Goal: Task Accomplishment & Management: Manage account settings

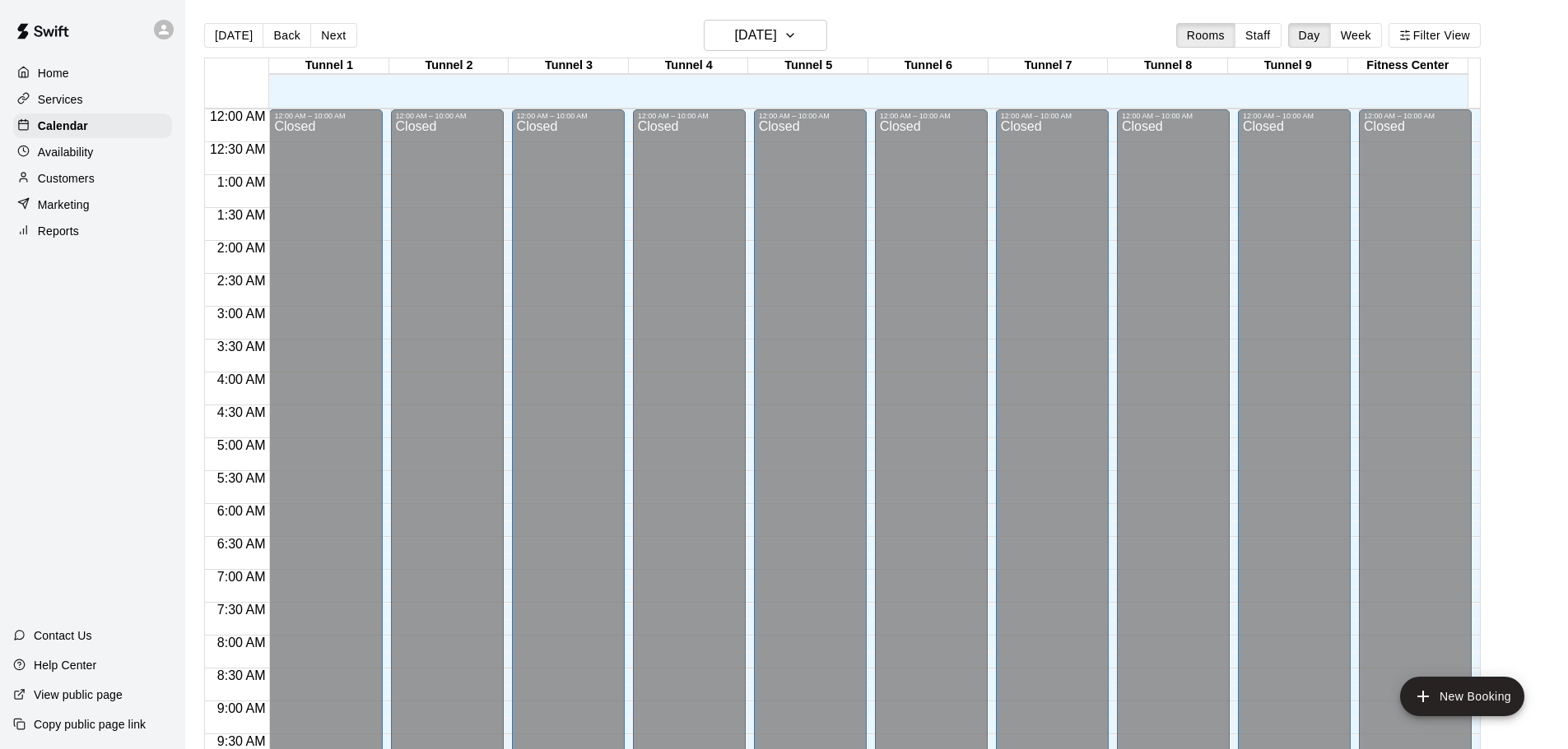
scroll to position [834, 0]
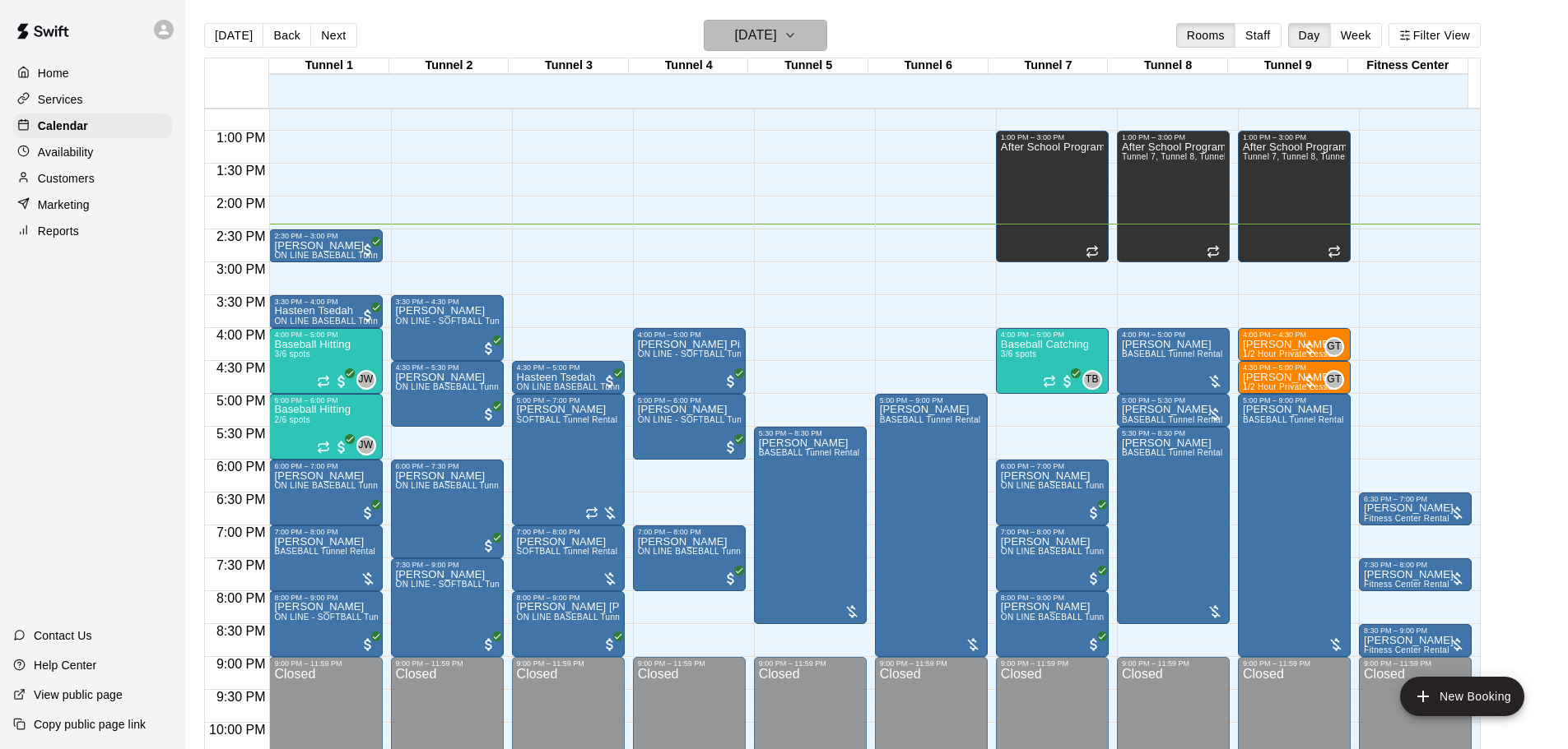
click at [766, 38] on h6 "[DATE]" at bounding box center [755, 36] width 42 height 23
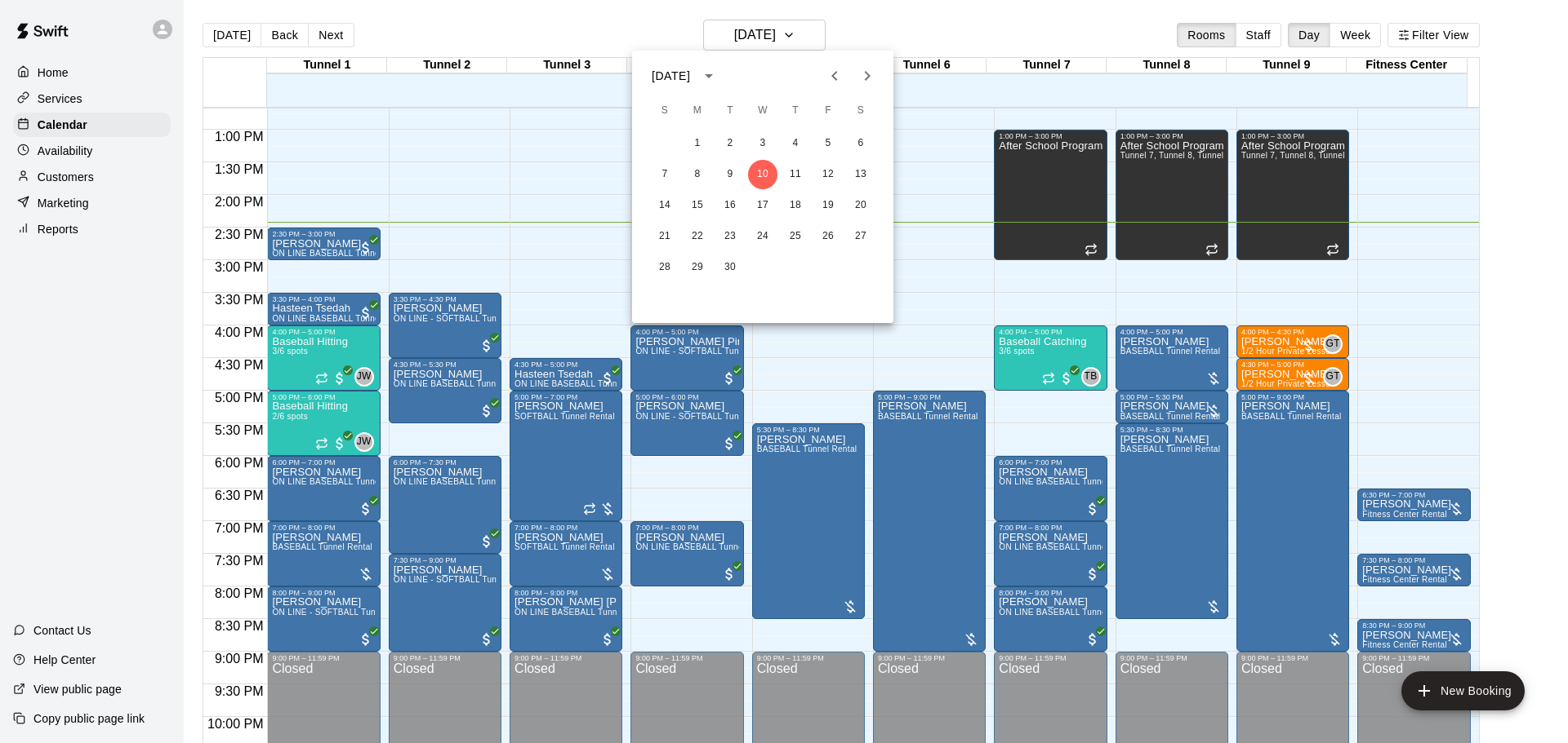
click at [338, 34] on div at bounding box center [784, 371] width 1568 height 743
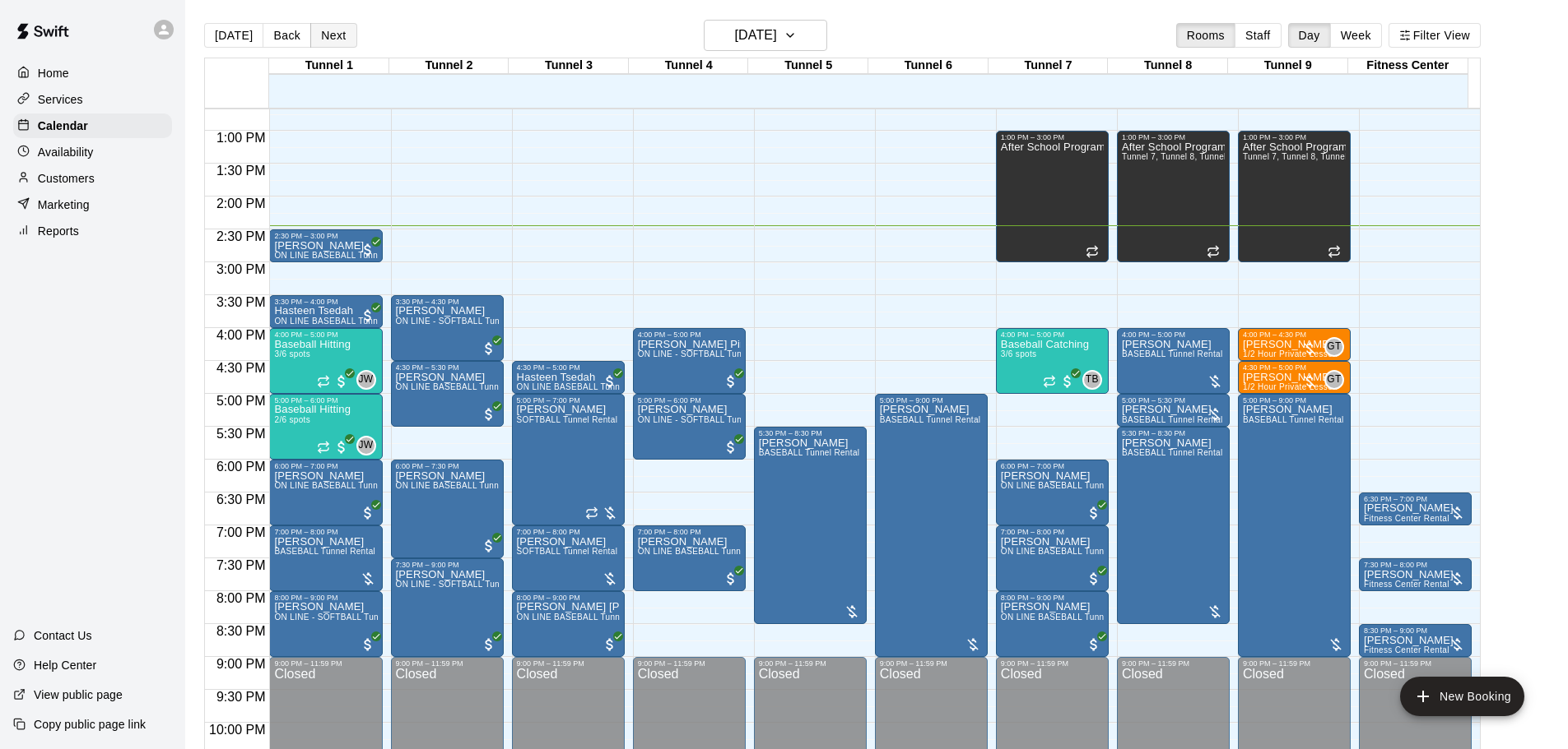
click at [331, 41] on button "Next" at bounding box center [332, 35] width 46 height 24
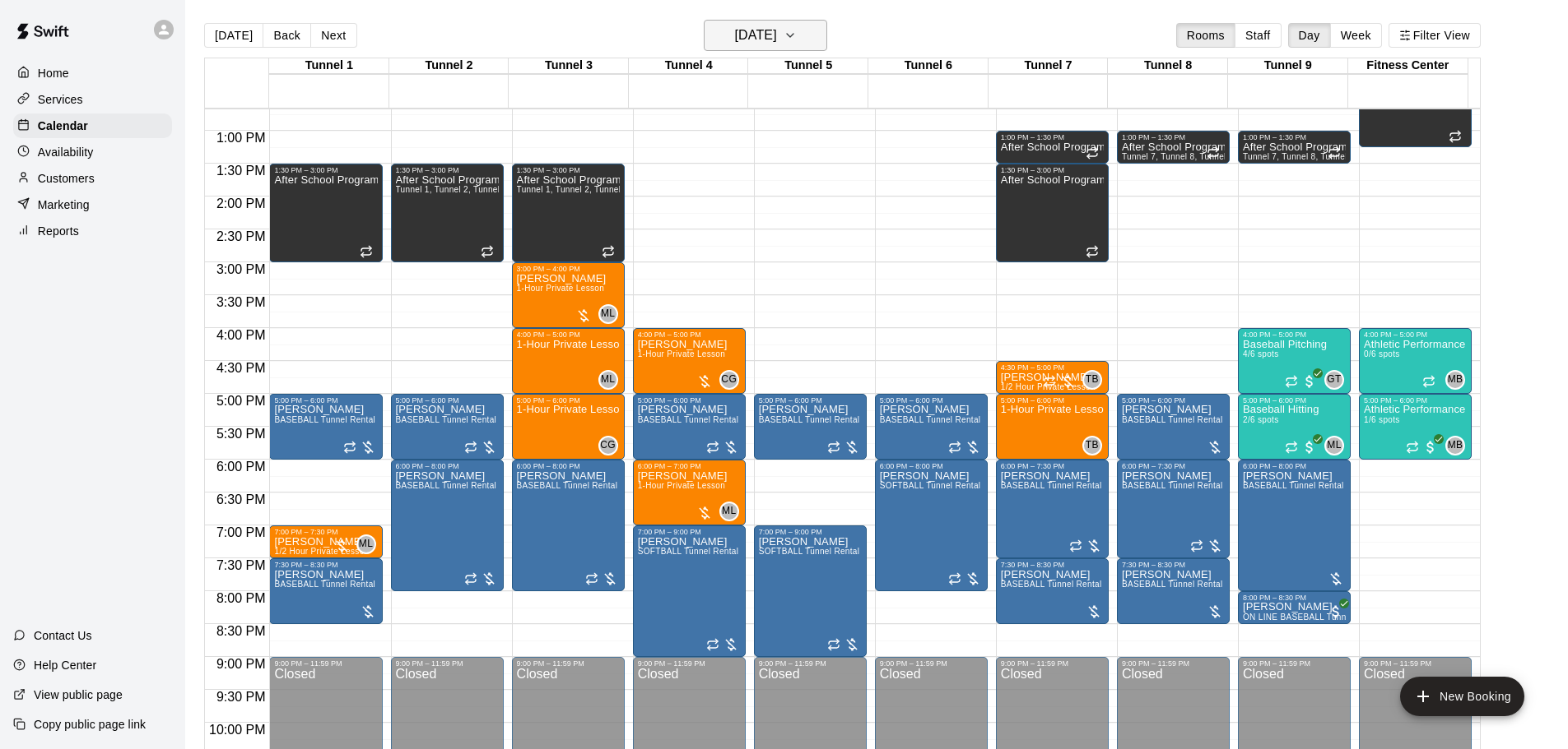
click at [777, 27] on h6 "Thursday Sep 11" at bounding box center [755, 36] width 42 height 23
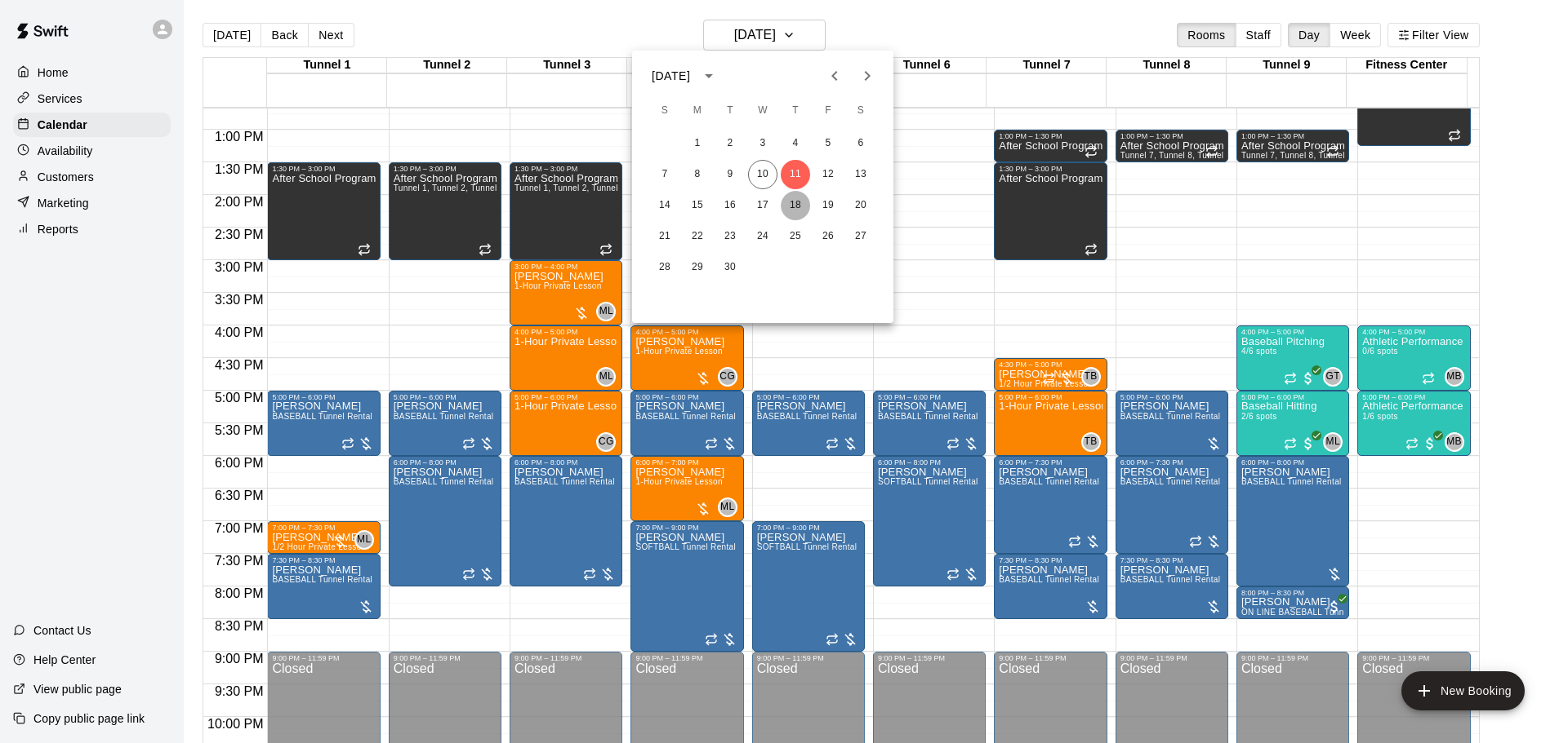
click at [799, 199] on button "18" at bounding box center [796, 205] width 29 height 29
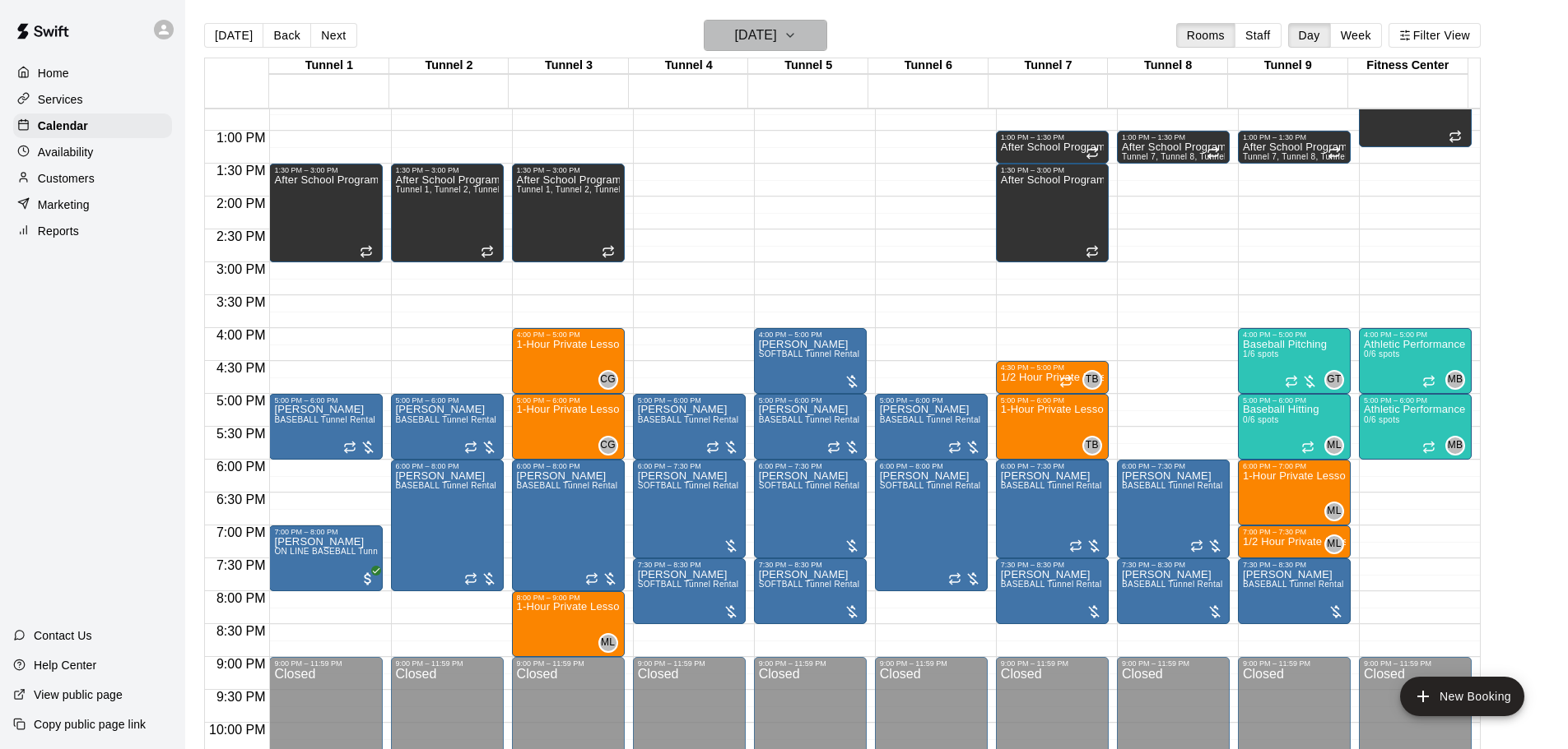
click at [759, 28] on h6 "Thursday Sep 18" at bounding box center [755, 36] width 42 height 23
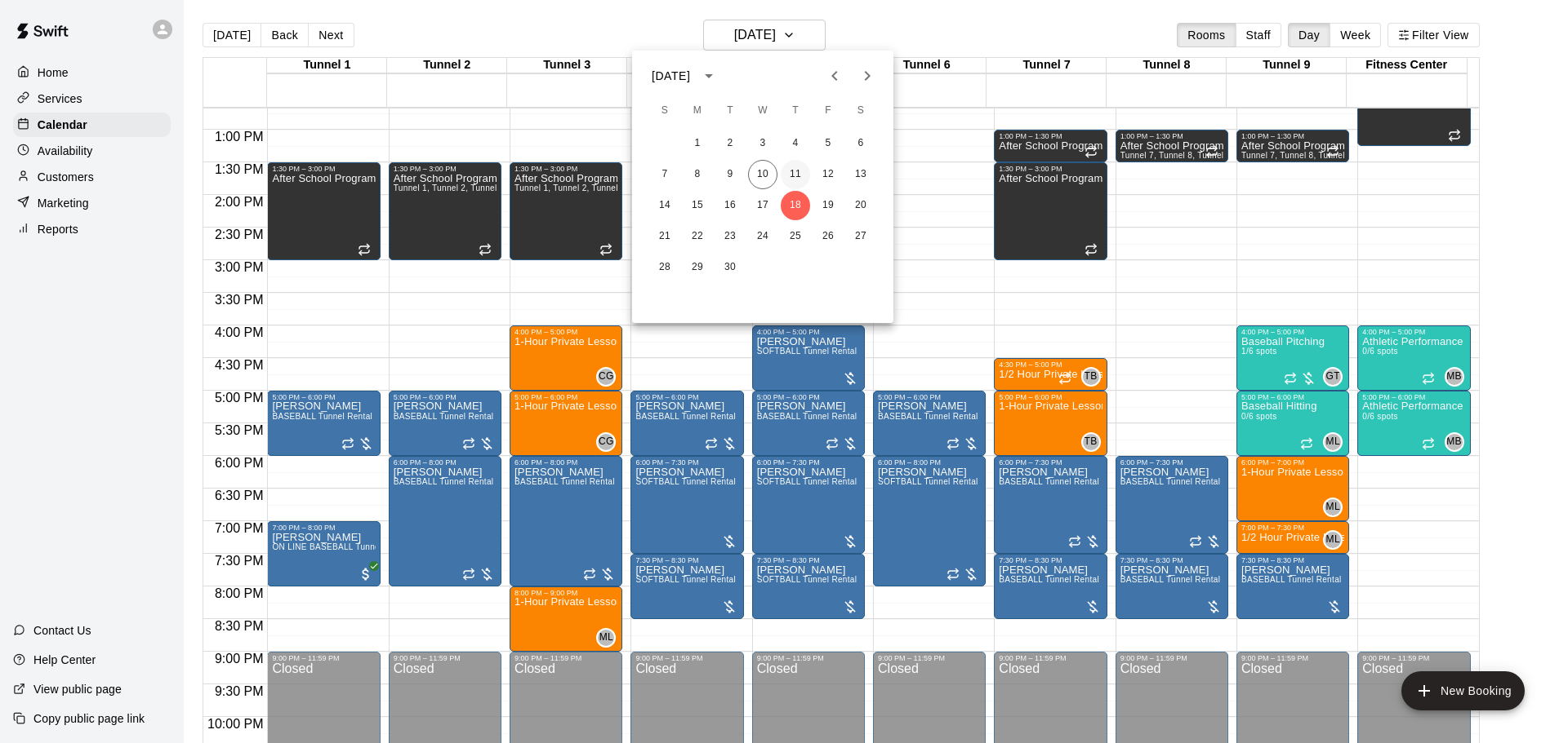
click at [795, 172] on button "11" at bounding box center [796, 174] width 29 height 29
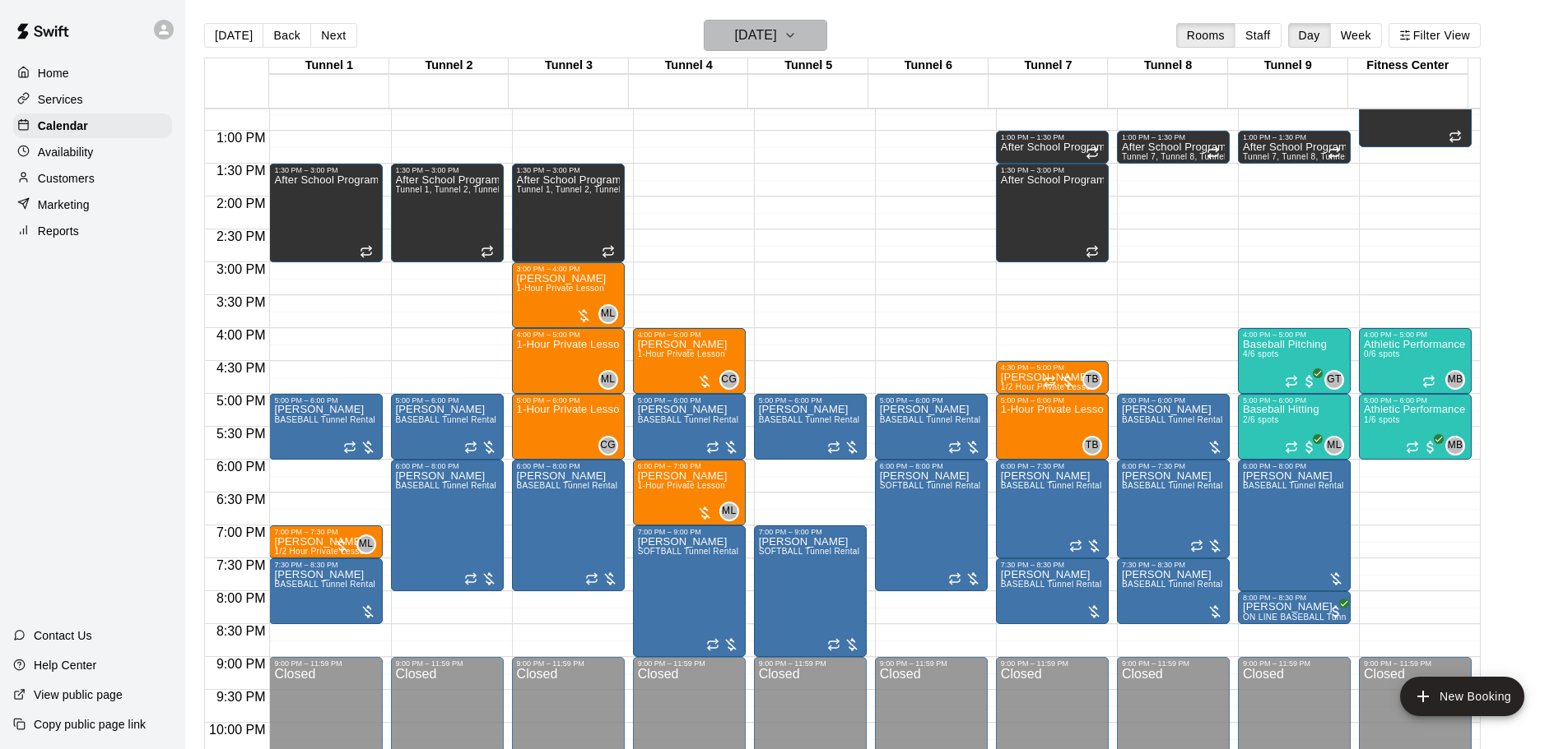
click at [777, 37] on h6 "Thursday Sep 11" at bounding box center [755, 36] width 42 height 23
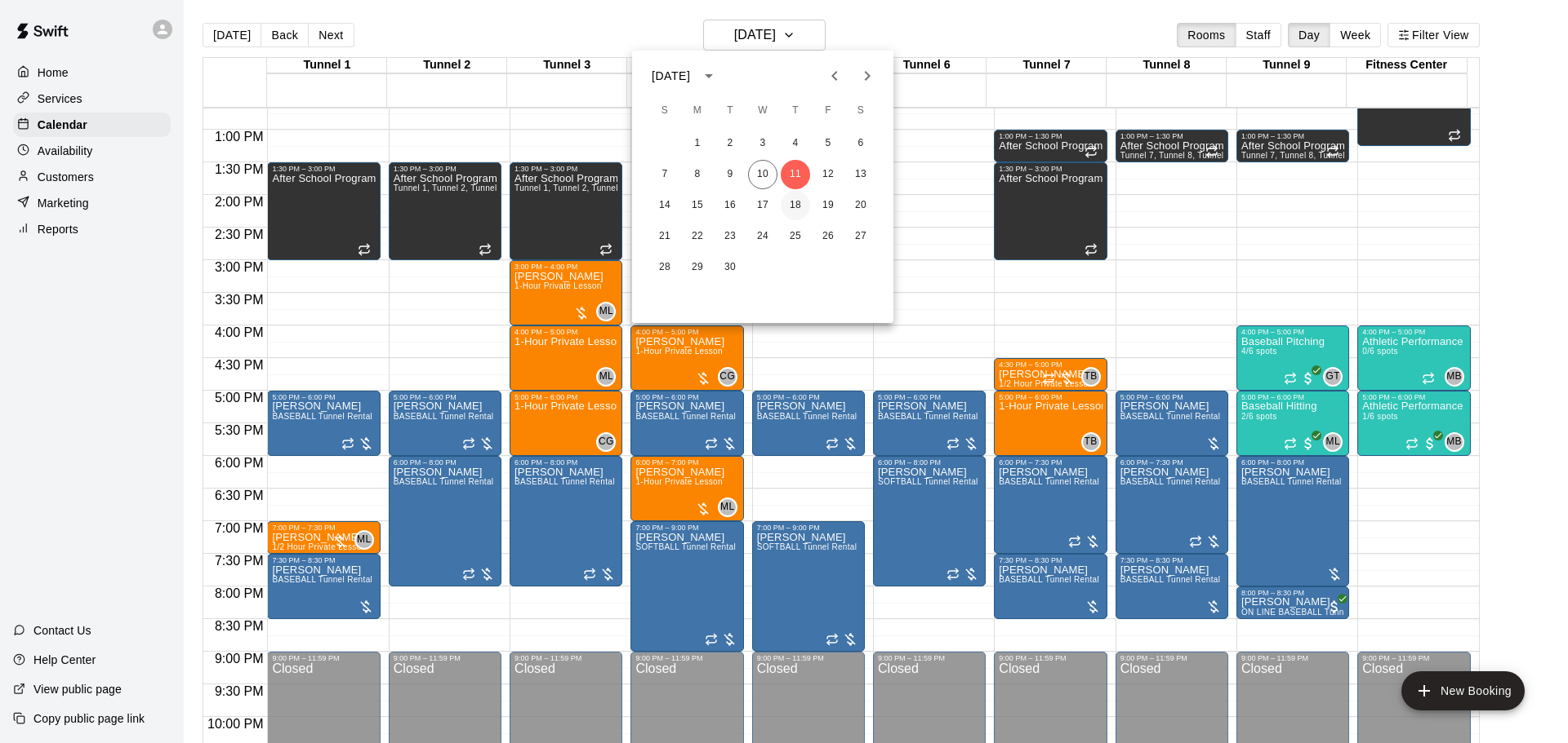
click at [795, 199] on button "18" at bounding box center [796, 205] width 29 height 29
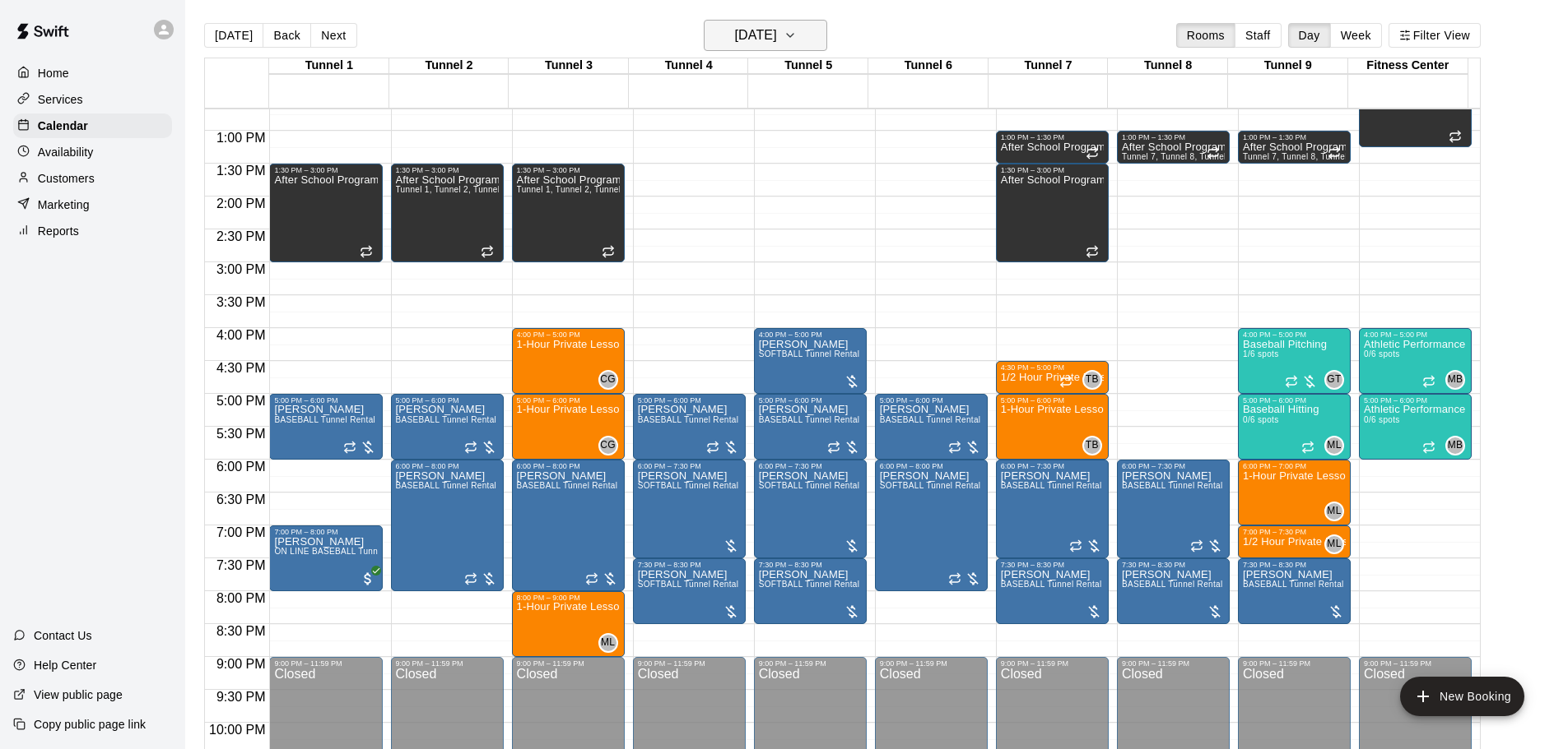
click at [777, 46] on h6 "Thursday Sep 18" at bounding box center [755, 36] width 42 height 23
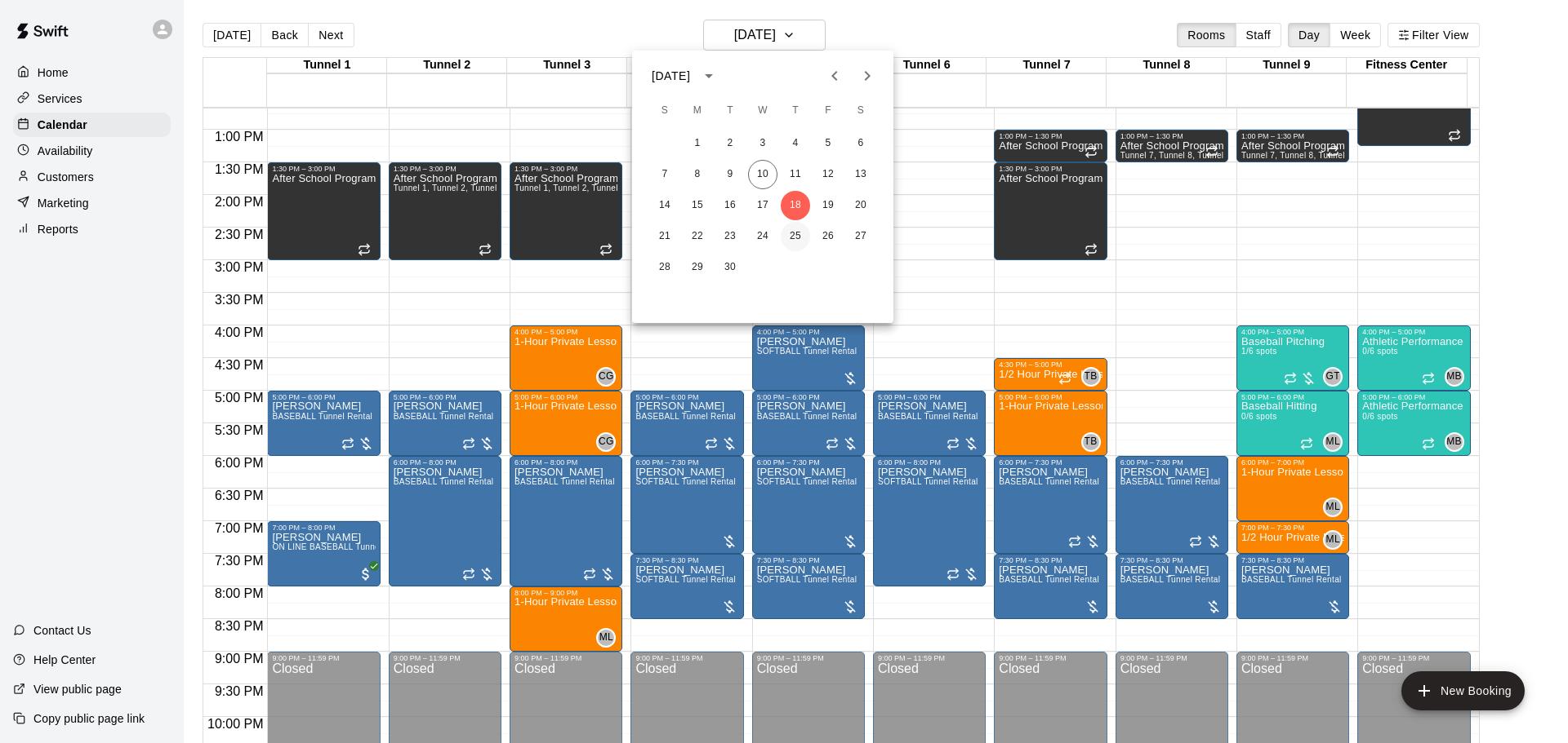
click at [796, 231] on button "25" at bounding box center [796, 236] width 29 height 29
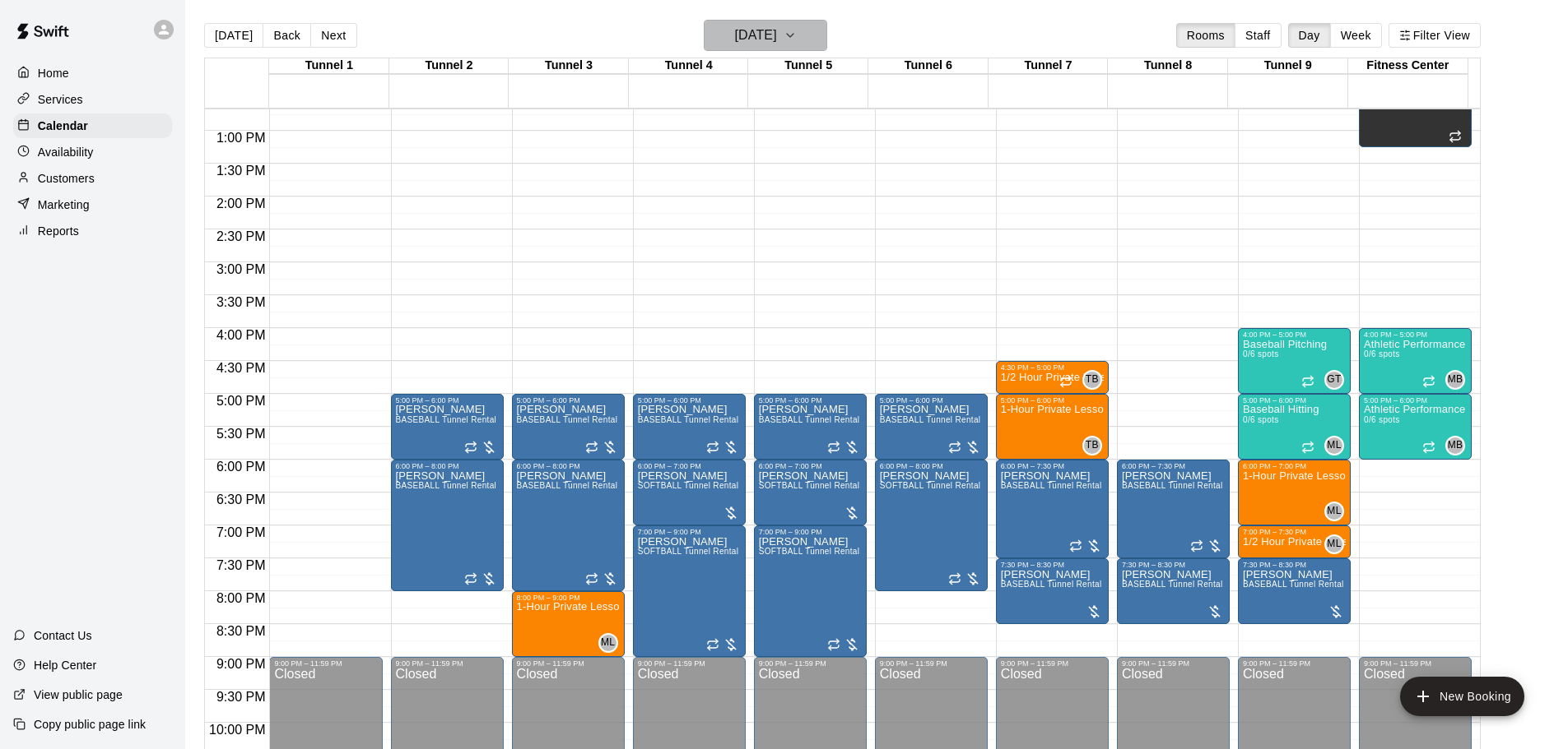
click at [777, 27] on h6 "Thursday Sep 25" at bounding box center [755, 36] width 42 height 23
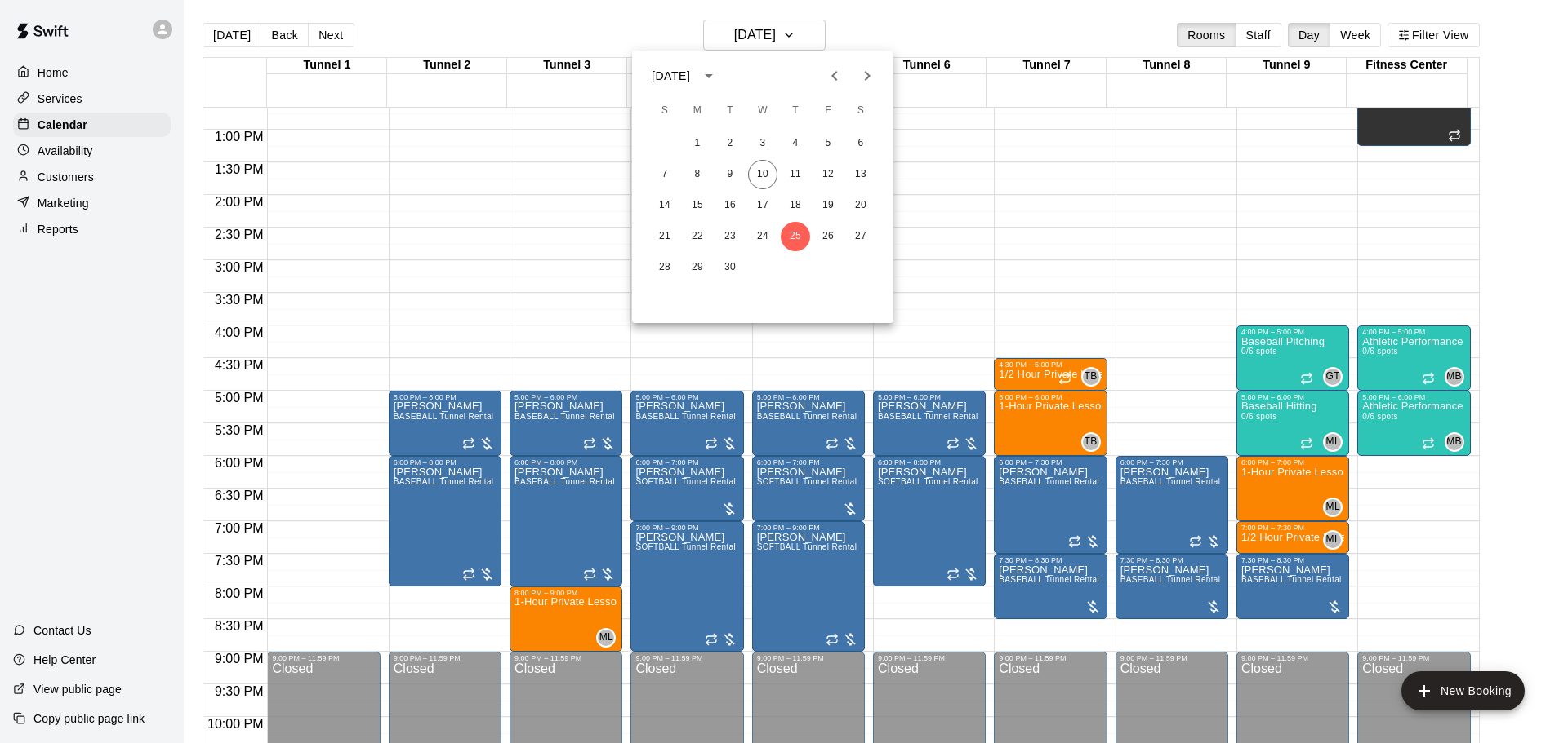
click at [878, 79] on button "Next month" at bounding box center [867, 76] width 33 height 33
click at [796, 135] on button "2" at bounding box center [796, 144] width 29 height 29
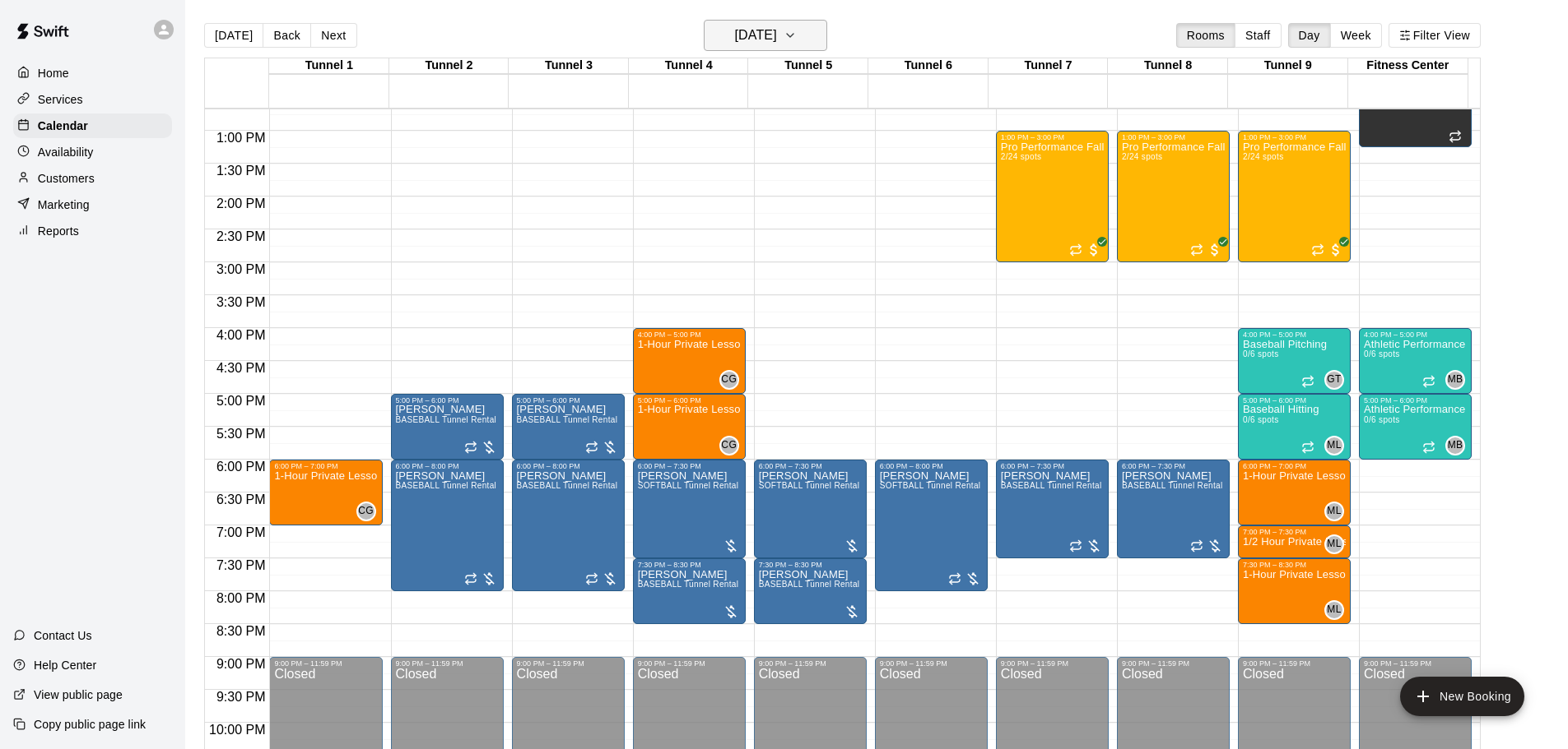
click at [777, 24] on h6 "Thursday Oct 02" at bounding box center [755, 36] width 42 height 23
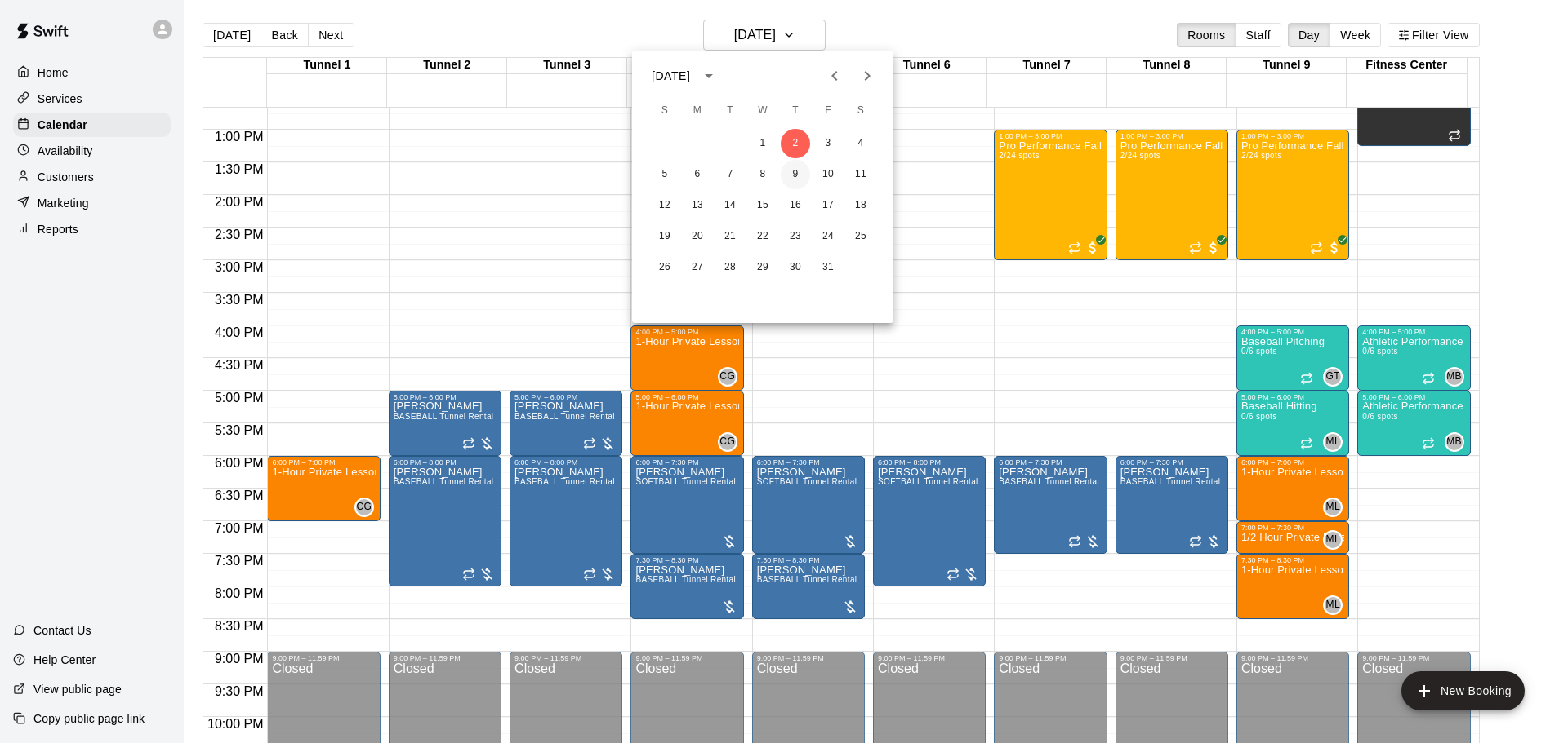
click at [800, 172] on button "9" at bounding box center [796, 174] width 29 height 29
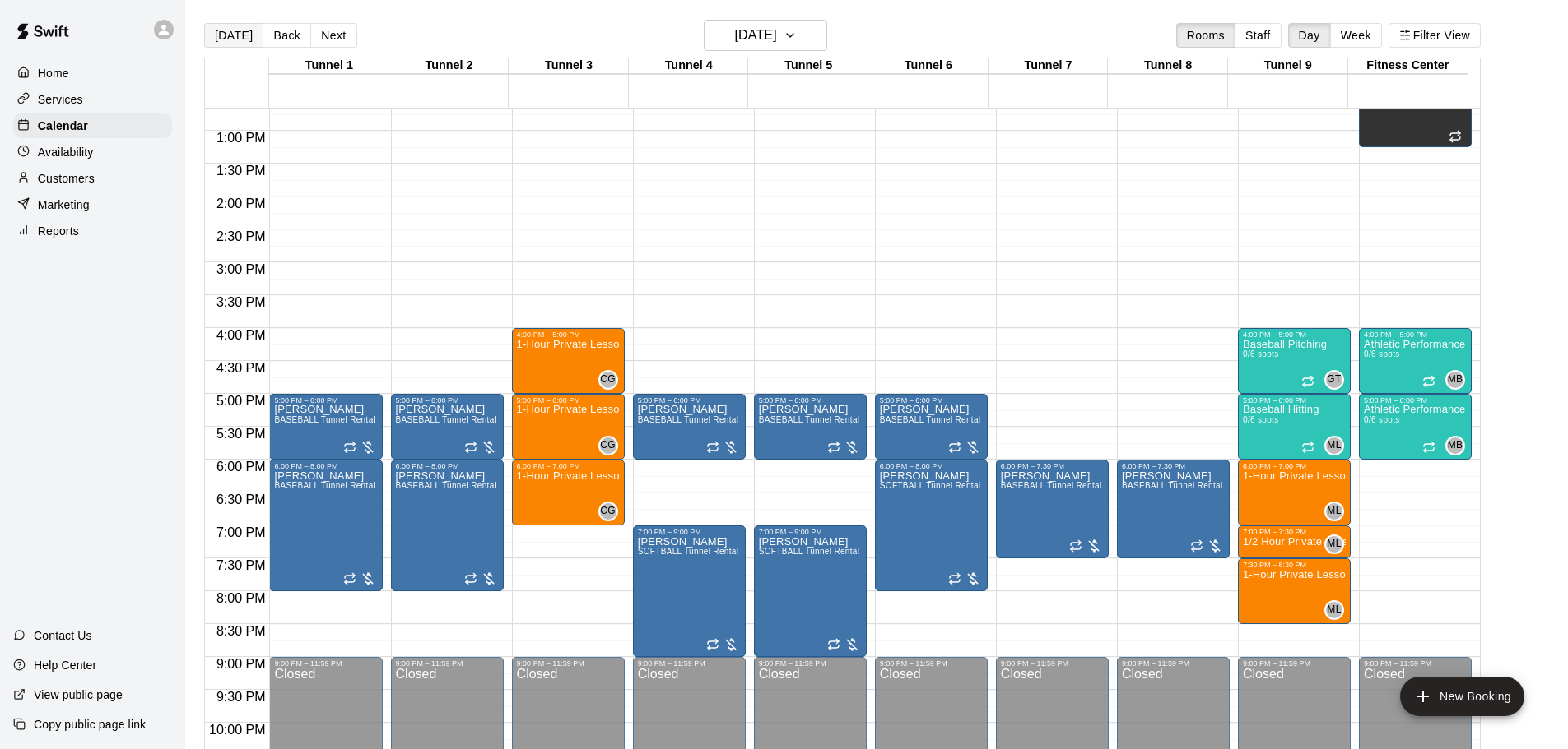
click at [214, 31] on button "Today" at bounding box center [233, 35] width 59 height 24
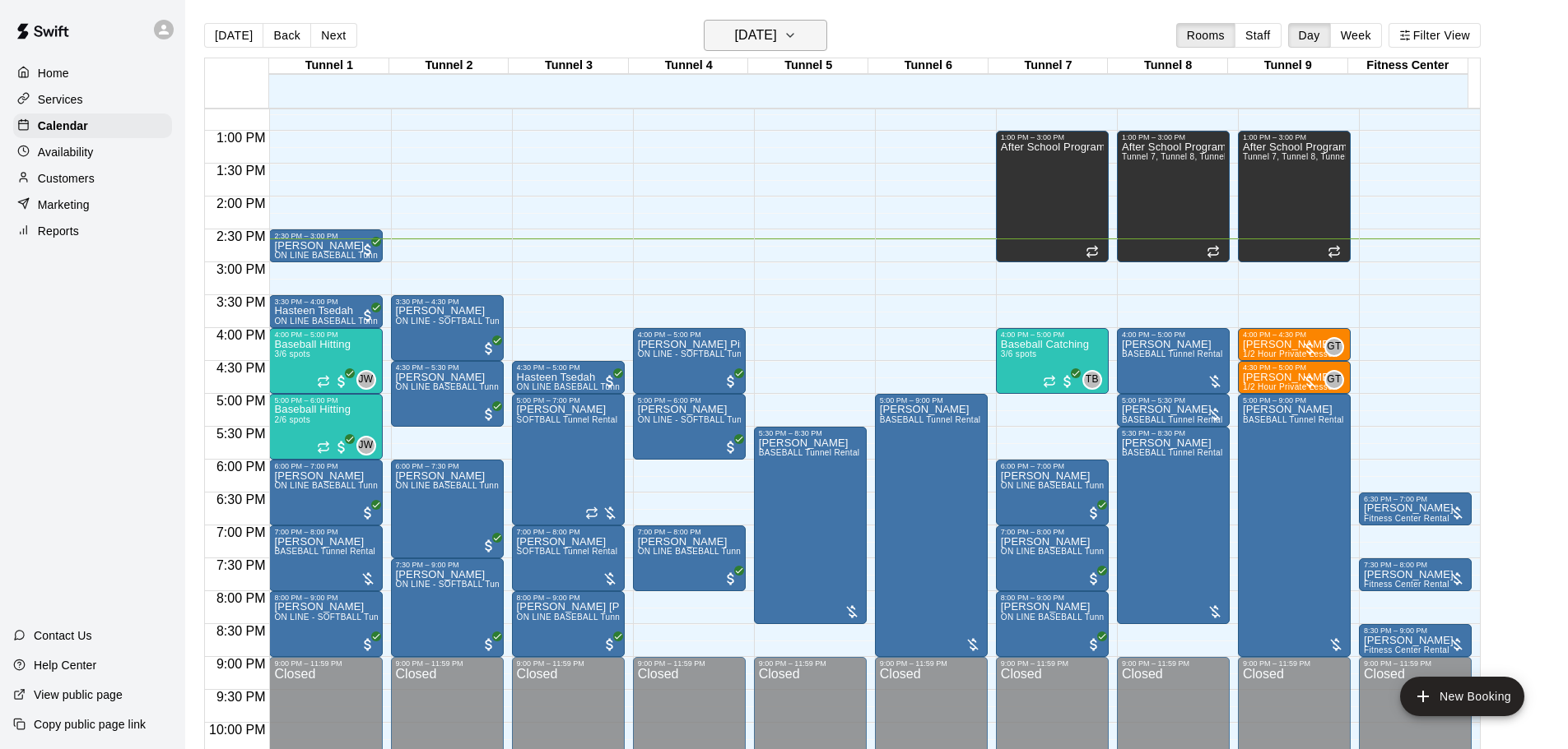
click at [777, 38] on h6 "Wednesday Sep 10" at bounding box center [755, 36] width 42 height 23
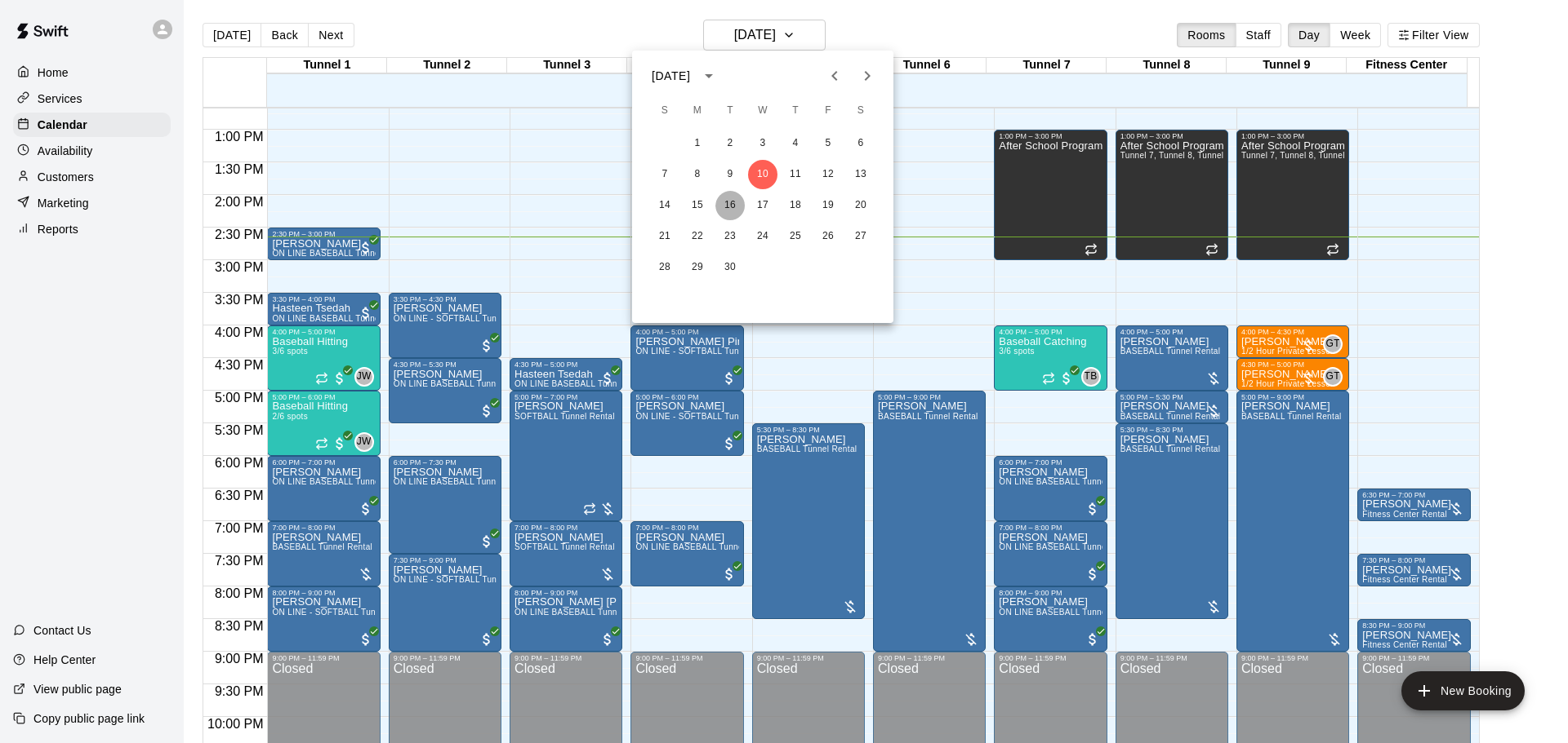
click at [728, 207] on button "16" at bounding box center [730, 205] width 29 height 29
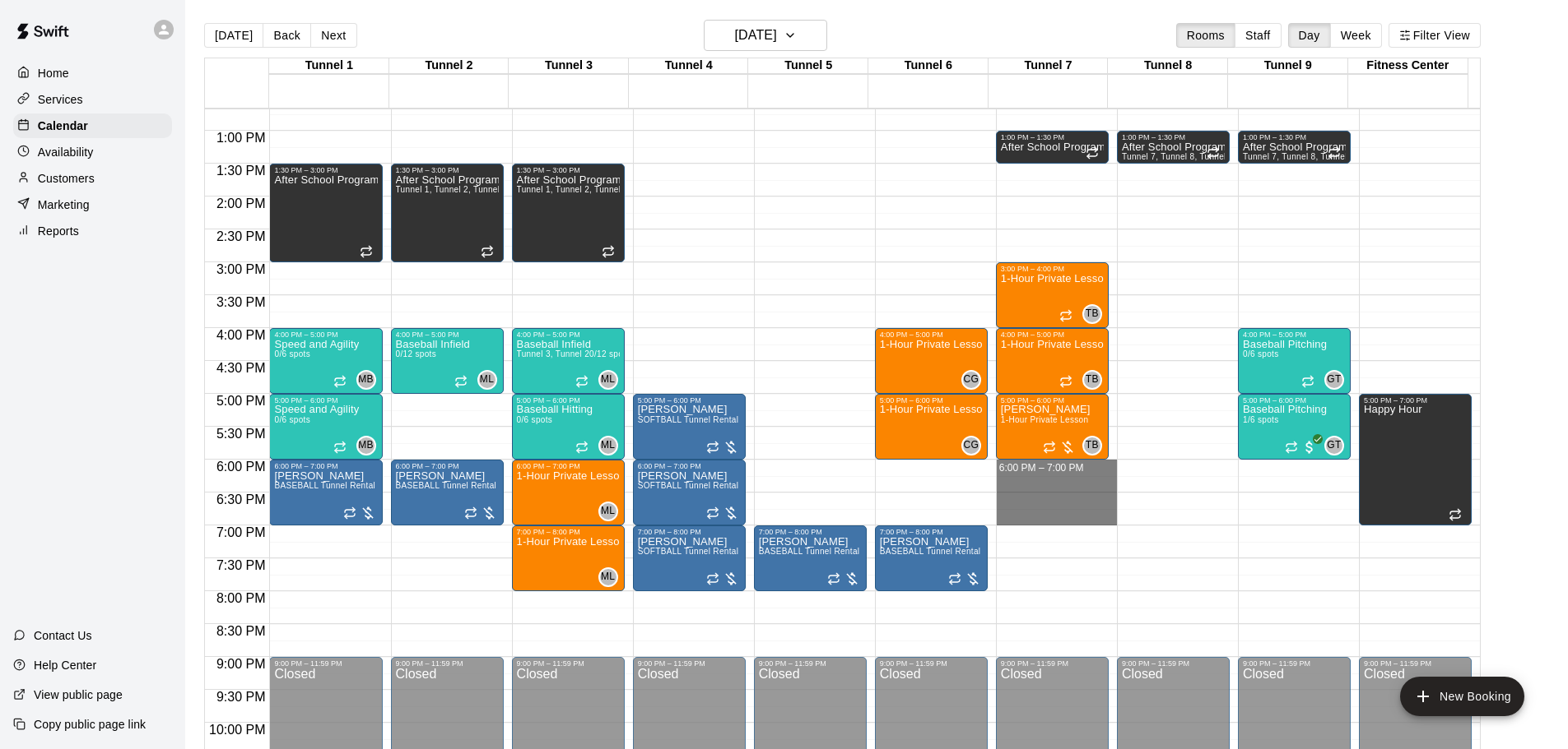
drag, startPoint x: 1006, startPoint y: 467, endPoint x: 1019, endPoint y: 515, distance: 49.7
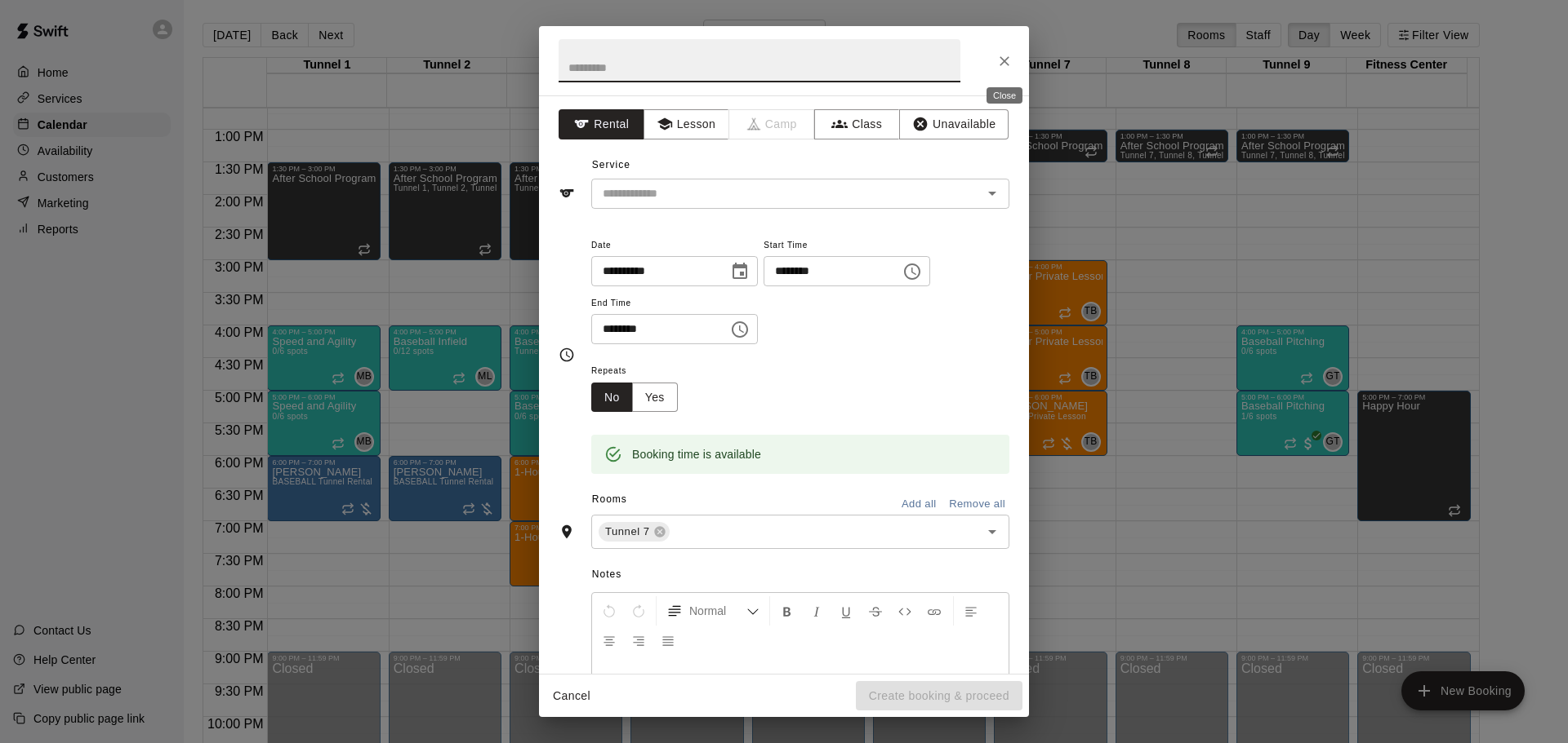
click at [998, 51] on button "Close" at bounding box center [1004, 61] width 29 height 29
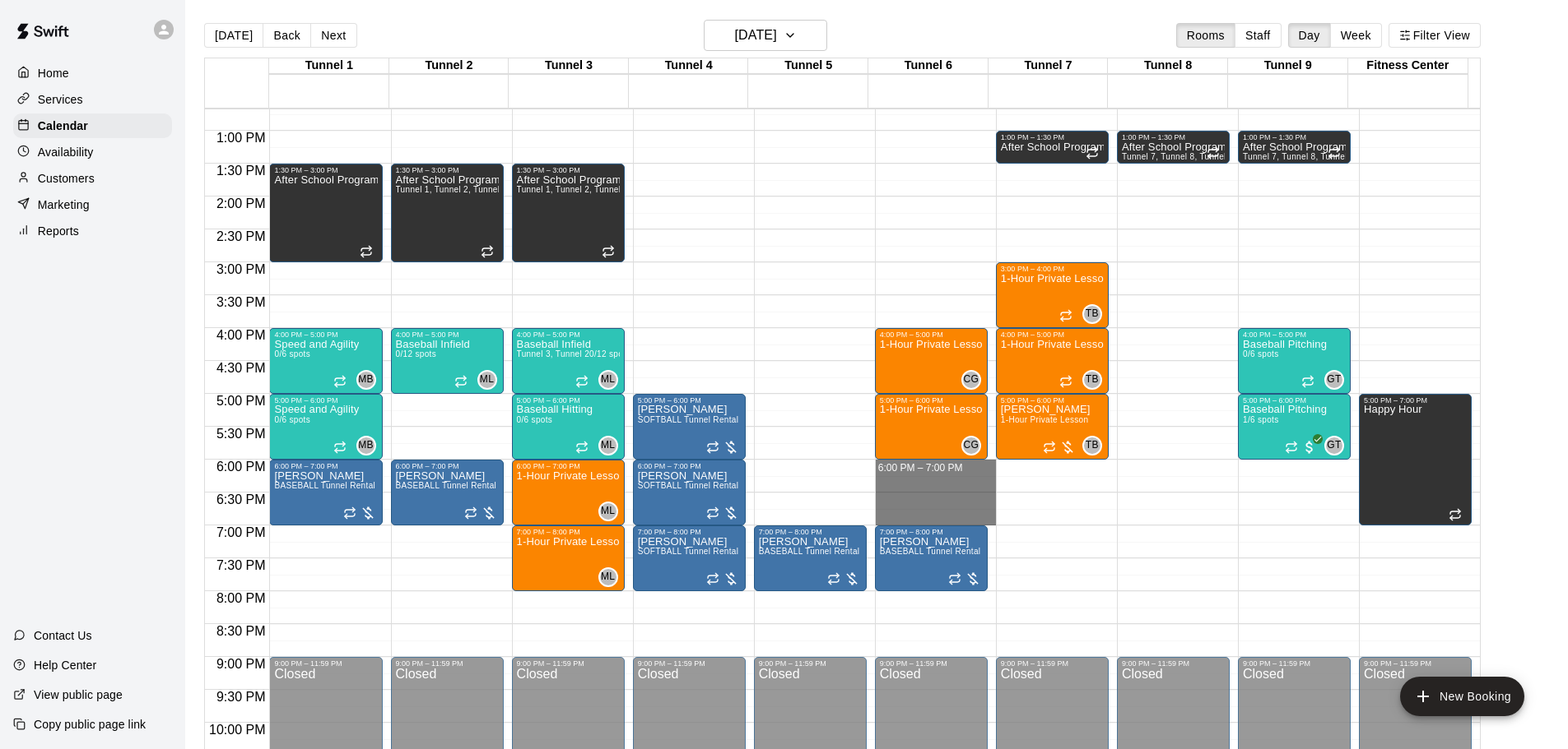
drag, startPoint x: 964, startPoint y: 466, endPoint x: 971, endPoint y: 511, distance: 45.5
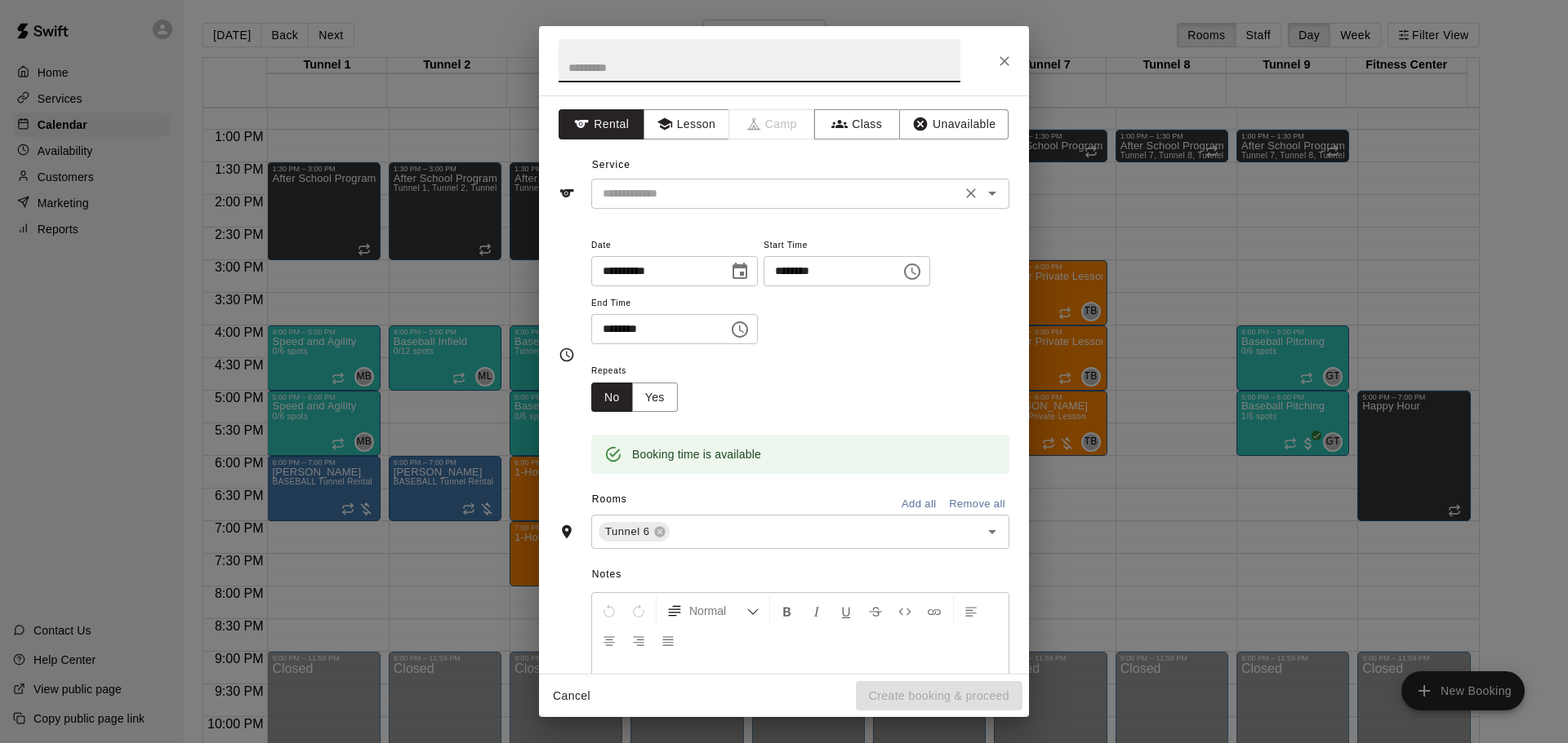
click at [810, 195] on input "text" at bounding box center [775, 194] width 360 height 20
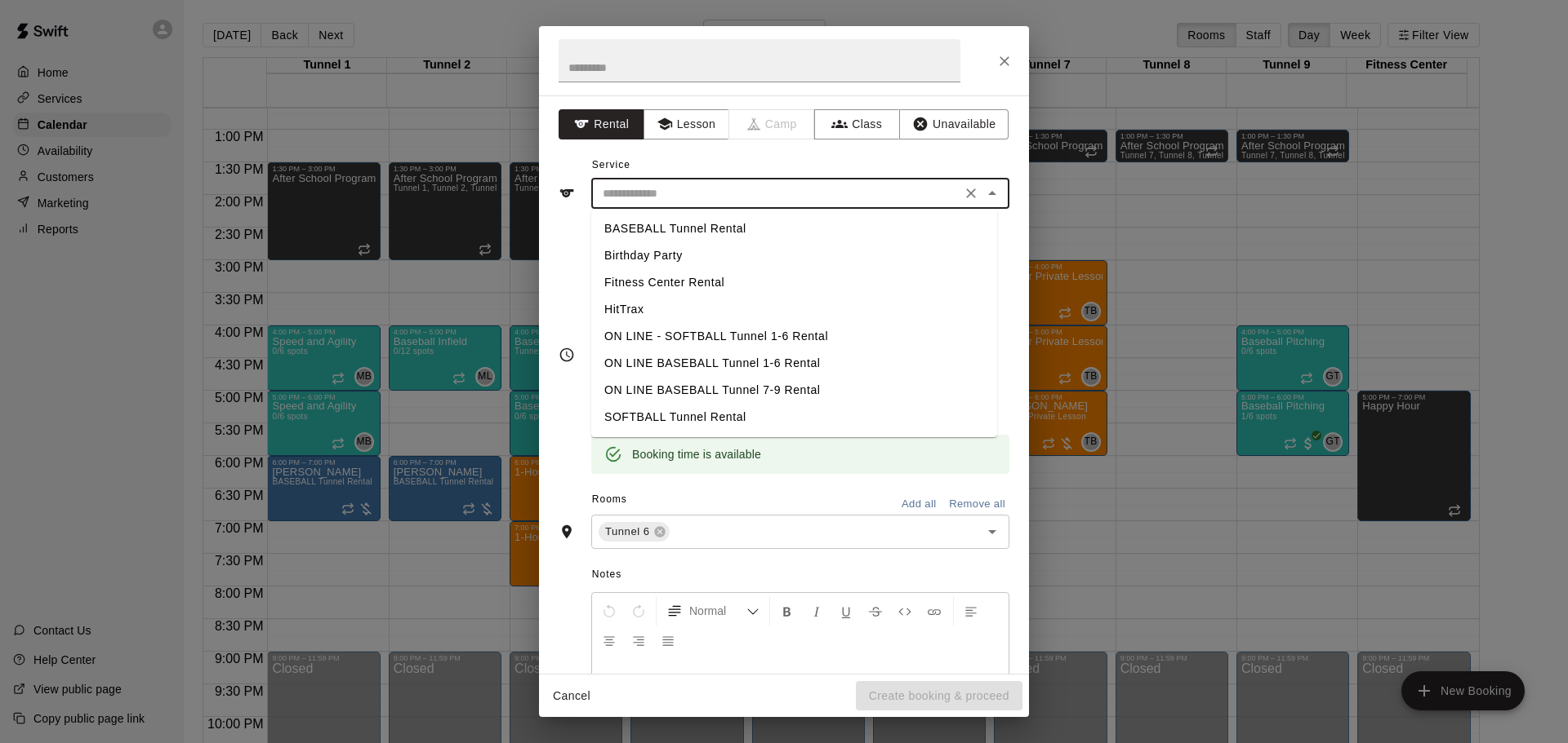
click at [719, 413] on li "SOFTBALL Tunnel Rental" at bounding box center [794, 417] width 406 height 27
type input "**********"
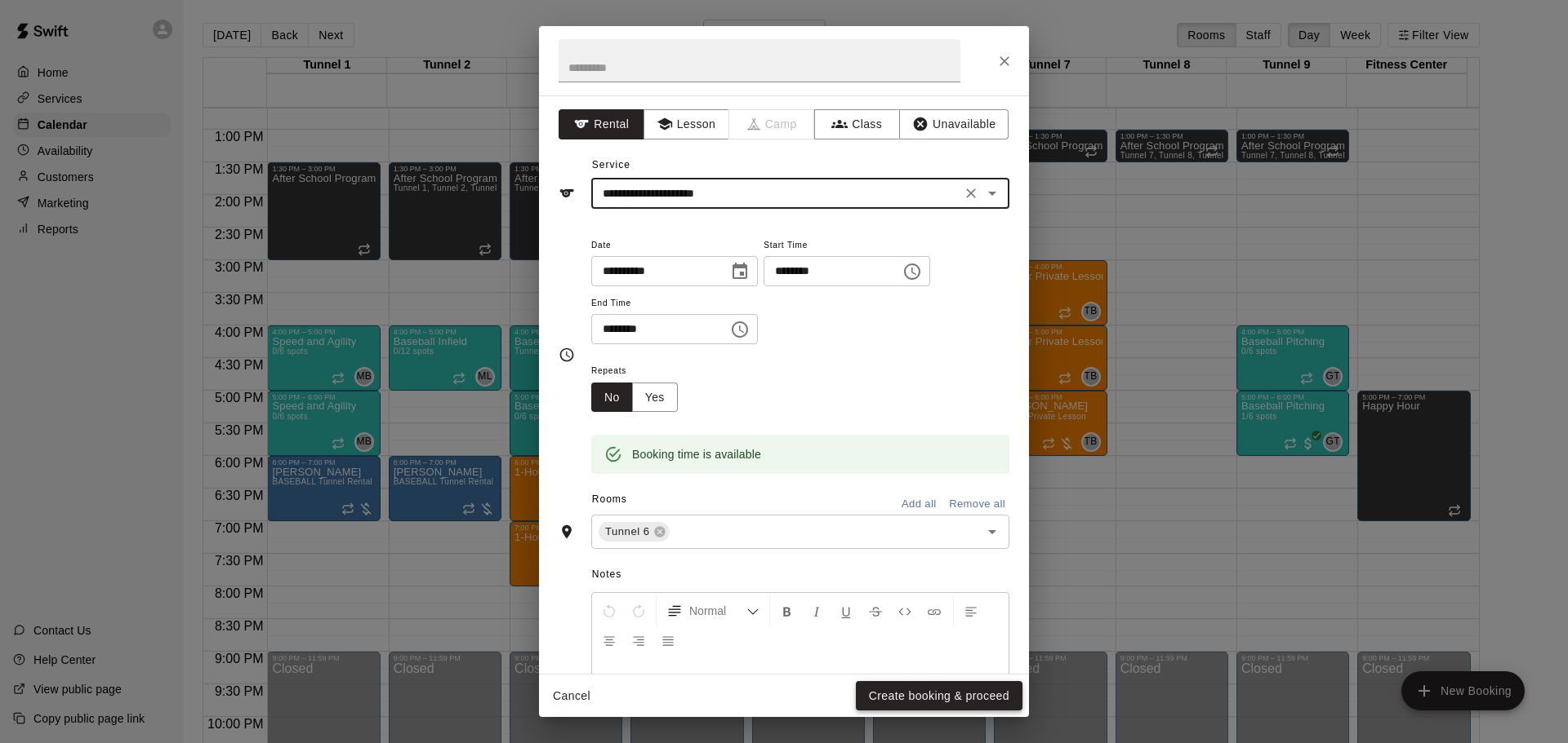
click at [933, 701] on button "Create booking & proceed" at bounding box center [939, 696] width 167 height 30
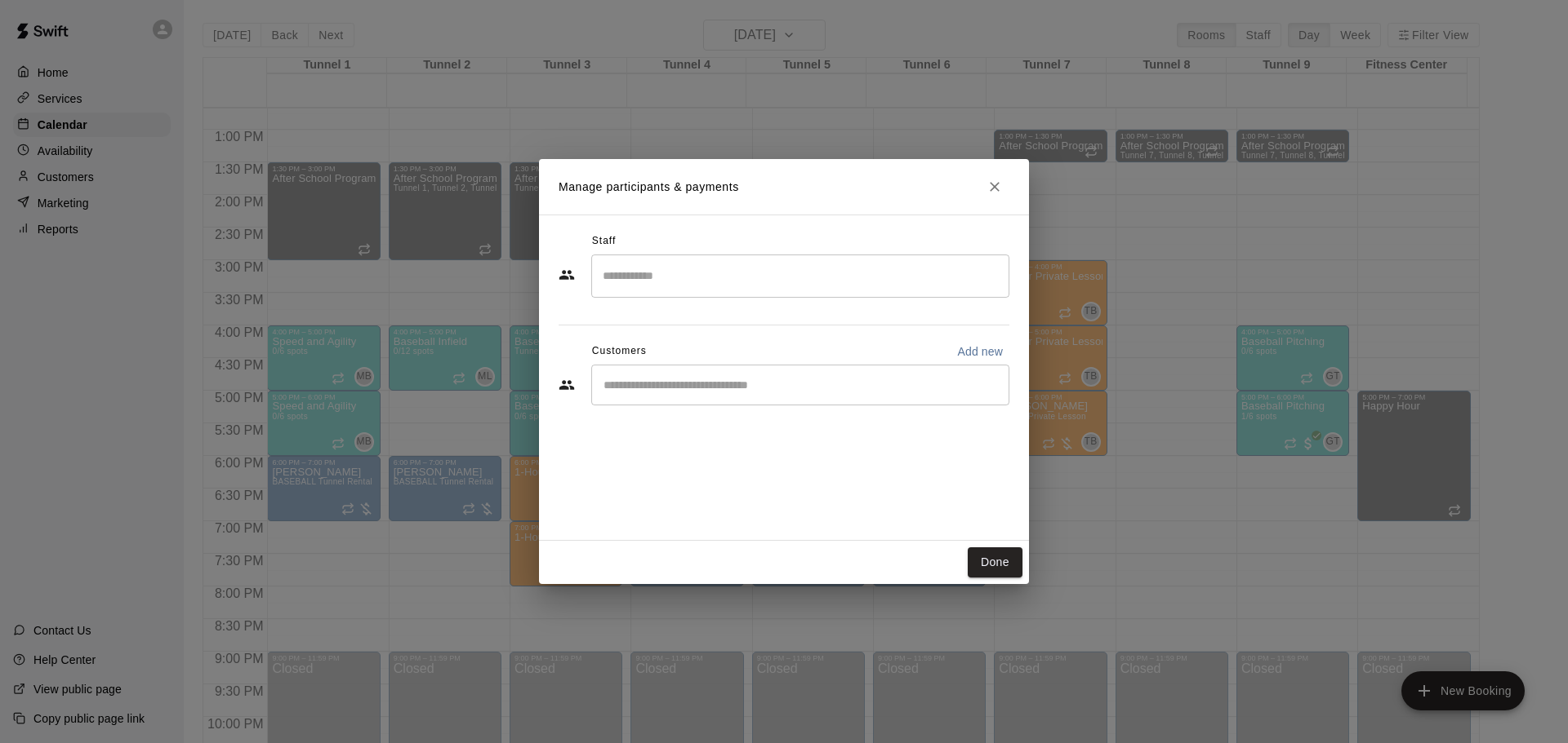
click at [851, 398] on div "​" at bounding box center [800, 385] width 419 height 40
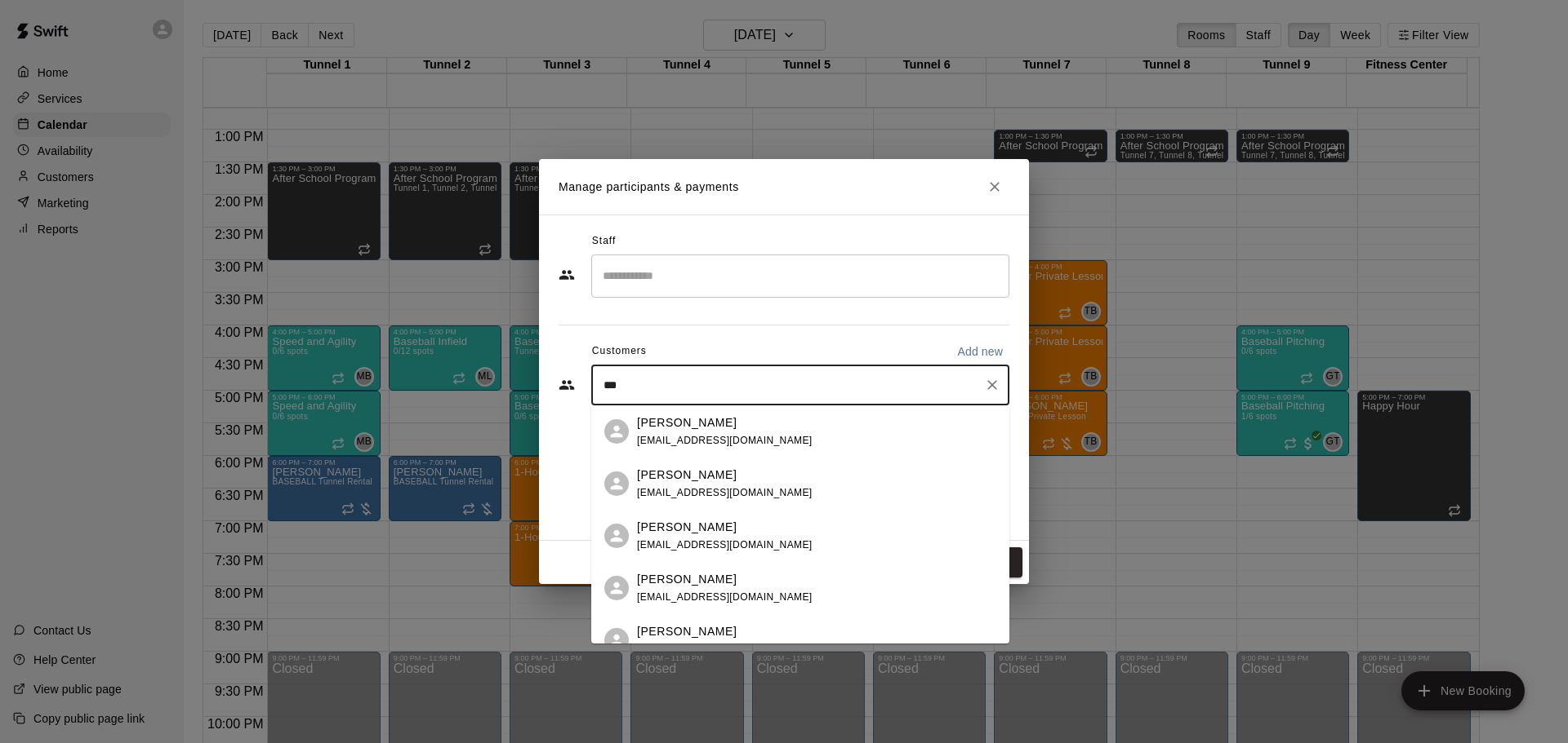
type input "****"
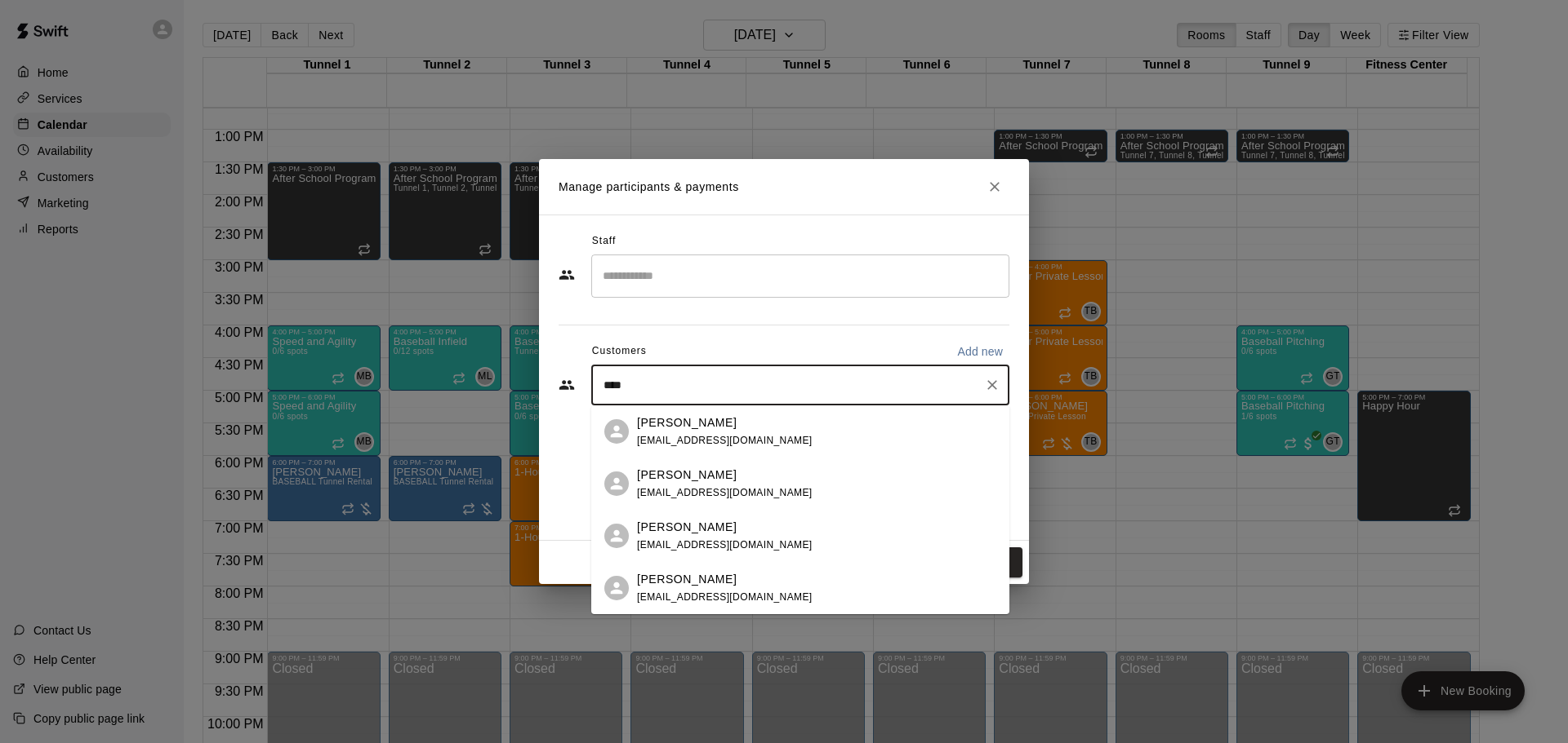
click at [694, 530] on p "Grace Camblin" at bounding box center [687, 528] width 99 height 17
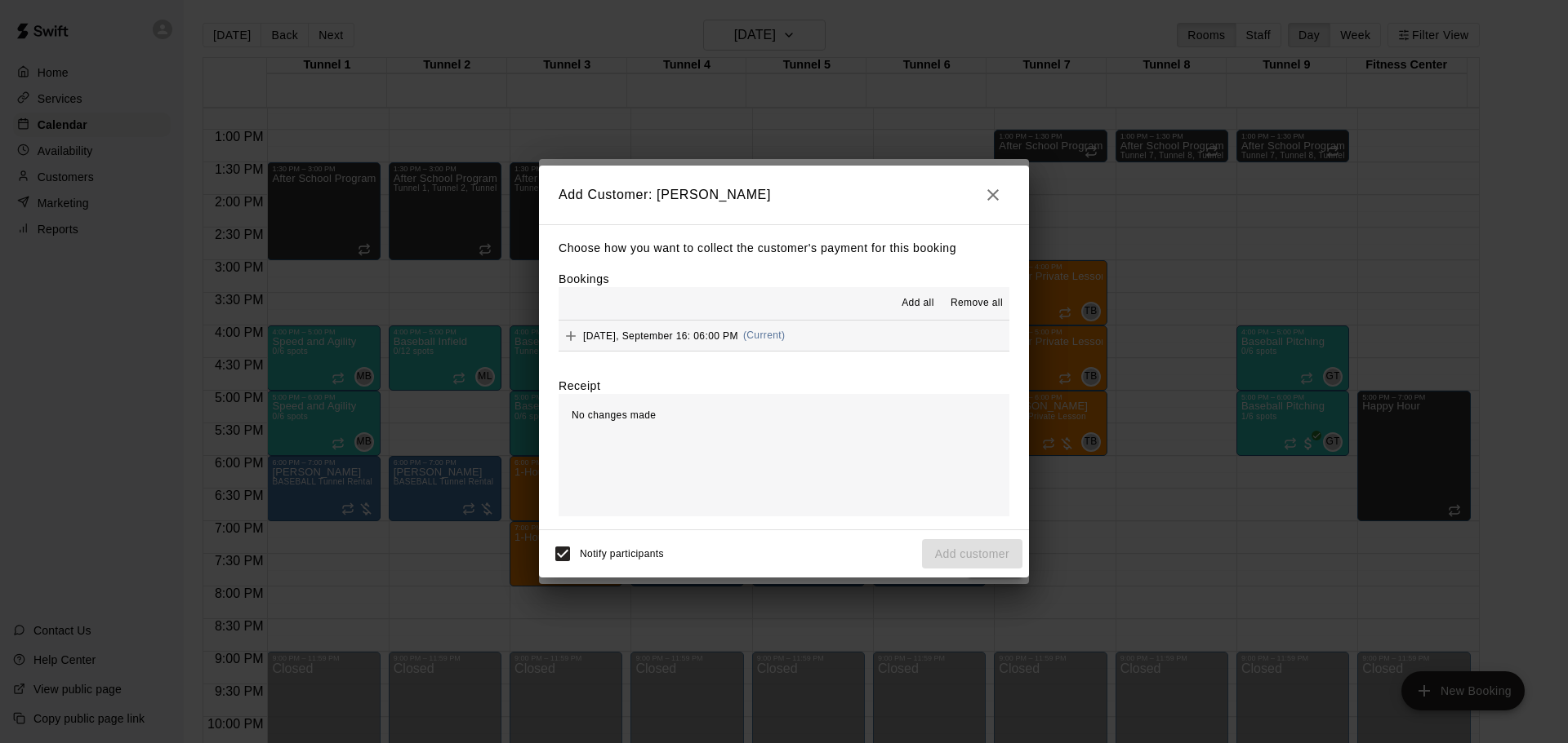
click at [775, 333] on span "(Current)" at bounding box center [765, 335] width 42 height 12
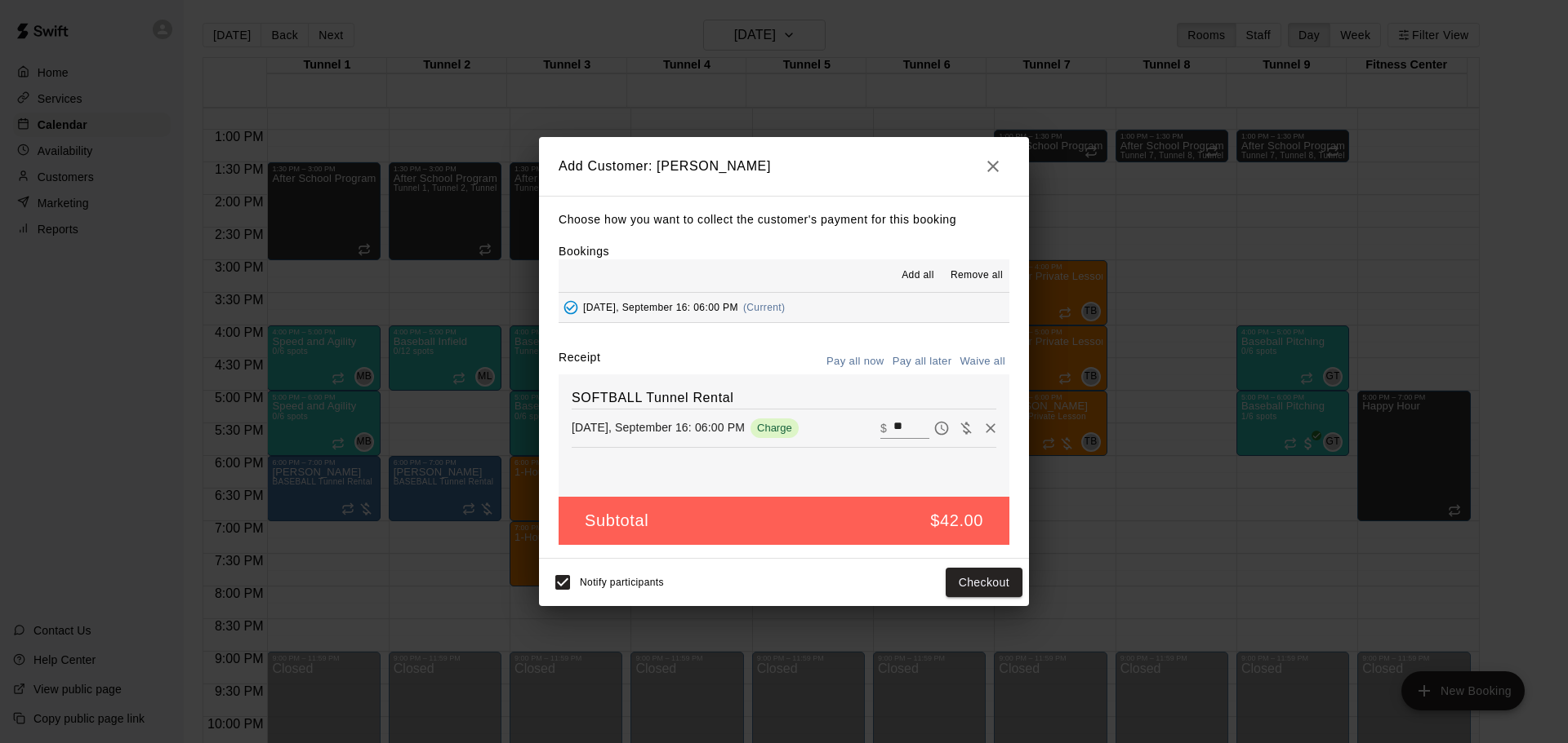
click at [942, 355] on button "Pay all later" at bounding box center [922, 361] width 68 height 25
click at [989, 584] on button "Add customer" at bounding box center [972, 582] width 100 height 30
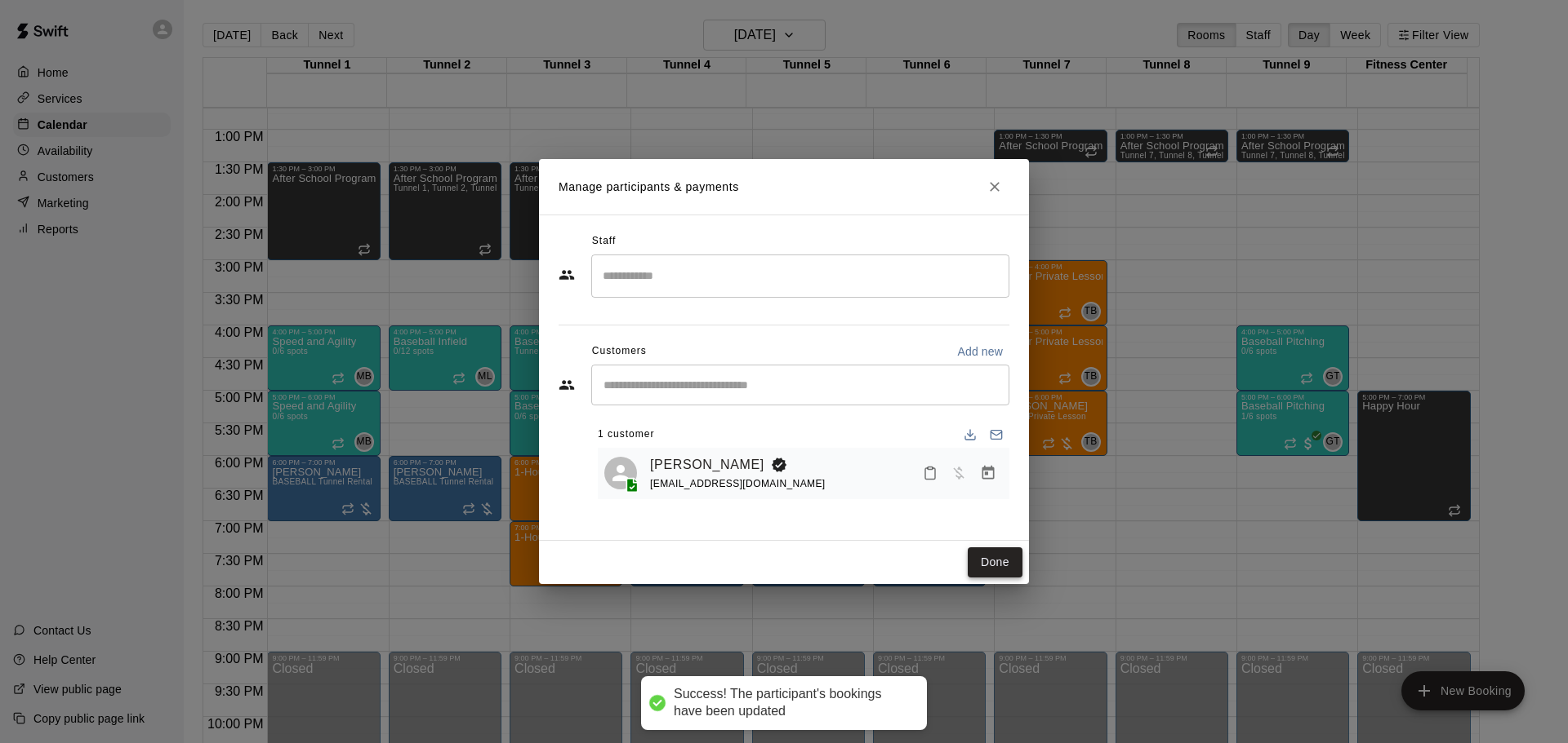
click at [1000, 558] on button "Done" at bounding box center [995, 562] width 55 height 30
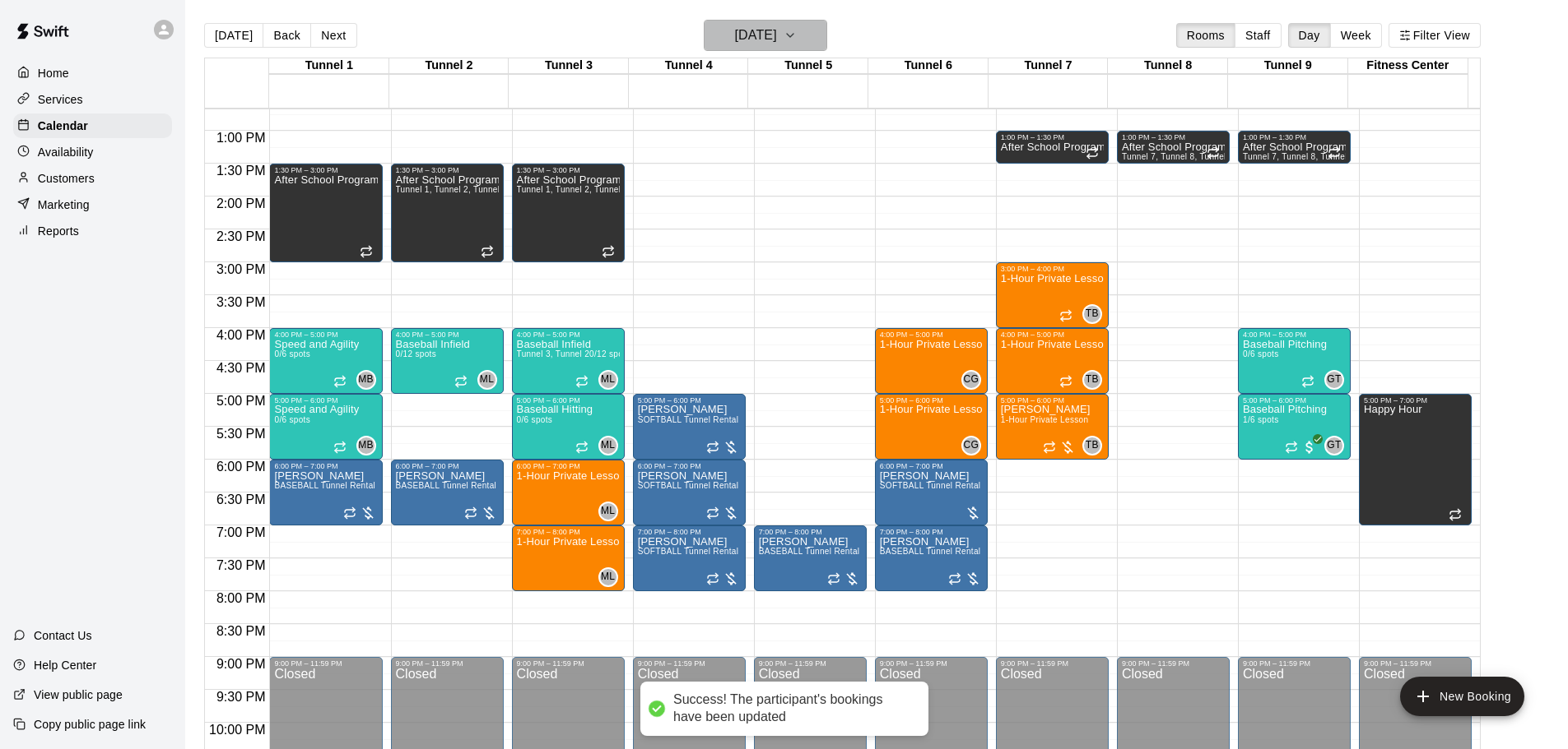
click at [777, 32] on h6 "Tuesday Sep 16" at bounding box center [755, 36] width 42 height 23
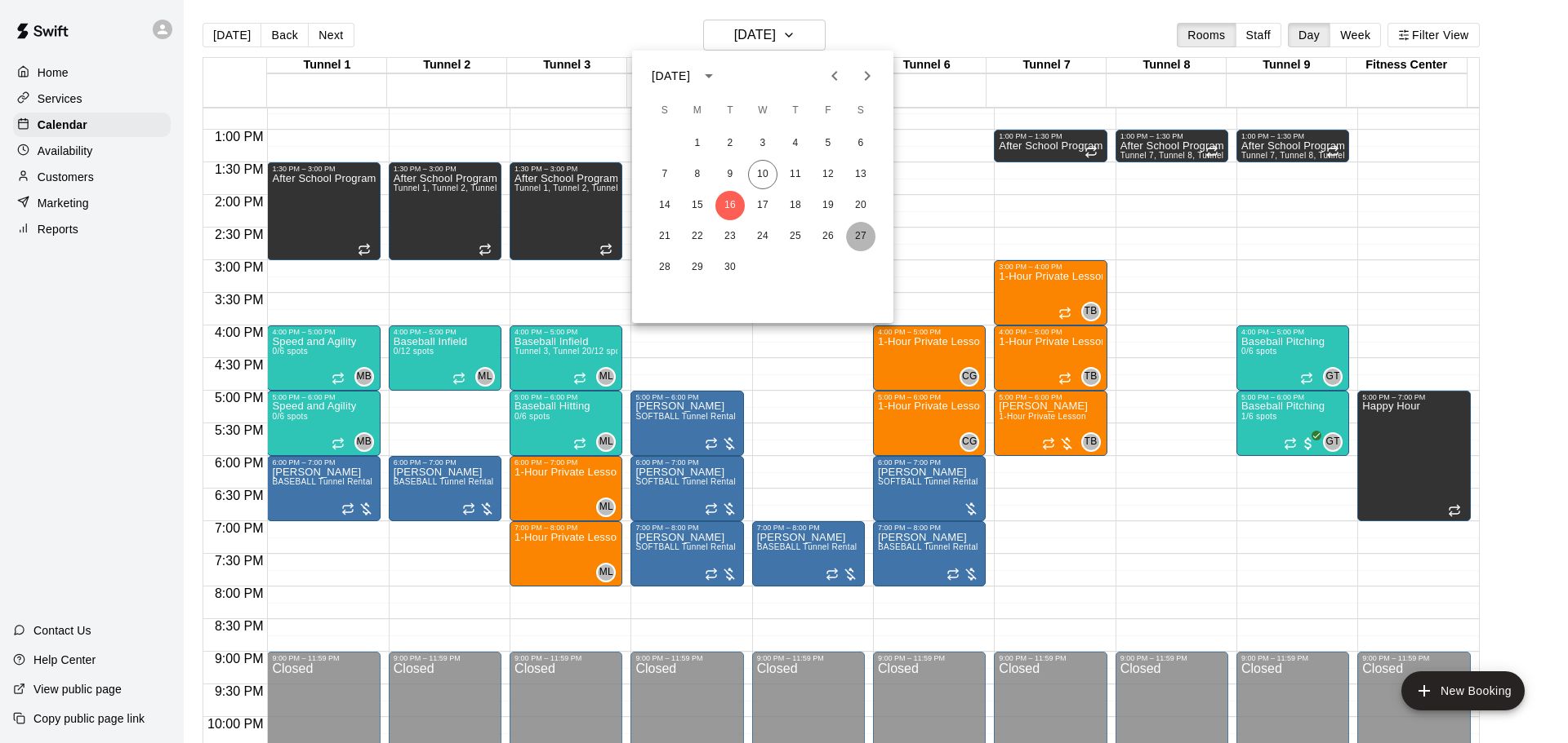
click at [856, 237] on button "27" at bounding box center [860, 236] width 29 height 29
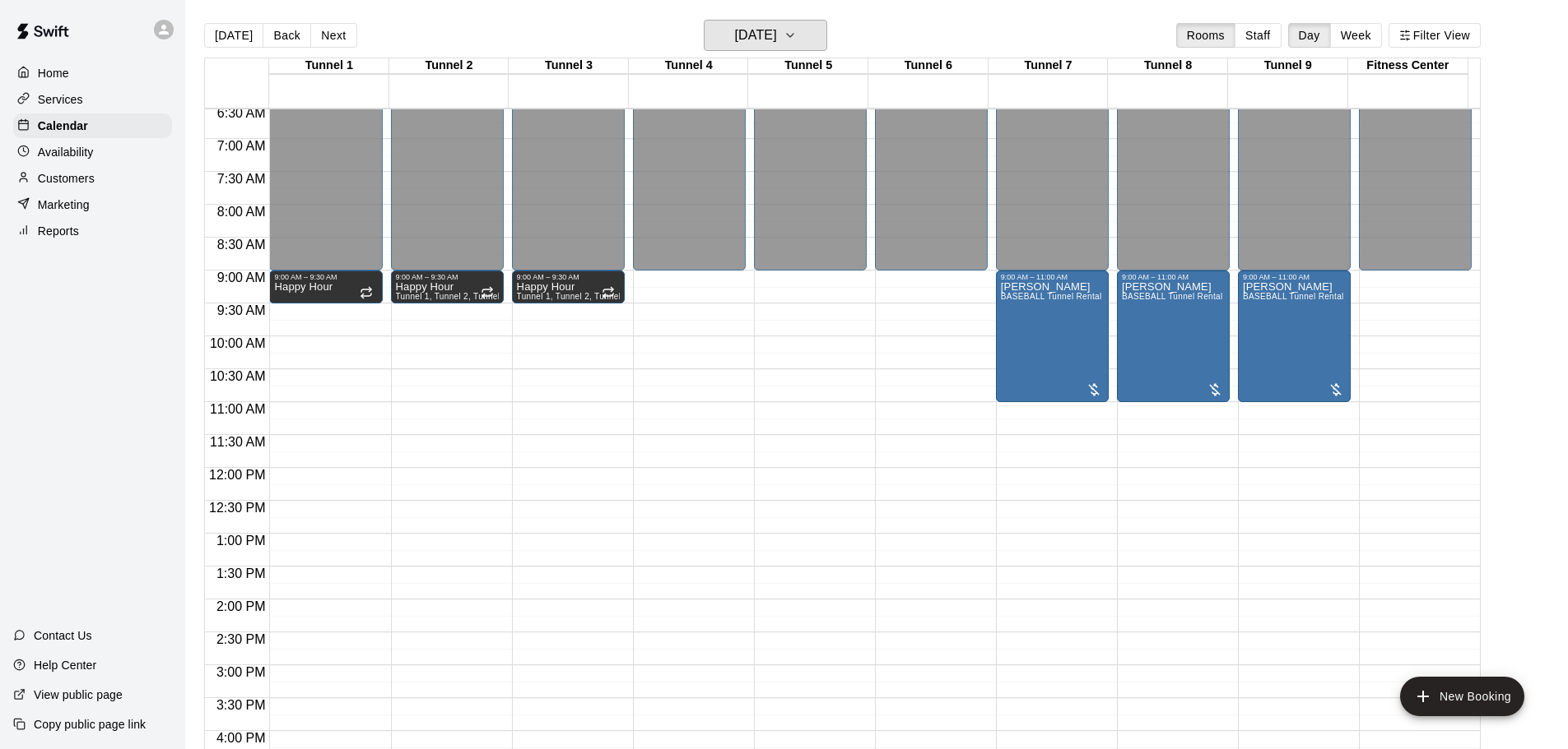
scroll to position [423, 0]
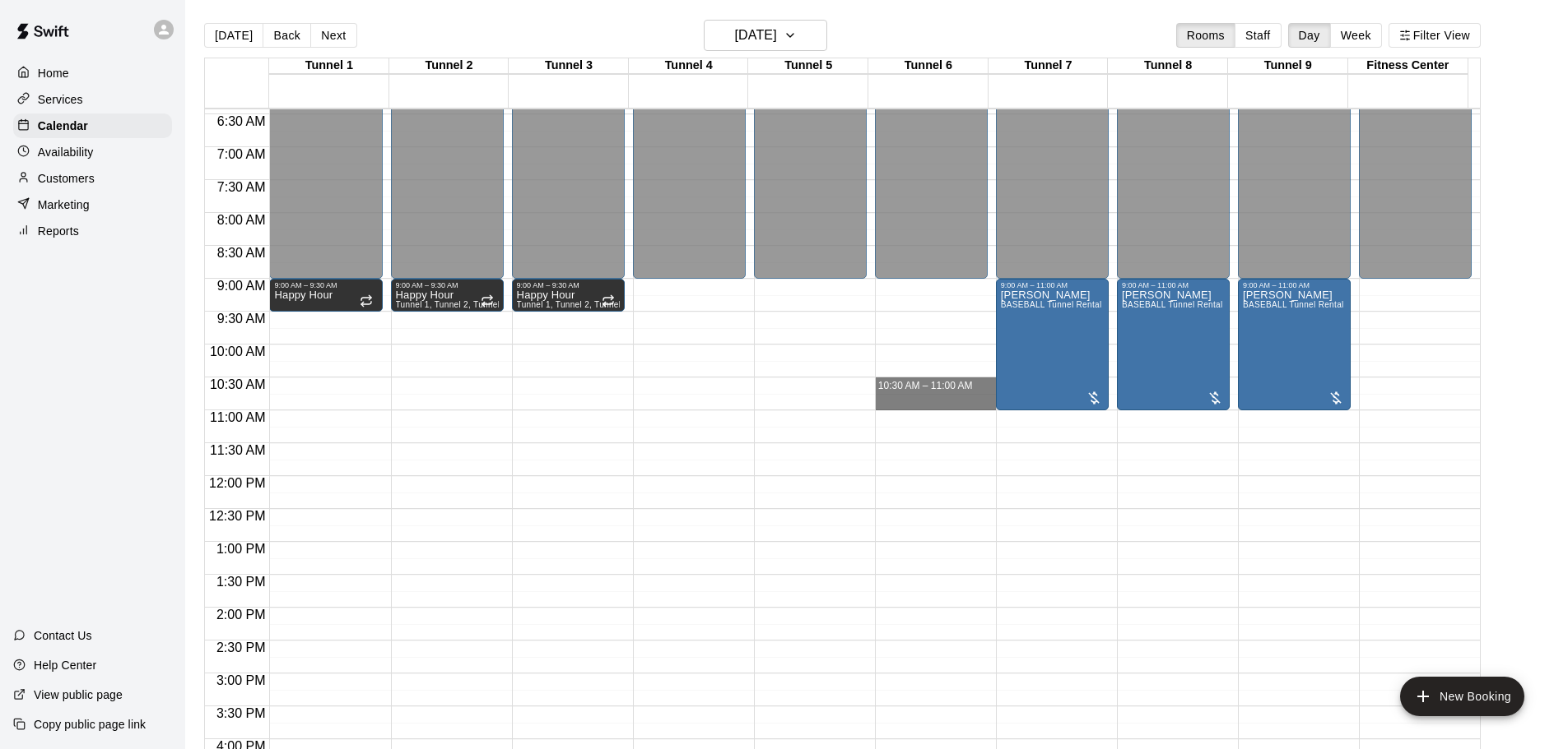
drag, startPoint x: 957, startPoint y: 389, endPoint x: 956, endPoint y: 402, distance: 13.0
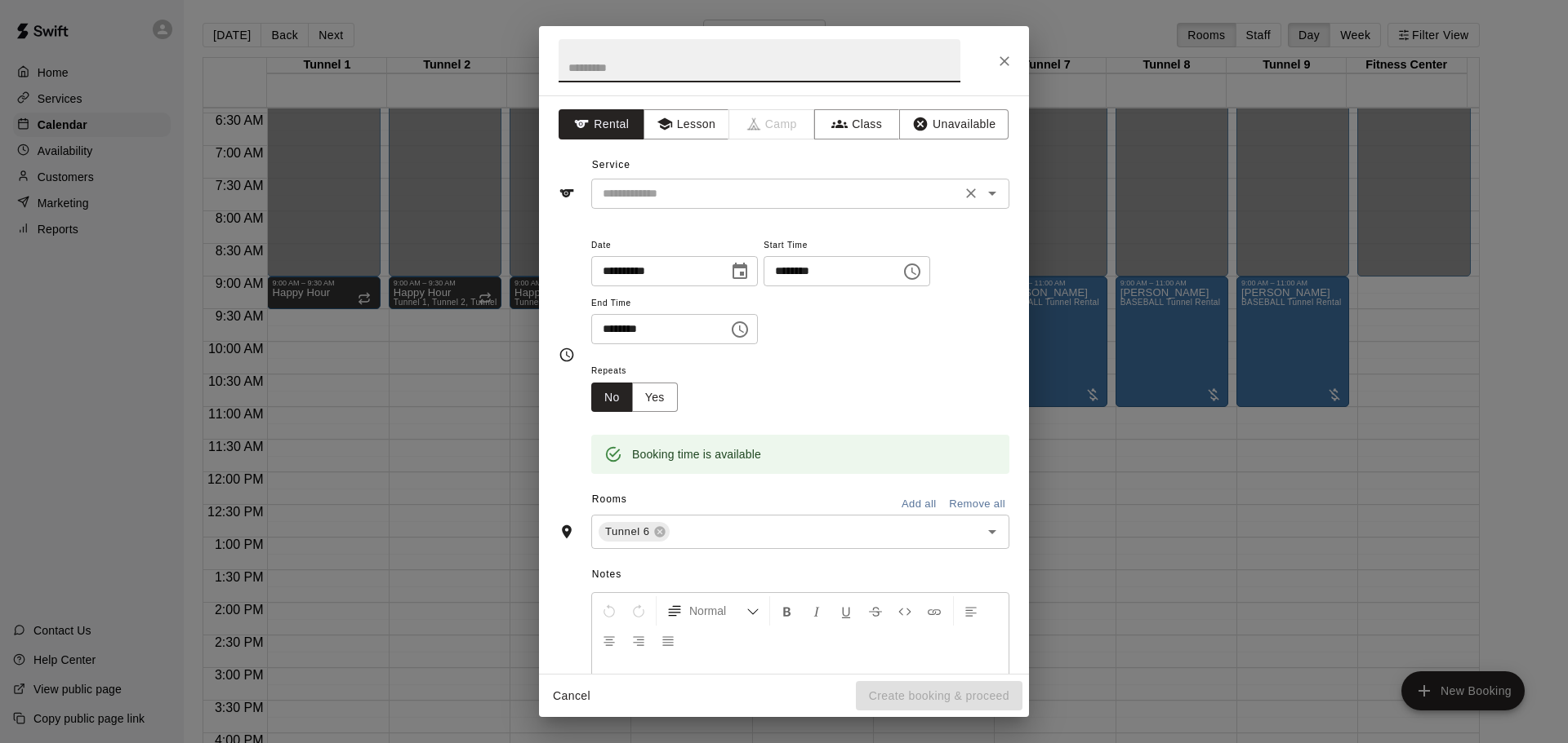
click at [728, 194] on input "text" at bounding box center [775, 194] width 360 height 20
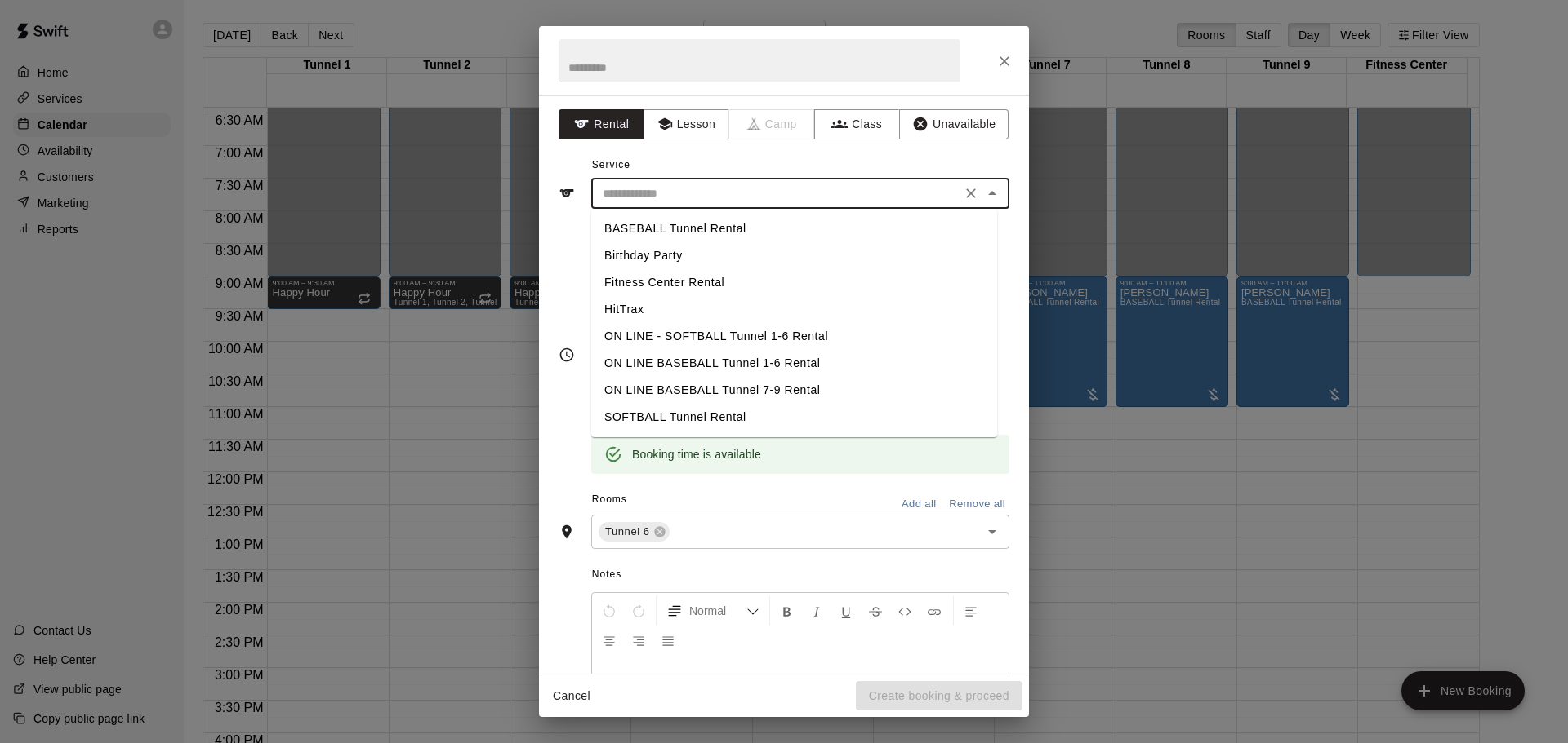
click at [720, 414] on li "SOFTBALL Tunnel Rental" at bounding box center [794, 417] width 406 height 27
type input "**********"
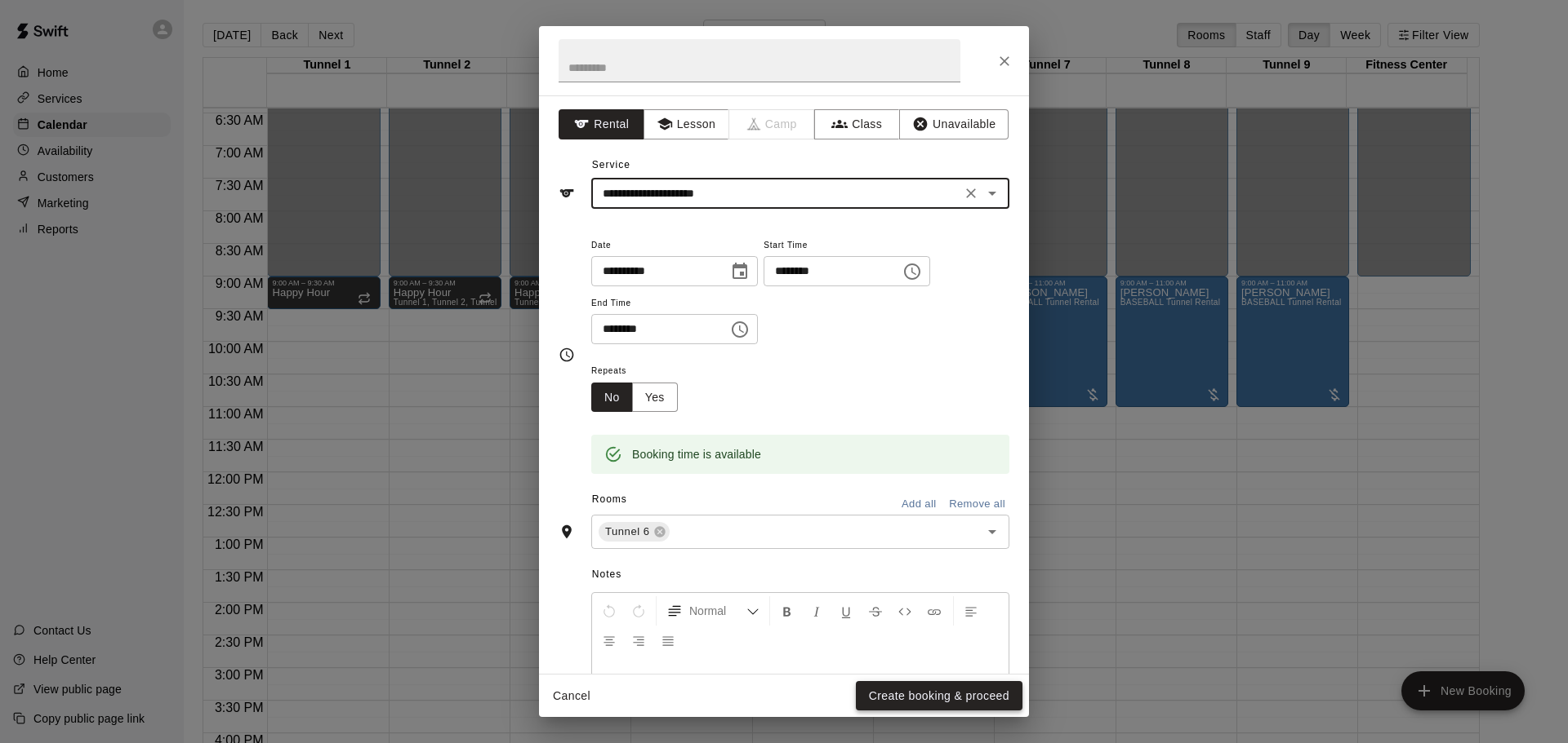
click at [979, 697] on button "Create booking & proceed" at bounding box center [939, 696] width 167 height 30
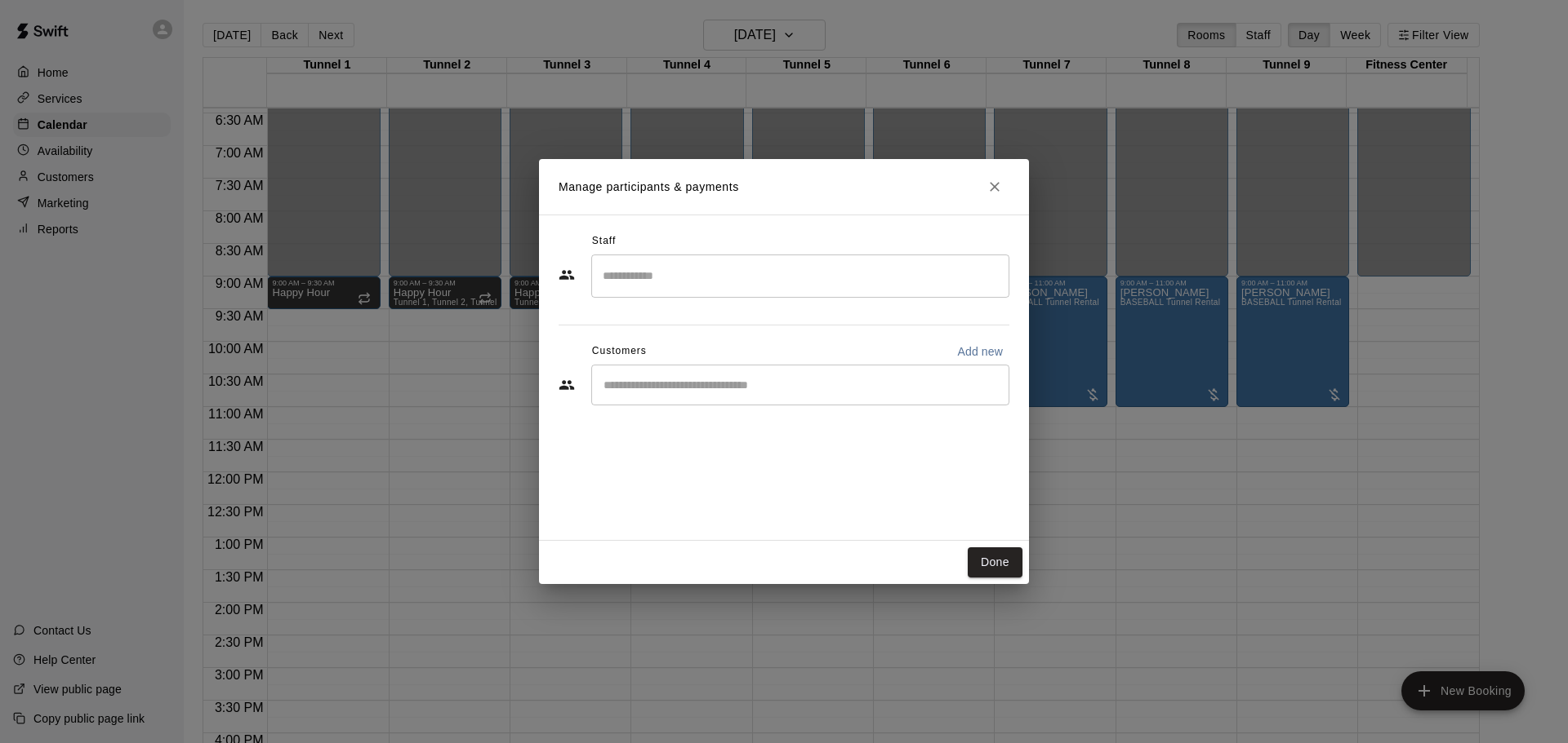
click at [913, 391] on input "Start typing to search customers..." at bounding box center [800, 385] width 403 height 16
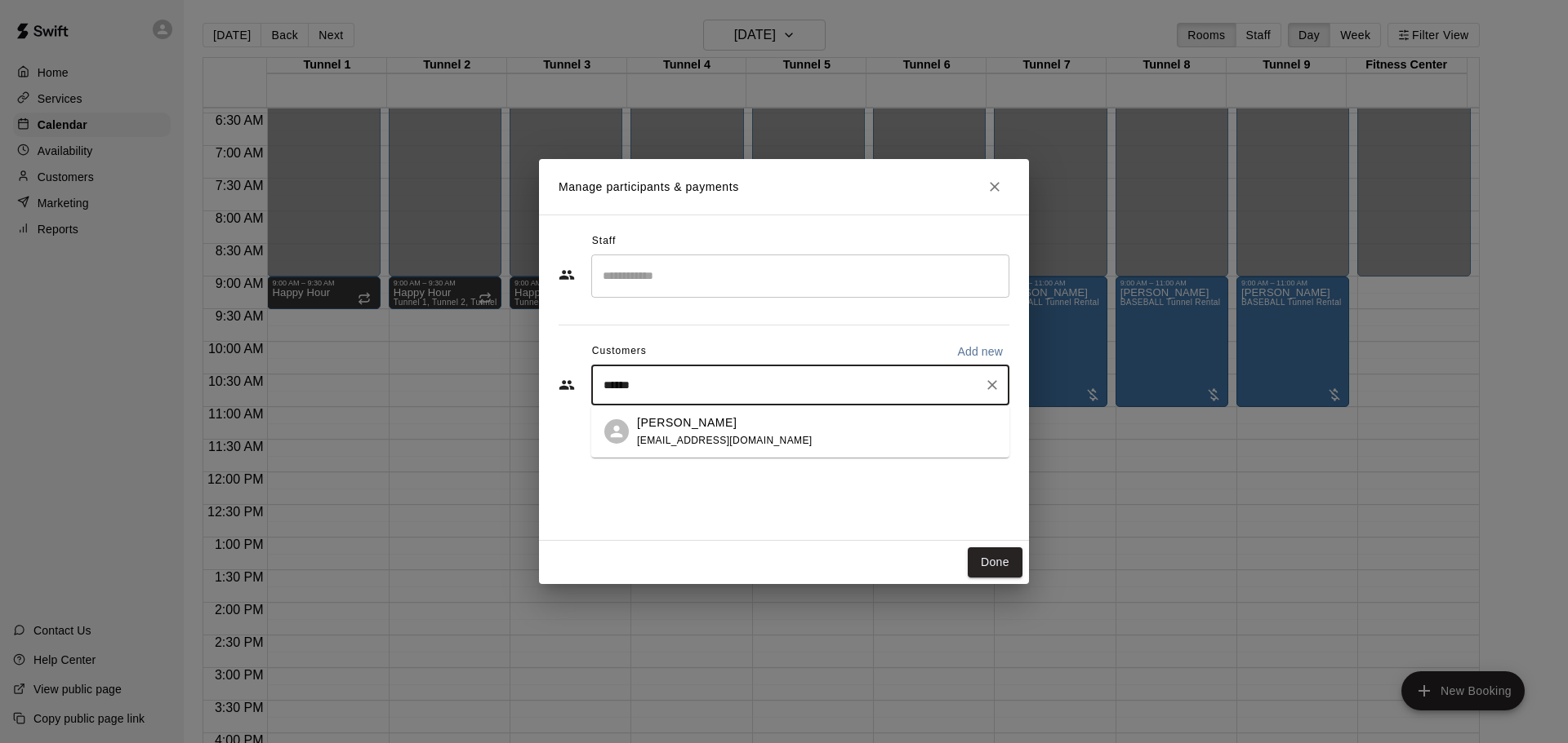
type input "*******"
click at [838, 437] on div "Grace Camblin gcamblinaz@gmail.com" at bounding box center [817, 432] width 360 height 35
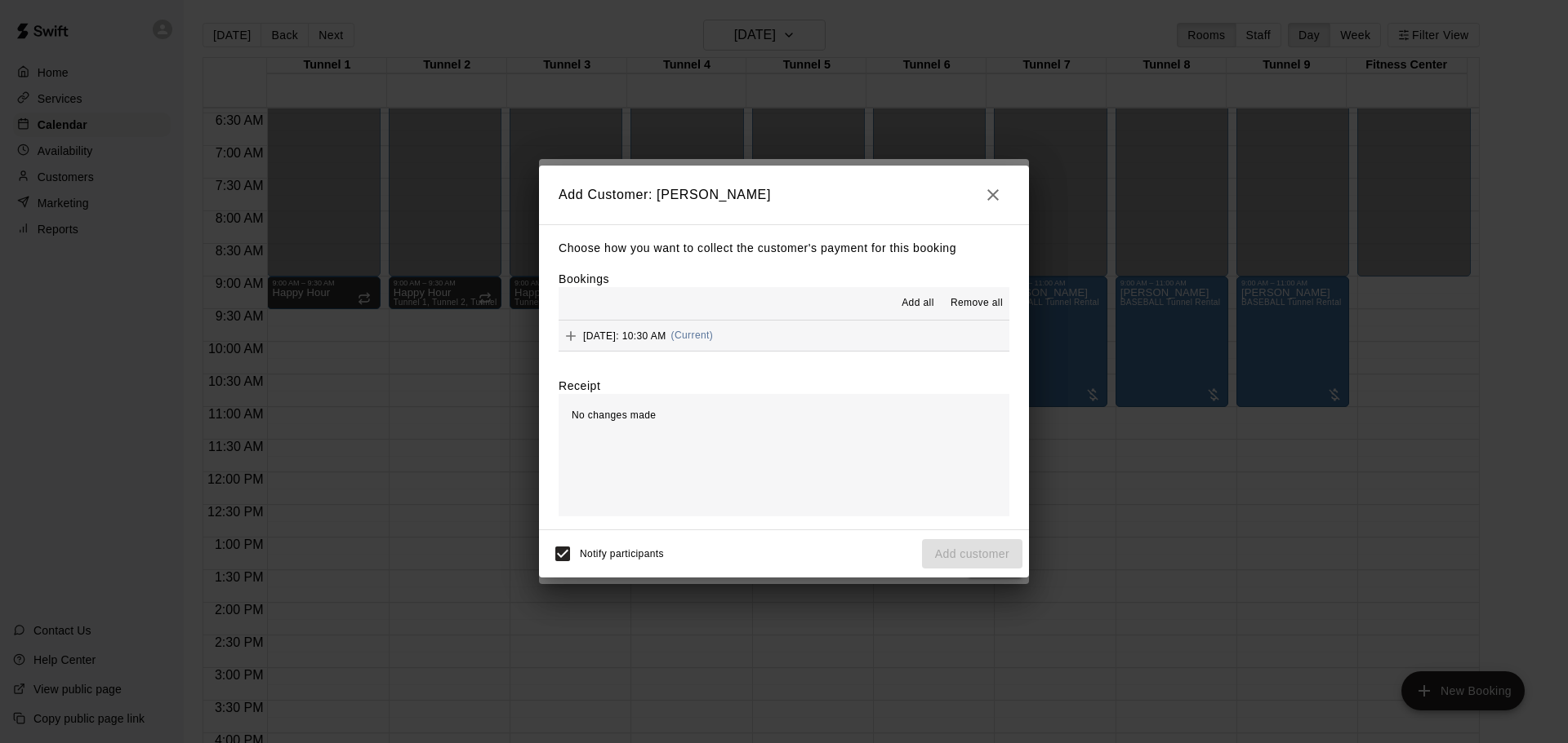
click at [819, 347] on button "Saturday, September 27: 10:30 AM (Current)" at bounding box center [783, 335] width 450 height 30
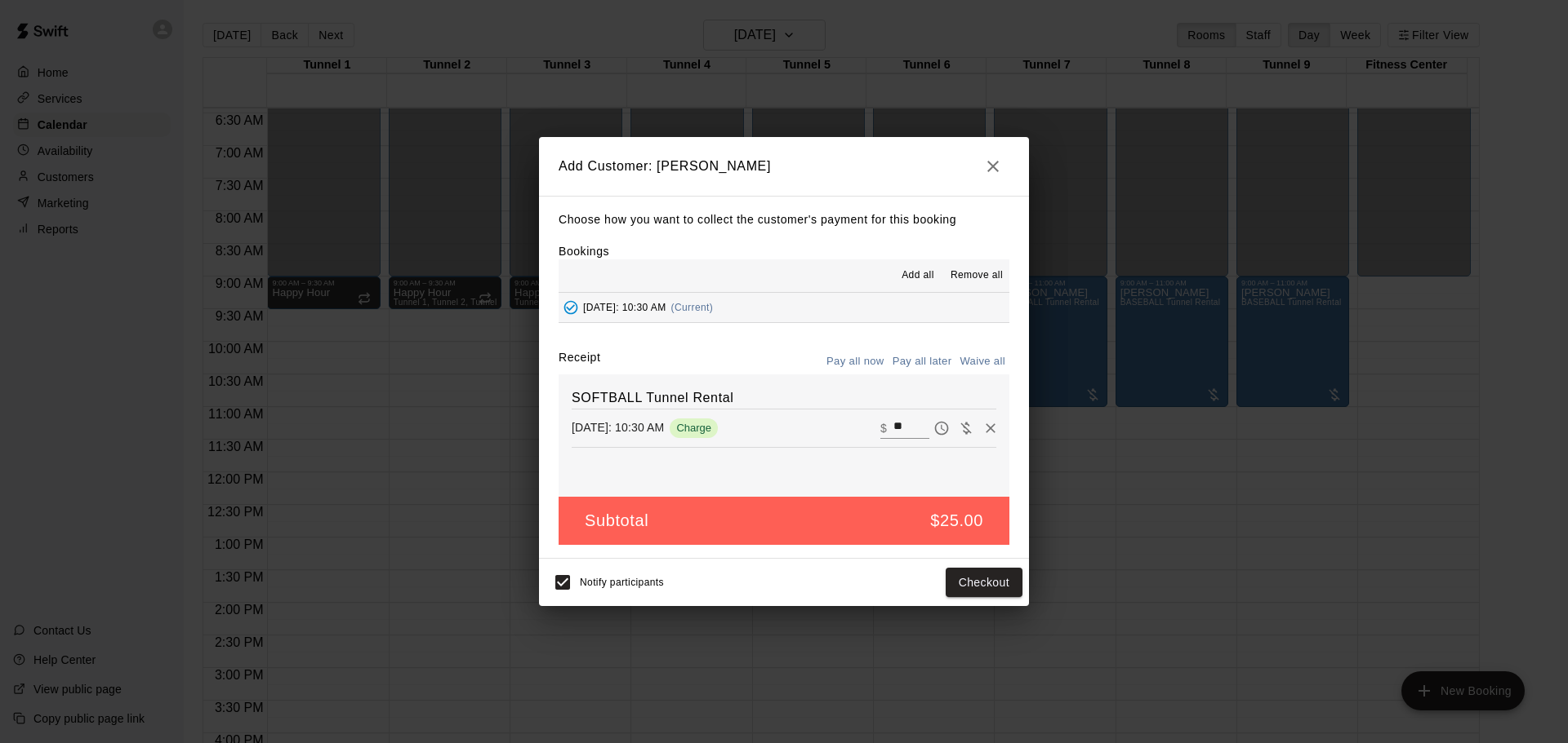
click at [900, 355] on button "Pay all later" at bounding box center [922, 361] width 68 height 25
click at [1000, 583] on button "Add customer" at bounding box center [972, 582] width 100 height 30
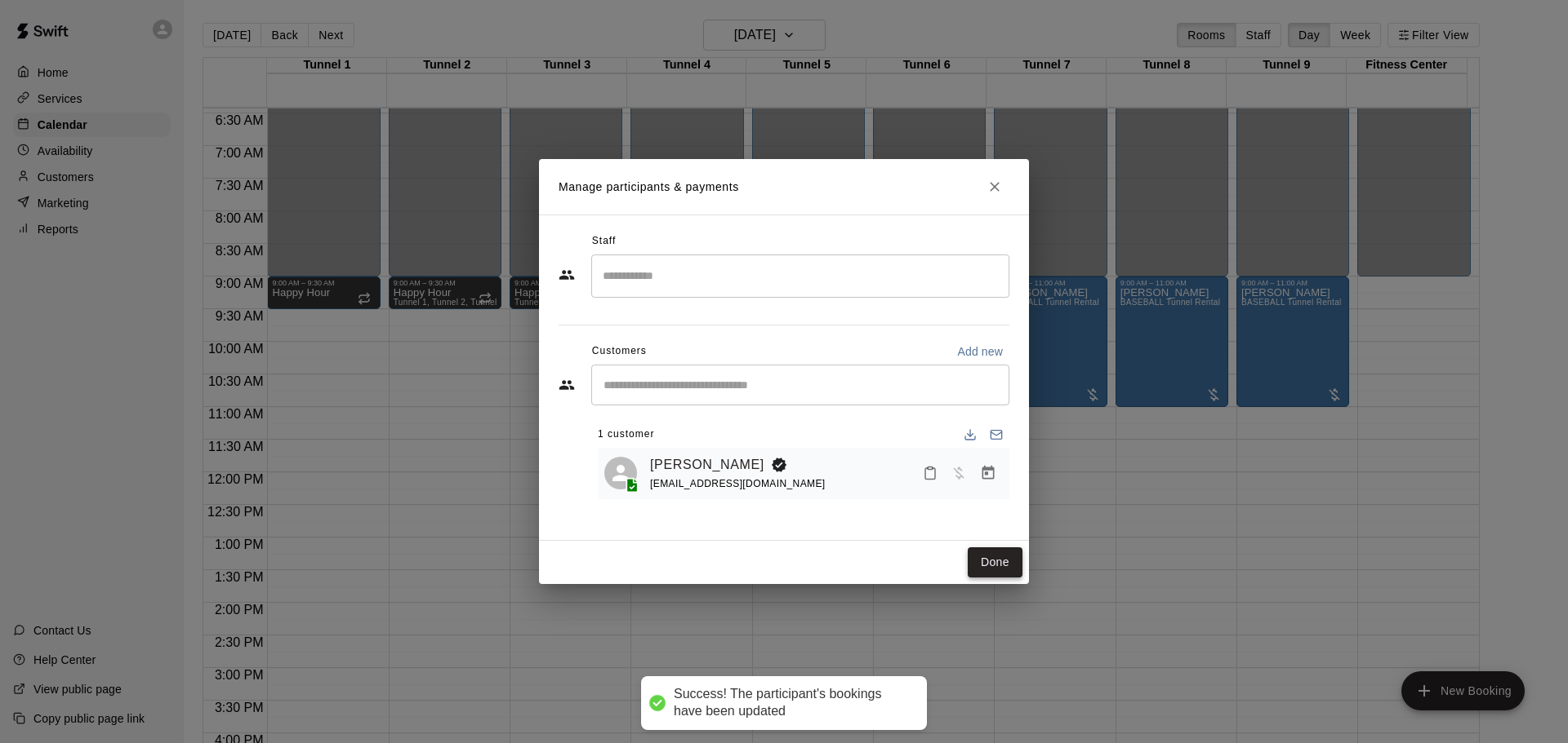
click at [989, 559] on button "Done" at bounding box center [995, 562] width 55 height 30
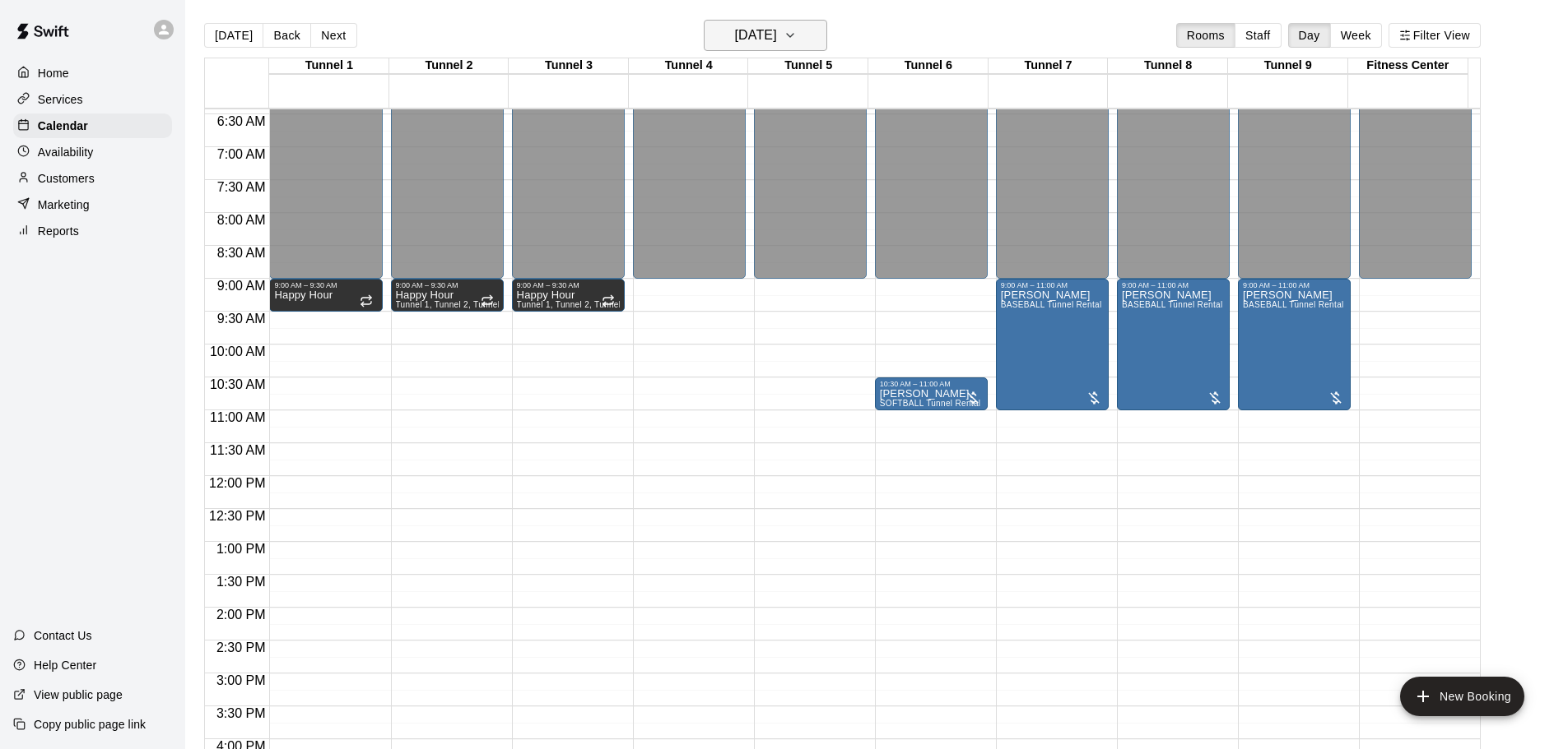
click at [749, 29] on h6 "Saturday Sep 27" at bounding box center [755, 36] width 42 height 23
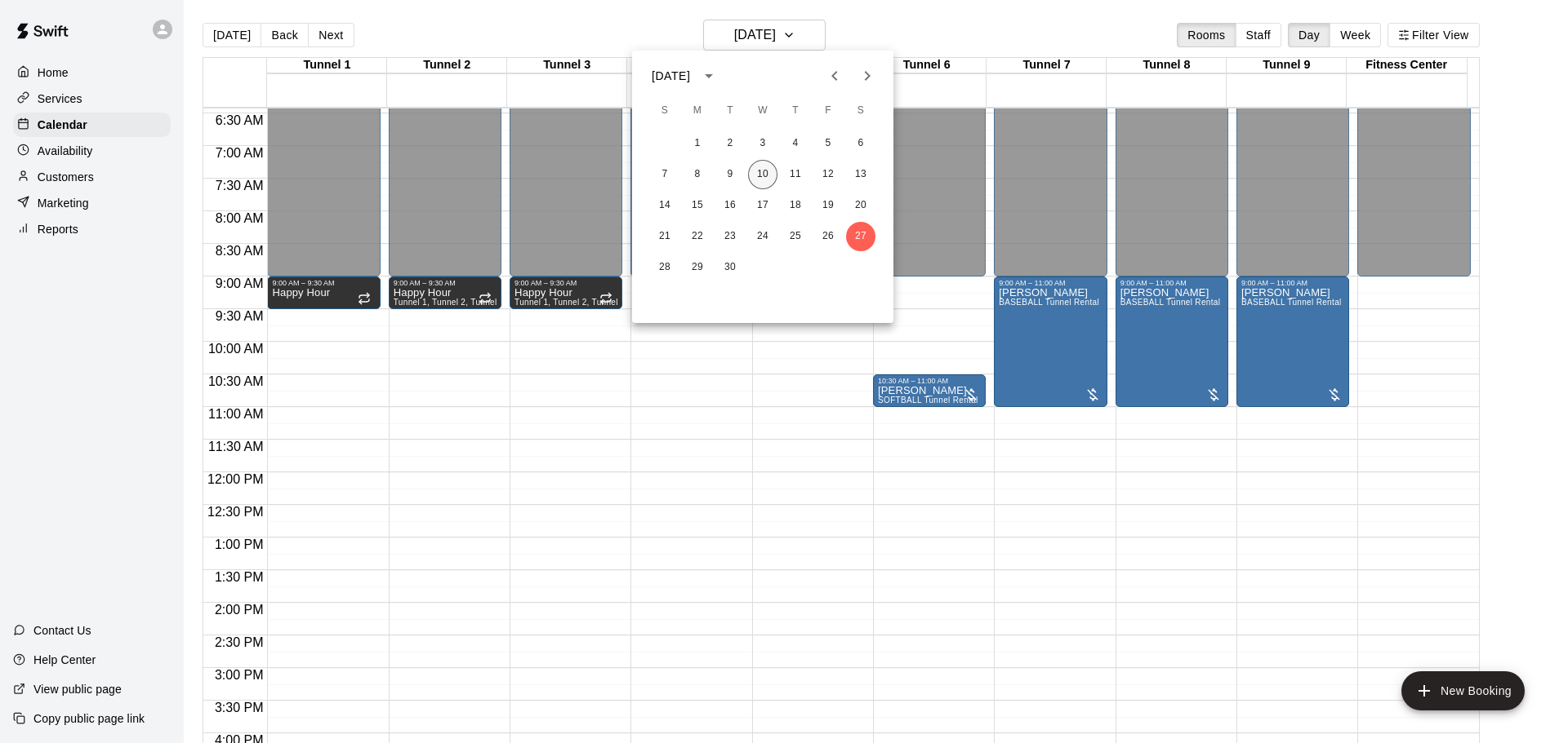
click at [759, 179] on button "10" at bounding box center [763, 174] width 29 height 29
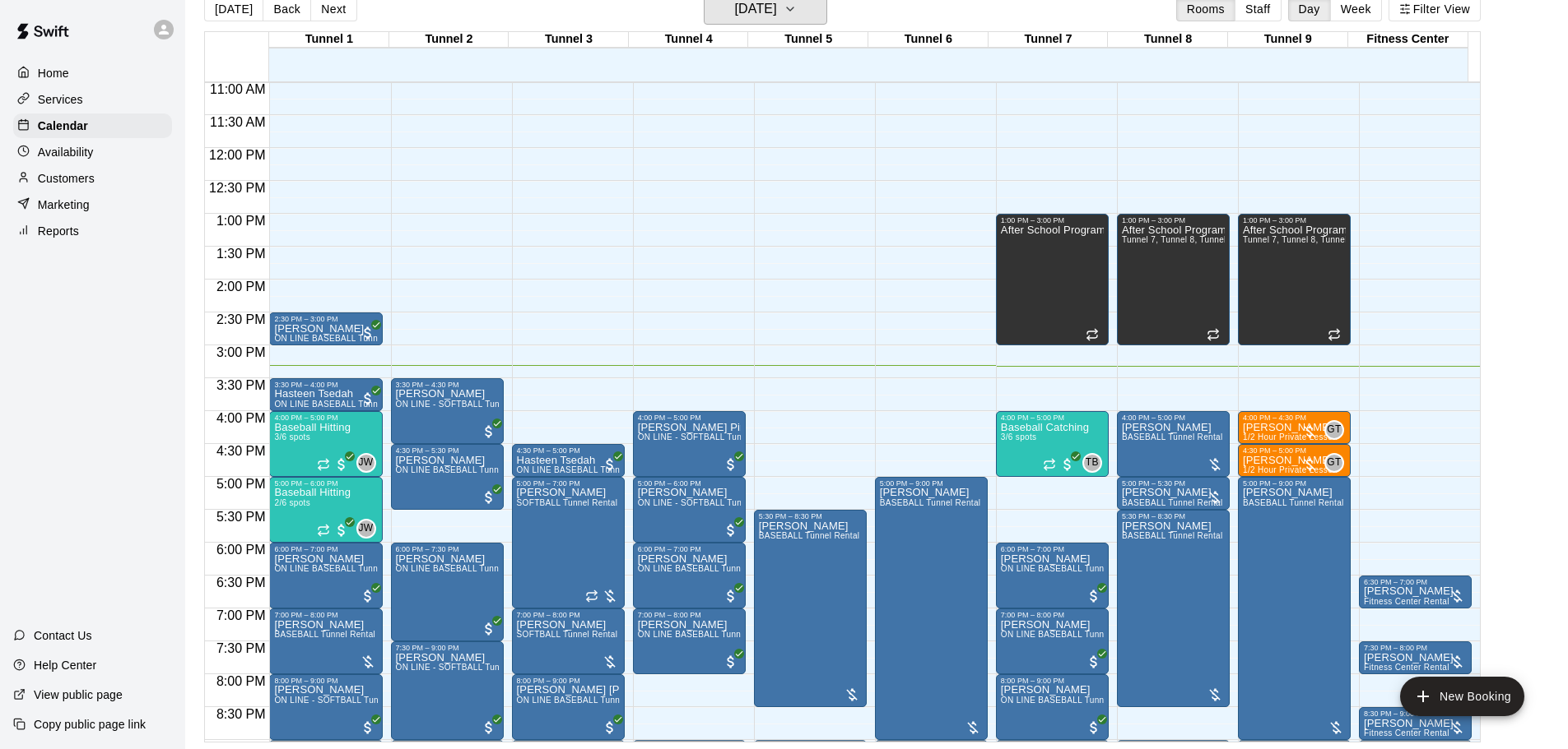
scroll to position [752, 0]
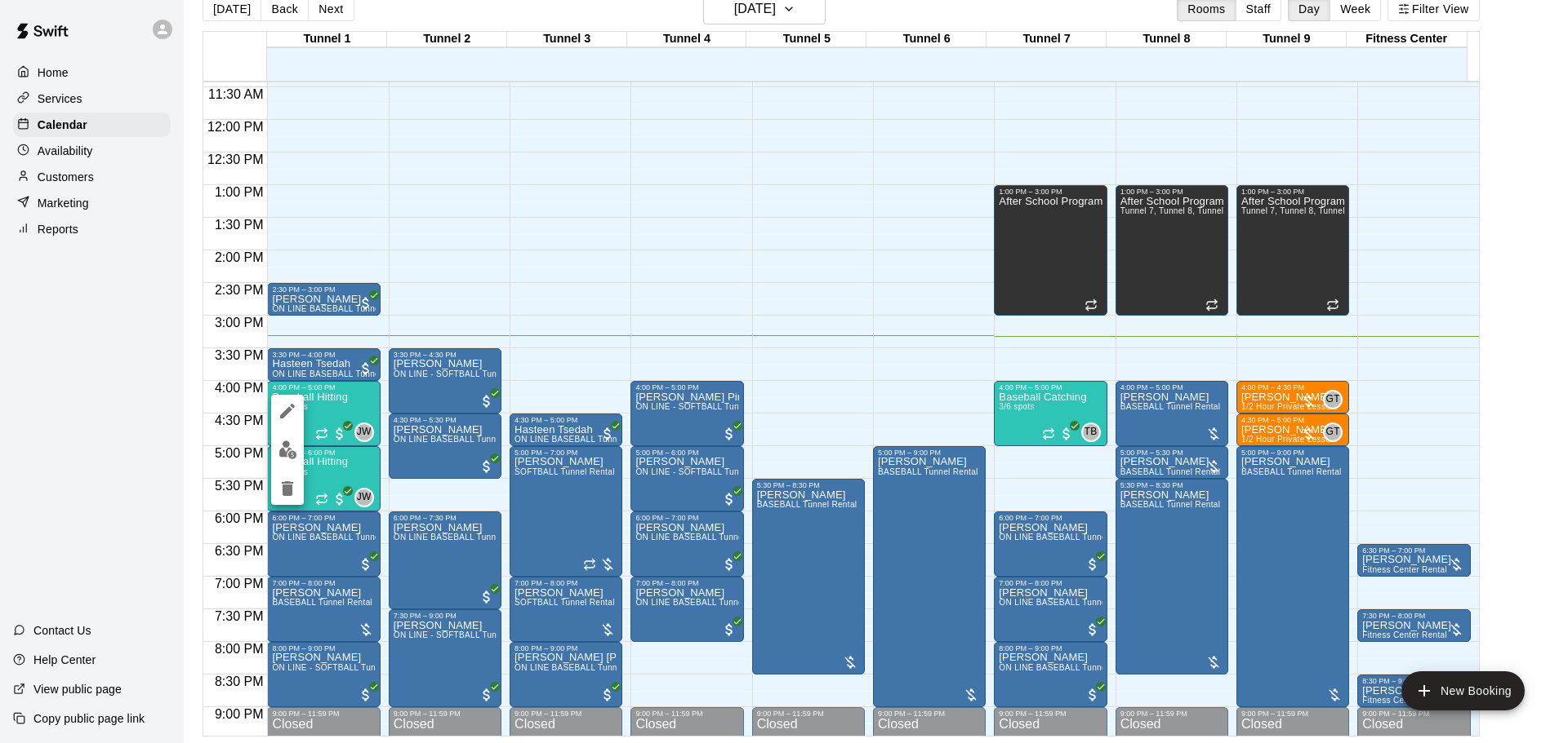
click at [477, 281] on div at bounding box center [784, 371] width 1568 height 743
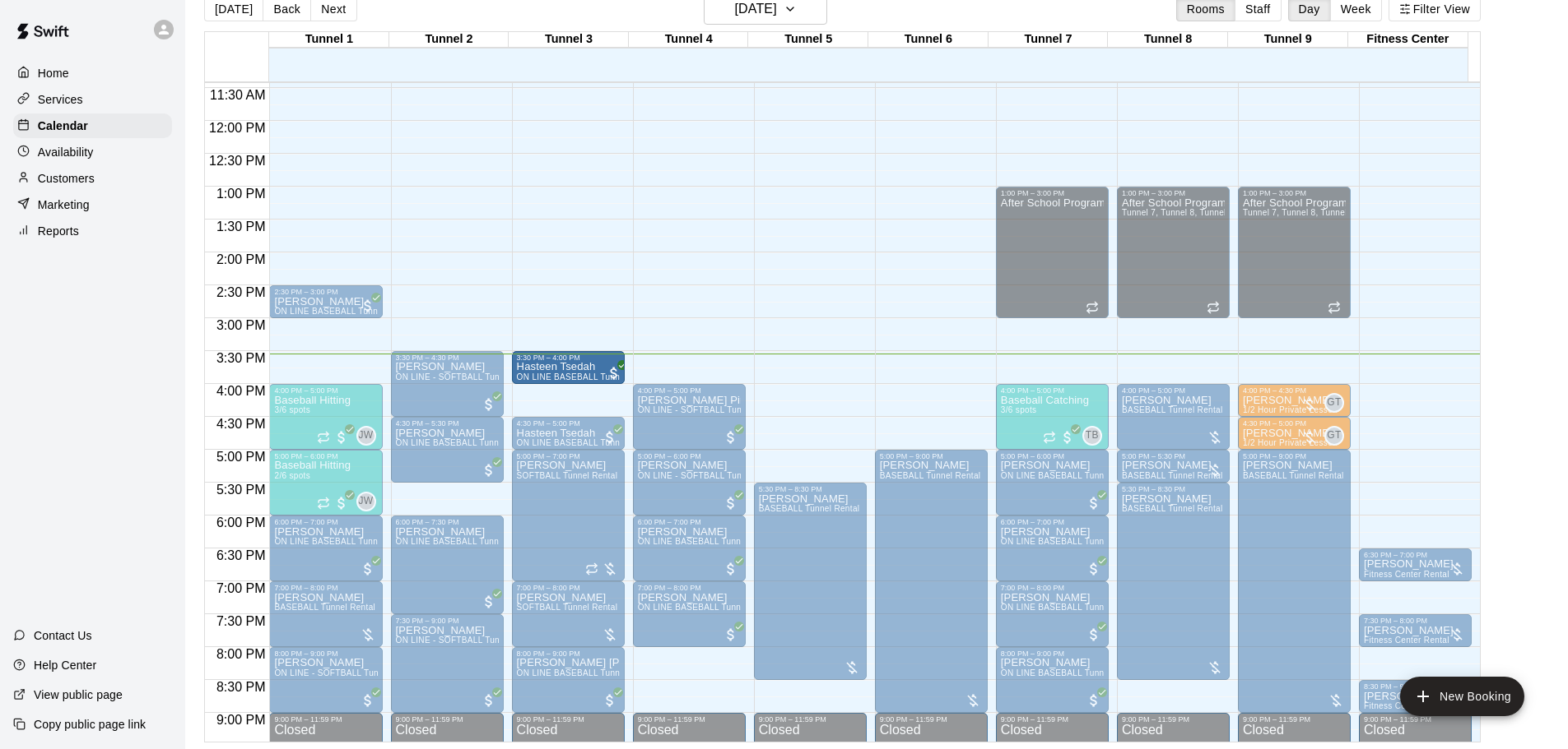
drag, startPoint x: 303, startPoint y: 371, endPoint x: 523, endPoint y: 376, distance: 220.1
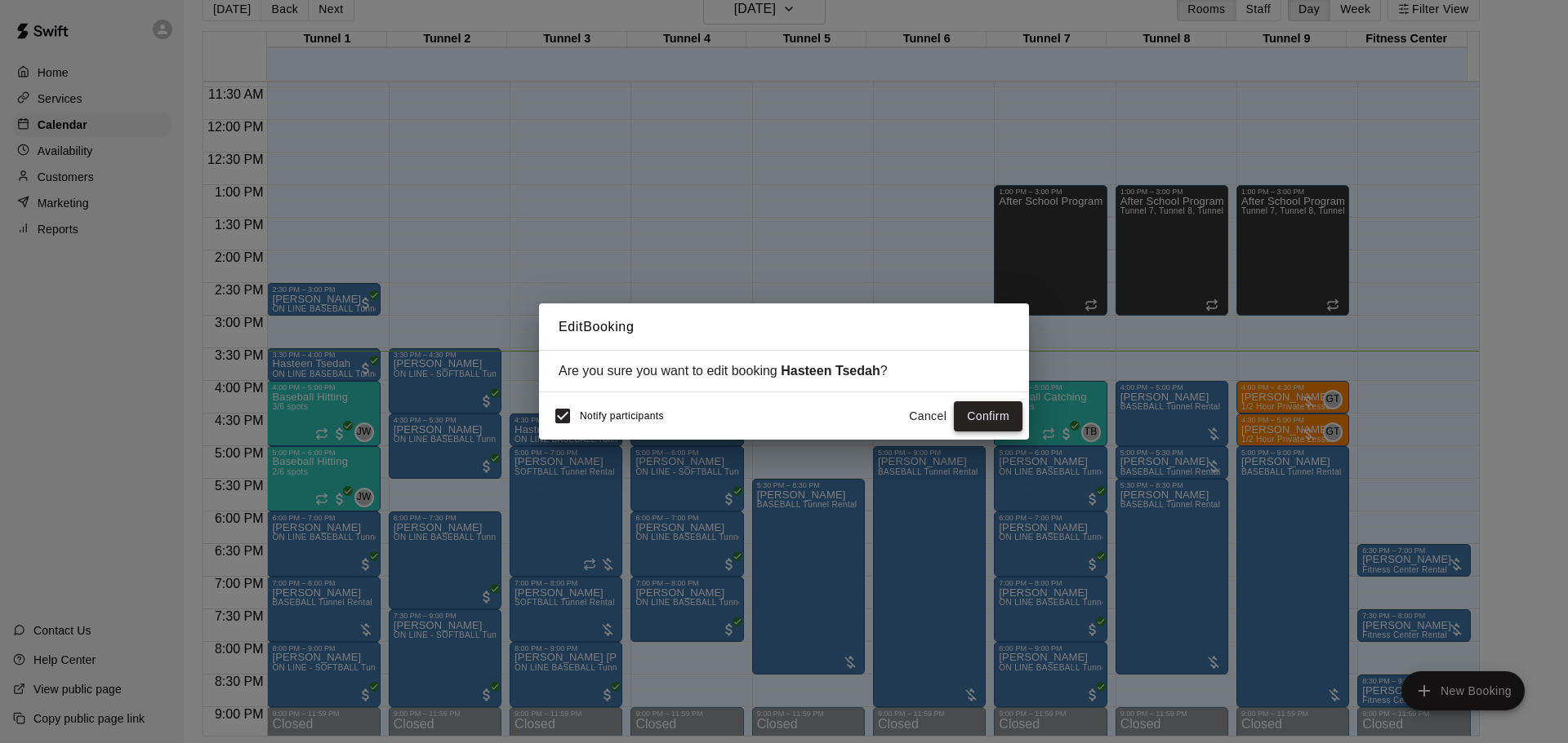
click at [982, 407] on button "Confirm" at bounding box center [987, 416] width 68 height 30
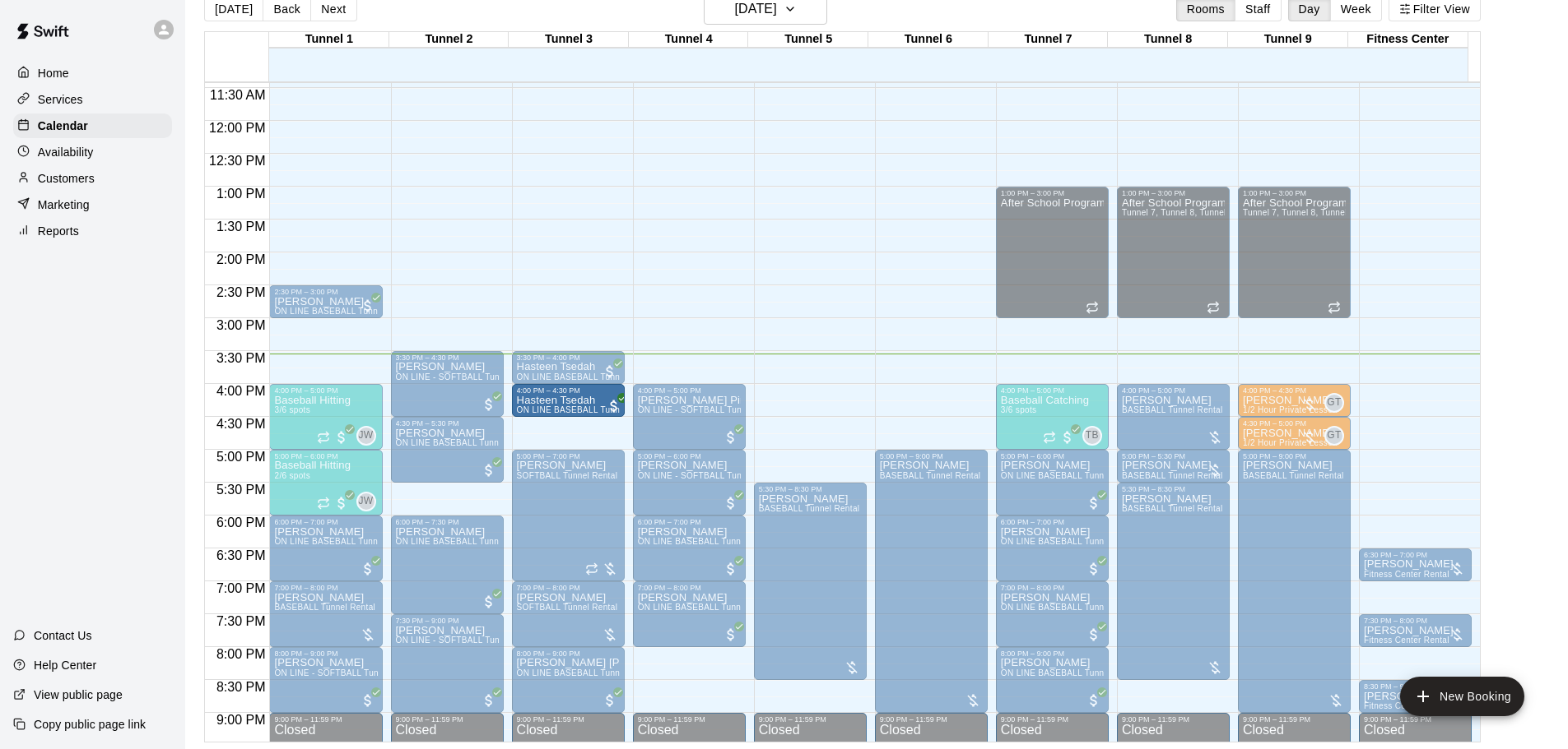
drag, startPoint x: 573, startPoint y: 443, endPoint x: 571, endPoint y: 421, distance: 22.1
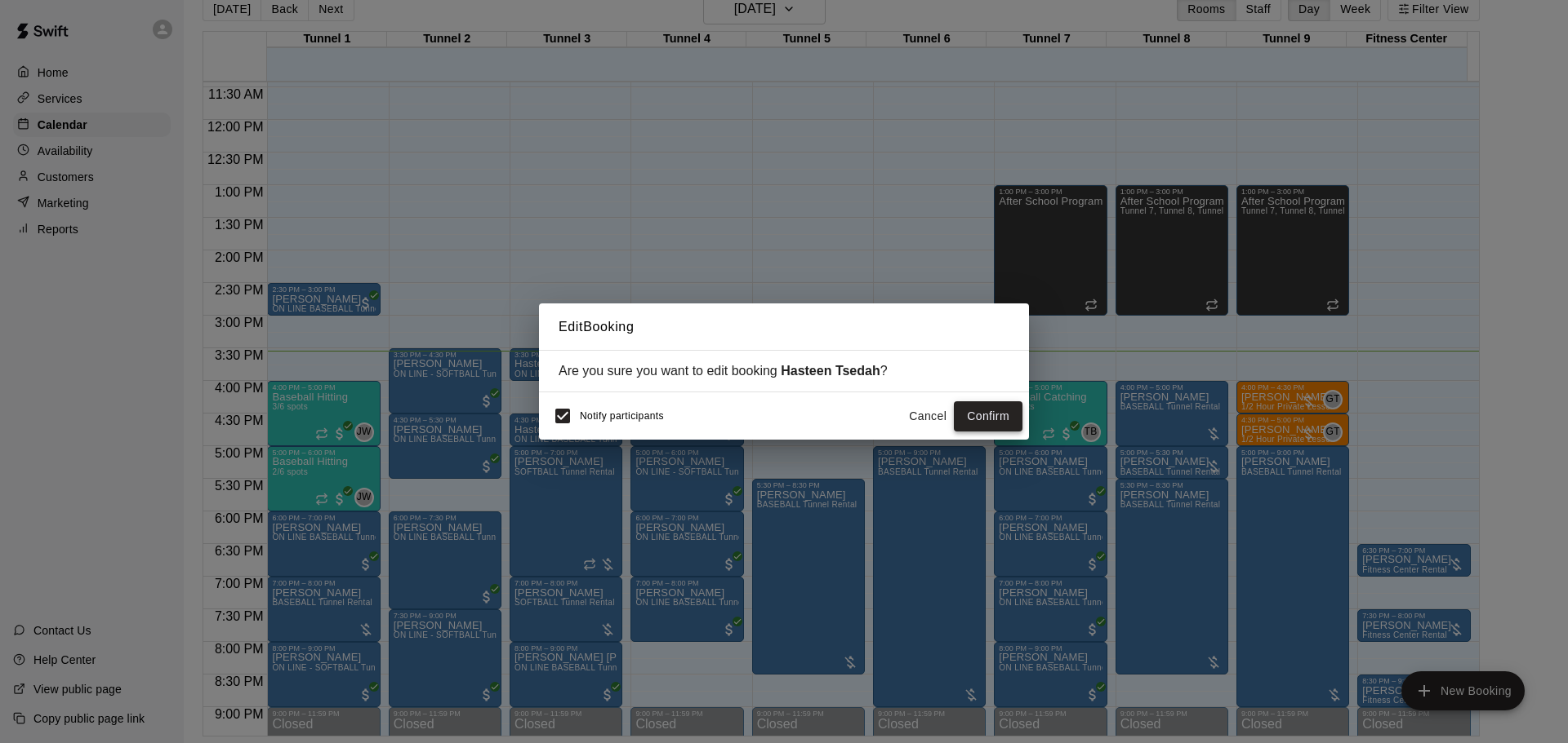
click at [984, 409] on button "Confirm" at bounding box center [987, 416] width 68 height 30
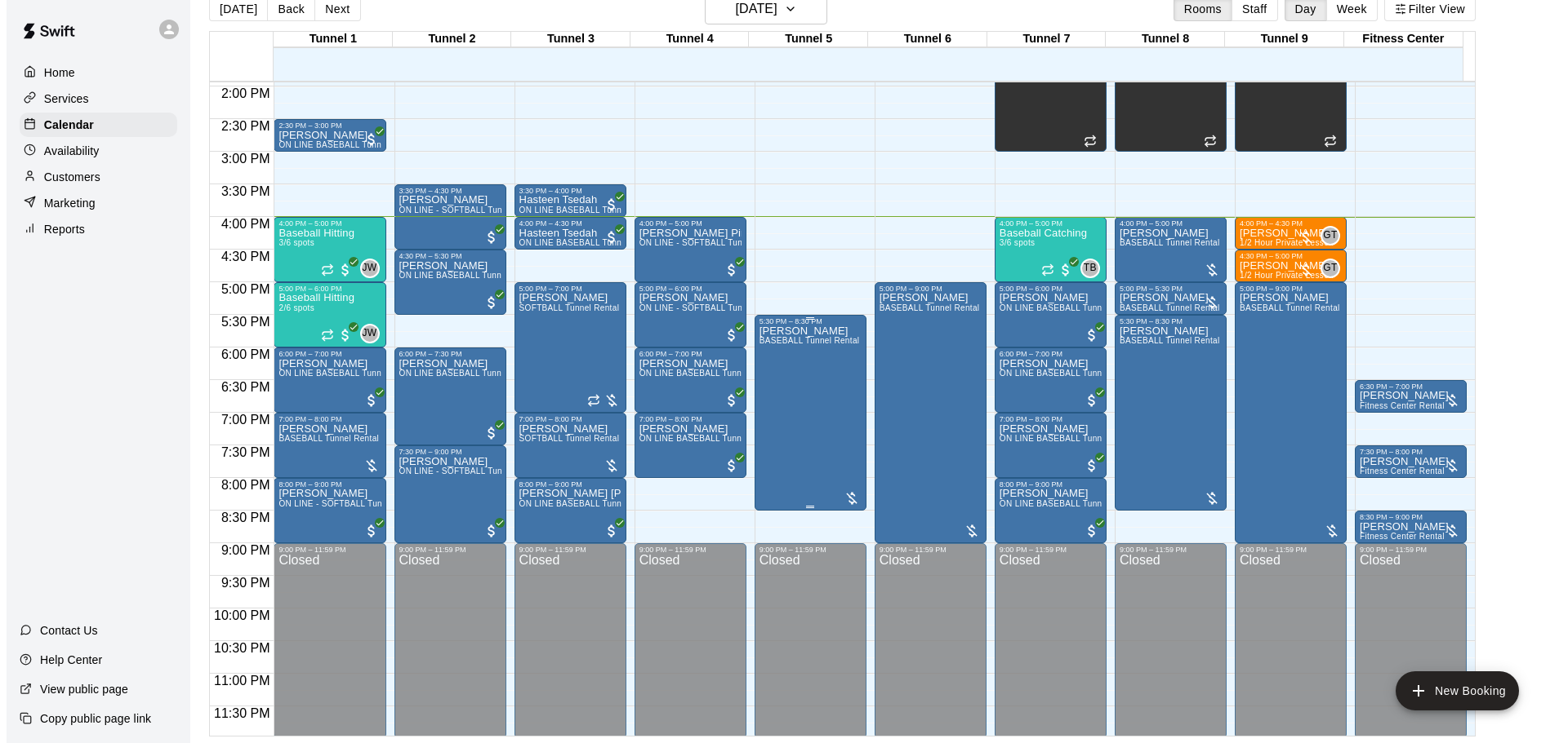
scroll to position [915, 0]
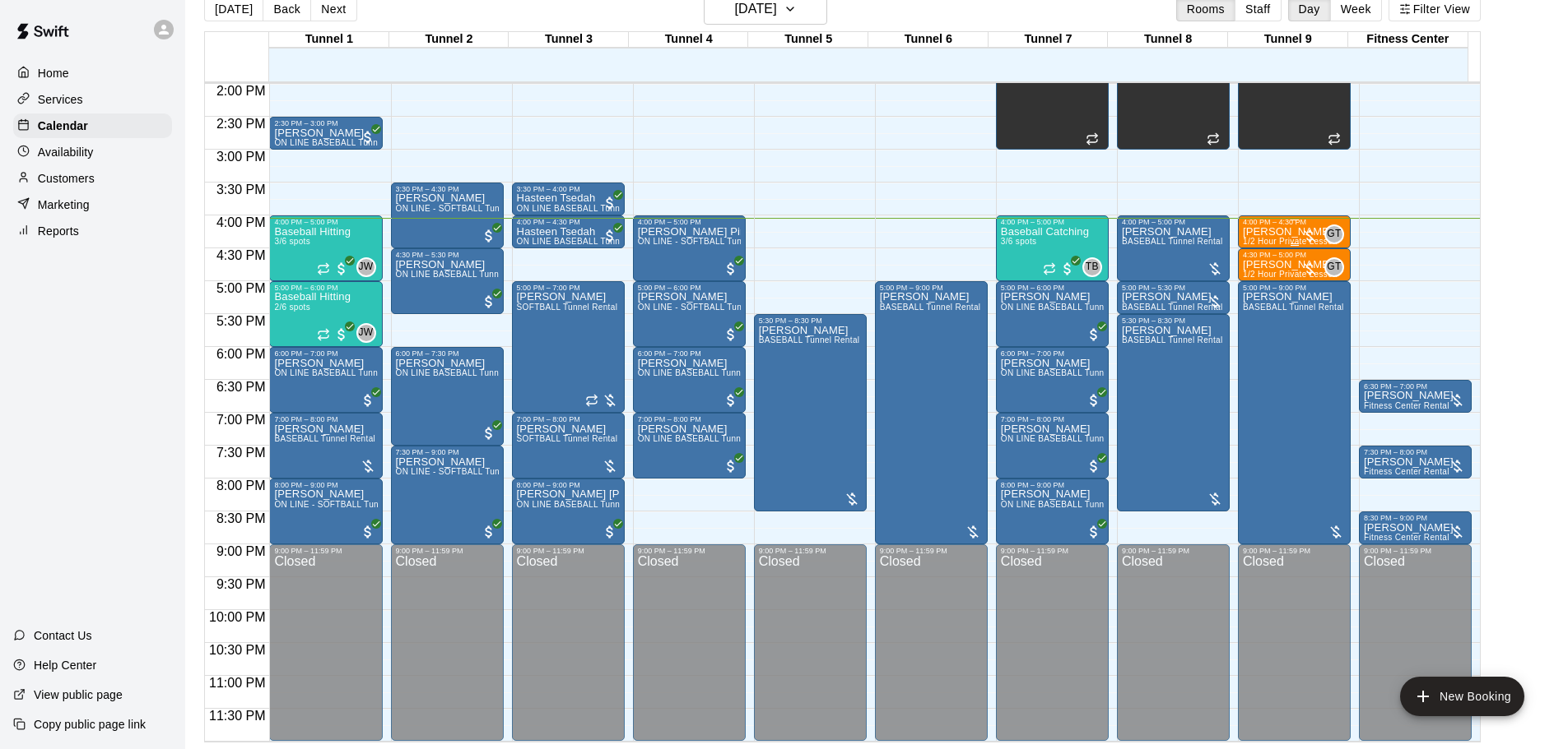
click at [1307, 228] on div at bounding box center [1309, 236] width 17 height 17
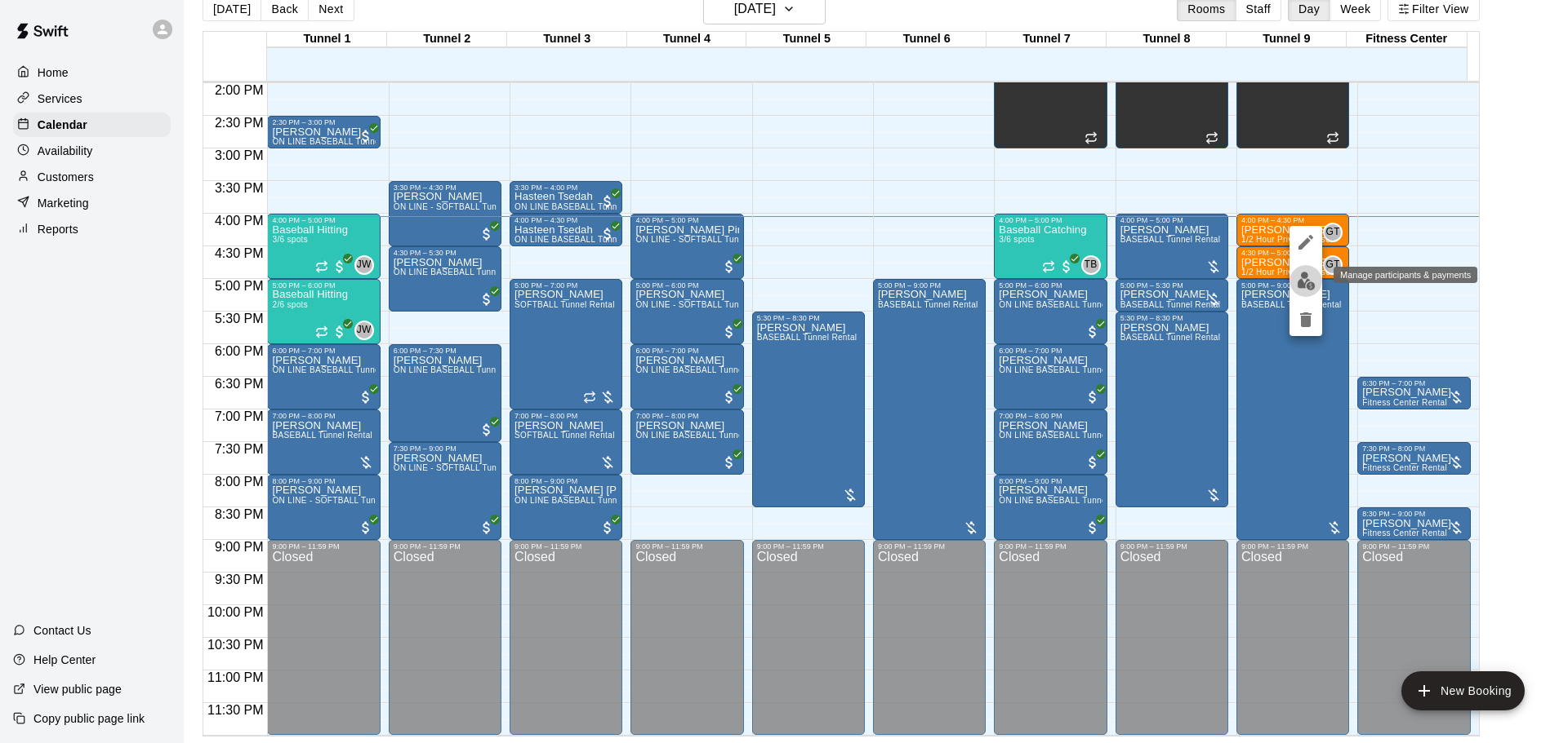
click at [1302, 275] on img "edit" at bounding box center [1306, 280] width 18 height 18
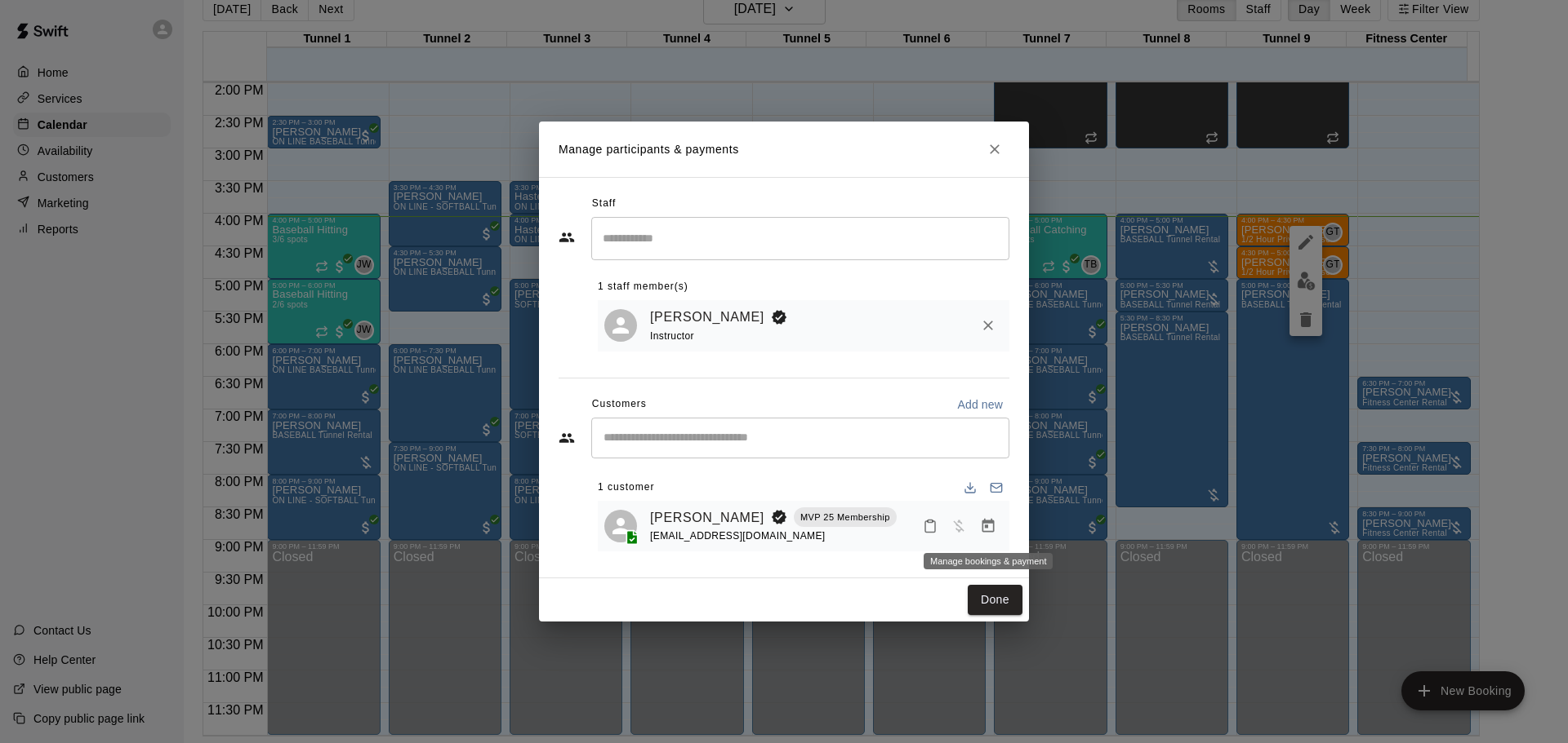
click at [994, 527] on icon "Manage bookings & payment" at bounding box center [988, 526] width 13 height 13
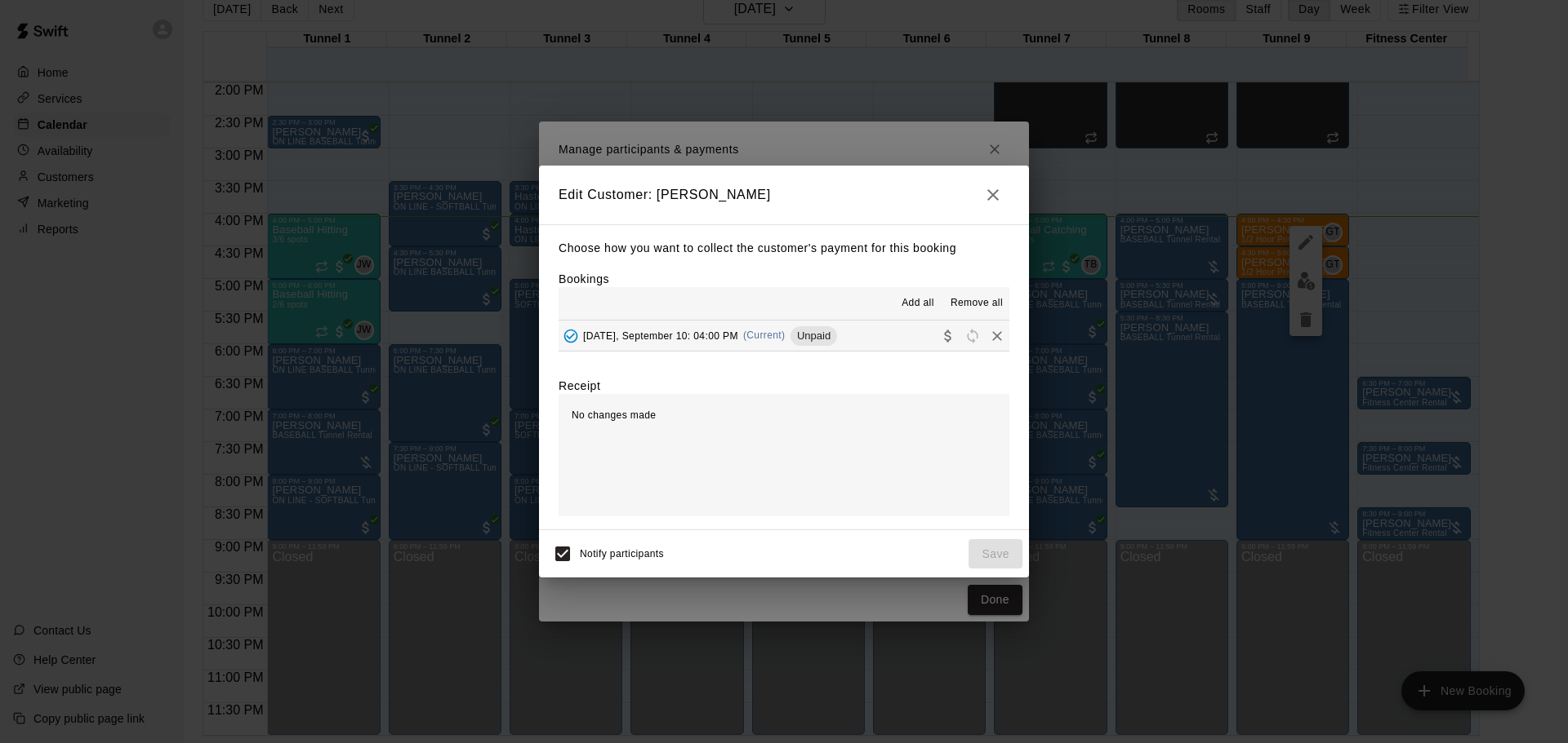
click at [739, 339] on span "Wednesday, September 10: 04:00 PM" at bounding box center [661, 335] width 155 height 12
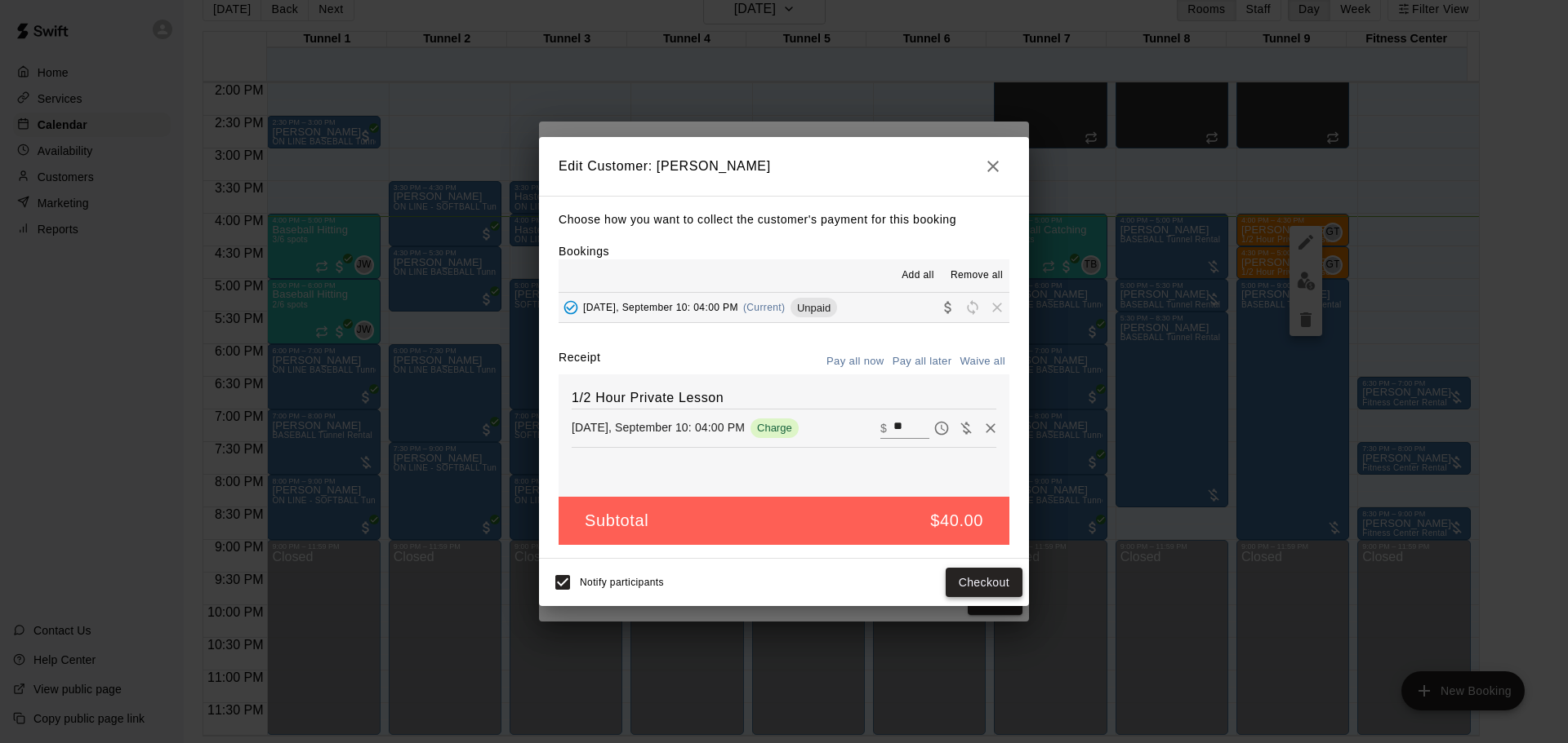
click at [1009, 589] on button "Checkout" at bounding box center [985, 582] width 77 height 30
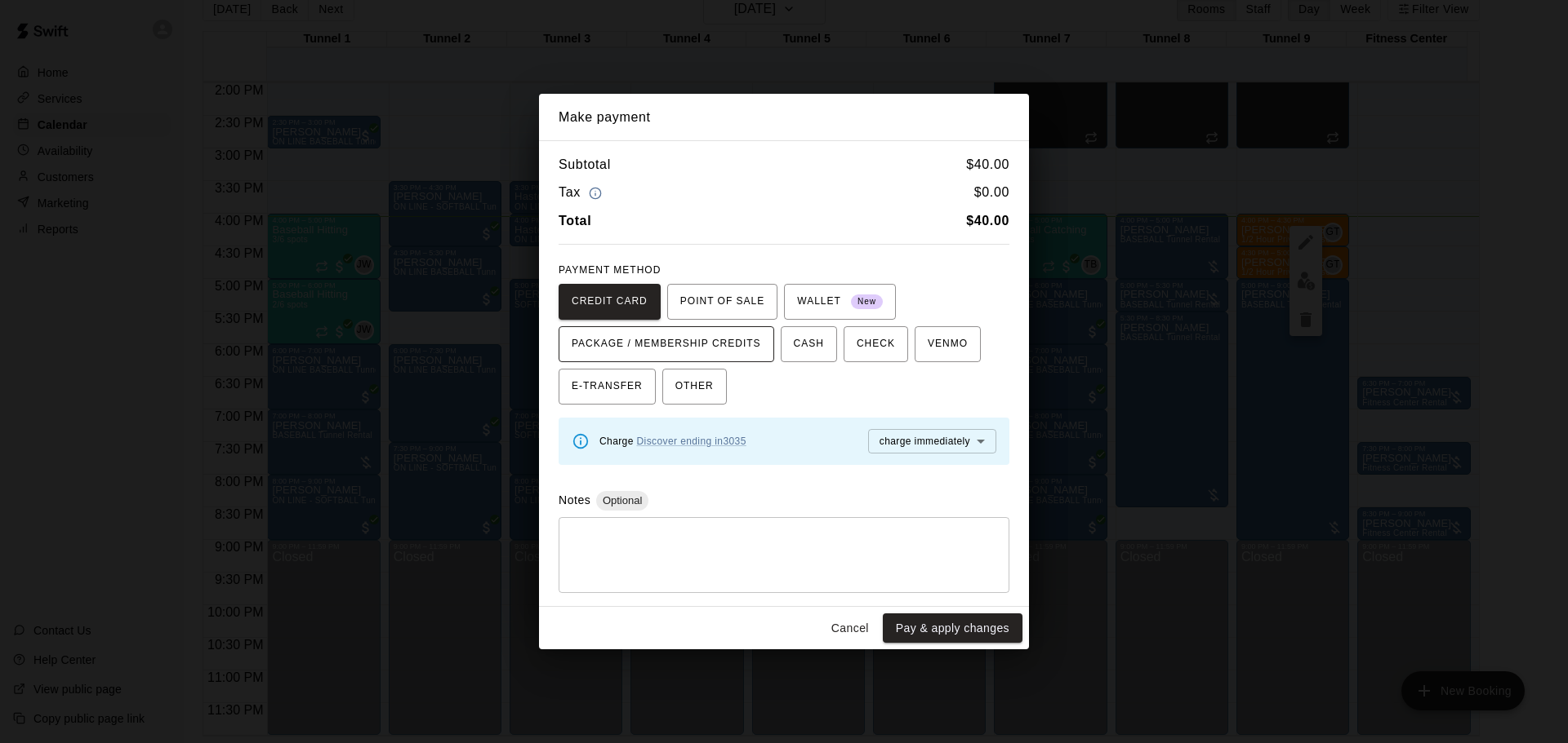
click at [716, 333] on span "PACKAGE / MEMBERSHIP CREDITS" at bounding box center [666, 344] width 189 height 26
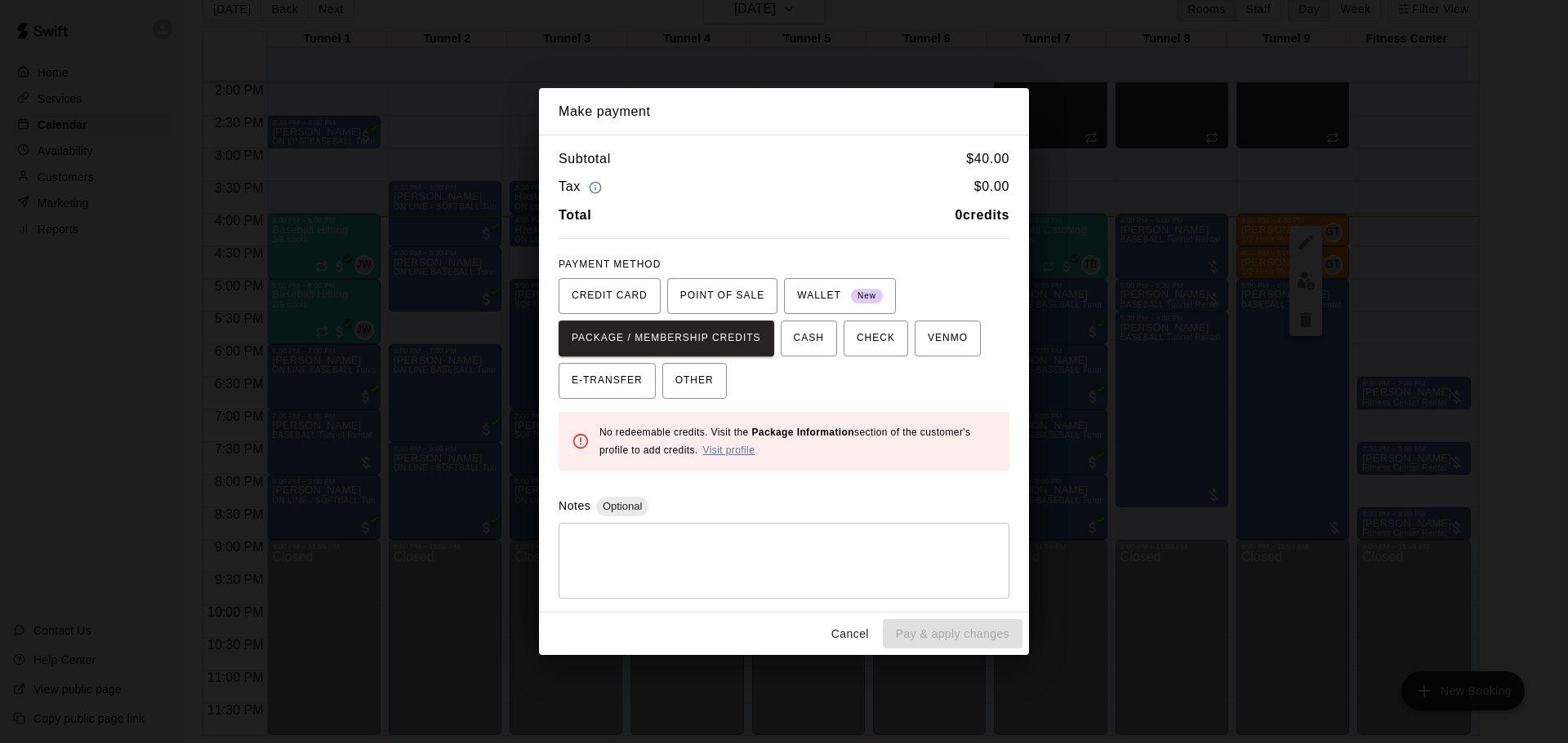
click at [727, 445] on link "Visit profile" at bounding box center [729, 451] width 52 height 12
click at [869, 636] on button "Cancel" at bounding box center [850, 634] width 52 height 30
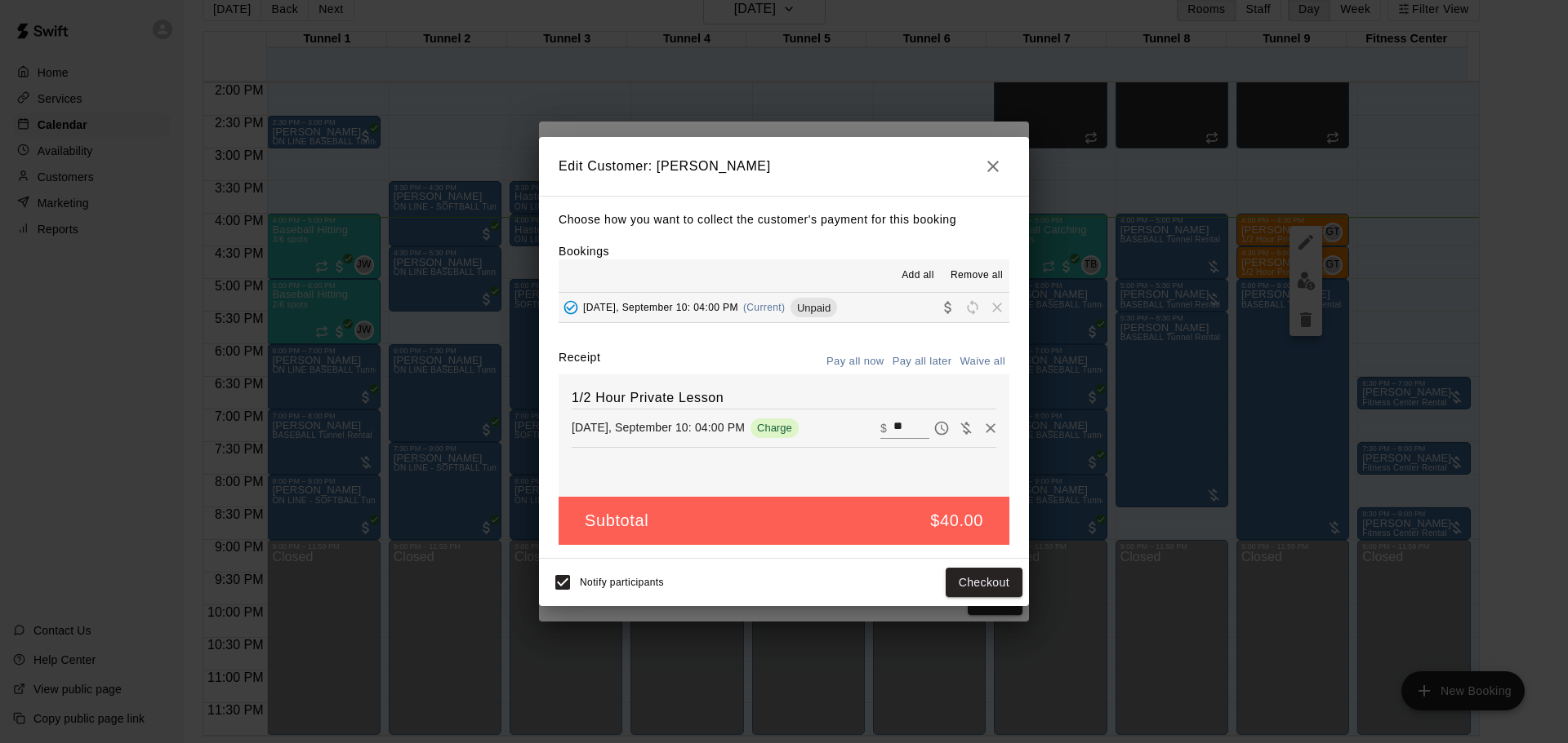
click at [994, 168] on icon "button" at bounding box center [993, 167] width 12 height 12
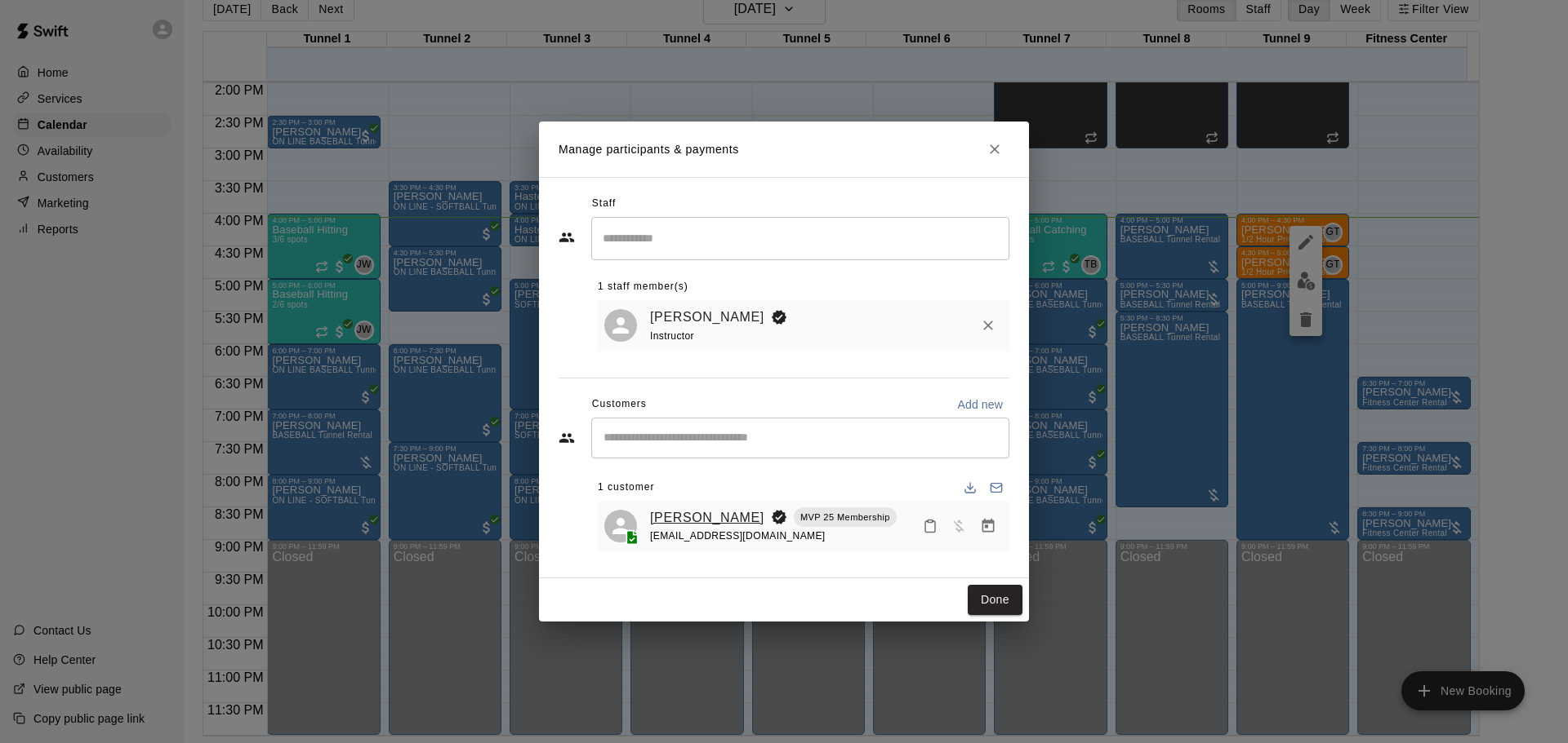
click at [686, 519] on link "Luca Caruso" at bounding box center [707, 518] width 115 height 21
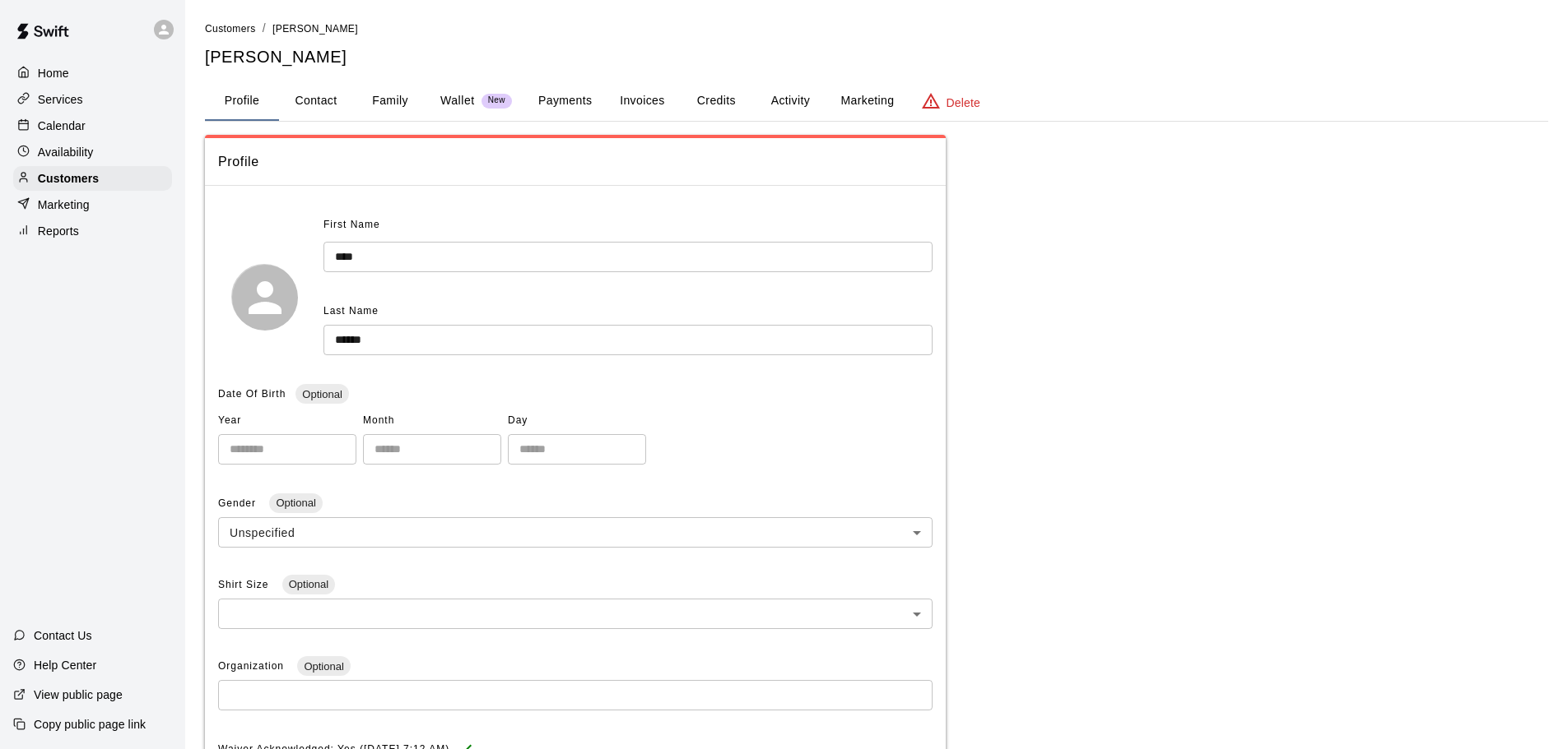
click at [734, 107] on button "Credits" at bounding box center [716, 101] width 74 height 40
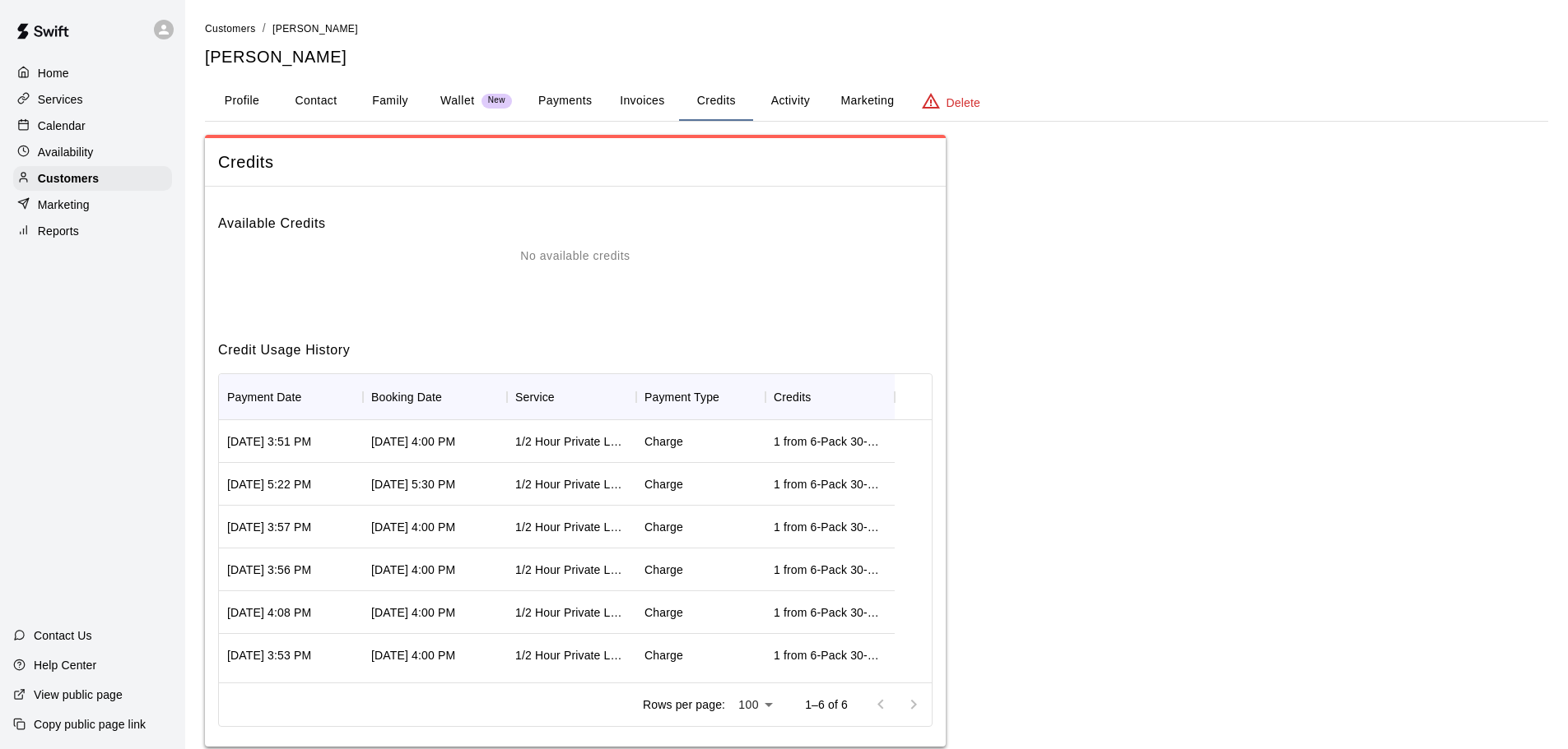
click at [804, 101] on button "Activity" at bounding box center [790, 101] width 74 height 40
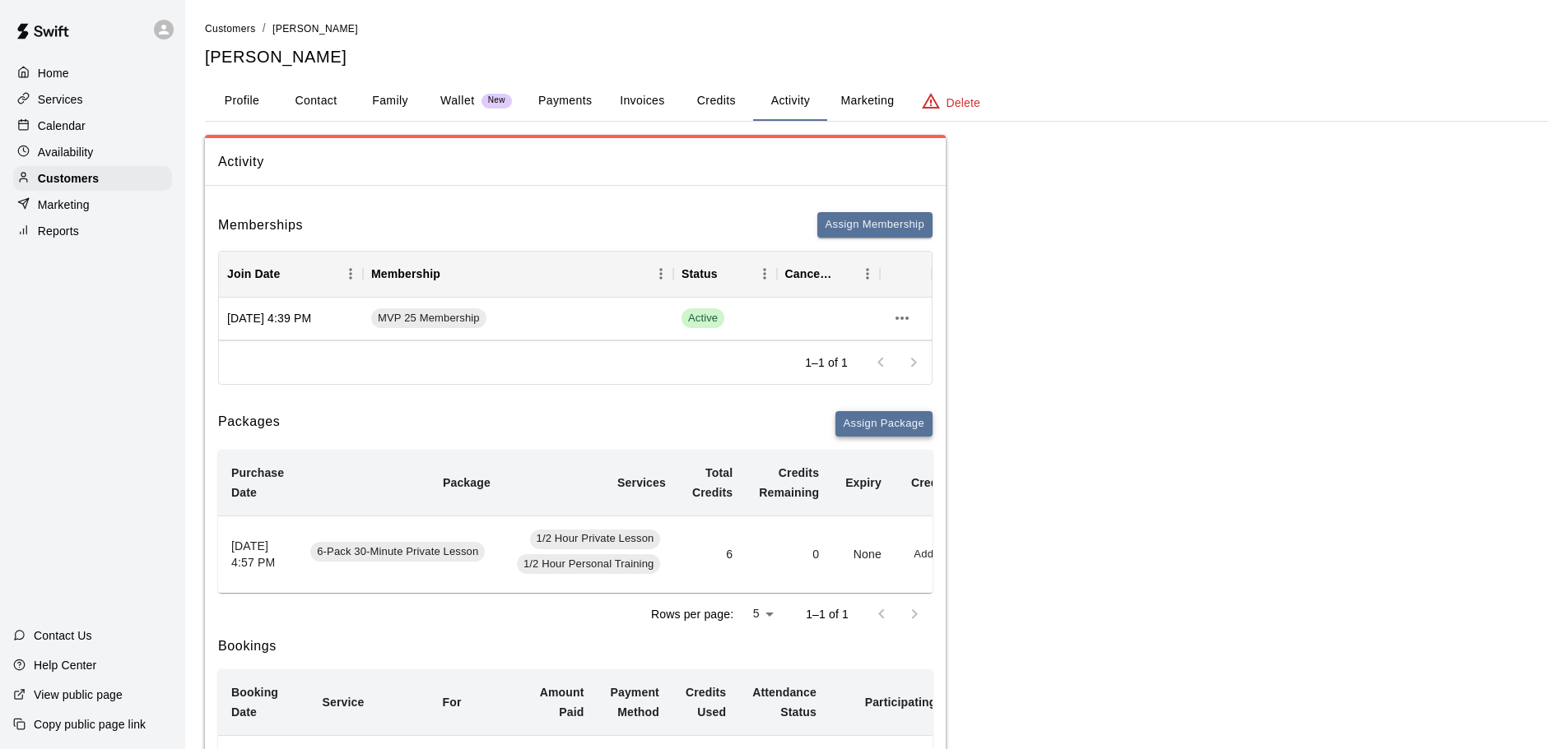
click at [885, 422] on button "Assign Package" at bounding box center [885, 424] width 97 height 25
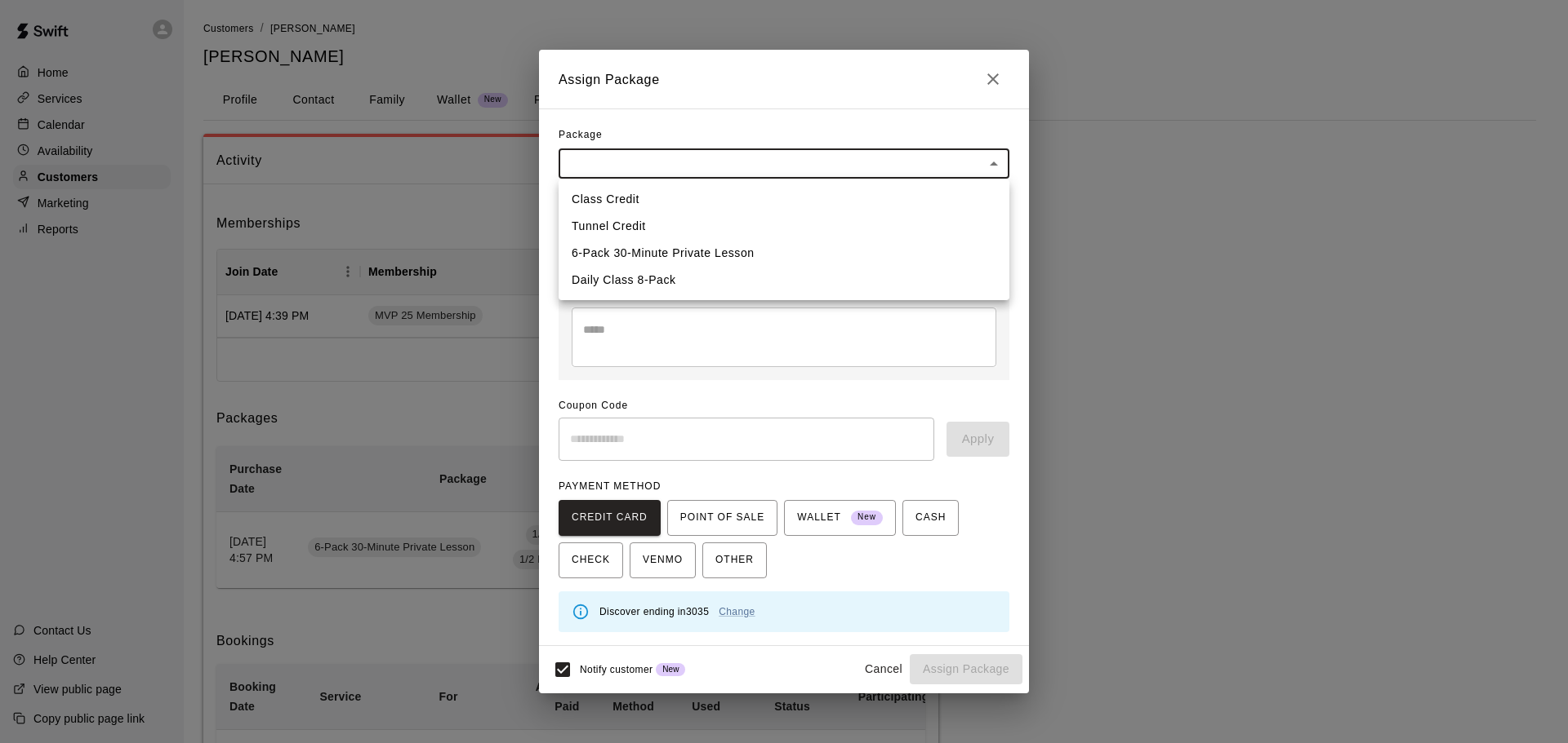
click at [642, 247] on li "6-Pack 30-Minute Private Lesson" at bounding box center [783, 253] width 450 height 27
type input "**********"
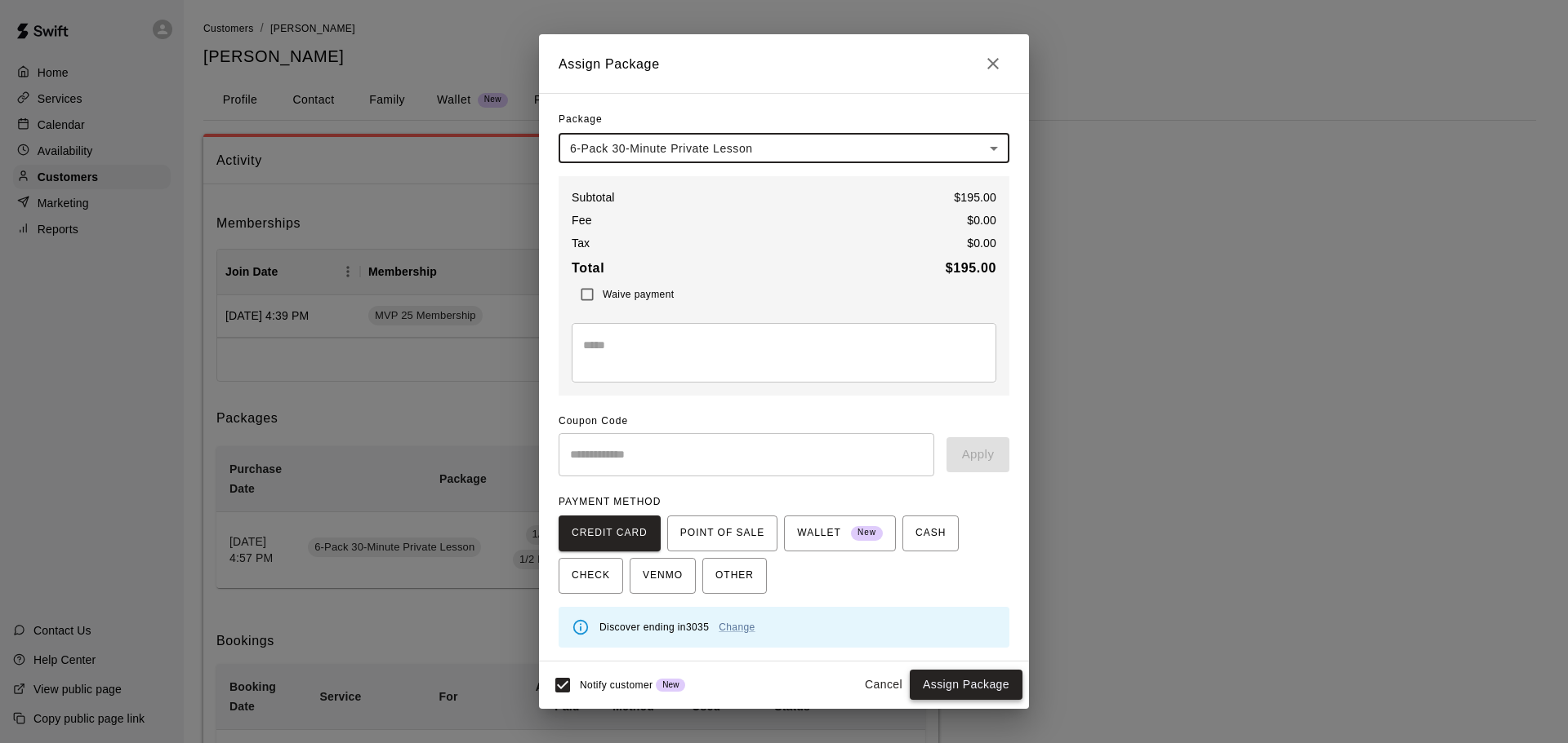
click at [963, 689] on button "Assign Package" at bounding box center [965, 684] width 113 height 30
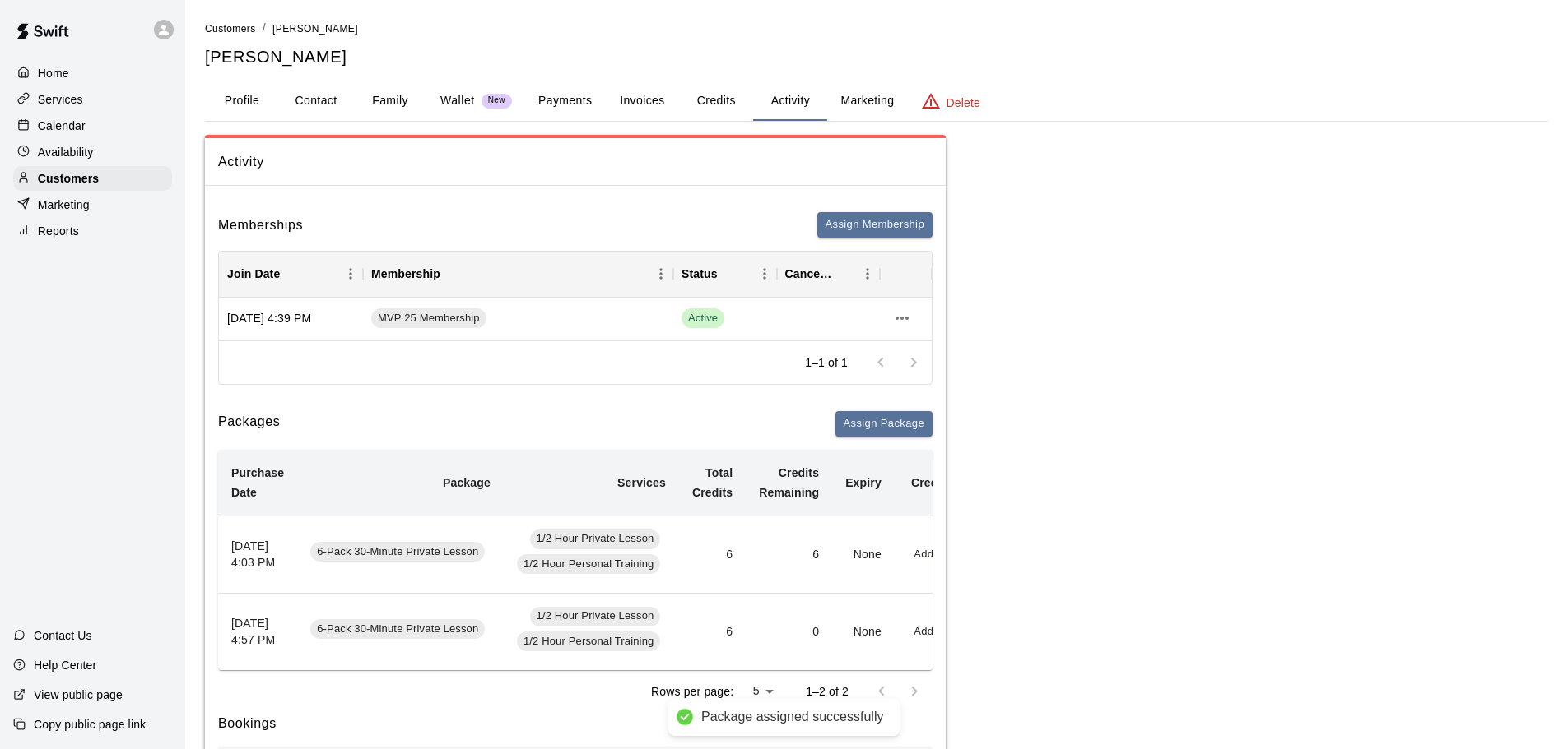
click at [79, 133] on p "Calendar" at bounding box center [61, 125] width 48 height 17
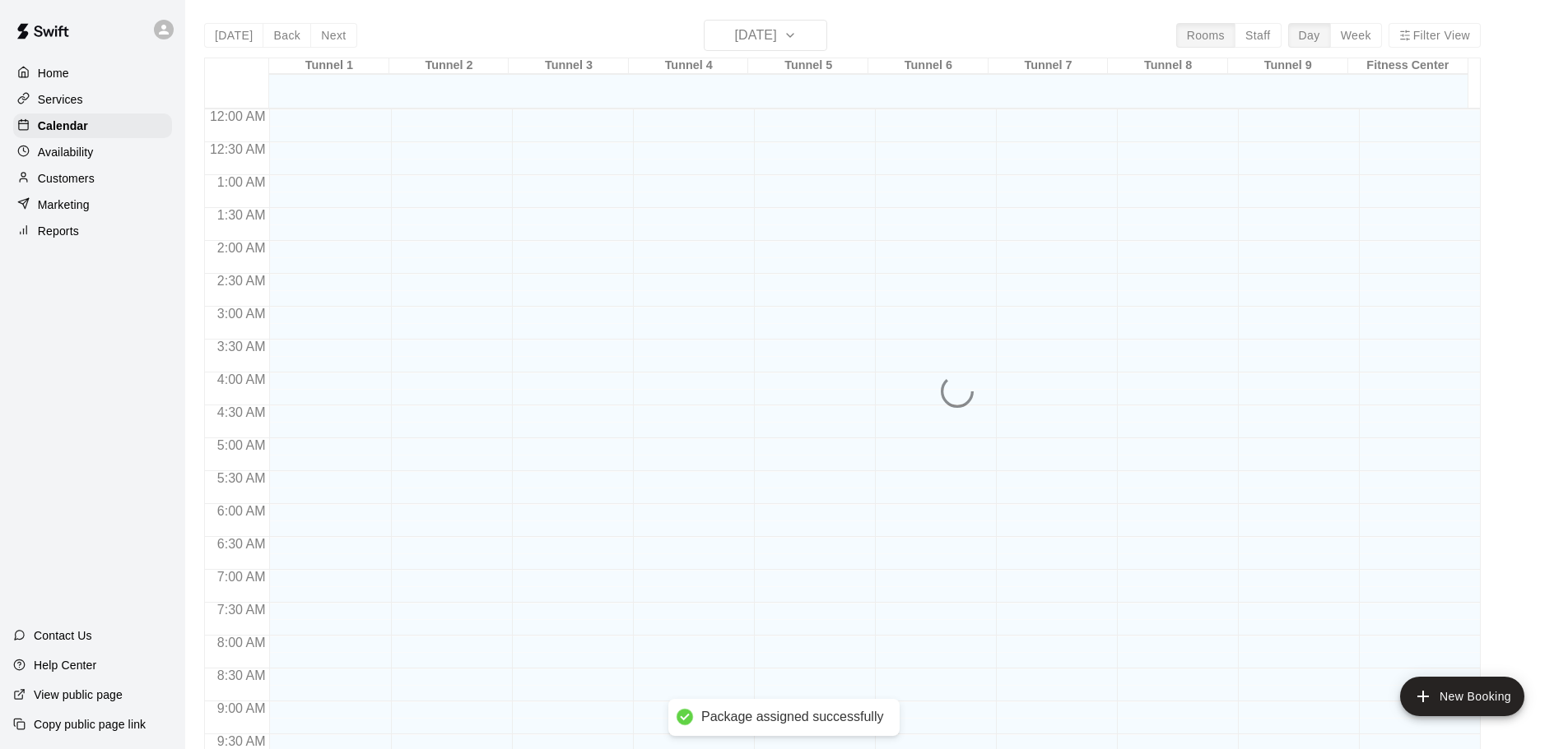
scroll to position [871, 0]
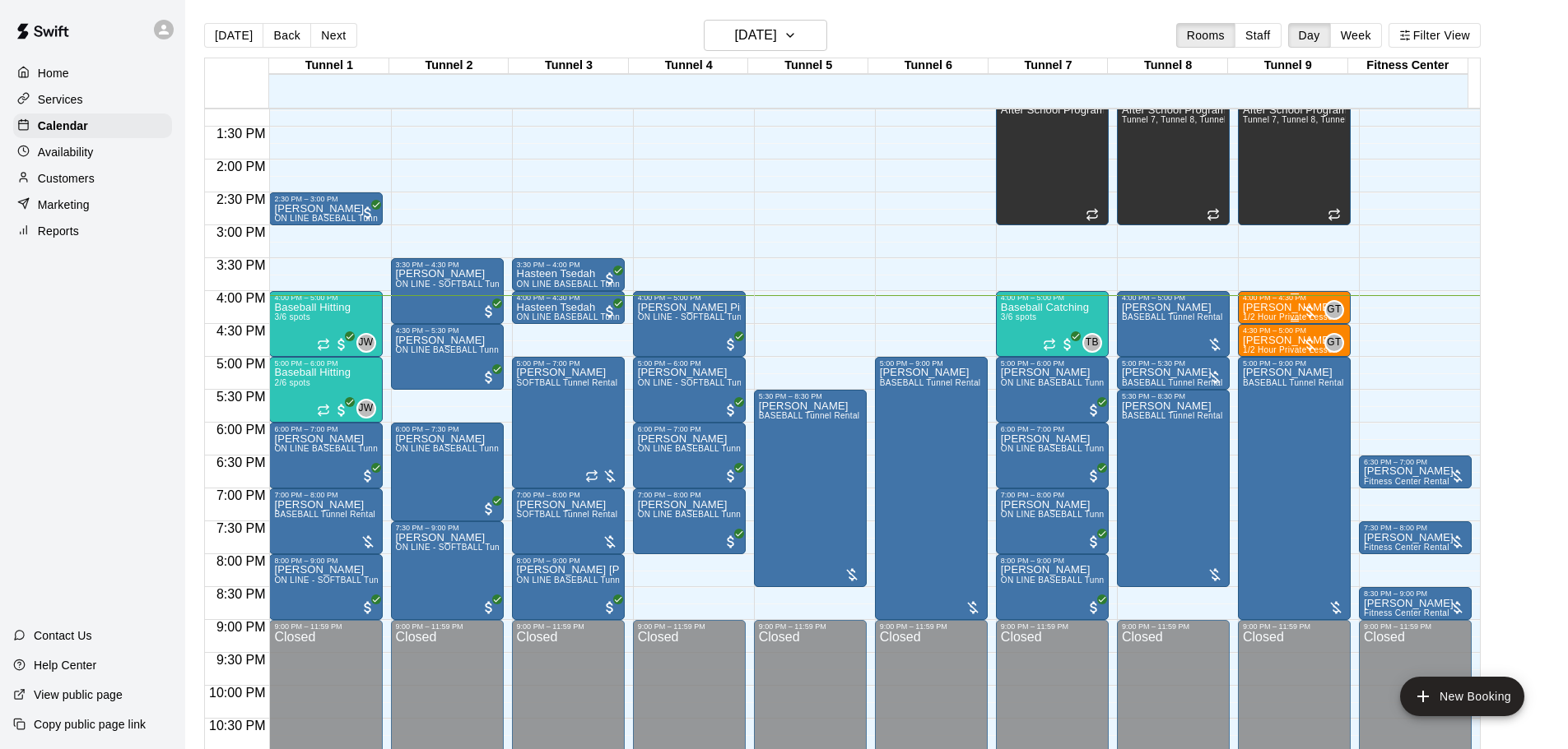
click at [1295, 314] on div "Luca Caruso 1/2 Hour Private Lesson" at bounding box center [1290, 676] width 94 height 749
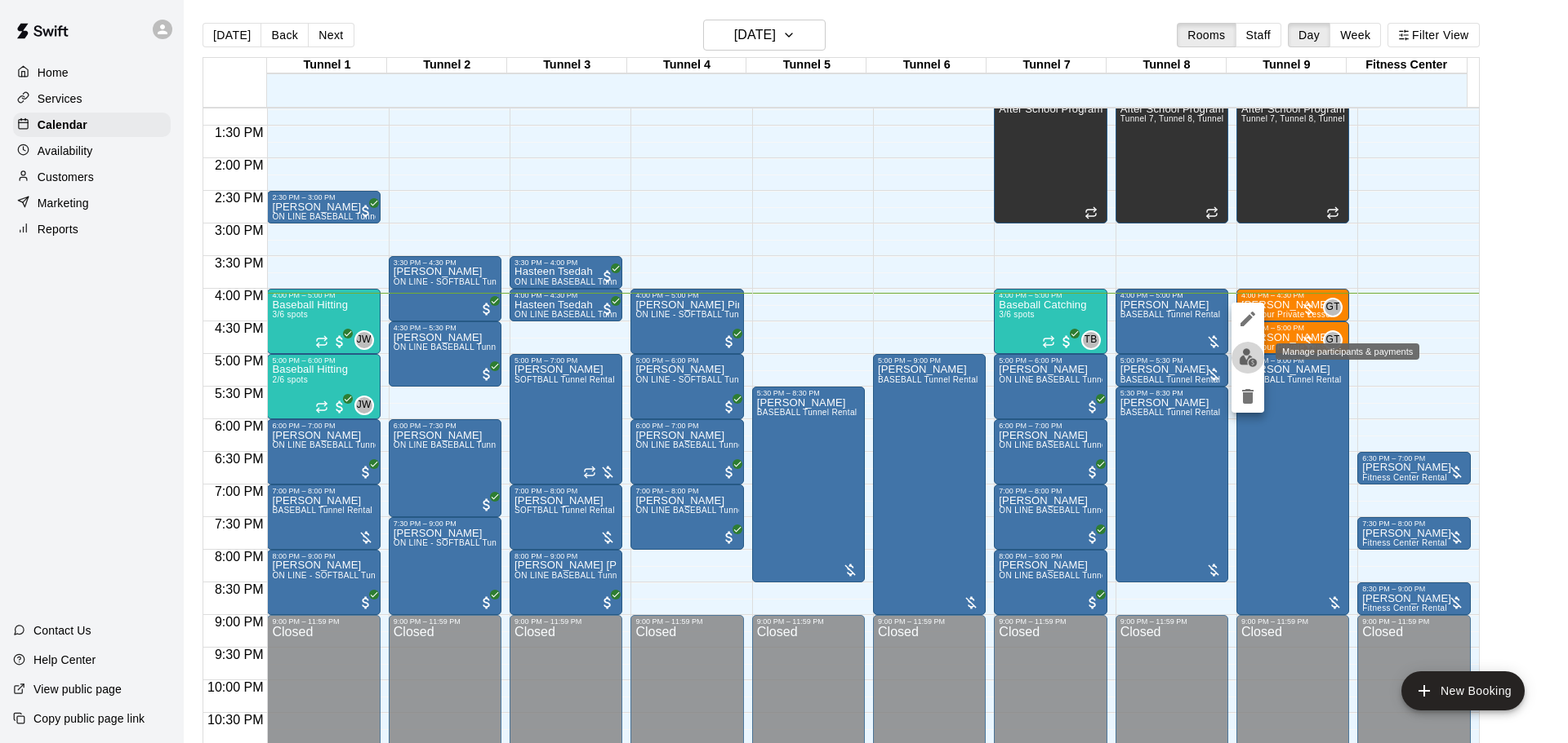
click at [1262, 359] on button "edit" at bounding box center [1248, 358] width 33 height 32
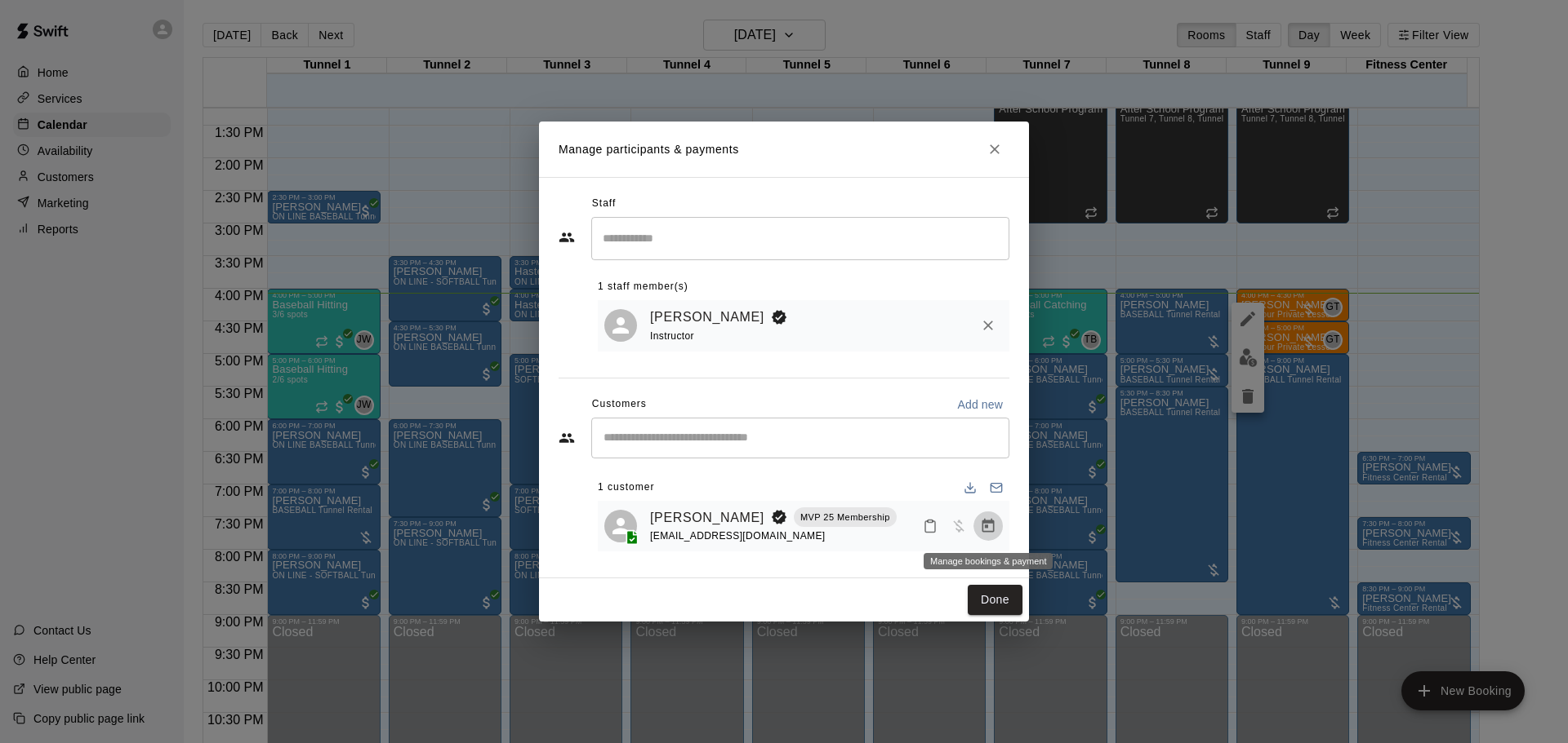
click at [985, 534] on icon "Manage bookings & payment" at bounding box center [987, 526] width 16 height 16
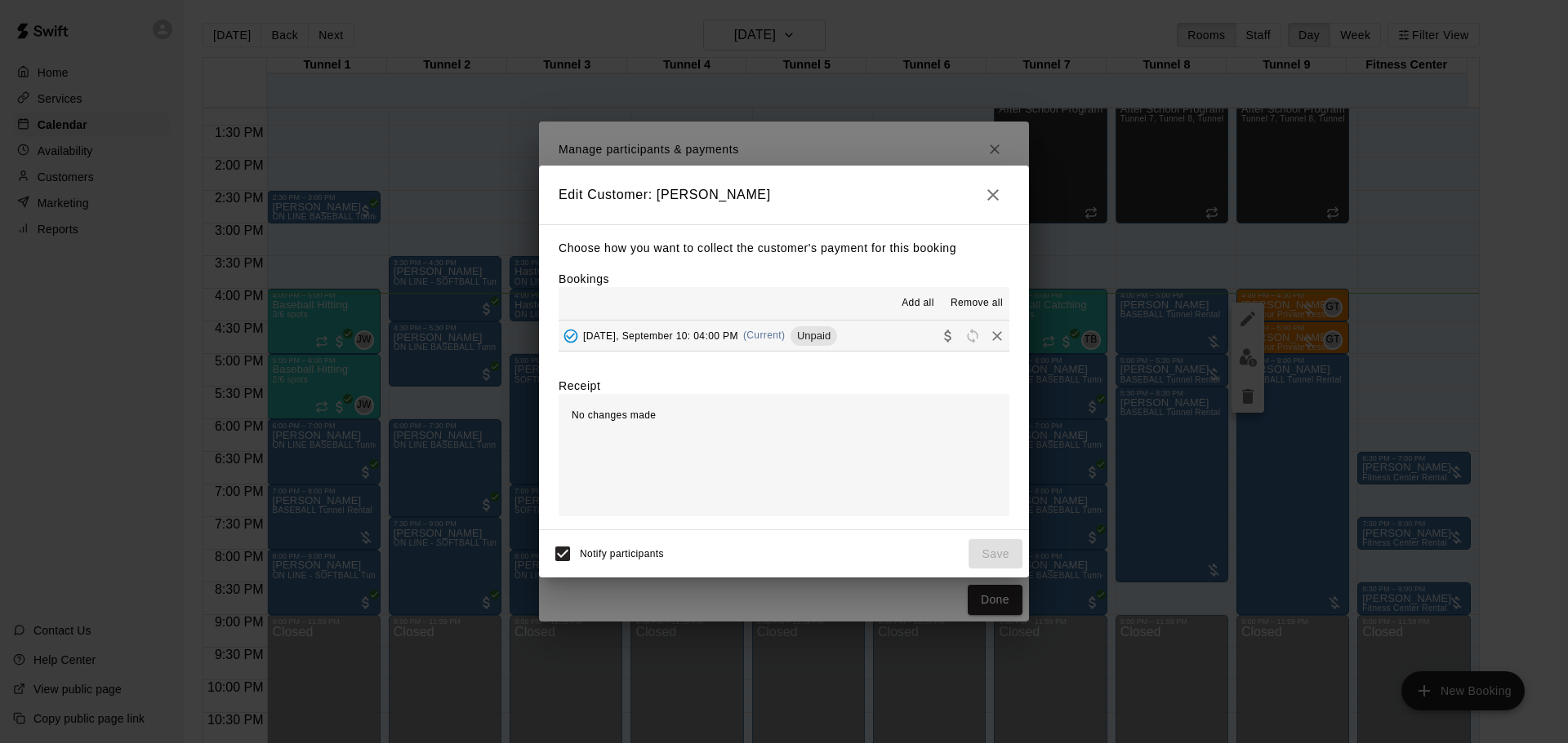
click at [809, 349] on div "Wednesday, September 10: 04:00 PM (Current) Unpaid" at bounding box center [697, 335] width 279 height 24
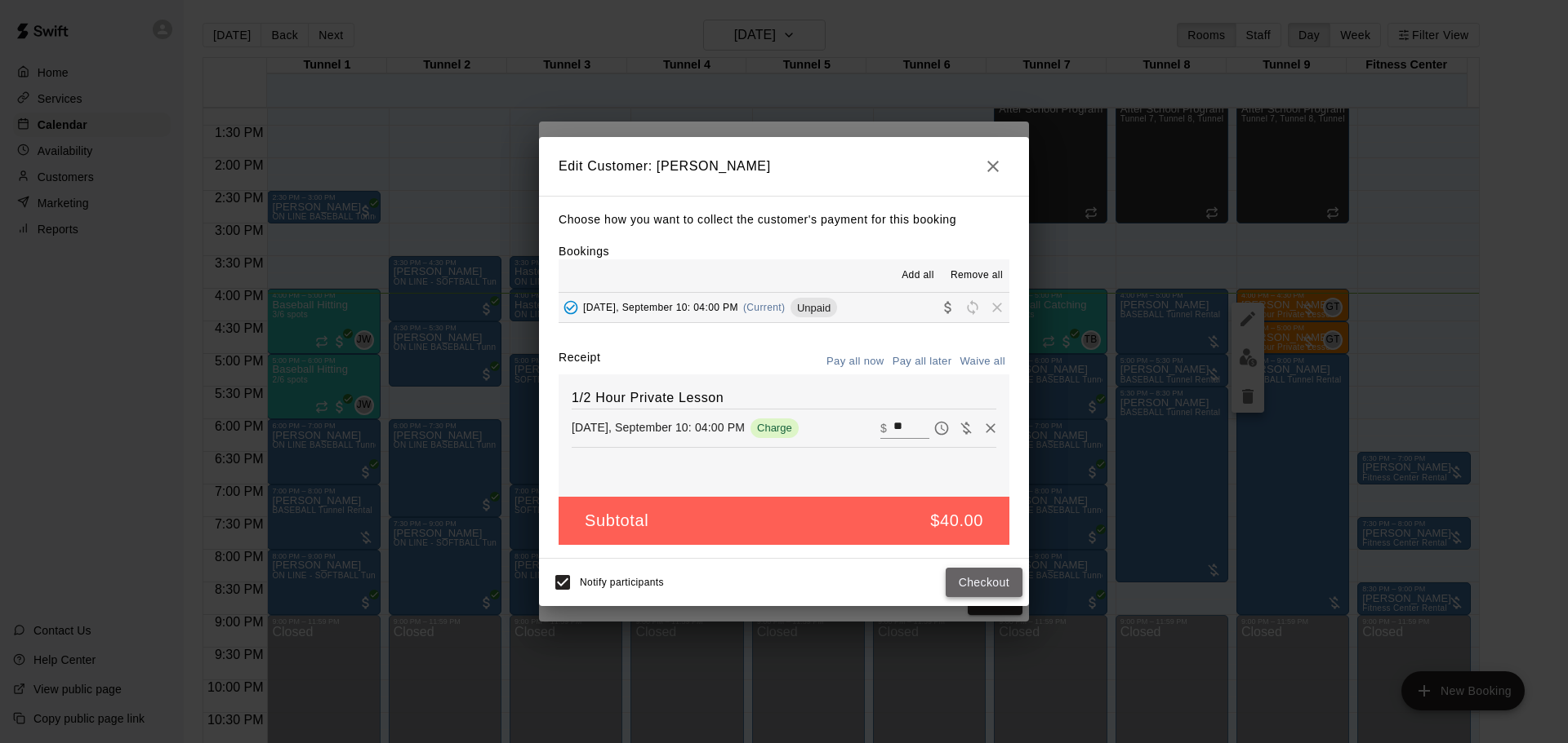
click at [983, 575] on button "Checkout" at bounding box center [985, 582] width 77 height 30
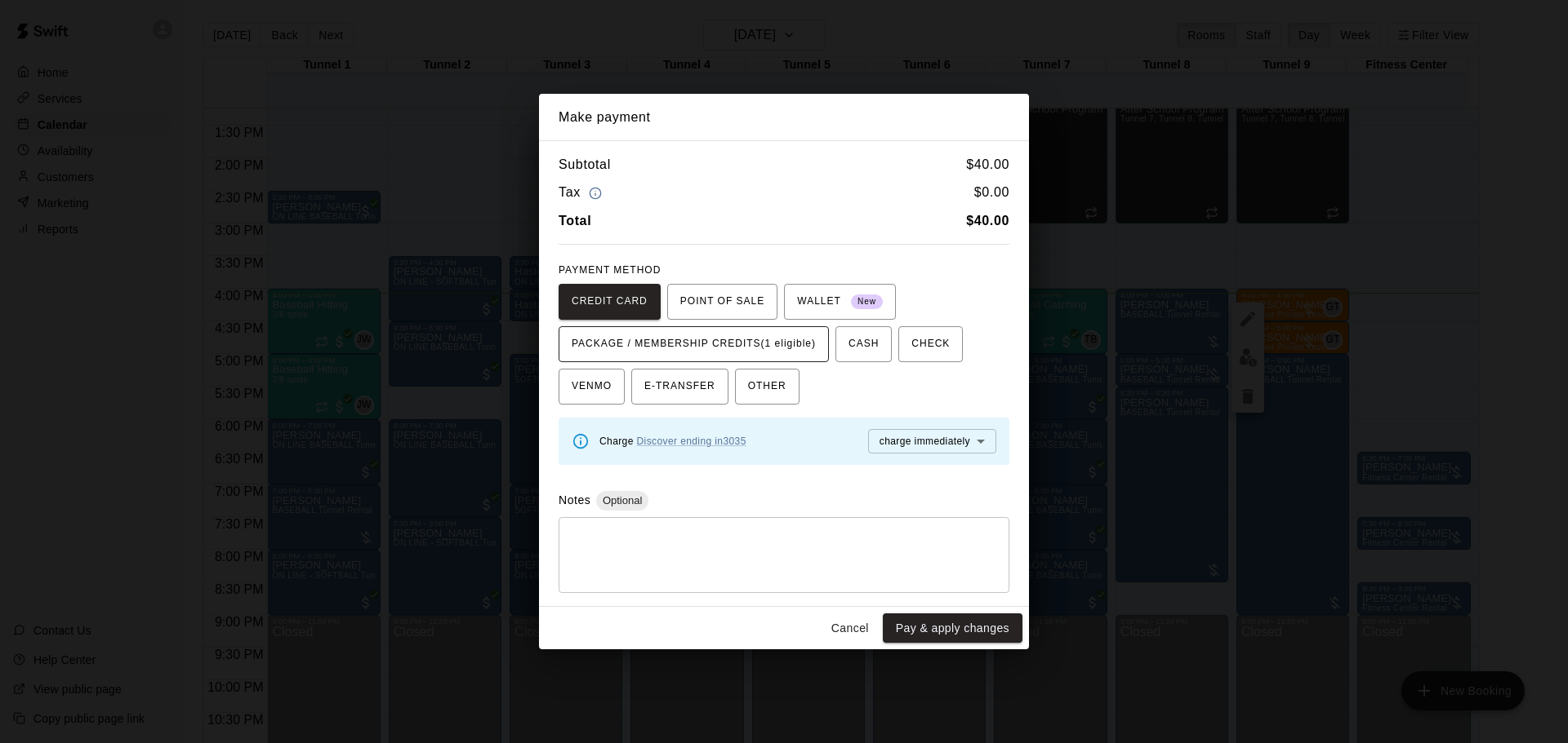
click at [722, 354] on span "PACKAGE / MEMBERSHIP CREDITS (1 eligible)" at bounding box center [693, 344] width 244 height 26
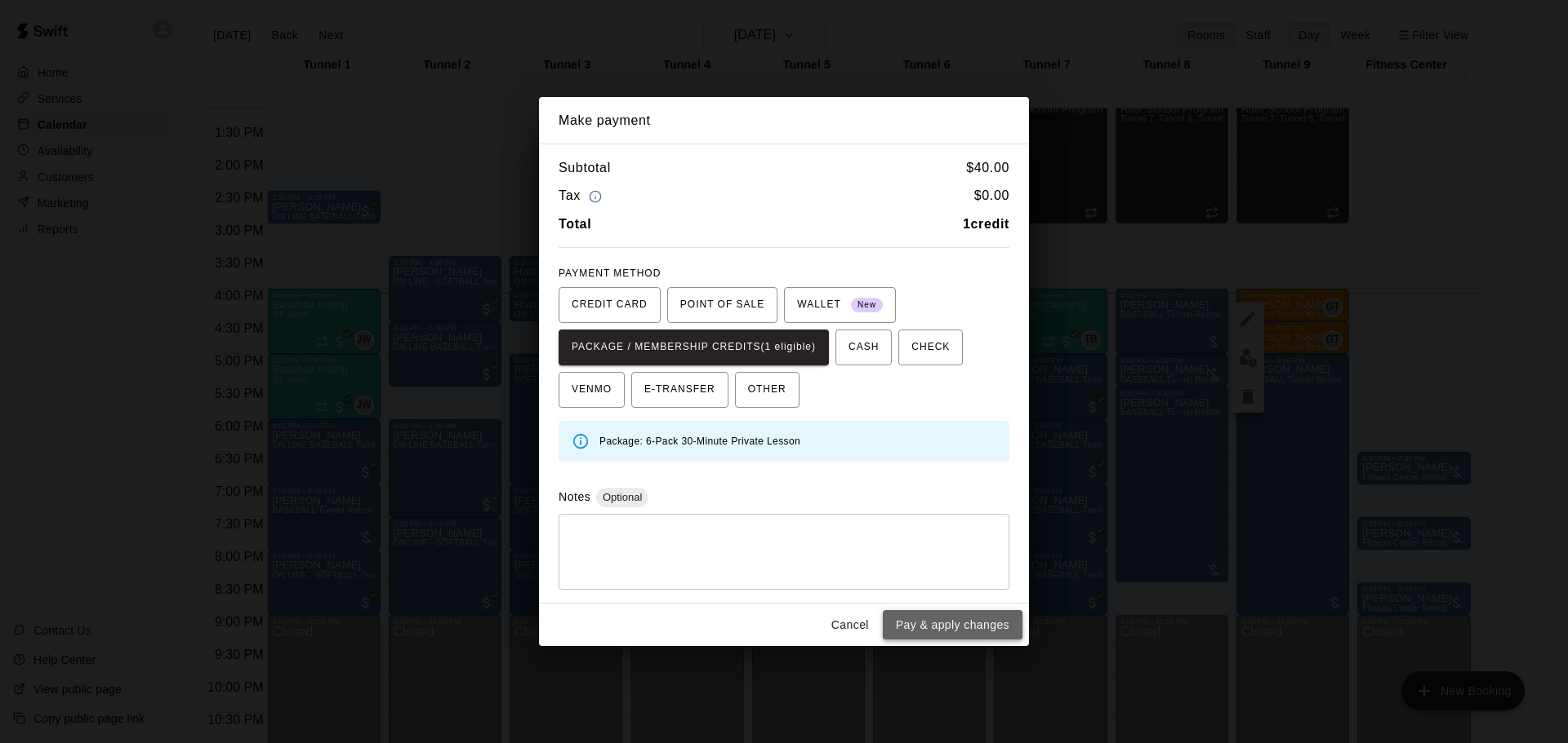
click at [938, 632] on button "Pay & apply changes" at bounding box center [952, 624] width 140 height 30
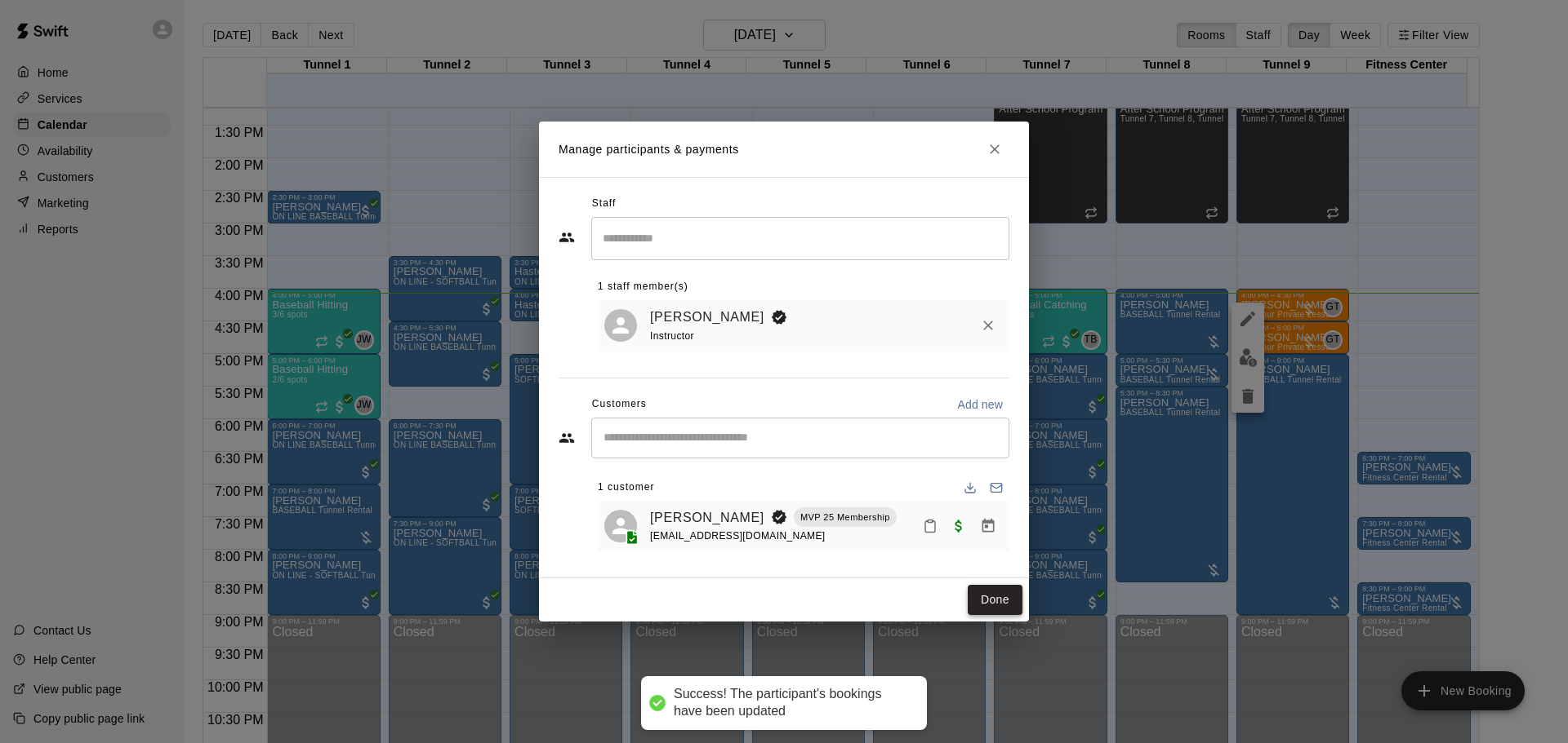
click at [1000, 610] on button "Done" at bounding box center [995, 599] width 55 height 30
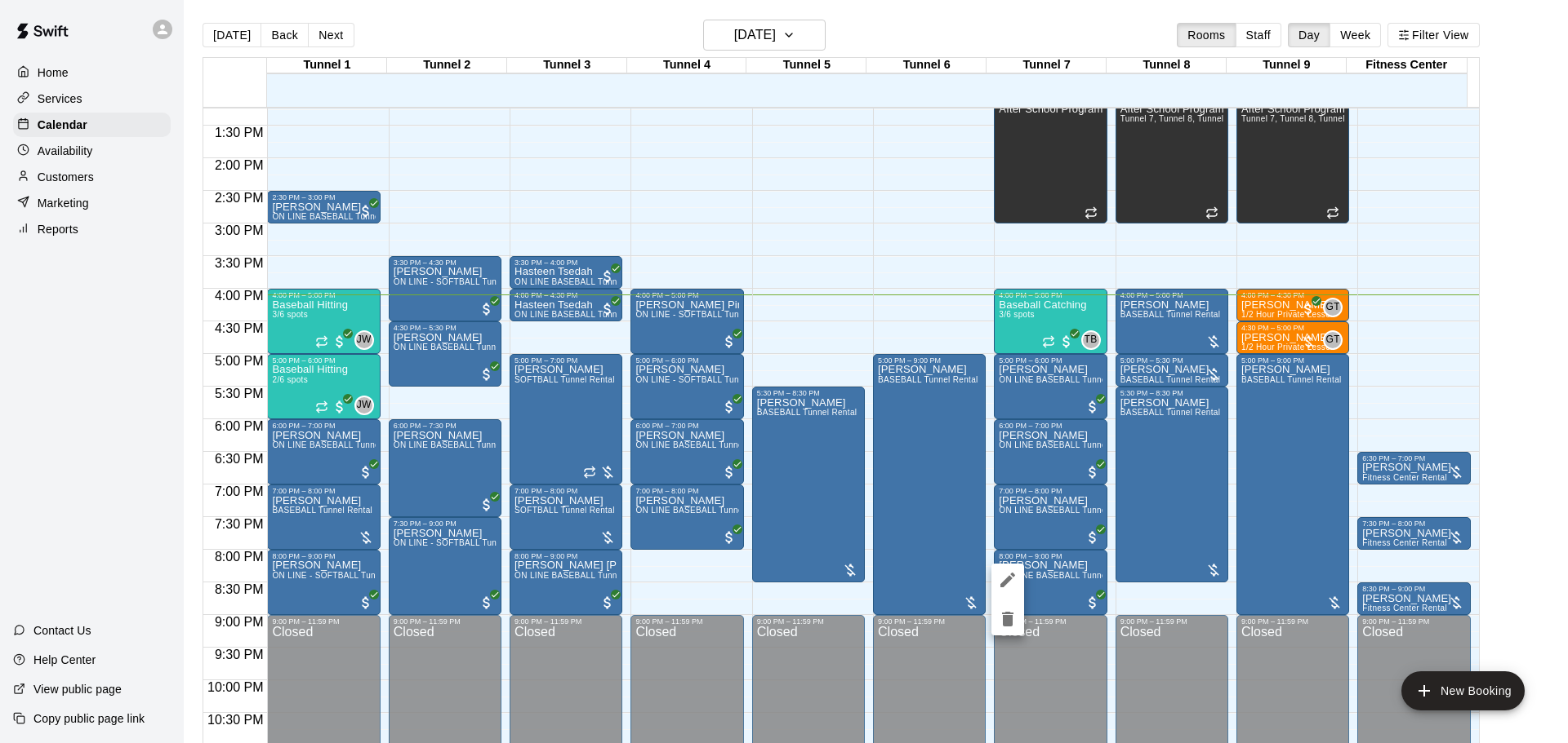
click at [787, 27] on div at bounding box center [784, 371] width 1568 height 743
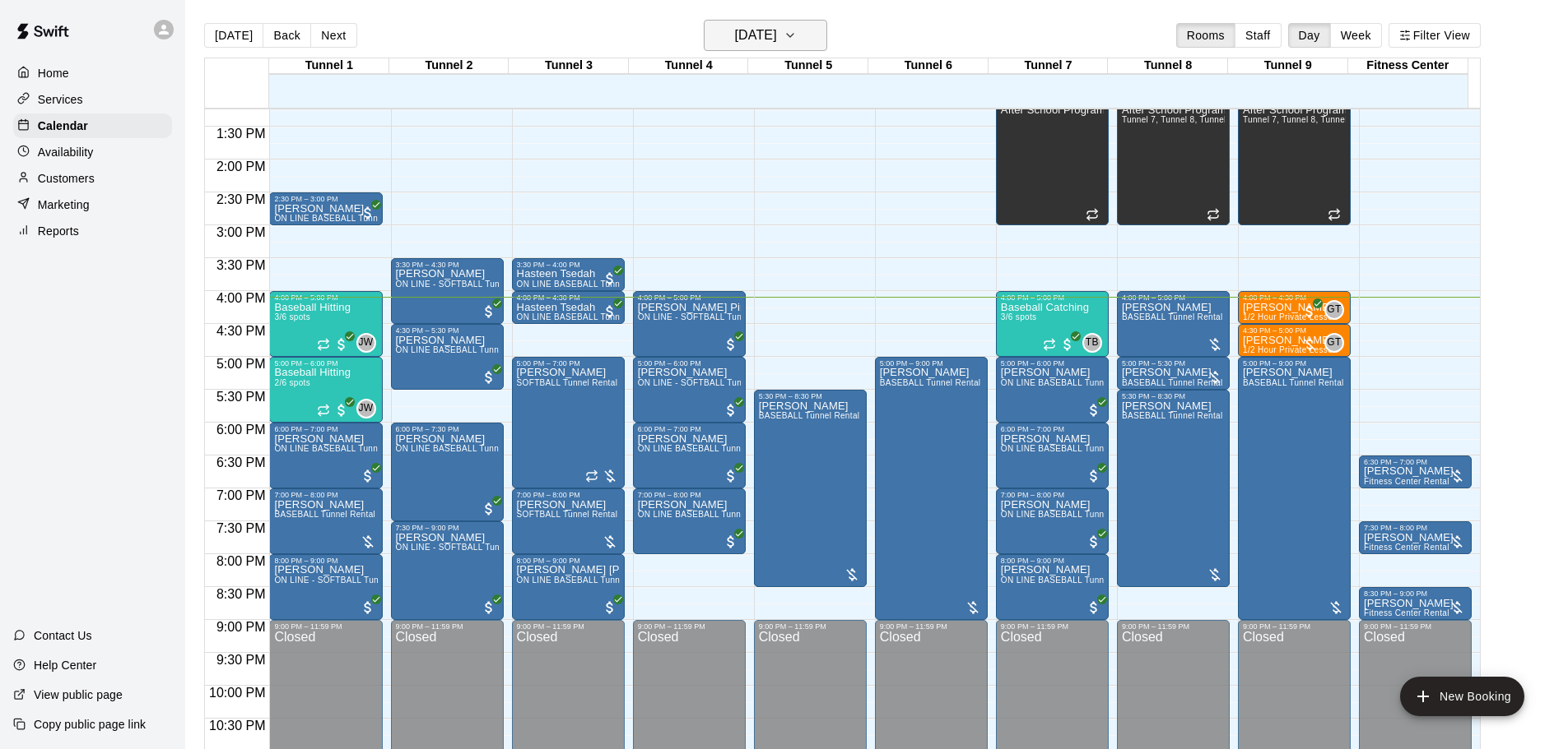
click at [819, 46] on button "Wednesday Sep 10" at bounding box center [765, 35] width 123 height 31
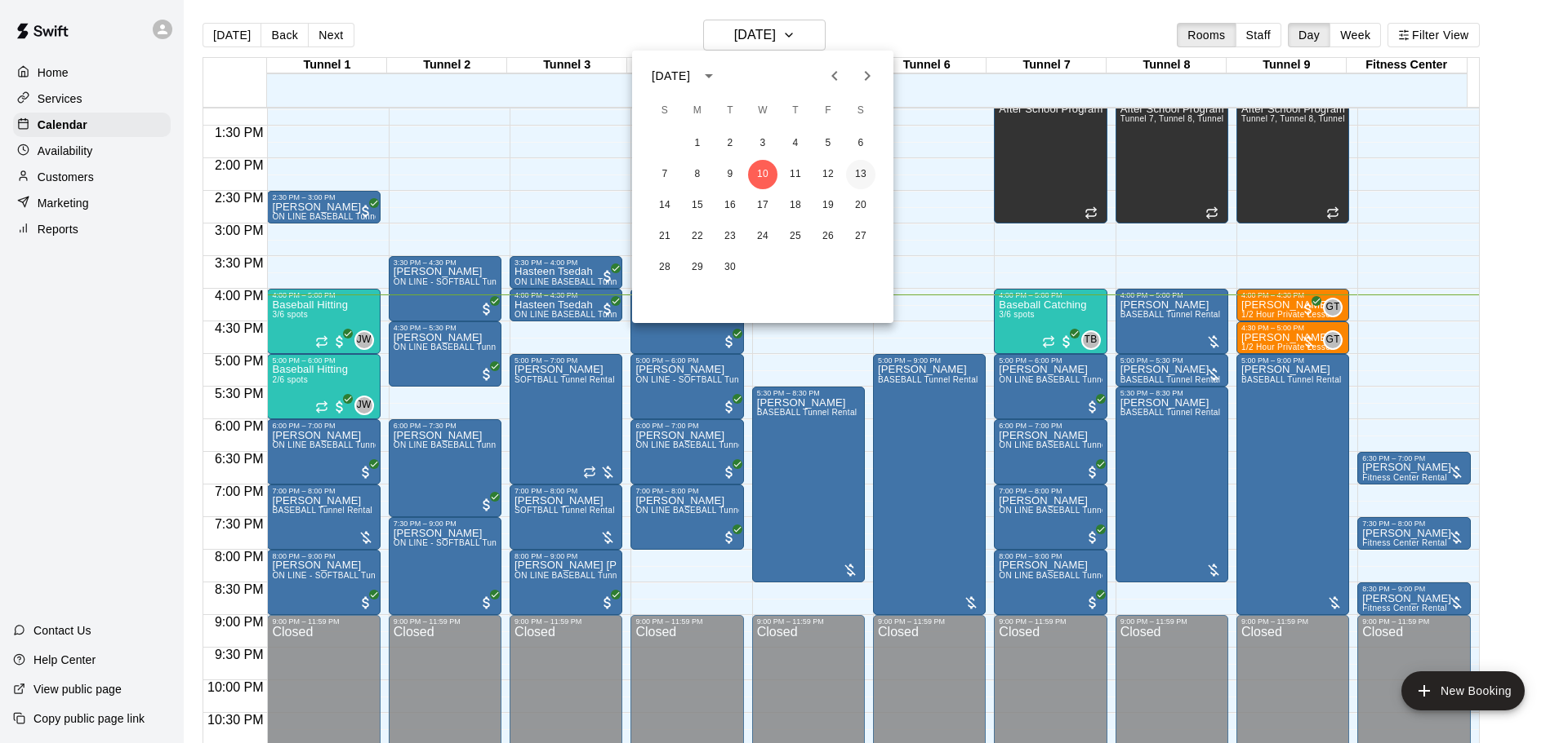
click at [863, 174] on button "13" at bounding box center [860, 174] width 29 height 29
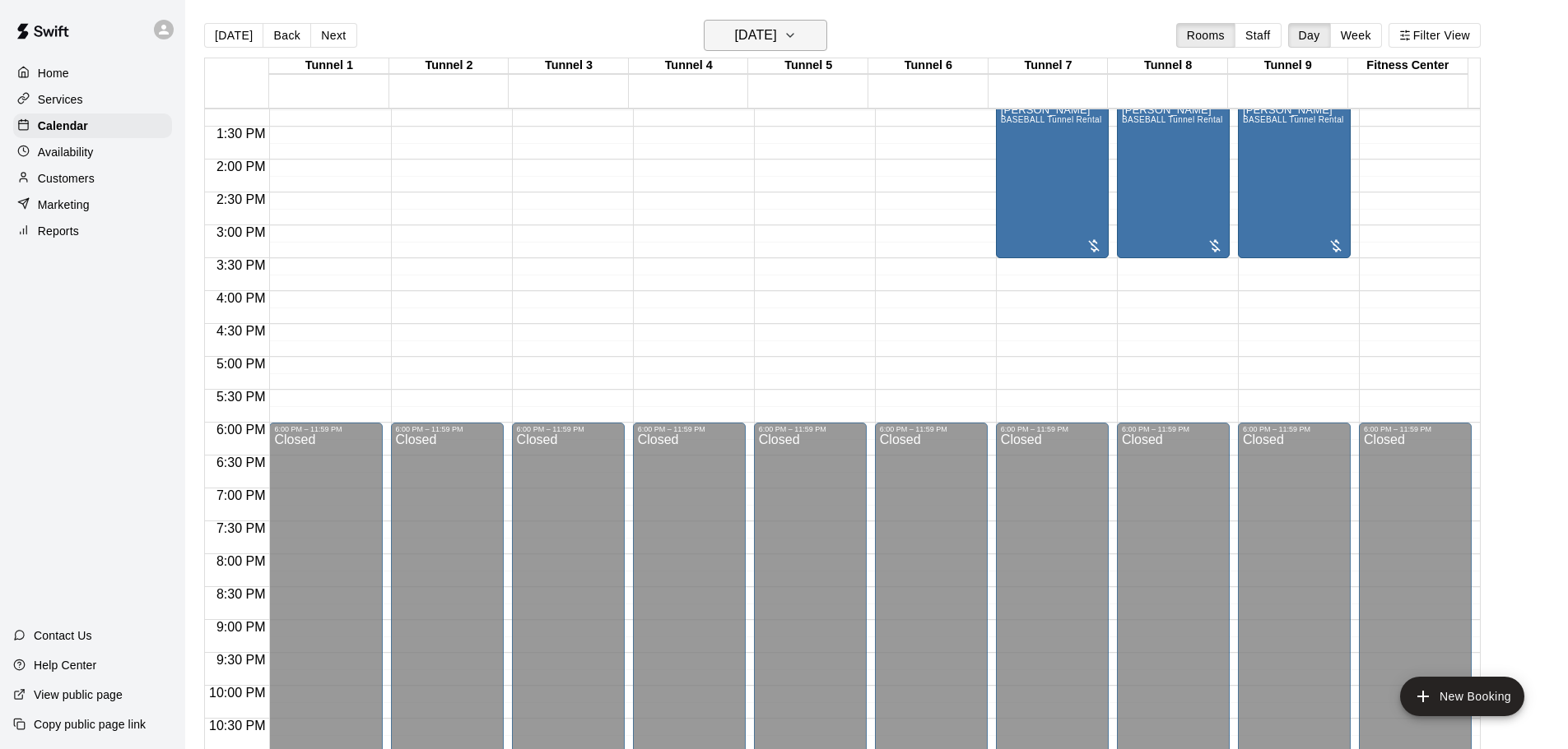
click at [797, 43] on icon "button" at bounding box center [790, 35] width 14 height 19
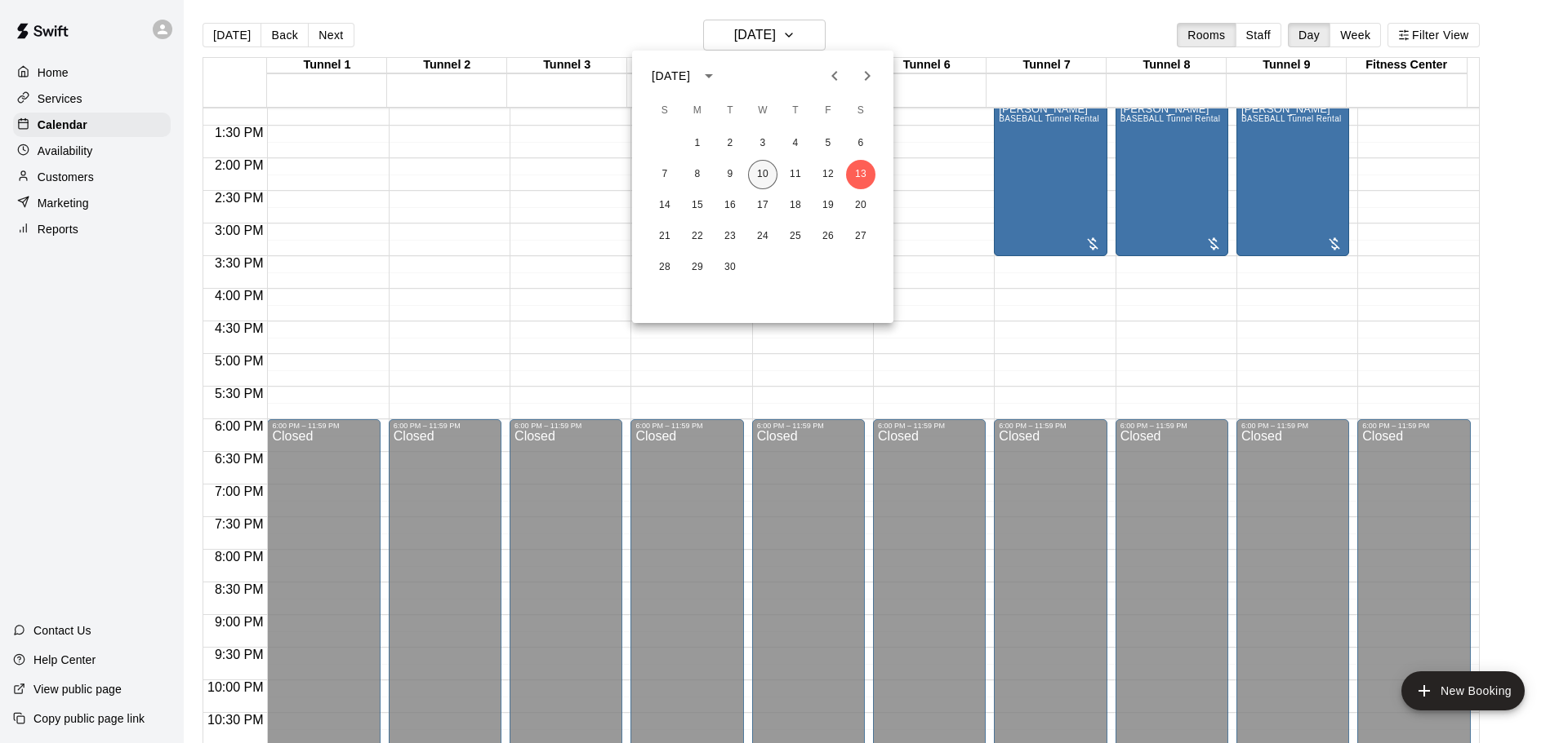
click at [764, 173] on button "10" at bounding box center [763, 174] width 29 height 29
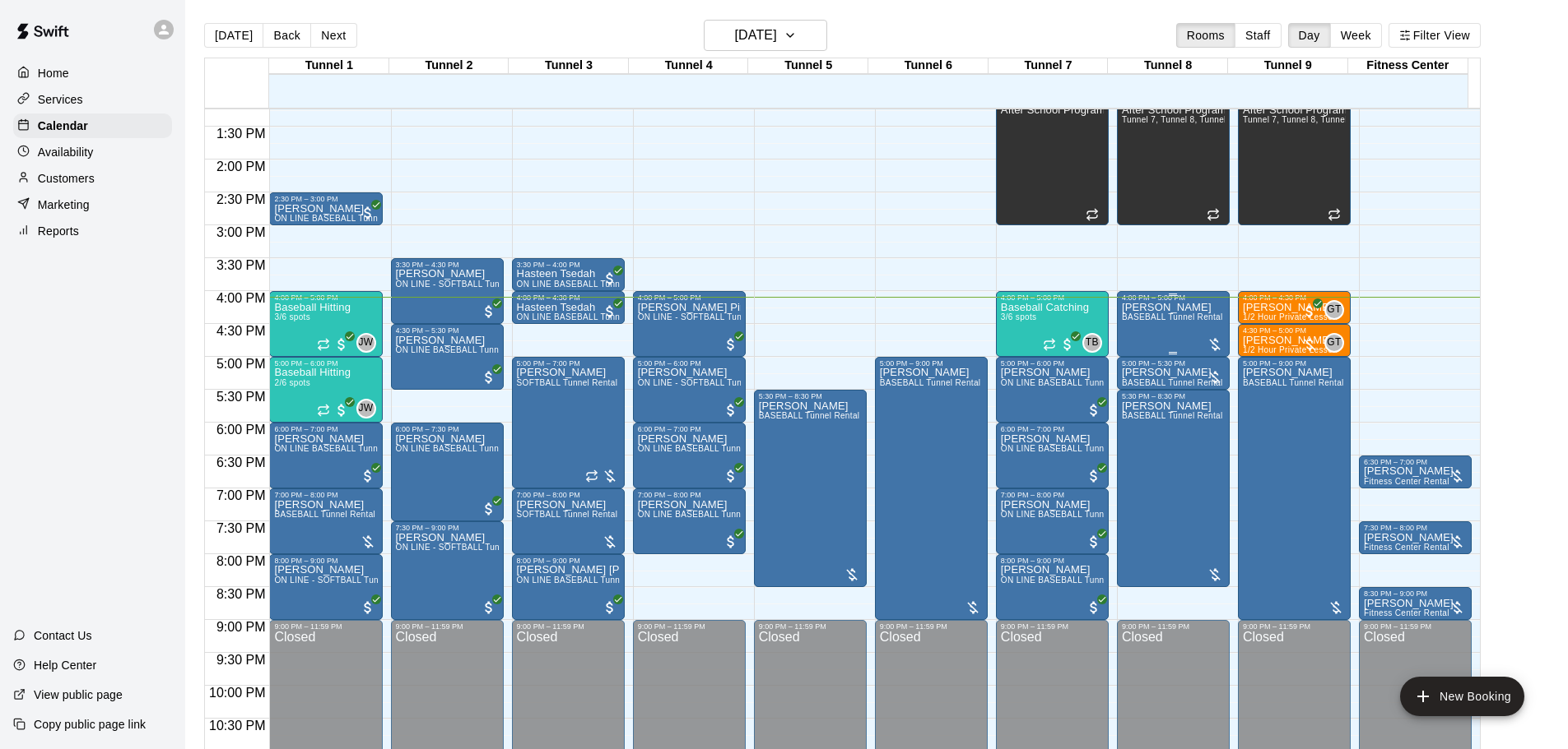
click at [1217, 346] on div at bounding box center [1214, 344] width 17 height 17
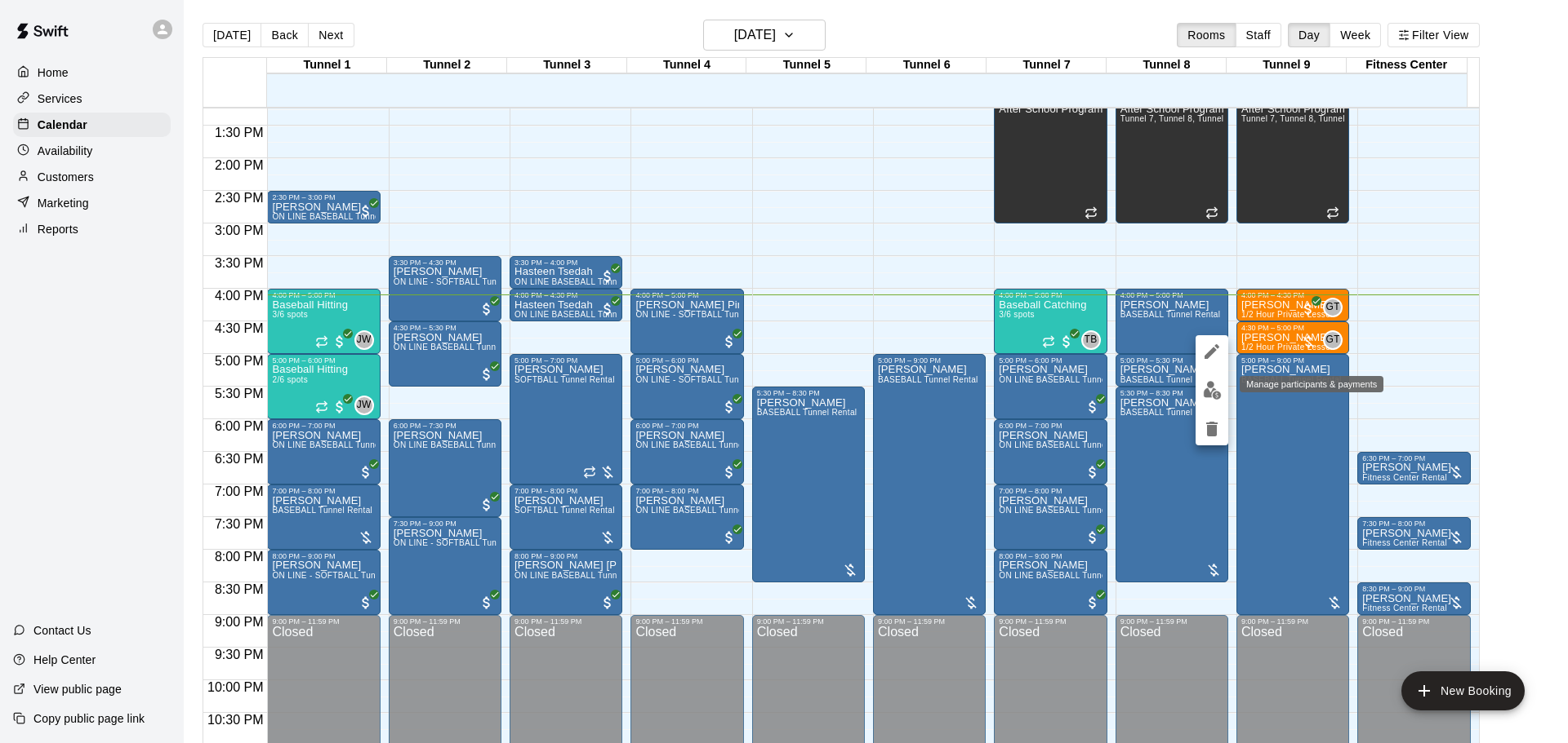
click at [1219, 391] on img "edit" at bounding box center [1211, 389] width 18 height 18
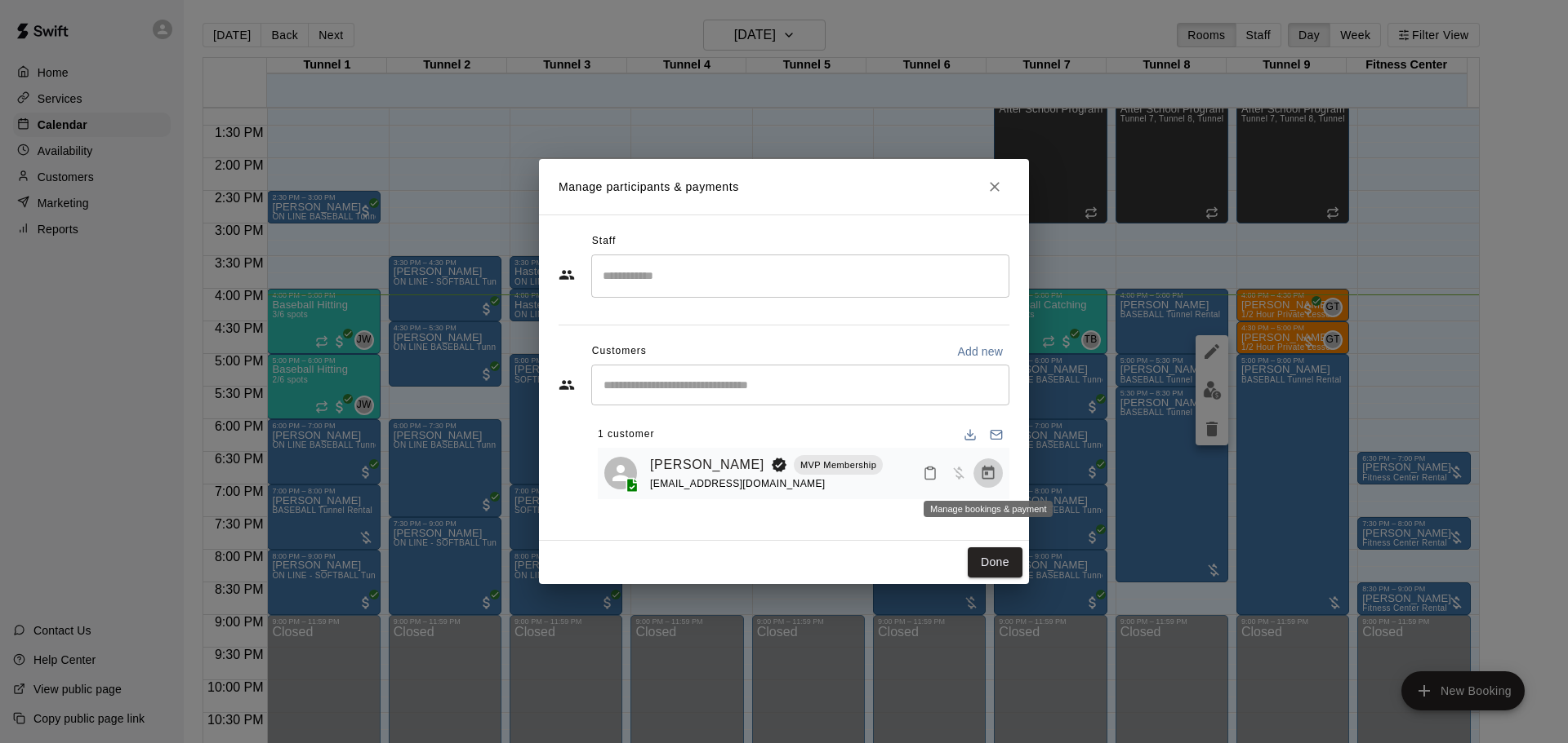
click at [985, 478] on icon "Manage bookings & payment" at bounding box center [987, 473] width 16 height 16
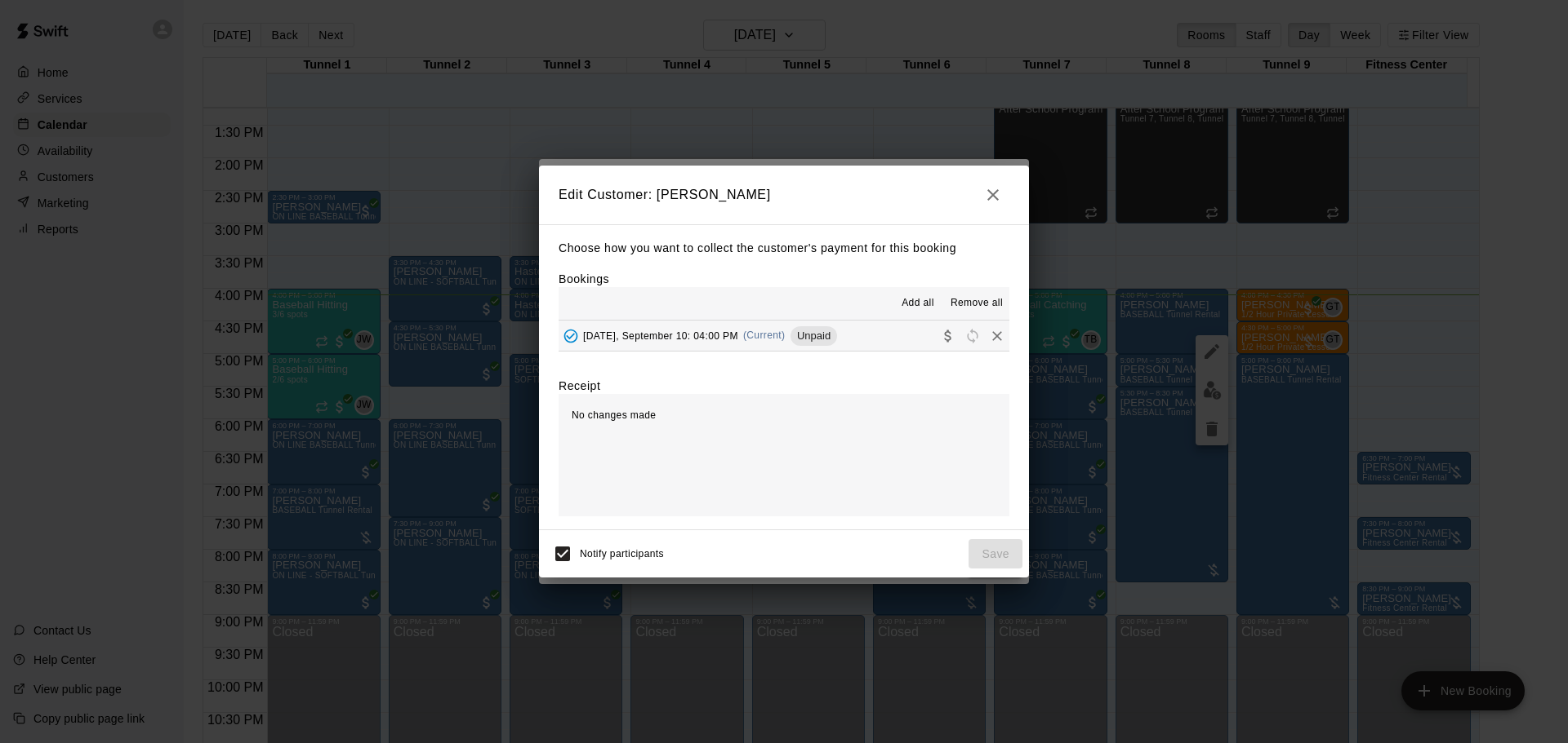
click at [851, 352] on hr at bounding box center [783, 351] width 450 height 1
click at [867, 333] on button "Wednesday, September 10: 04:00 PM (Current) Unpaid" at bounding box center [783, 335] width 450 height 30
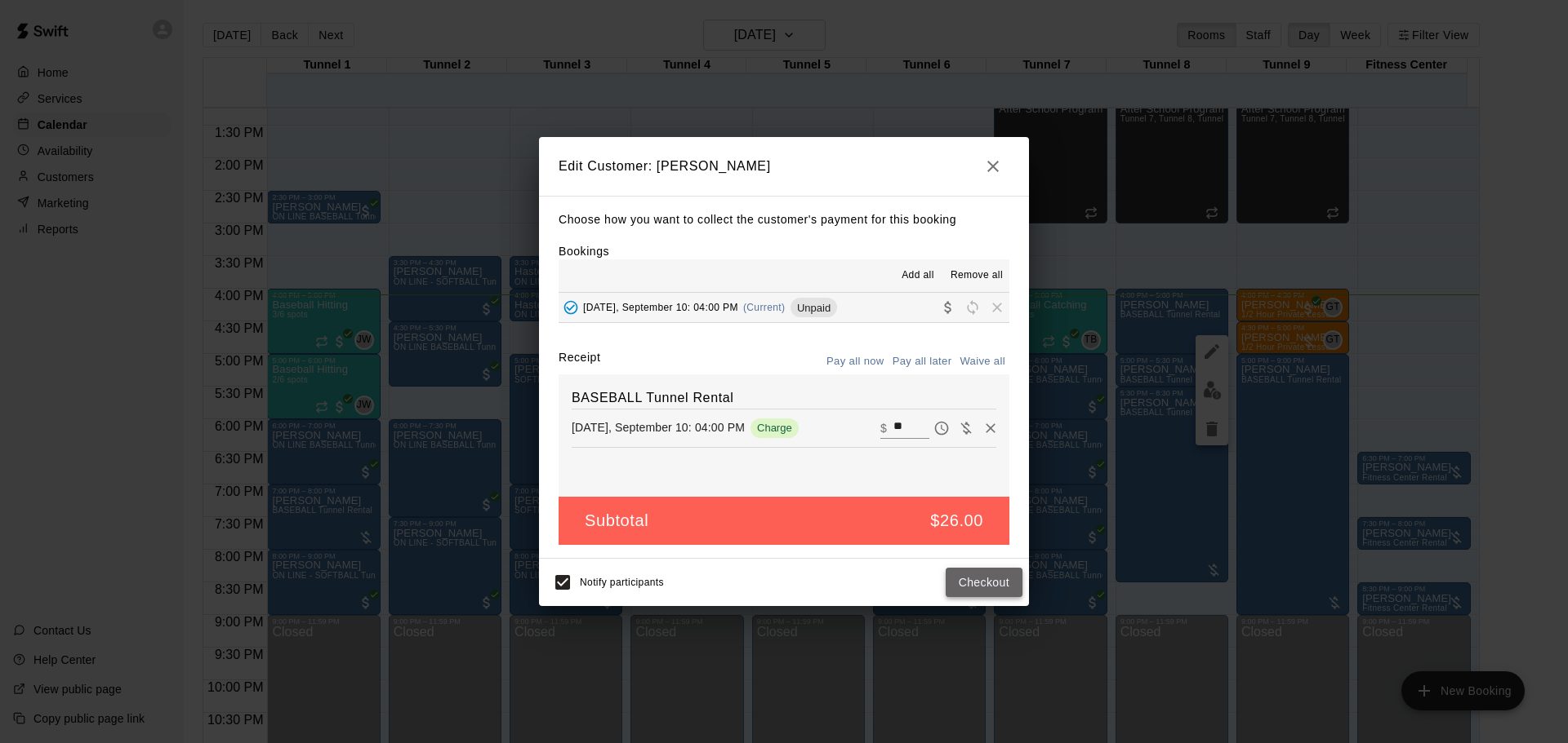
click at [987, 575] on button "Checkout" at bounding box center [985, 582] width 77 height 30
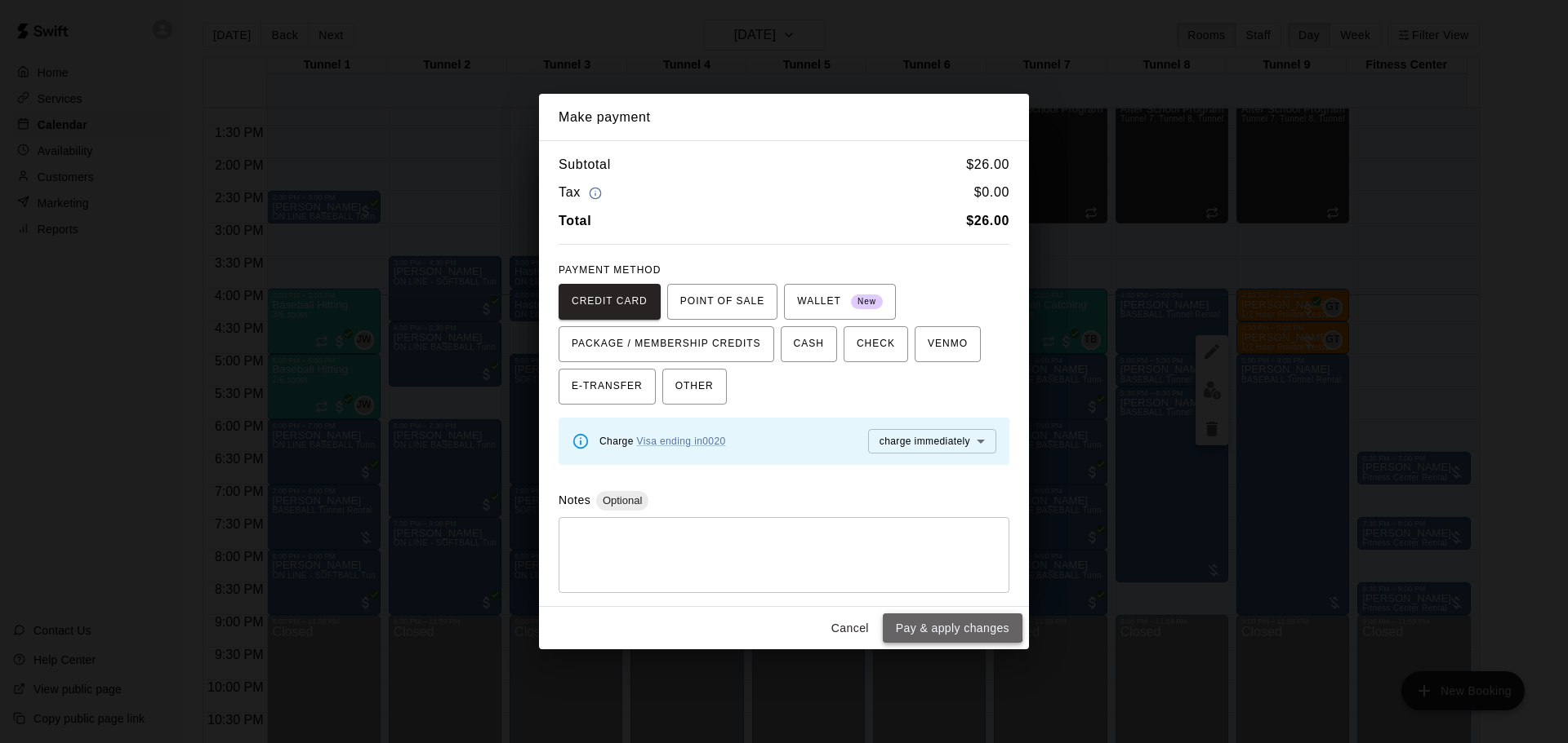
click at [943, 619] on button "Pay & apply changes" at bounding box center [952, 628] width 140 height 30
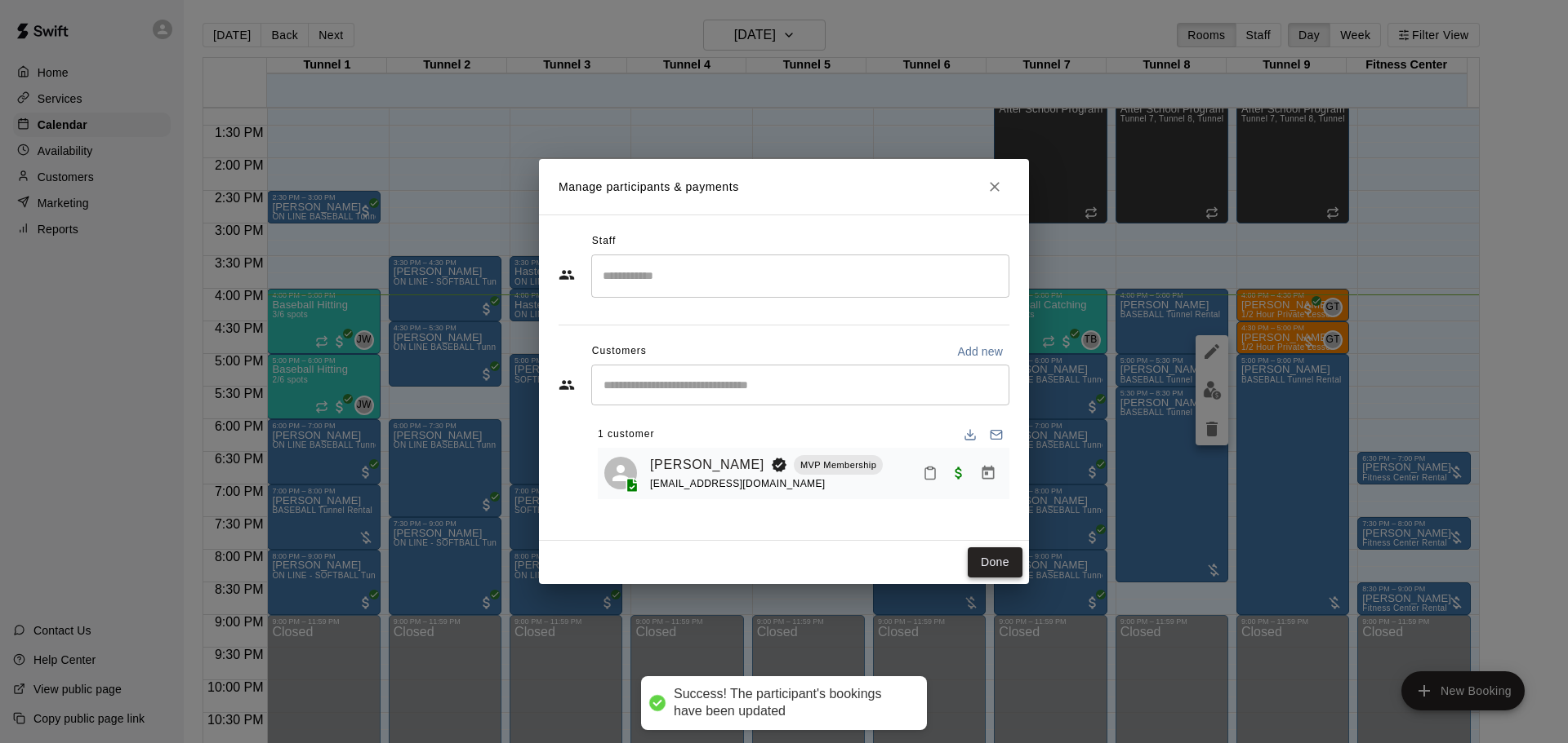
click at [980, 562] on button "Done" at bounding box center [995, 562] width 55 height 30
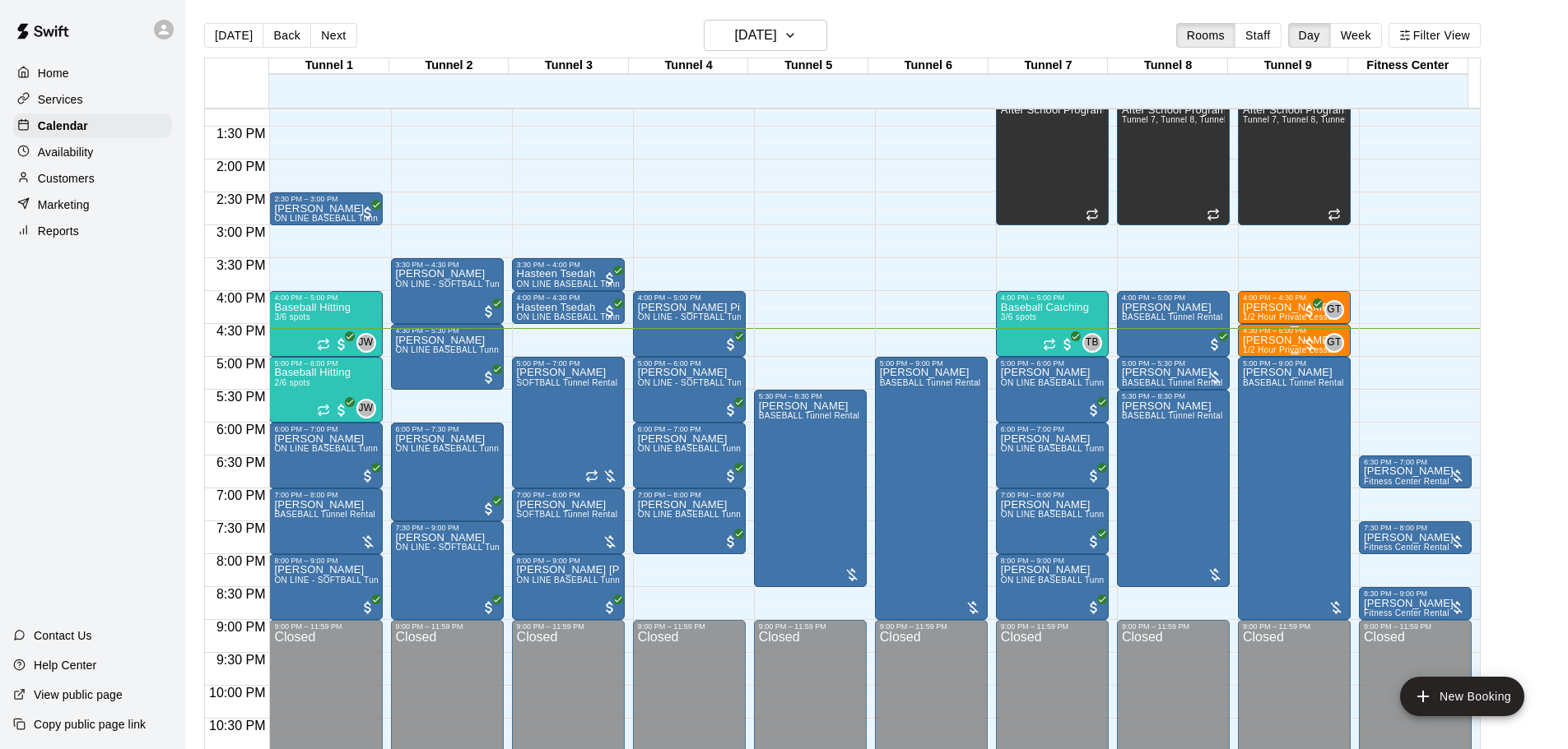
click at [1308, 342] on div at bounding box center [1309, 344] width 17 height 17
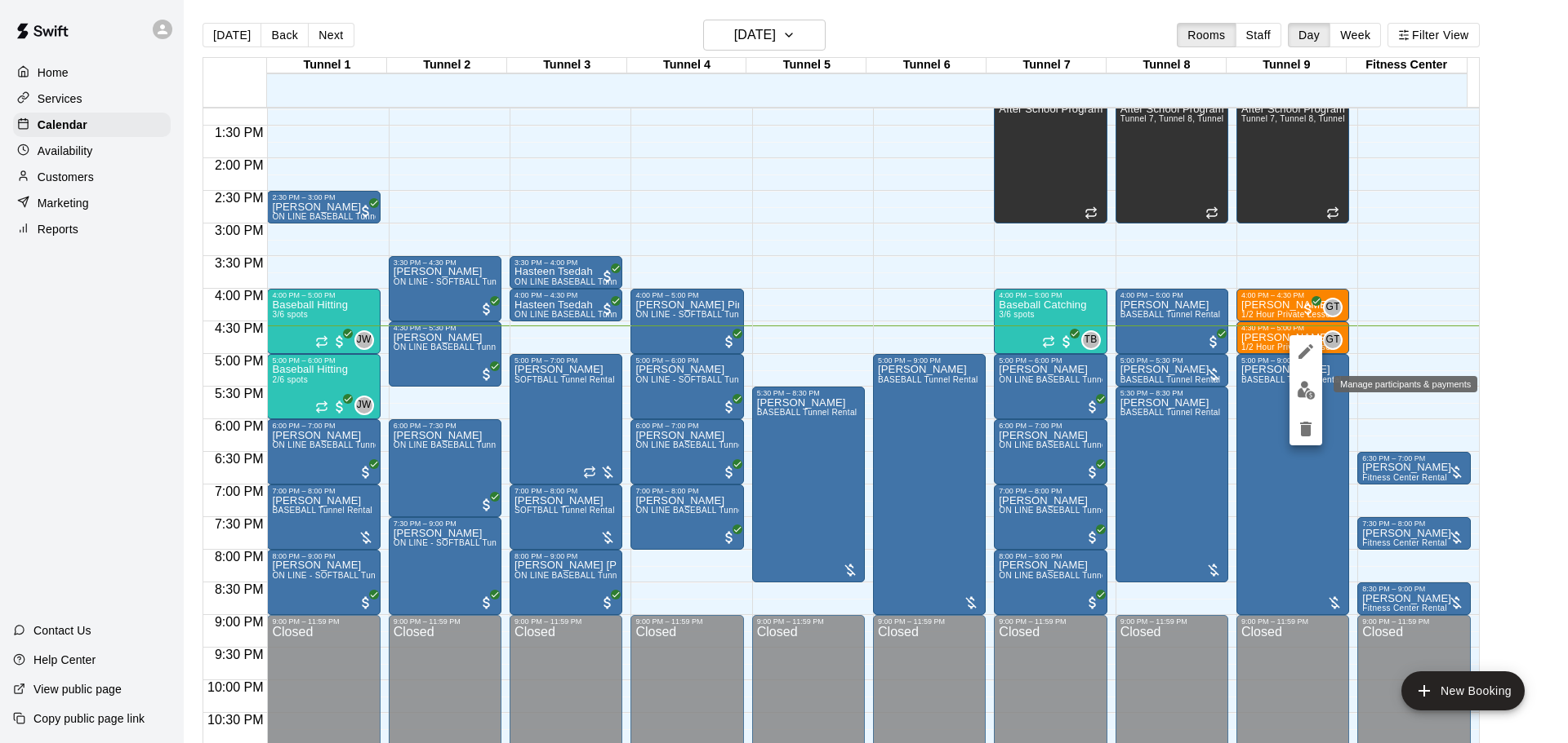
click at [1298, 389] on img "edit" at bounding box center [1306, 389] width 18 height 18
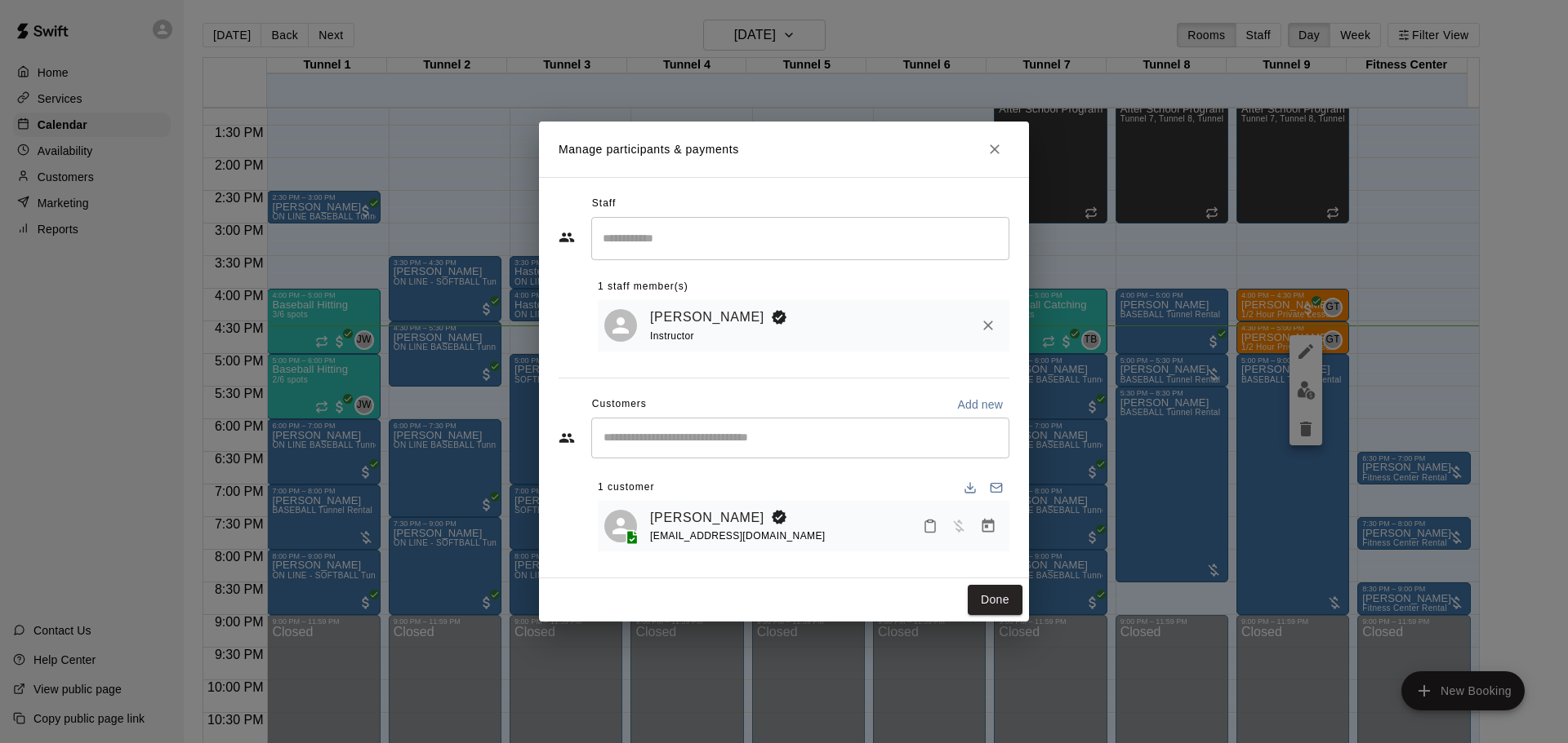
click at [988, 519] on icon "Manage bookings & payment" at bounding box center [987, 526] width 16 height 16
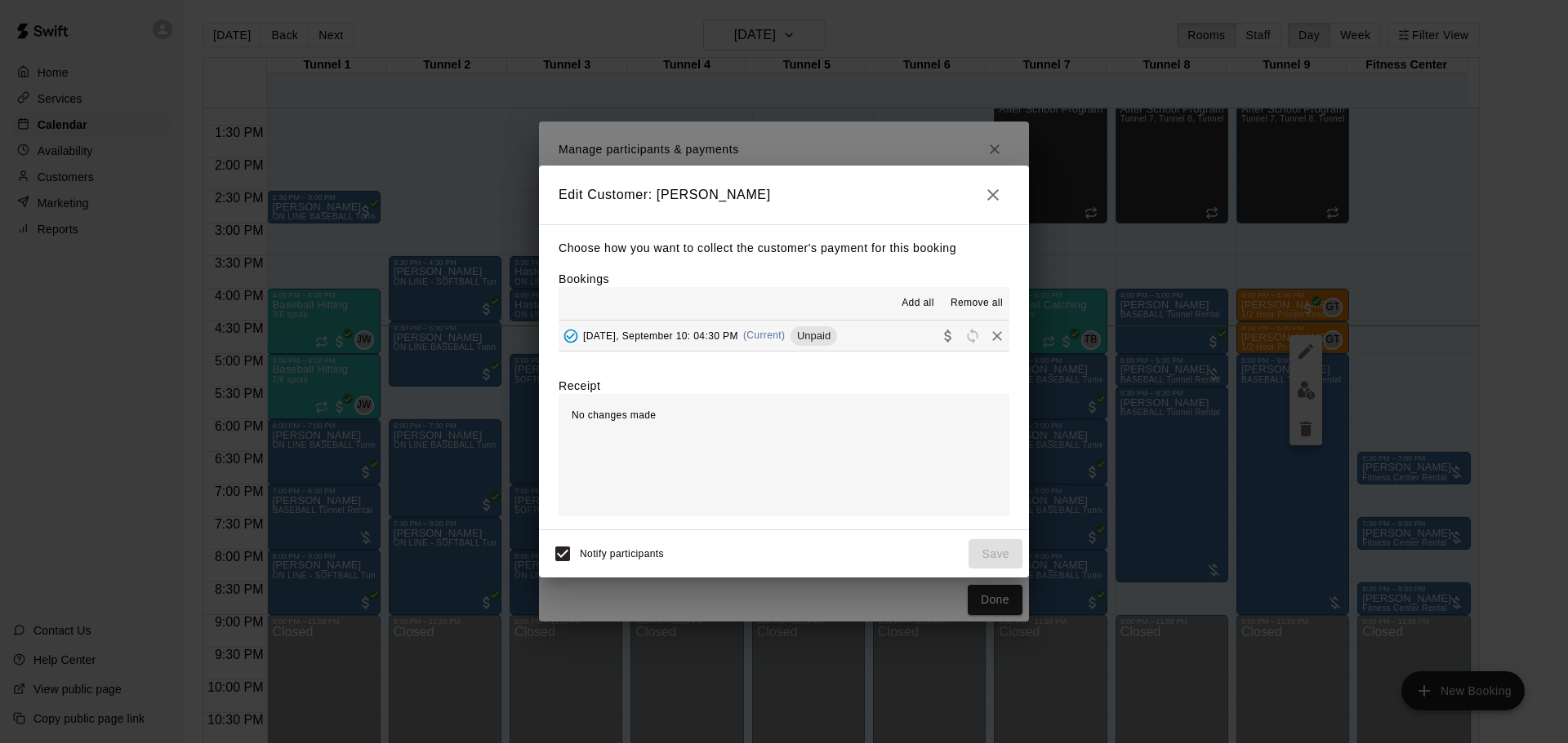
click at [782, 347] on div "Wednesday, September 10: 04:30 PM (Current) Unpaid" at bounding box center [697, 335] width 279 height 24
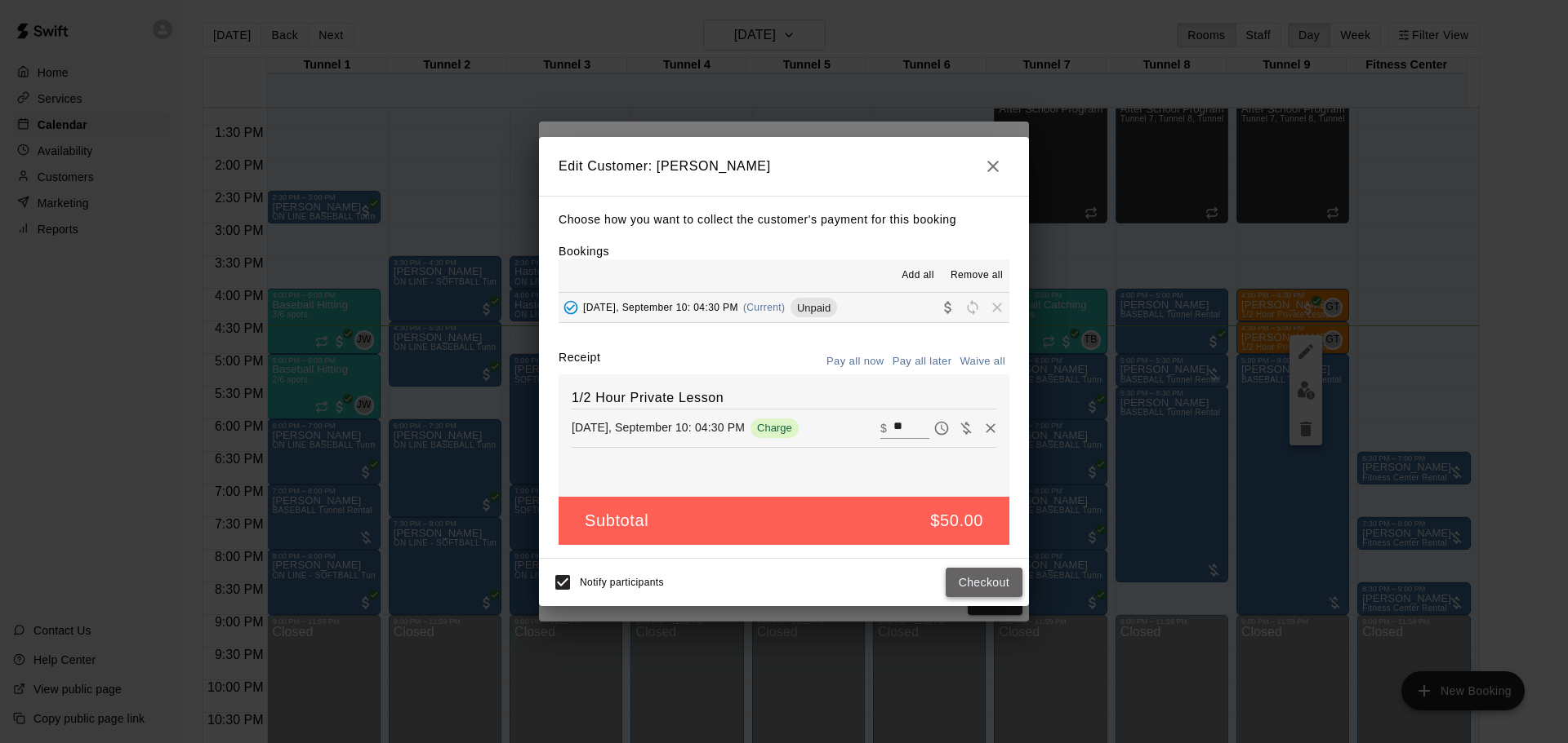
click at [1001, 588] on button "Checkout" at bounding box center [985, 582] width 77 height 30
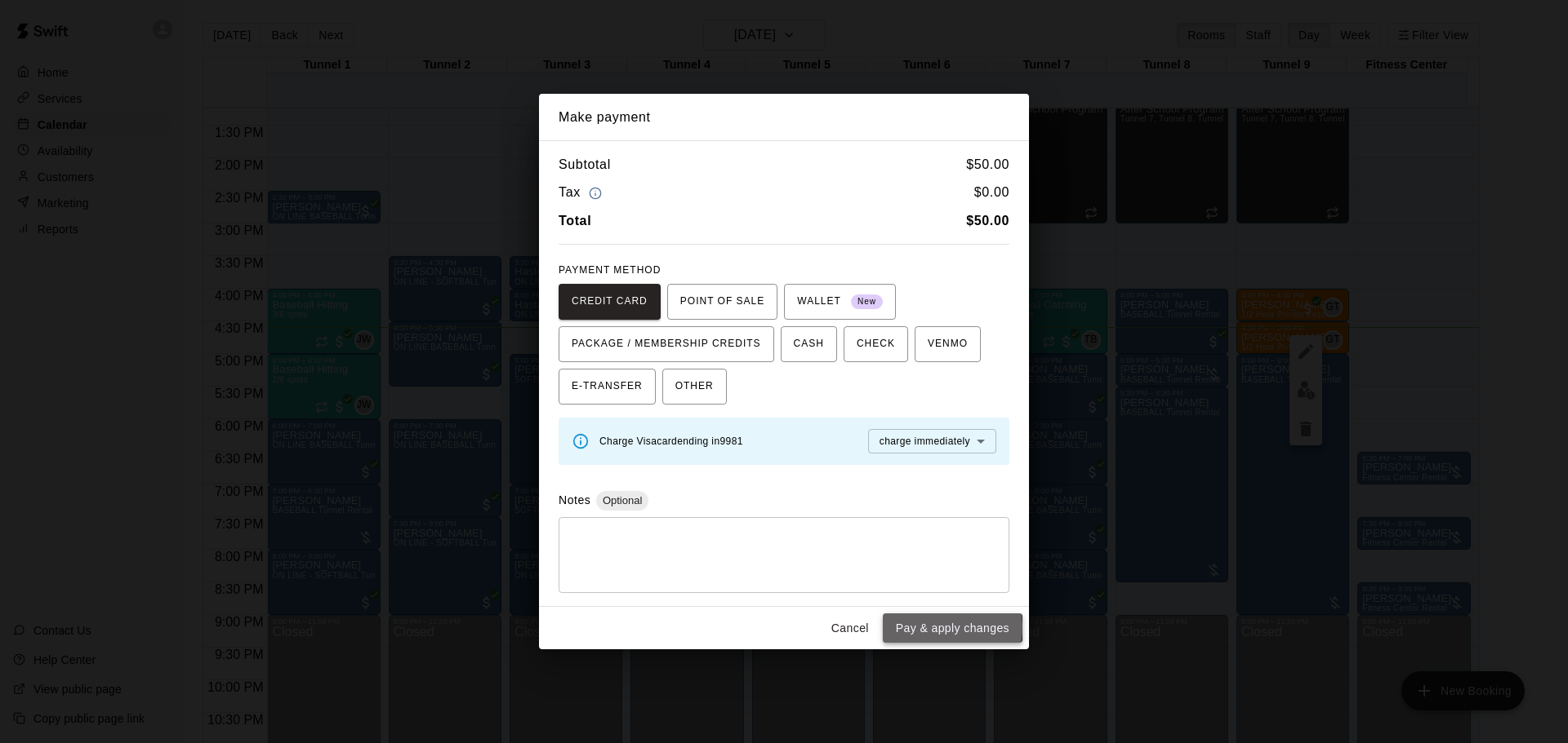
click at [937, 627] on button "Pay & apply changes" at bounding box center [952, 628] width 140 height 30
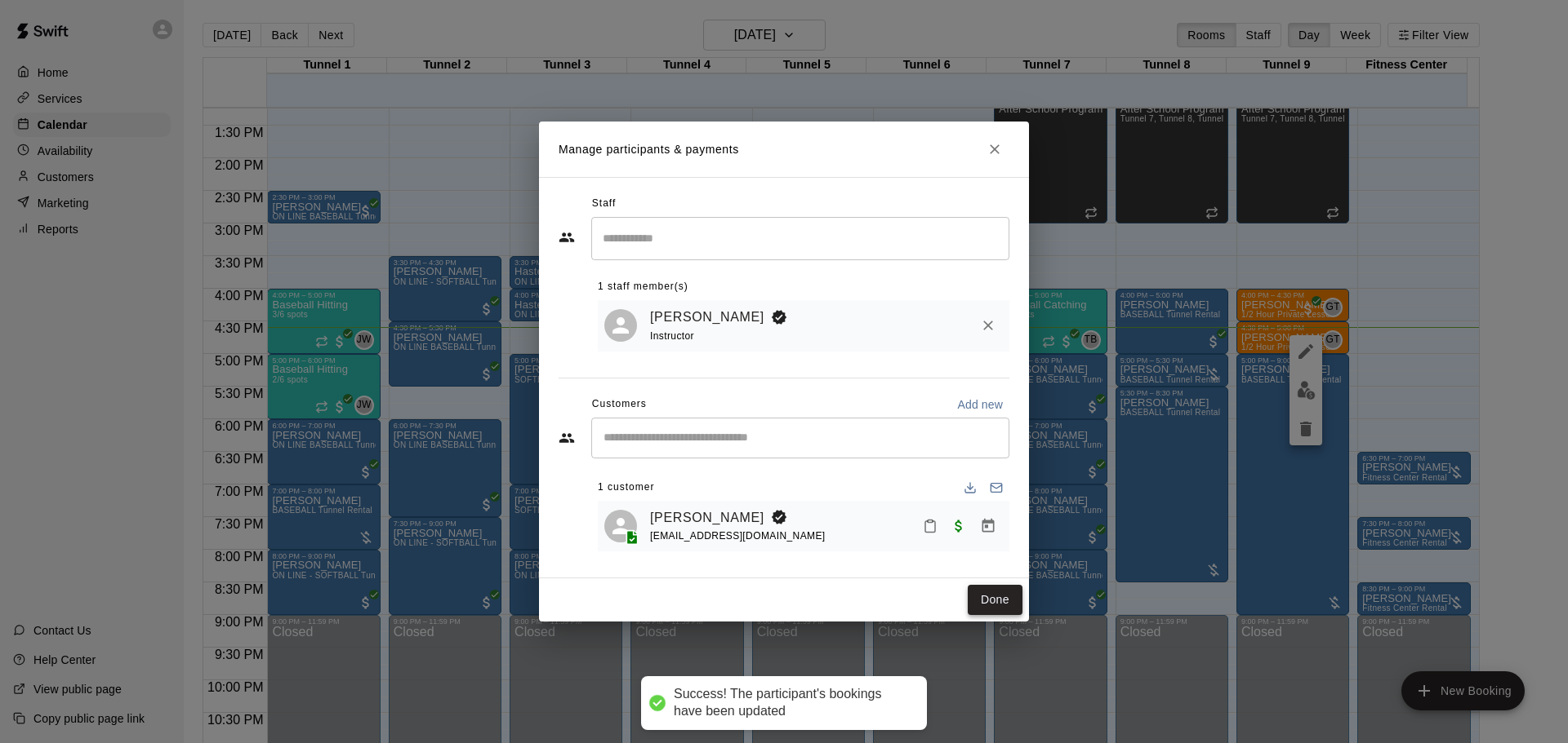
click at [1010, 605] on button "Done" at bounding box center [995, 599] width 55 height 30
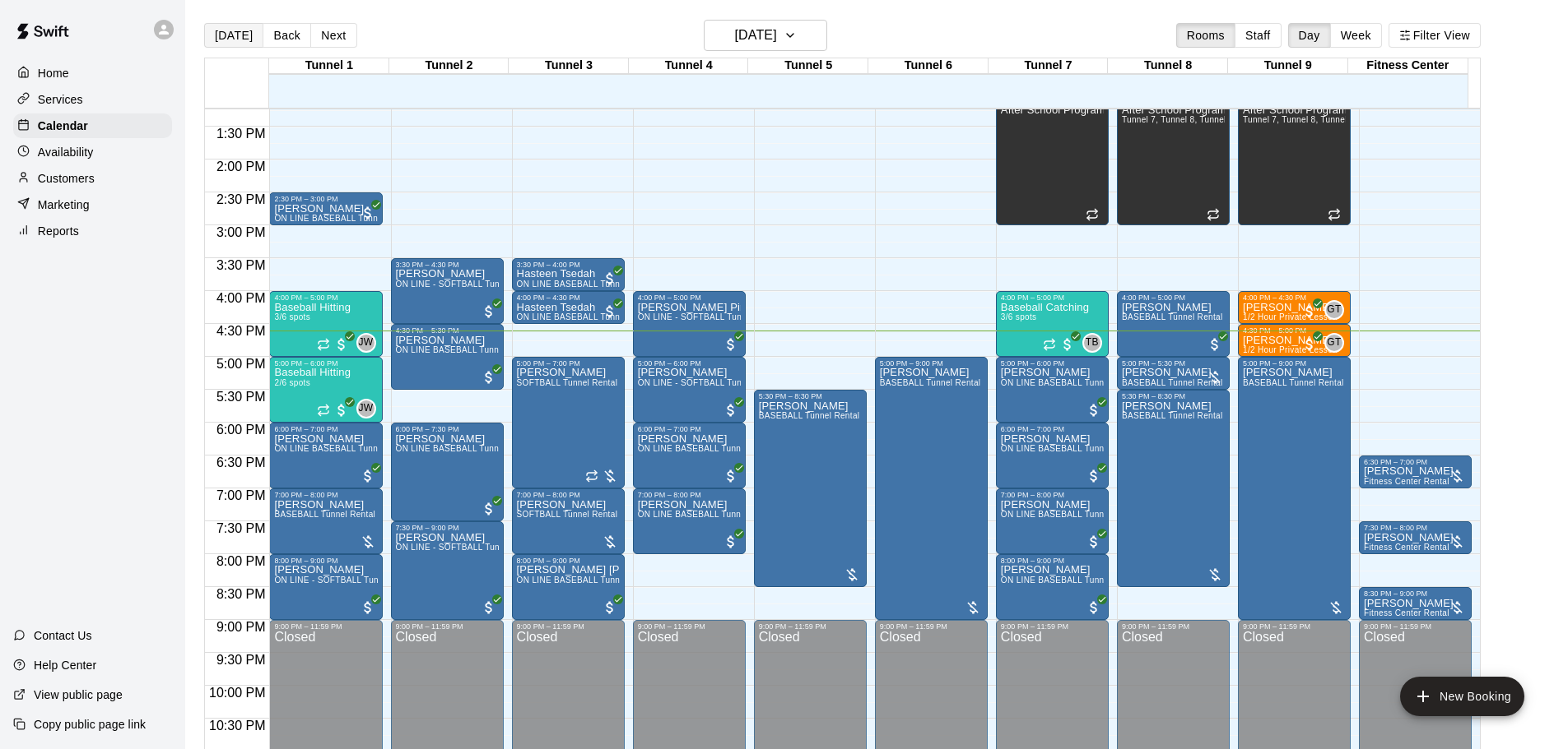
click at [243, 40] on button "Today" at bounding box center [233, 35] width 59 height 24
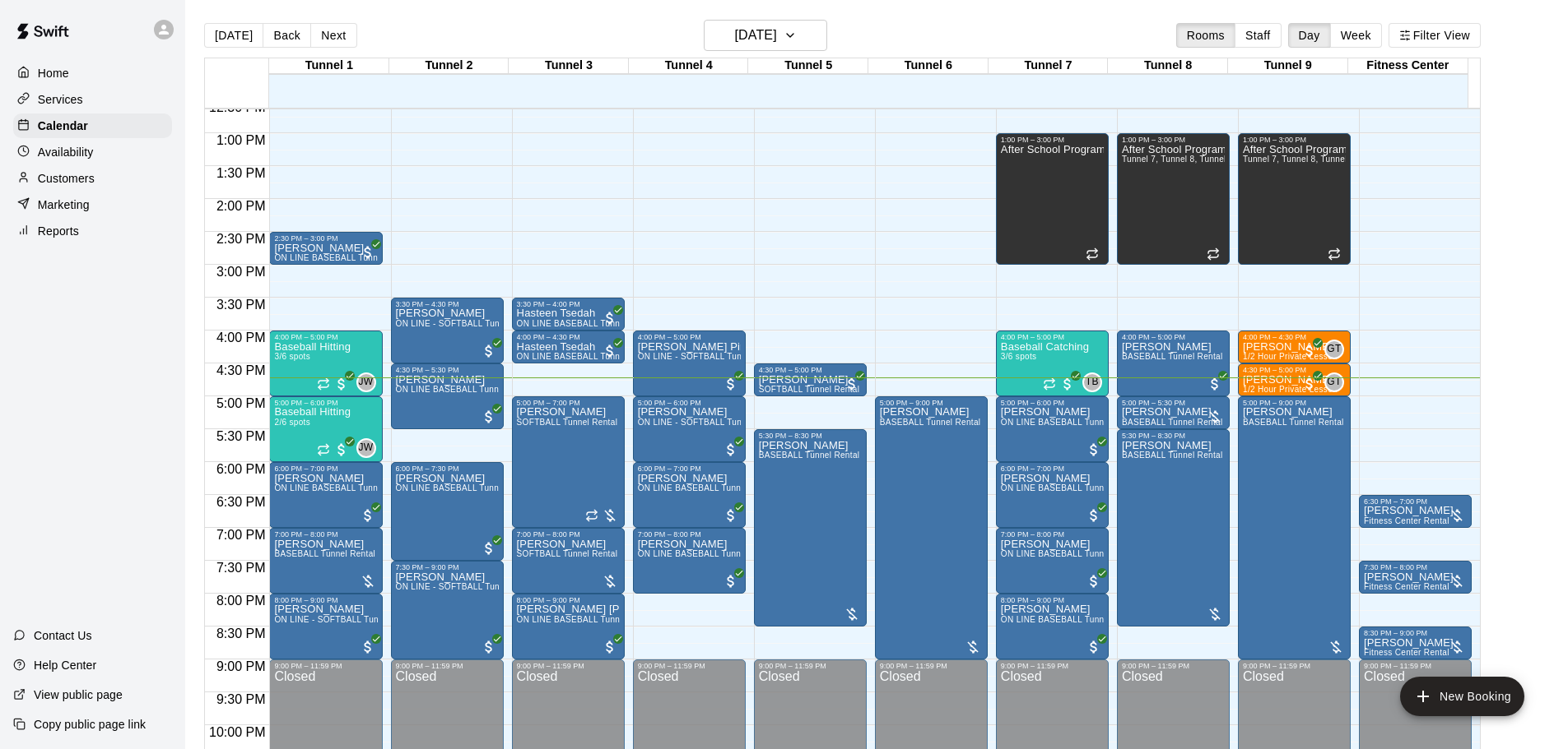
scroll to position [922, 0]
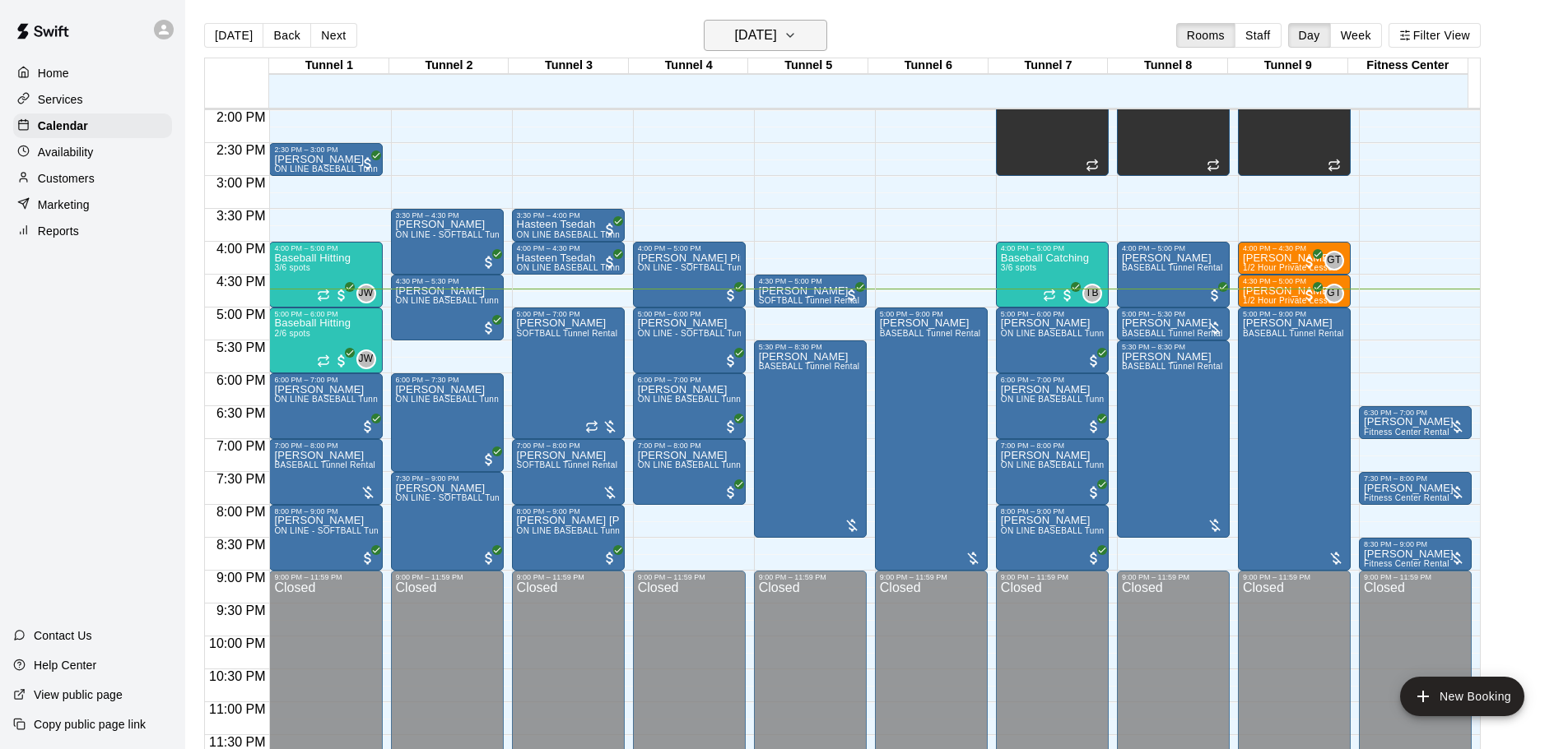
click at [797, 40] on icon "button" at bounding box center [790, 35] width 14 height 19
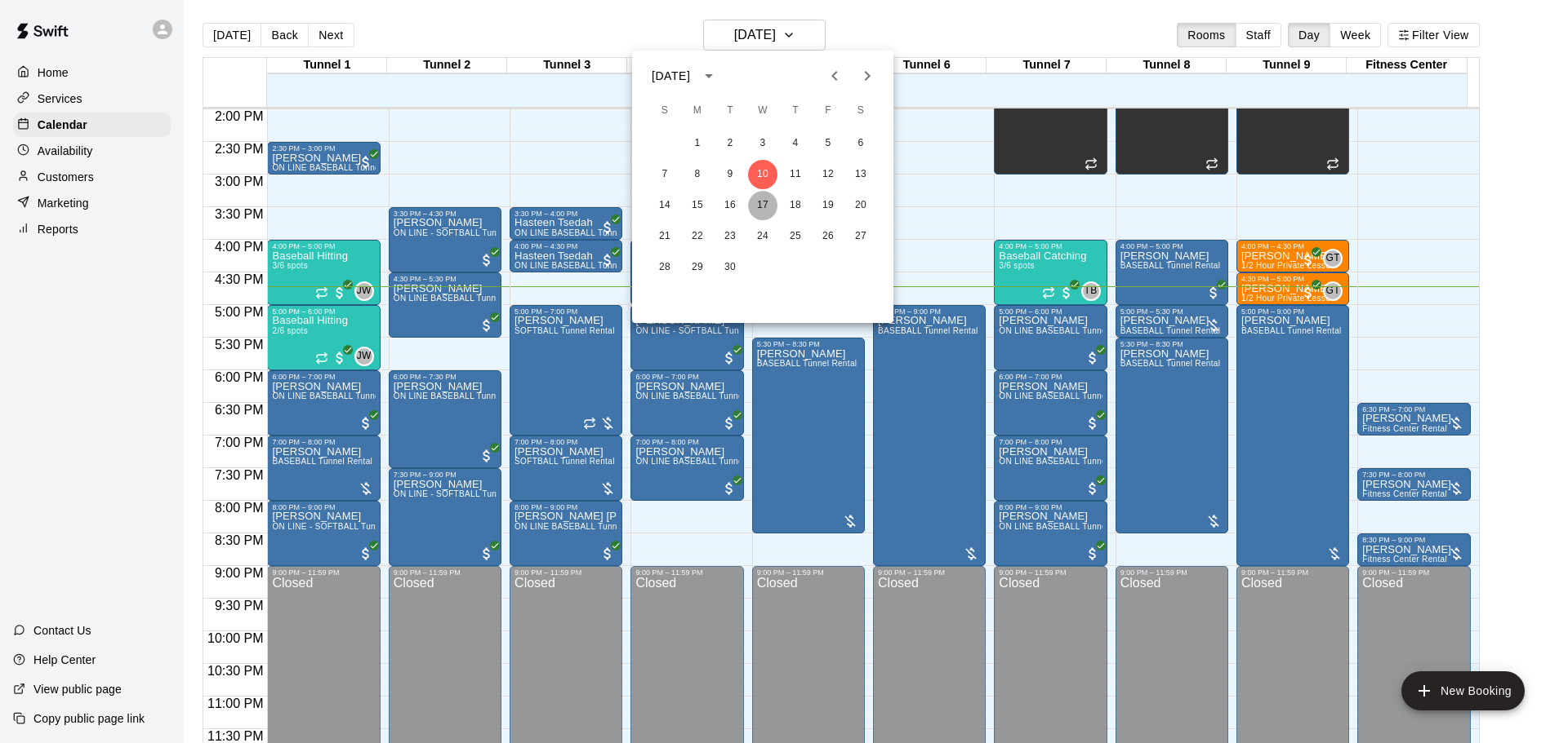
click at [770, 205] on button "17" at bounding box center [763, 205] width 29 height 29
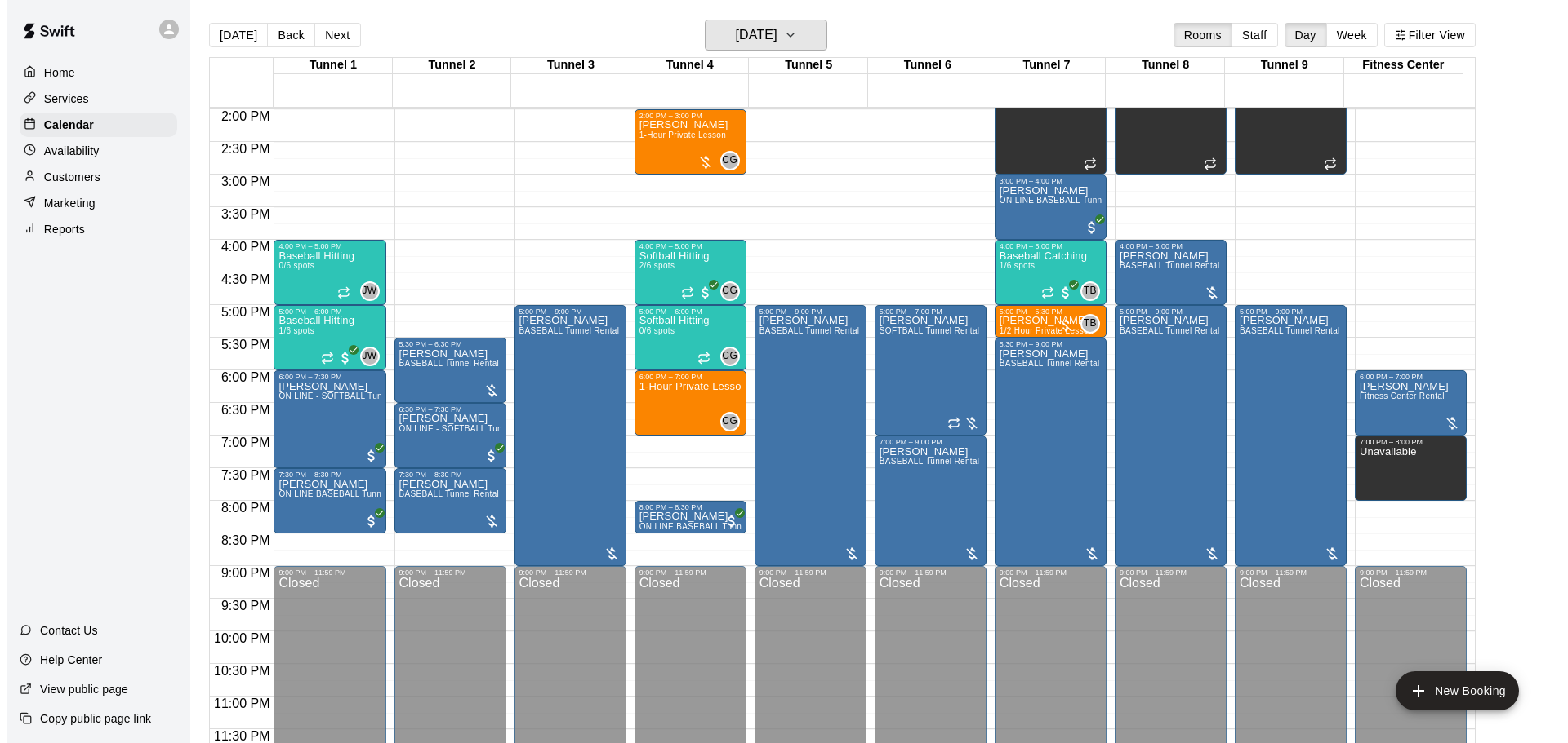
scroll to position [834, 0]
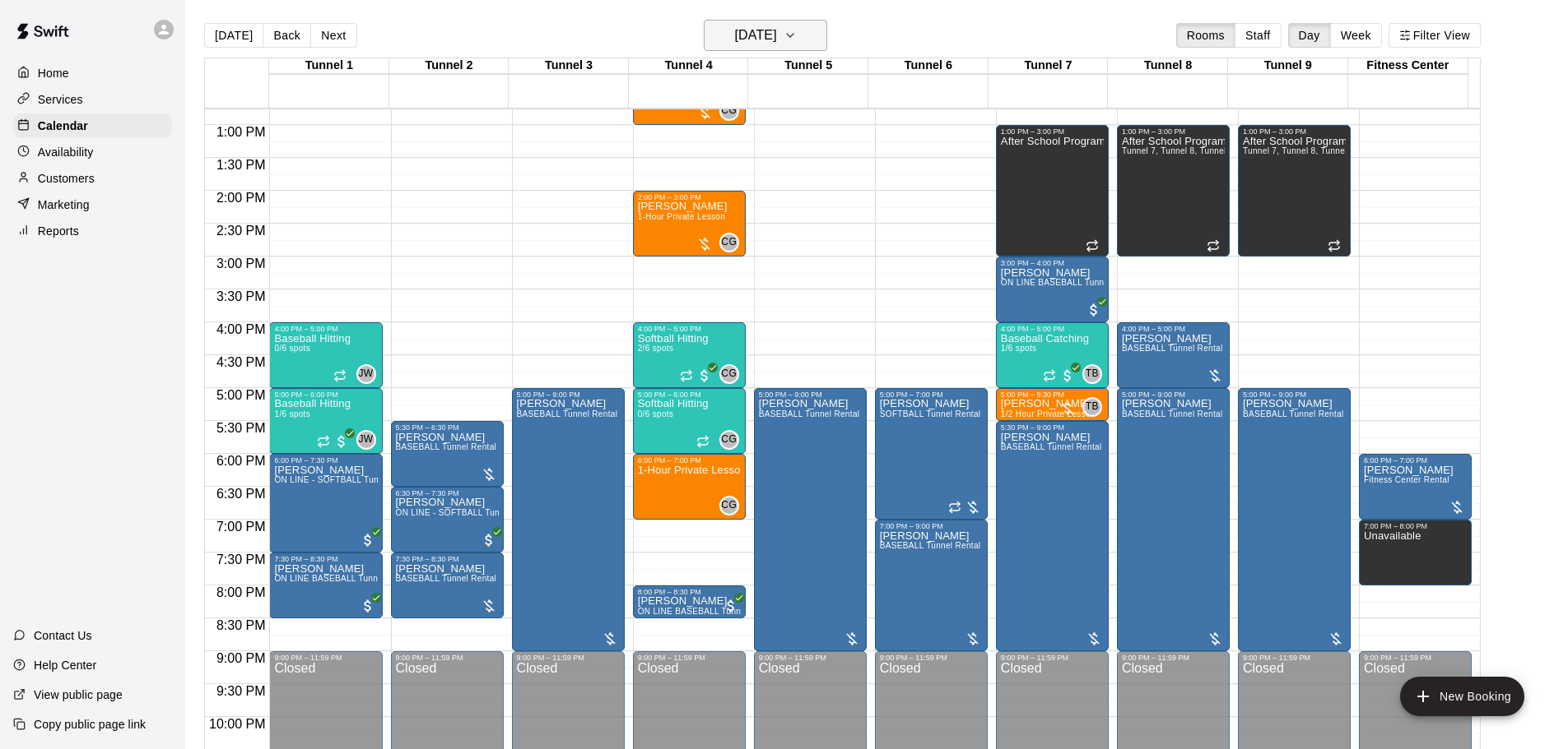
click at [777, 26] on h6 "Wednesday Sep 17" at bounding box center [755, 36] width 42 height 23
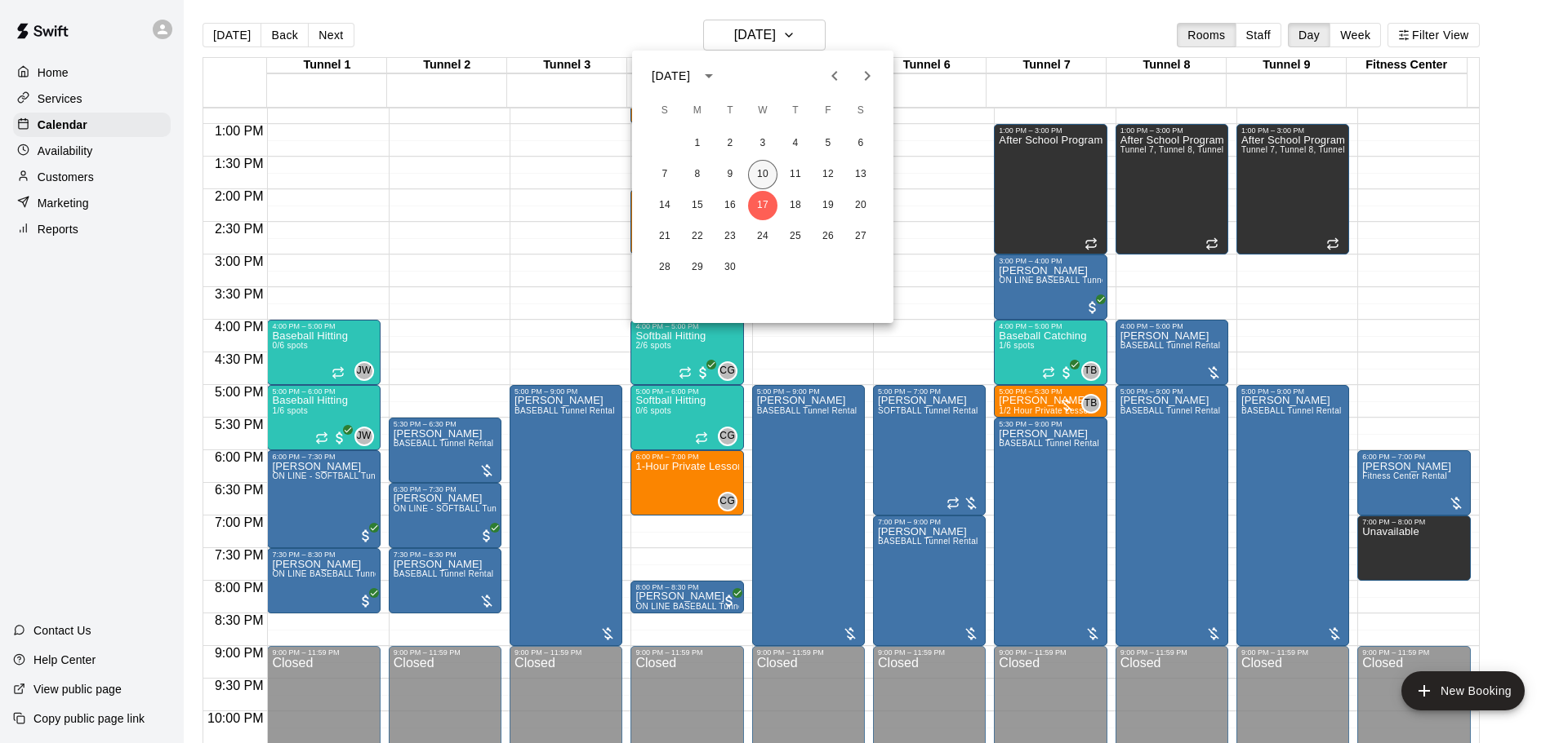
click at [771, 175] on button "10" at bounding box center [763, 174] width 29 height 29
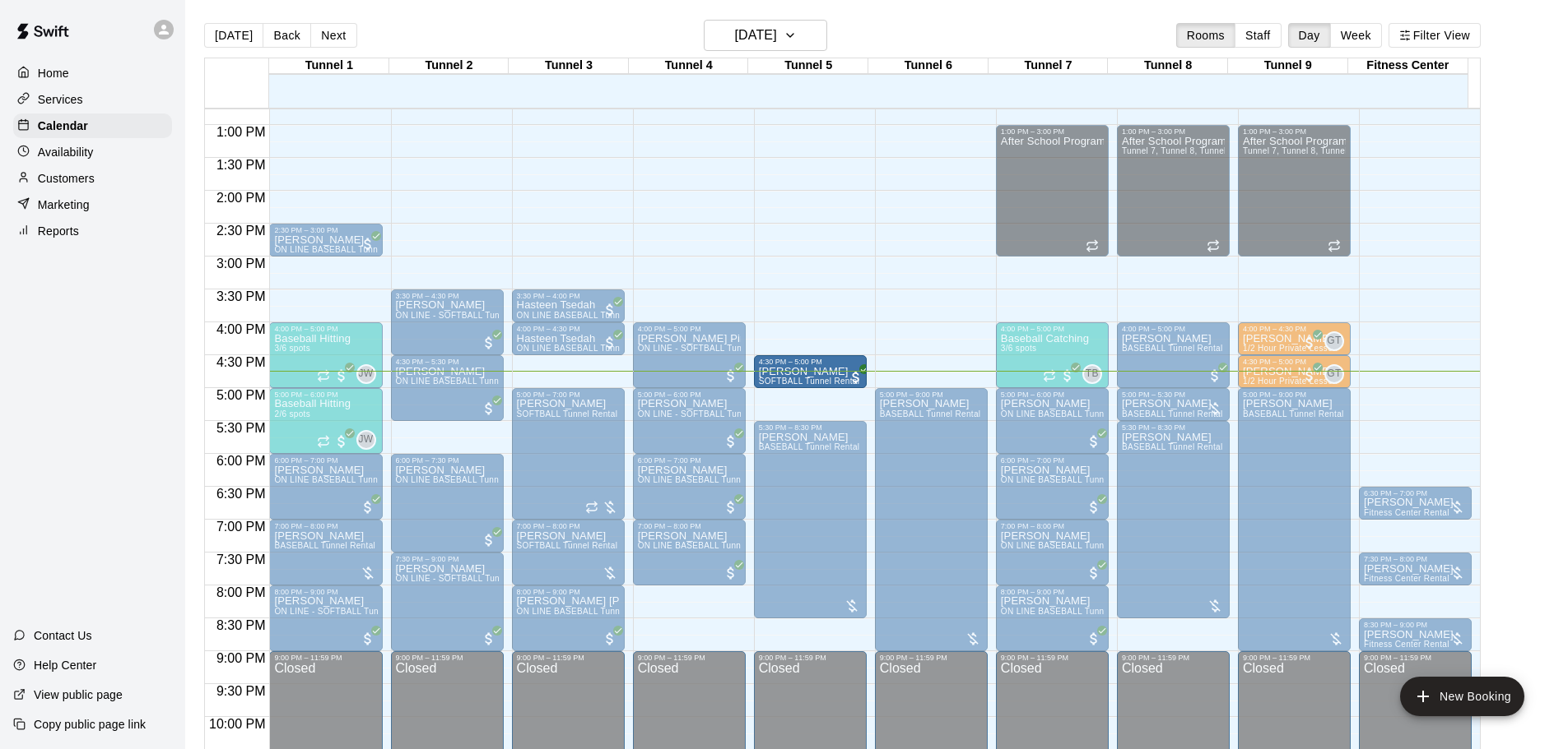
drag, startPoint x: 836, startPoint y: 390, endPoint x: 837, endPoint y: 398, distance: 8.1
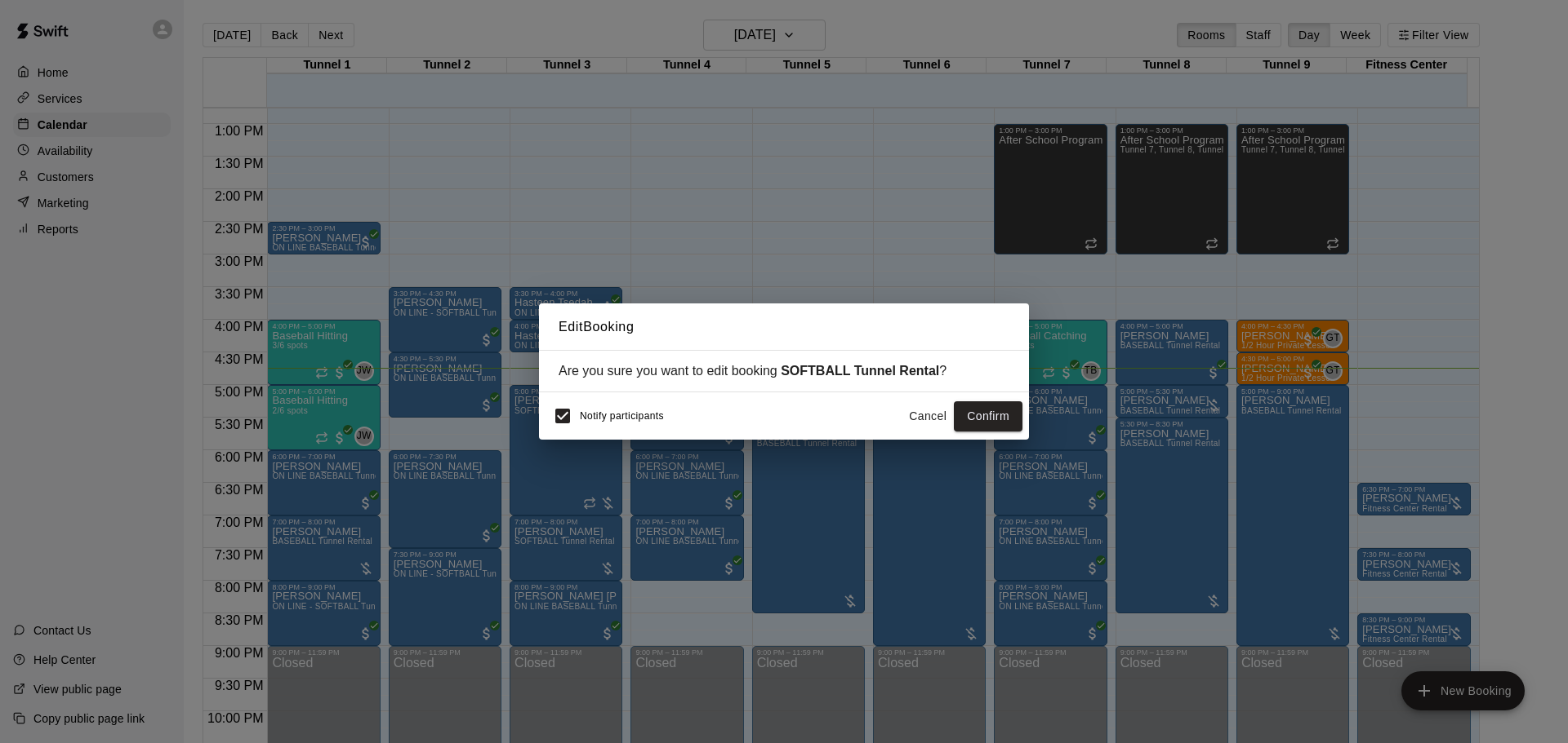
click at [920, 413] on button "Cancel" at bounding box center [928, 416] width 52 height 30
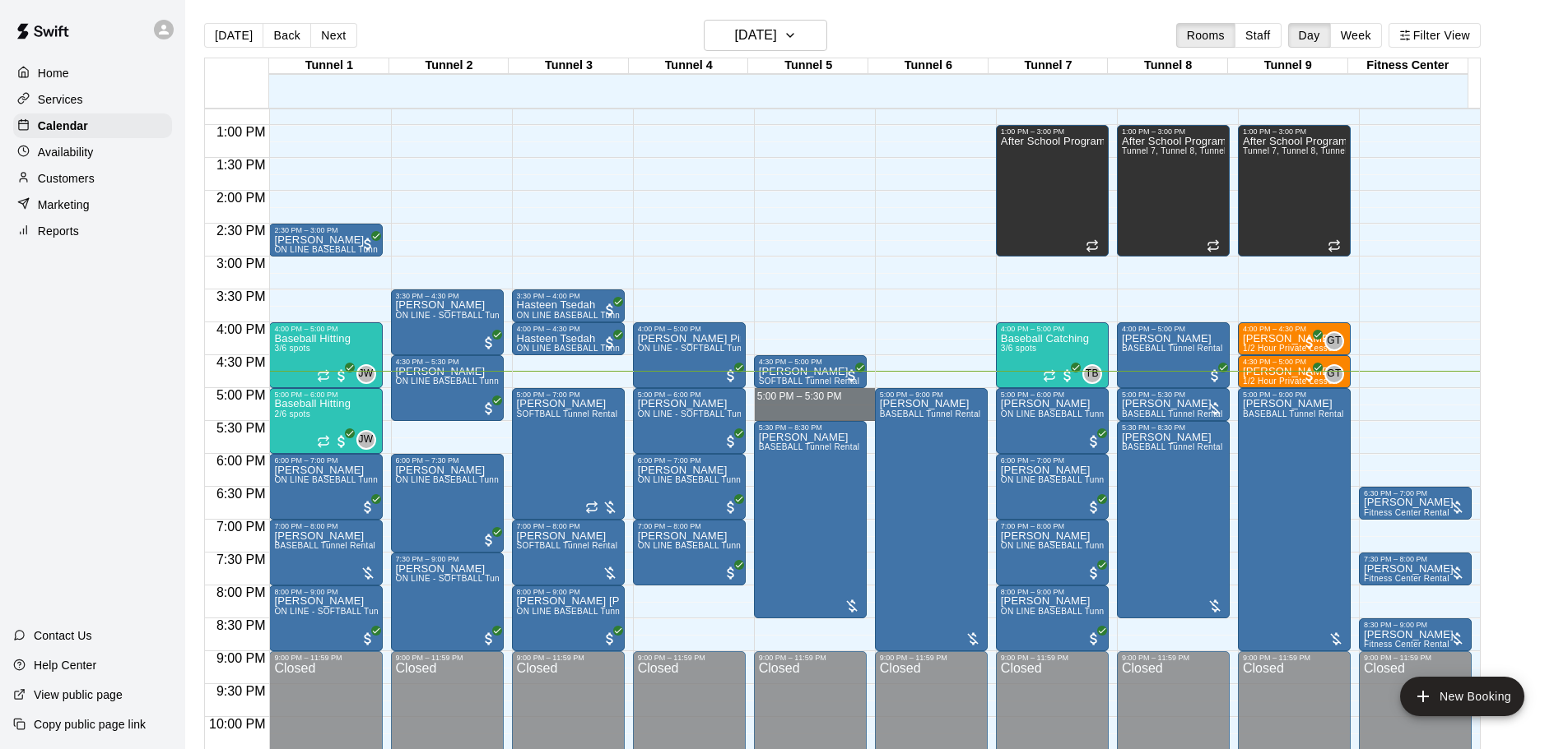
drag, startPoint x: 834, startPoint y: 392, endPoint x: 838, endPoint y: 413, distance: 21.4
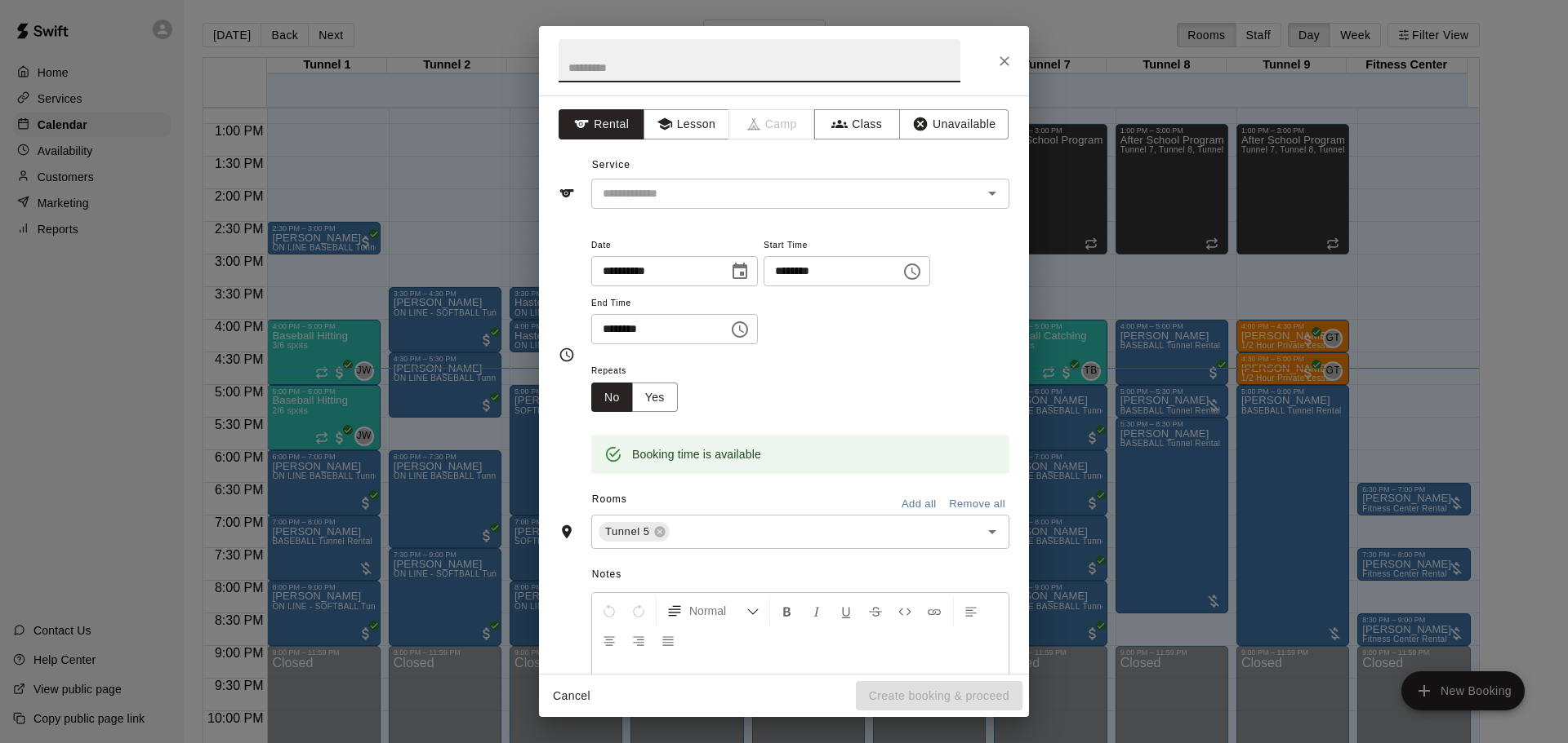
drag, startPoint x: 639, startPoint y: 57, endPoint x: 639, endPoint y: 66, distance: 9.0
click at [639, 57] on input "text" at bounding box center [759, 61] width 402 height 43
click at [687, 165] on div "Service ​" at bounding box center [783, 180] width 450 height 56
click at [676, 195] on input "text" at bounding box center [775, 194] width 360 height 20
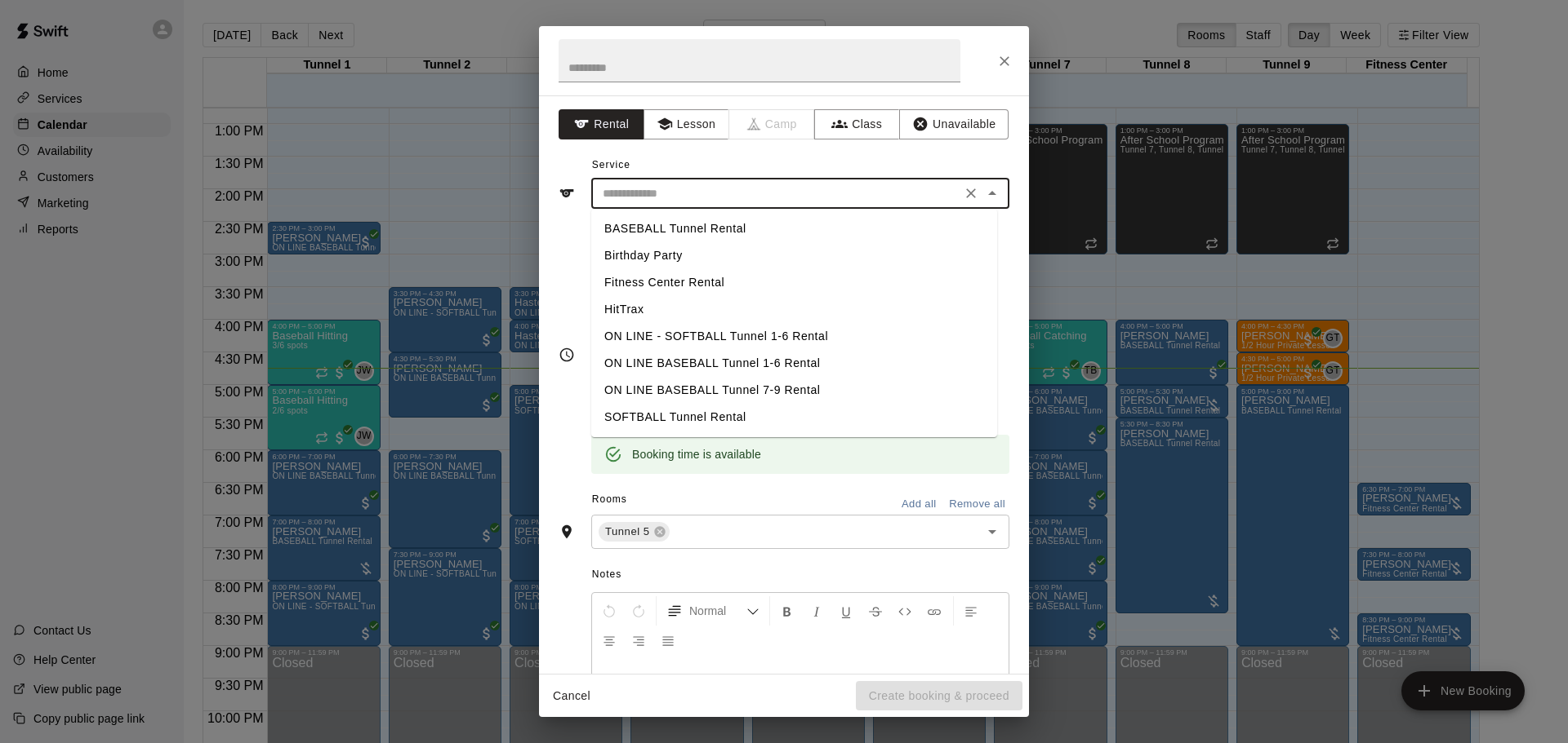
click at [714, 219] on li "BASEBALL Tunnel Rental" at bounding box center [794, 229] width 406 height 27
type input "**********"
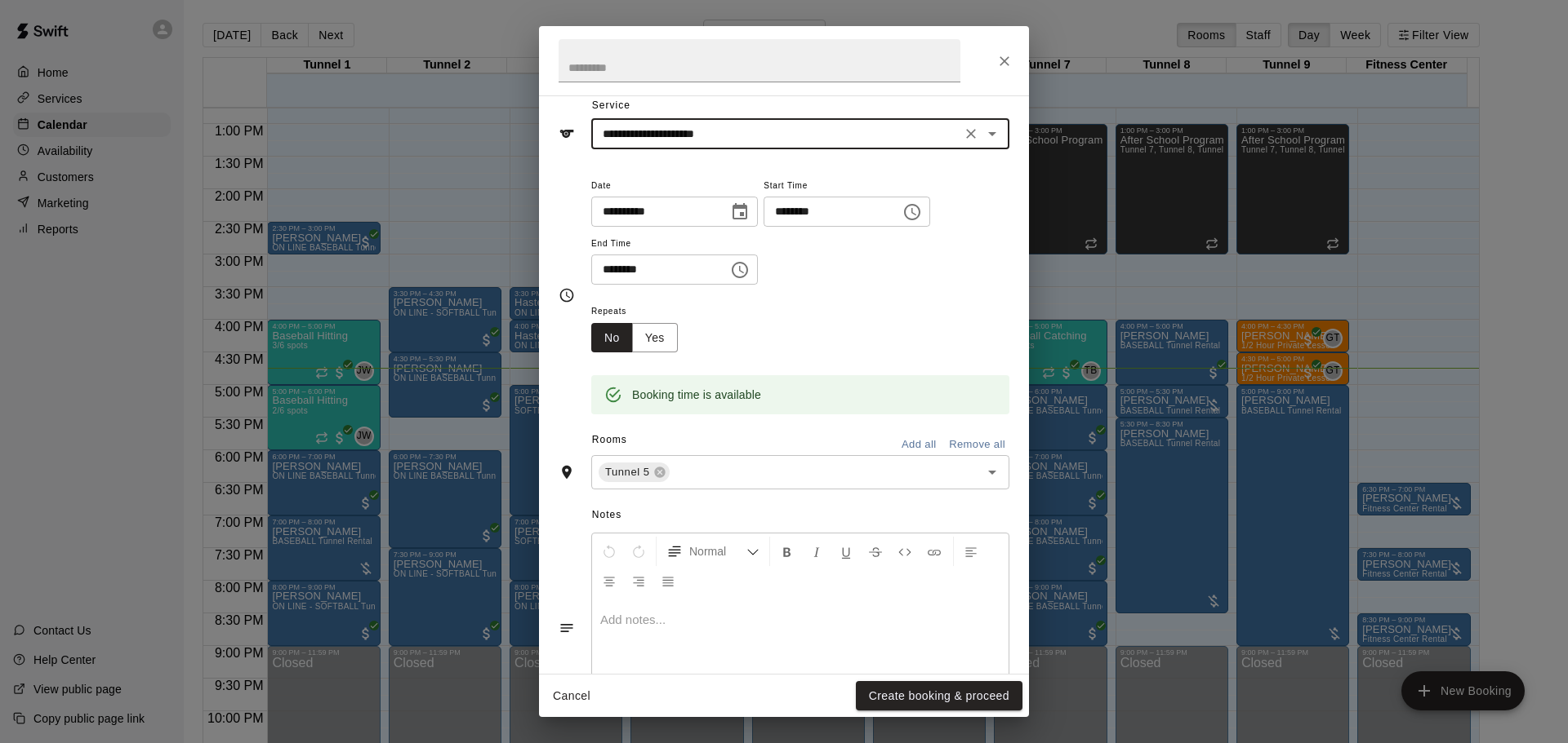
scroll to position [139, 0]
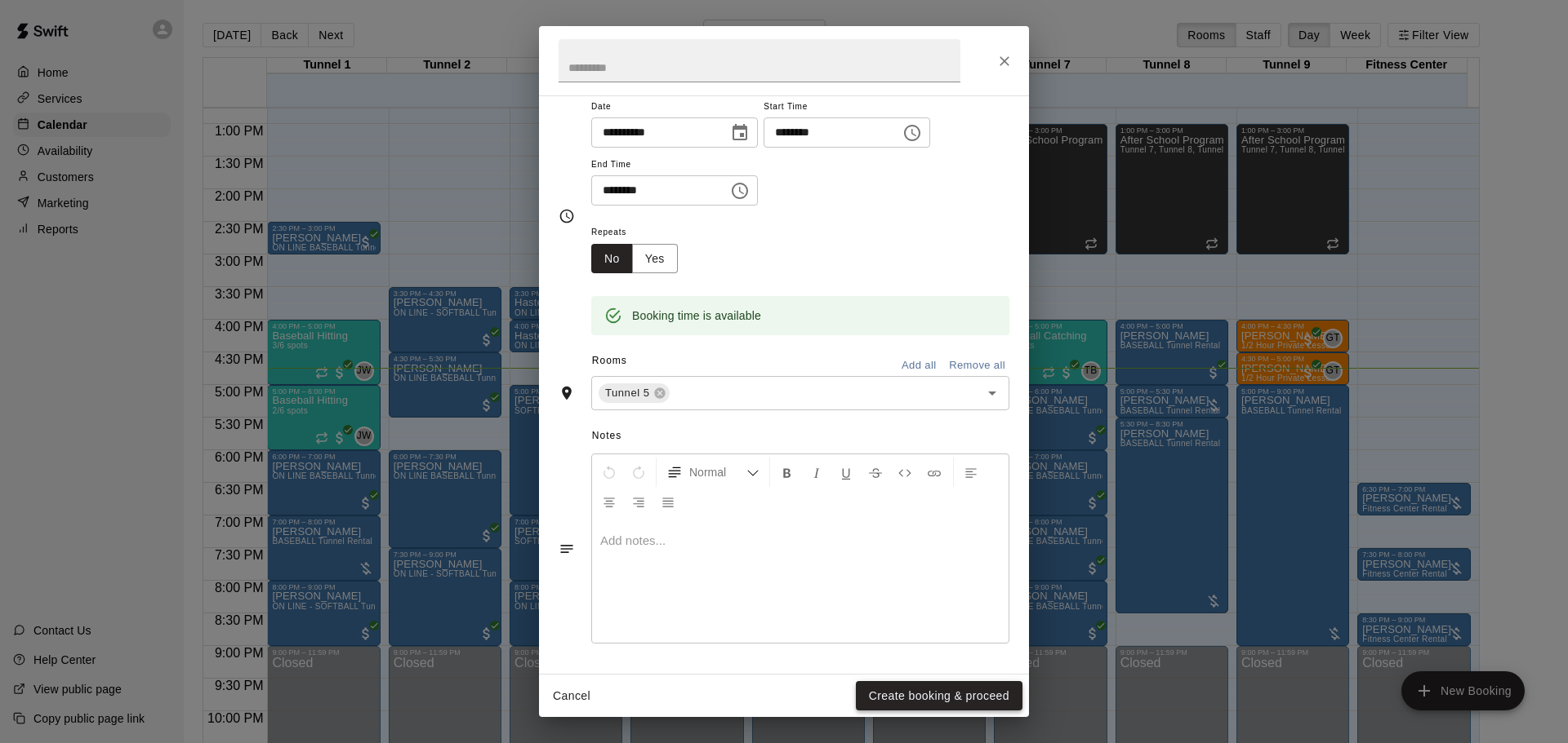
click at [925, 692] on button "Create booking & proceed" at bounding box center [939, 696] width 167 height 30
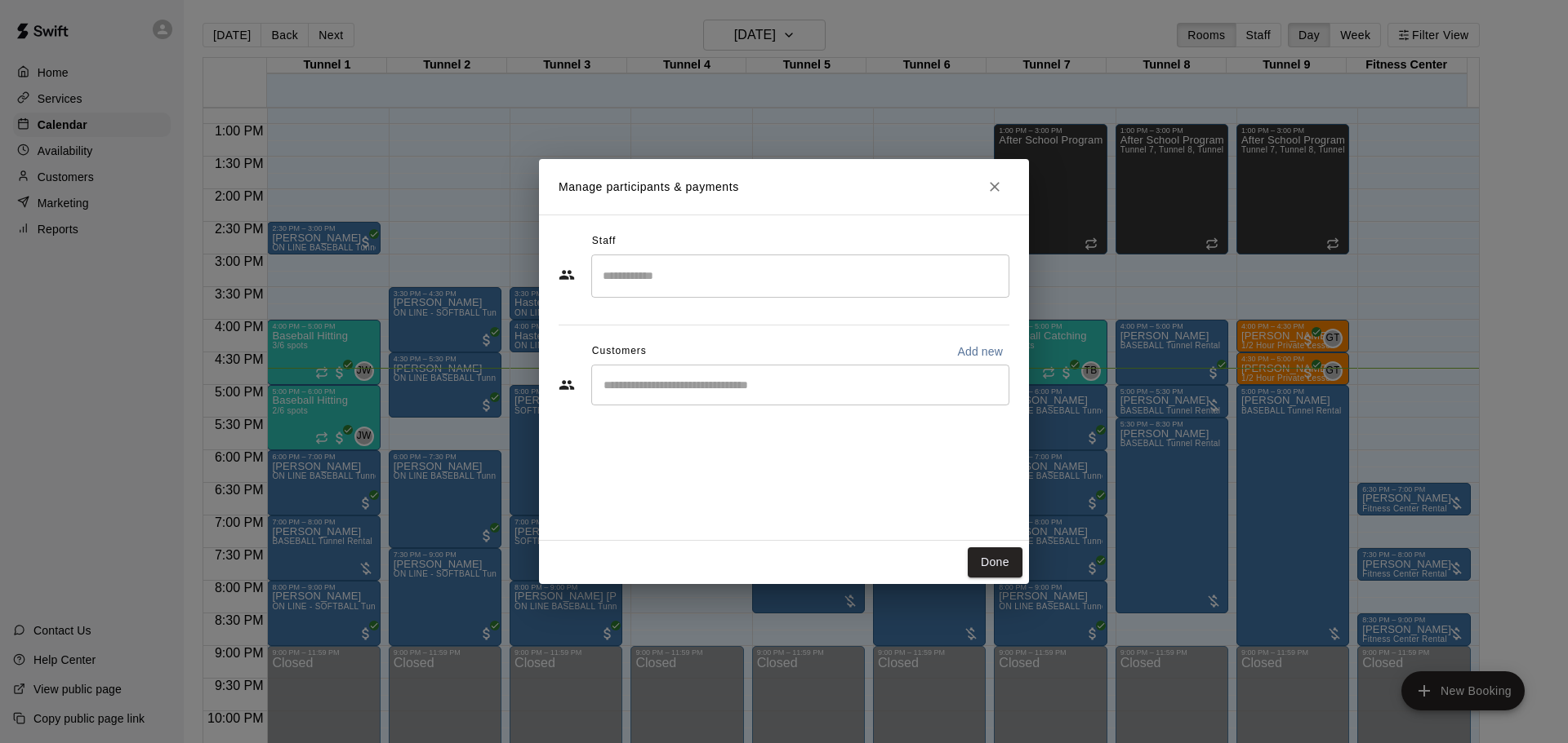
click at [762, 392] on input "Start typing to search customers..." at bounding box center [800, 385] width 403 height 16
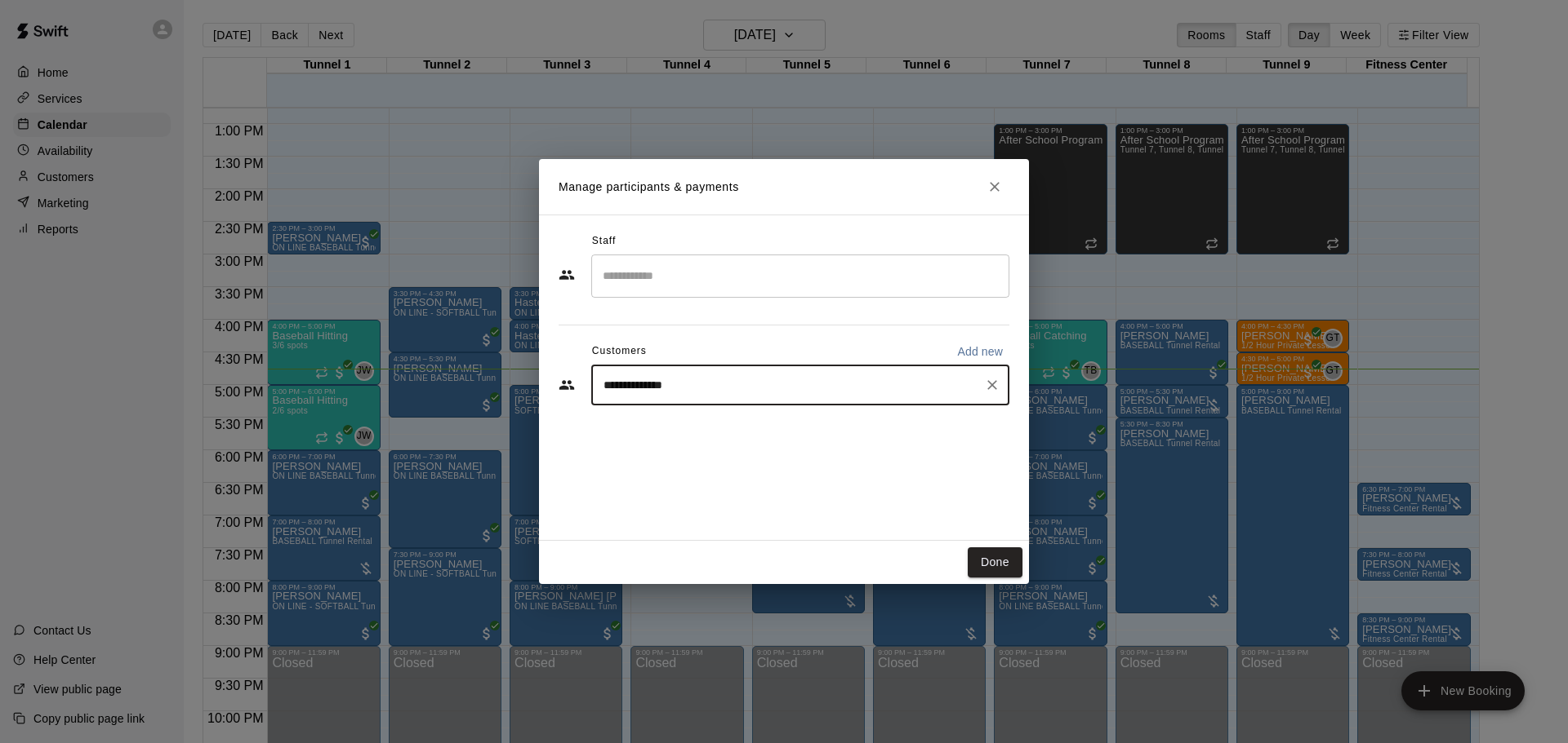
type input "**********"
click at [985, 356] on p "Add new" at bounding box center [980, 352] width 45 height 16
select select "**"
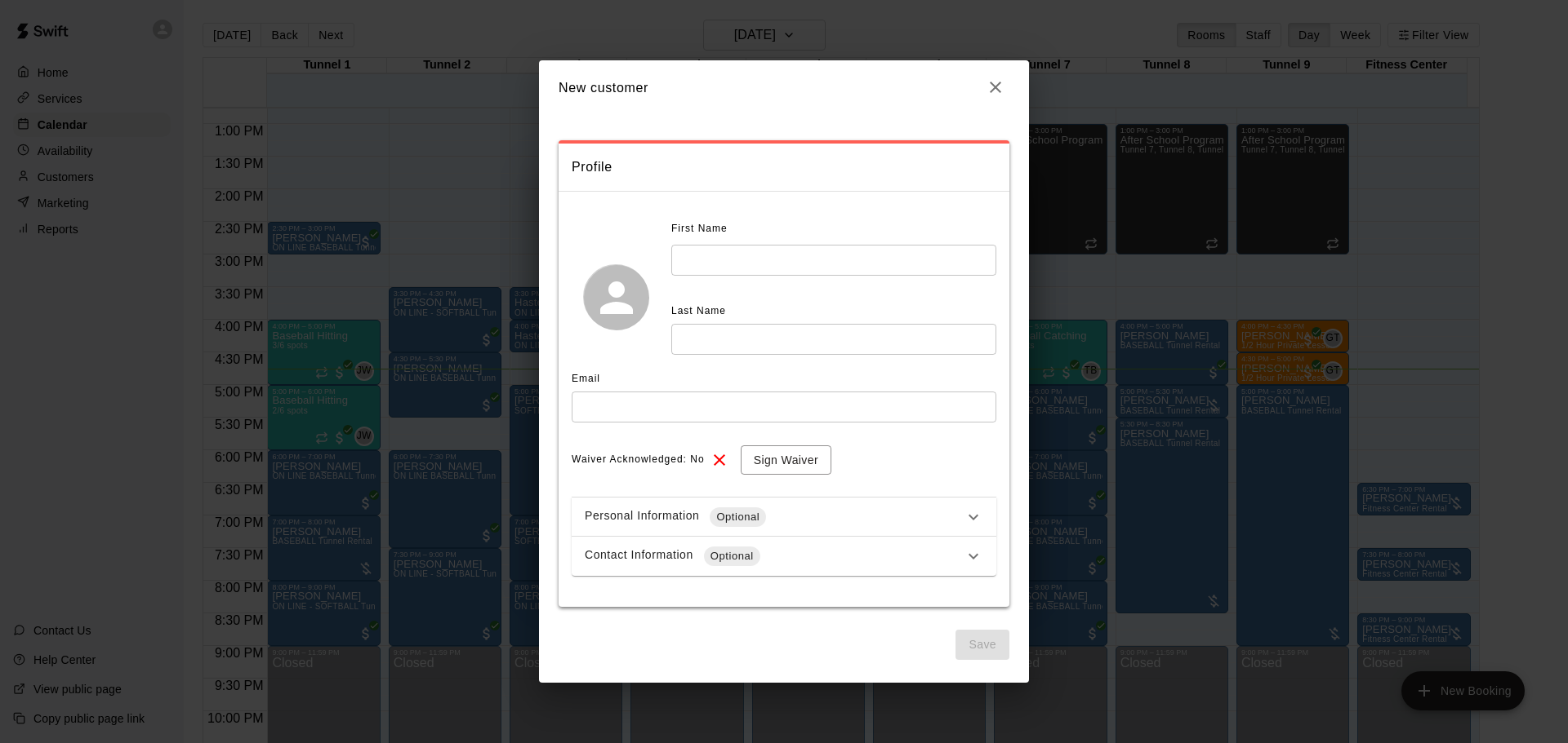
click at [754, 245] on input "text" at bounding box center [833, 259] width 325 height 30
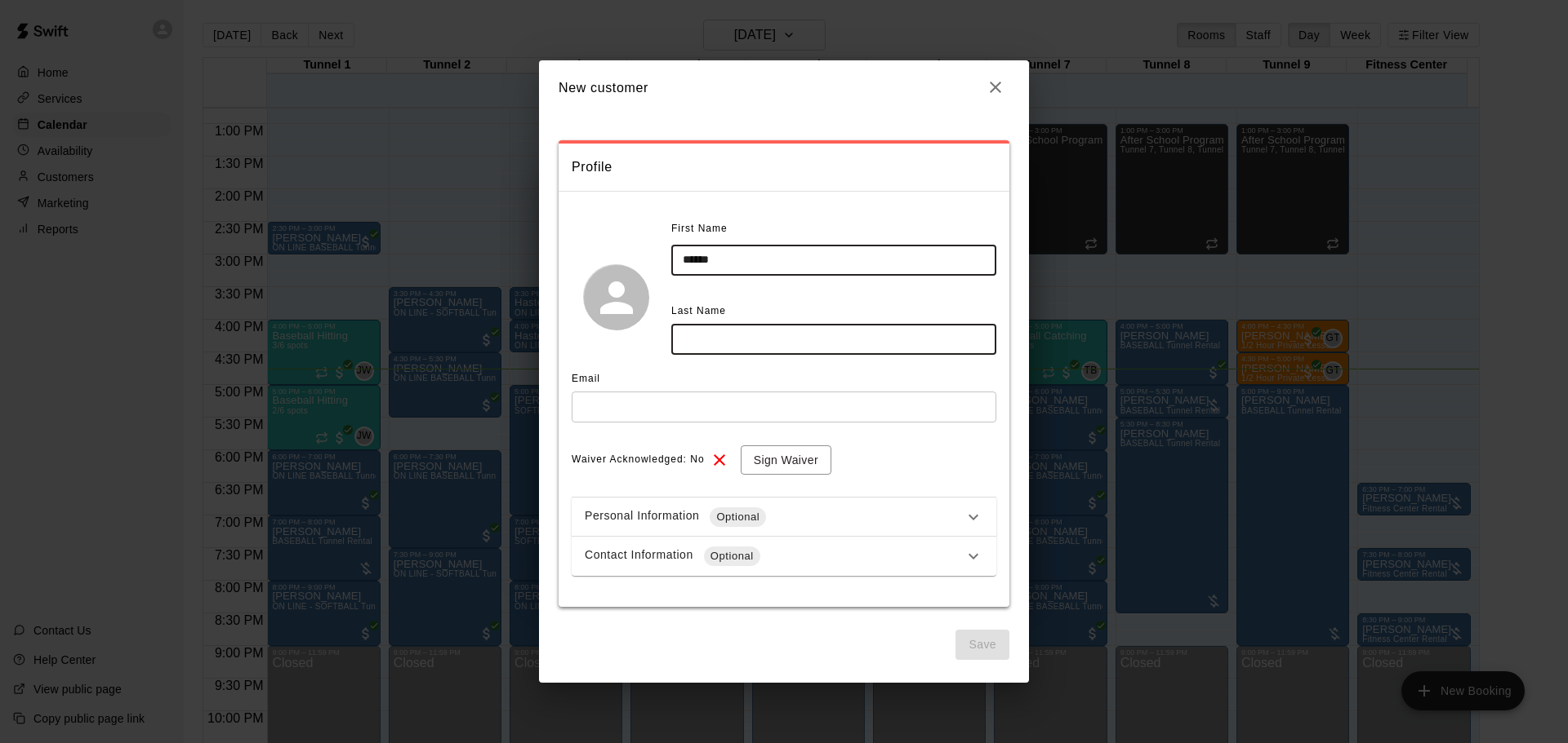
type input "******"
click at [738, 336] on input "text" at bounding box center [833, 338] width 325 height 30
type input "*******"
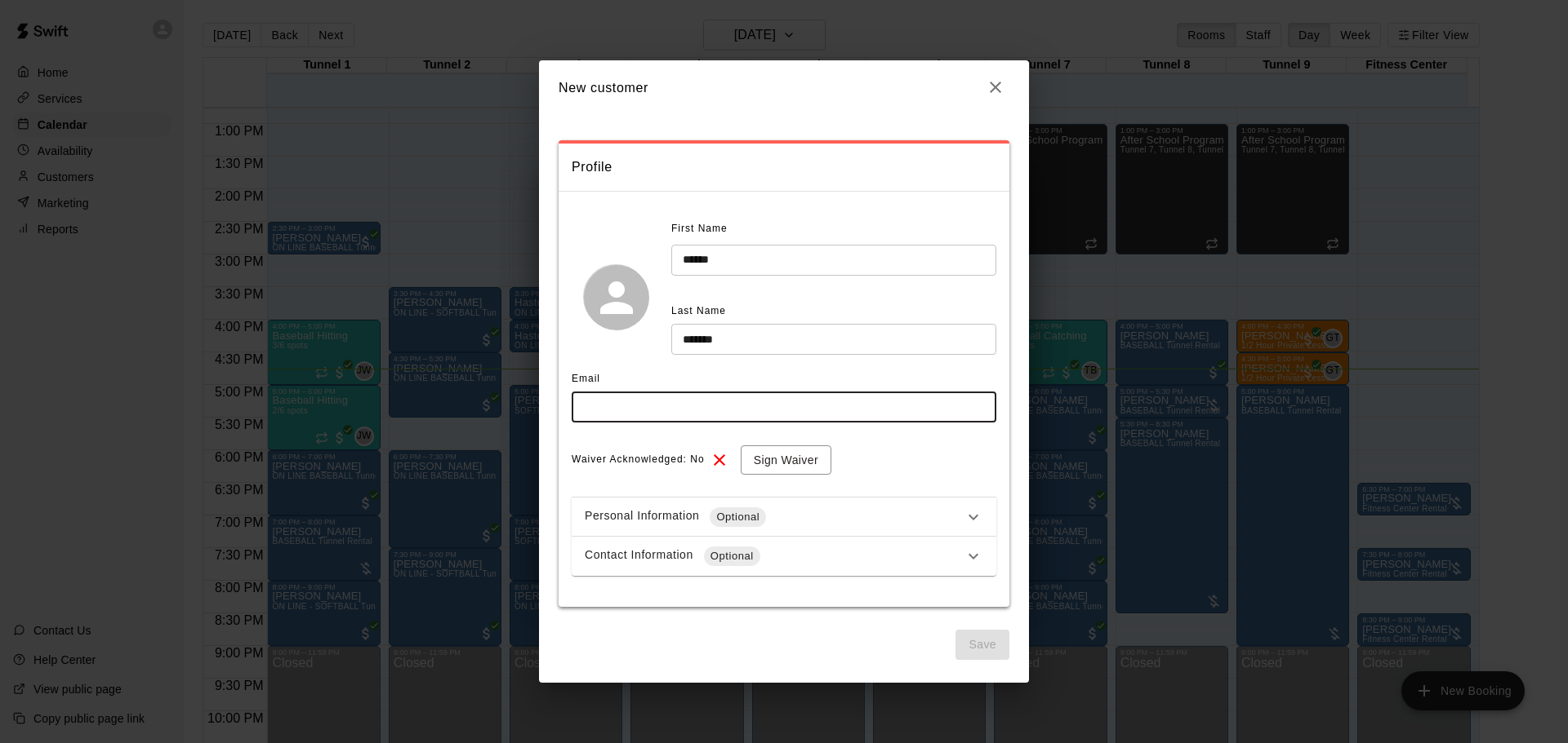
click at [780, 397] on input "text" at bounding box center [784, 406] width 424 height 30
type input "**********"
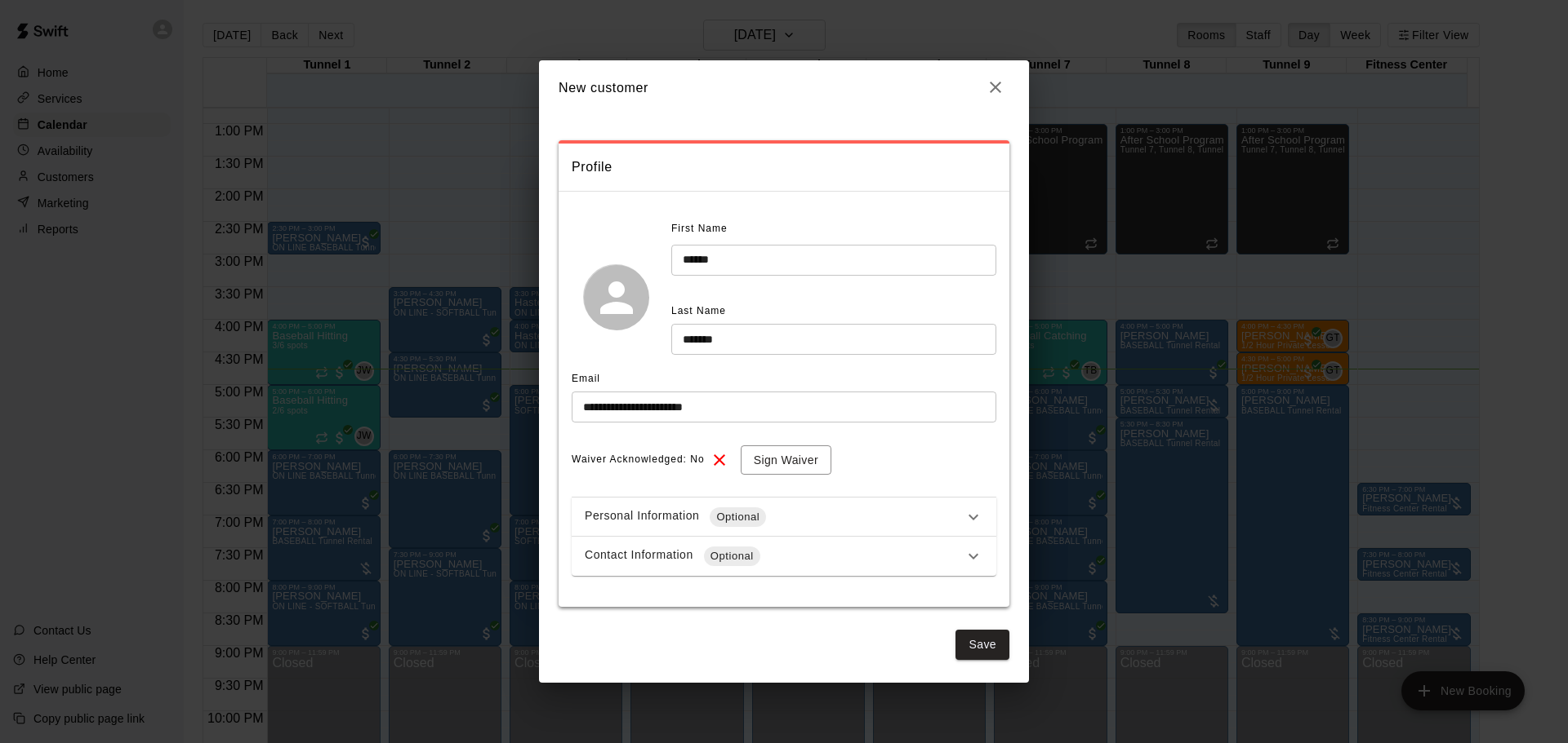
click at [917, 461] on div "Waiver Acknowledged: No Sign Waiver" at bounding box center [784, 460] width 424 height 30
click at [780, 459] on button "Sign Waiver" at bounding box center [786, 460] width 91 height 30
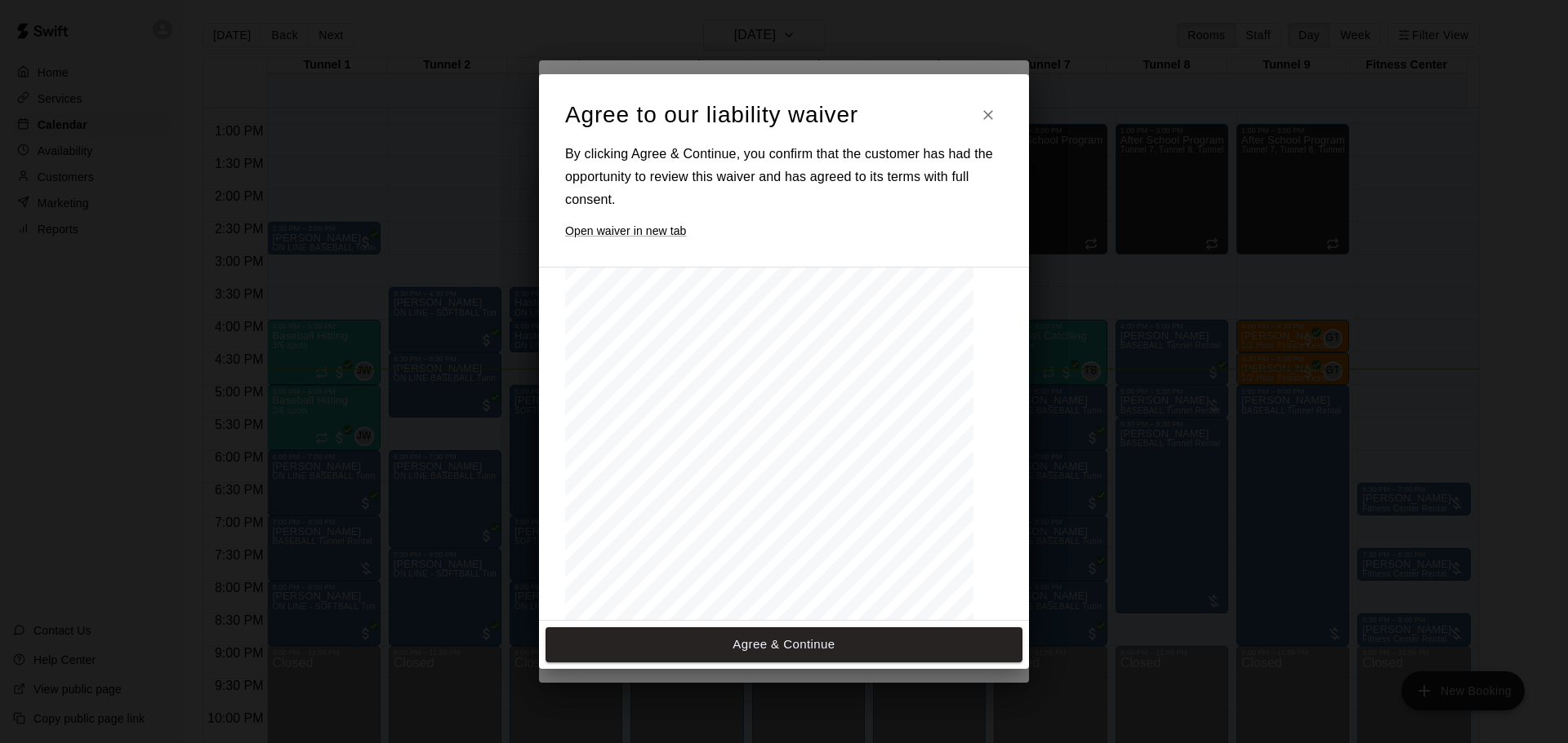
scroll to position [717, 0]
drag, startPoint x: 845, startPoint y: 663, endPoint x: 831, endPoint y: 630, distance: 35.8
click at [845, 663] on div "Agree & Continue" at bounding box center [784, 644] width 490 height 47
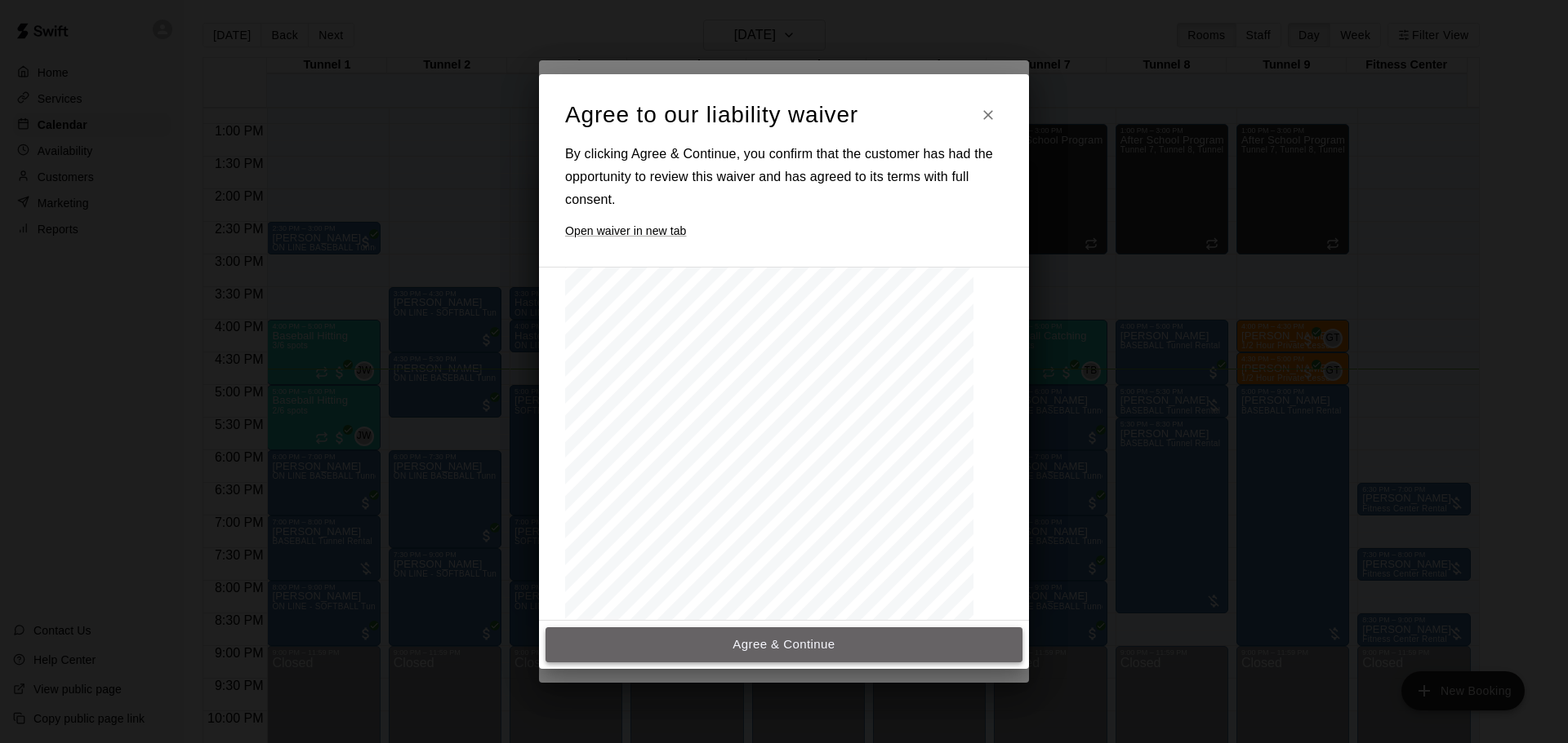
drag, startPoint x: 831, startPoint y: 630, endPoint x: 835, endPoint y: 657, distance: 27.3
click at [831, 637] on button "Agree & Continue" at bounding box center [784, 645] width 477 height 35
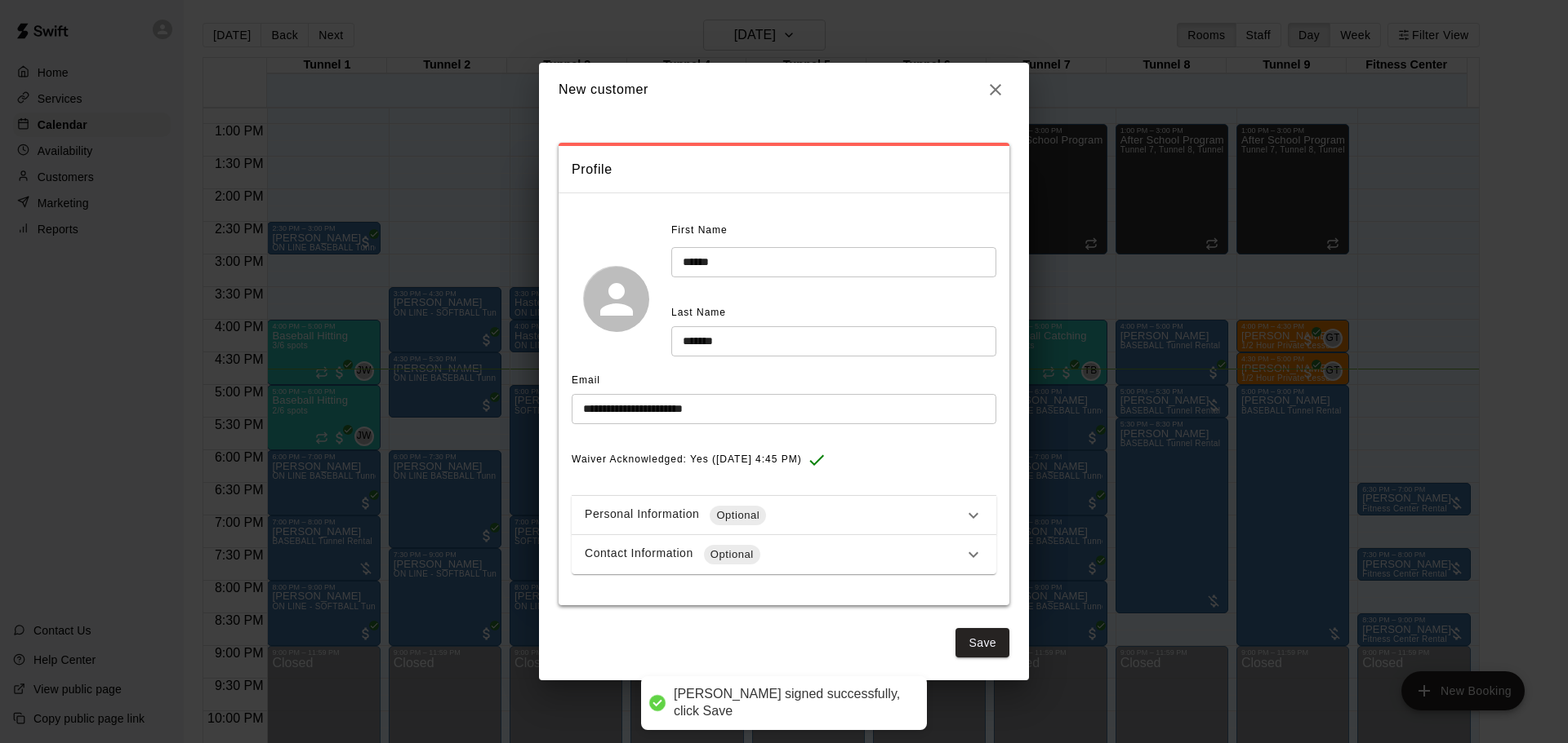
click at [792, 517] on div "Personal Information Optional" at bounding box center [773, 516] width 379 height 19
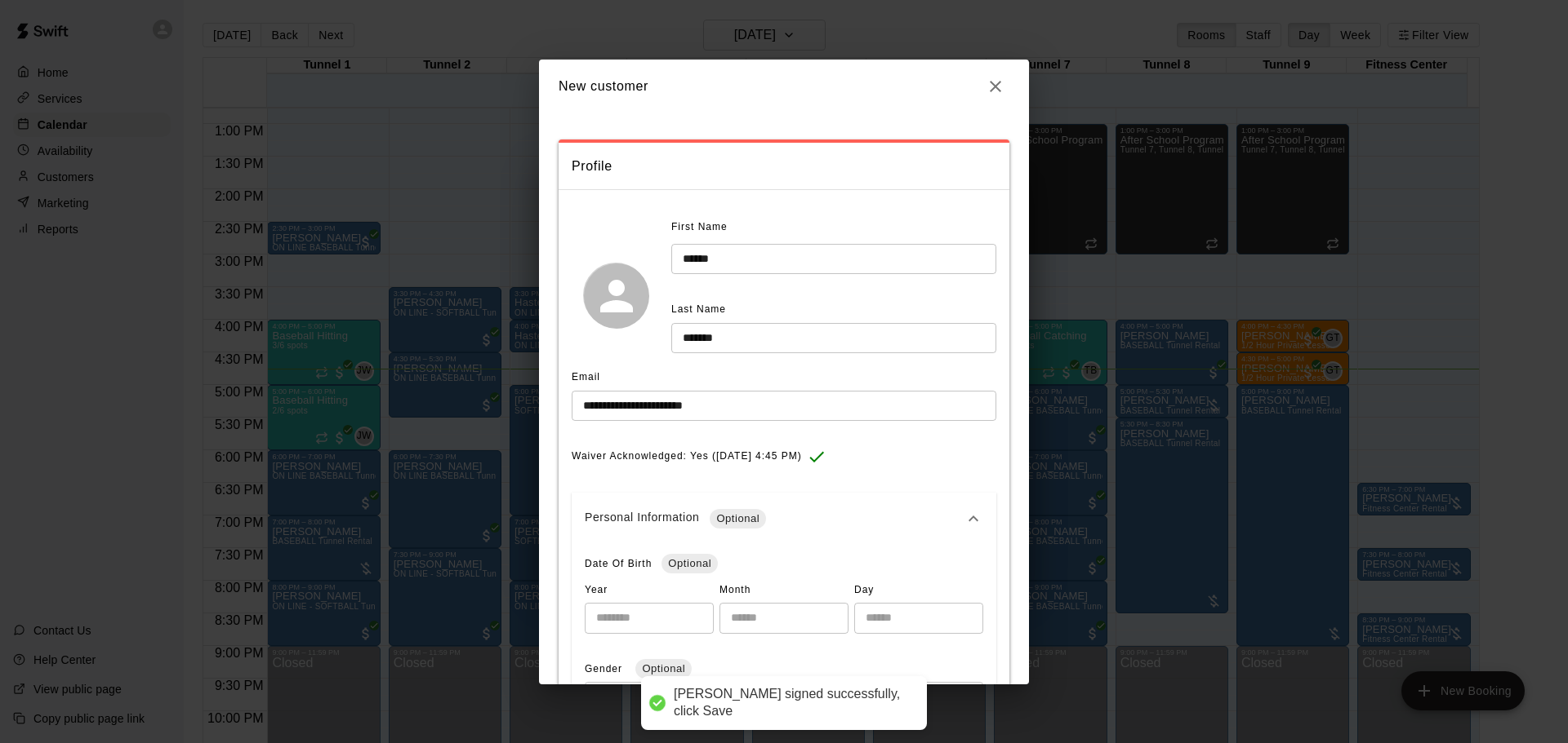
click at [787, 520] on div "Personal Information Optional" at bounding box center [773, 518] width 379 height 19
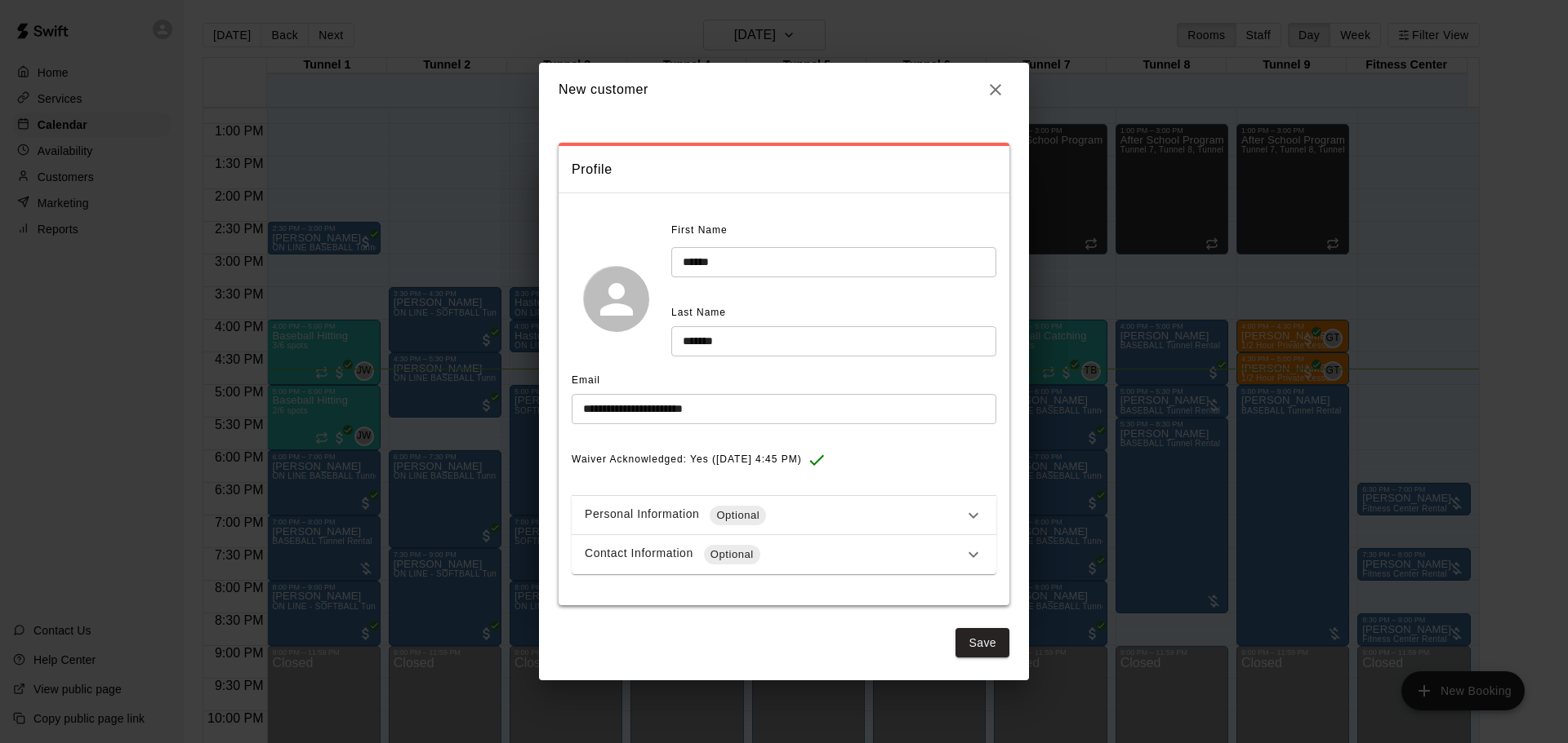
drag, startPoint x: 789, startPoint y: 537, endPoint x: 804, endPoint y: 547, distance: 18.0
click at [791, 541] on div "Contact Information Optional" at bounding box center [784, 555] width 424 height 40
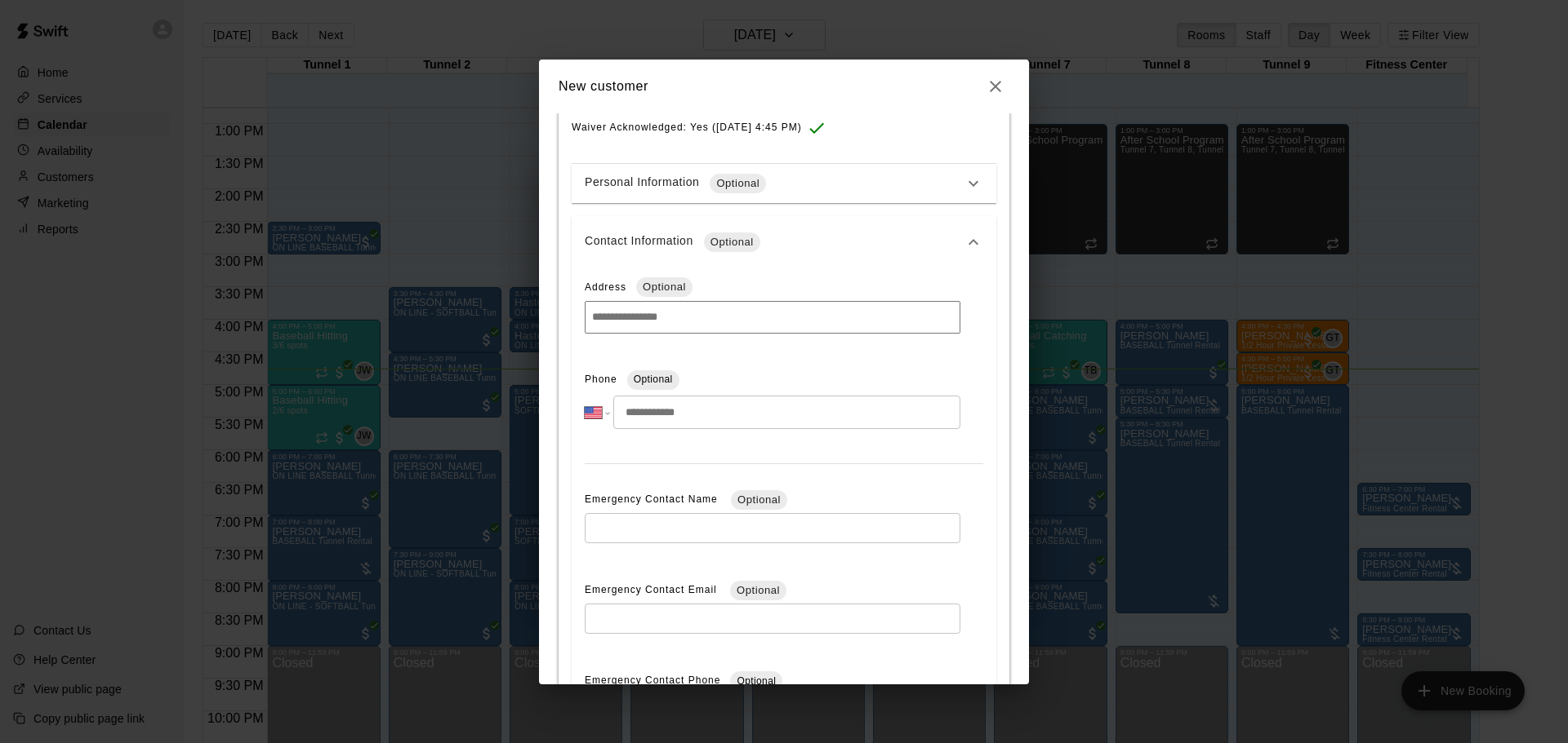
scroll to position [408, 0]
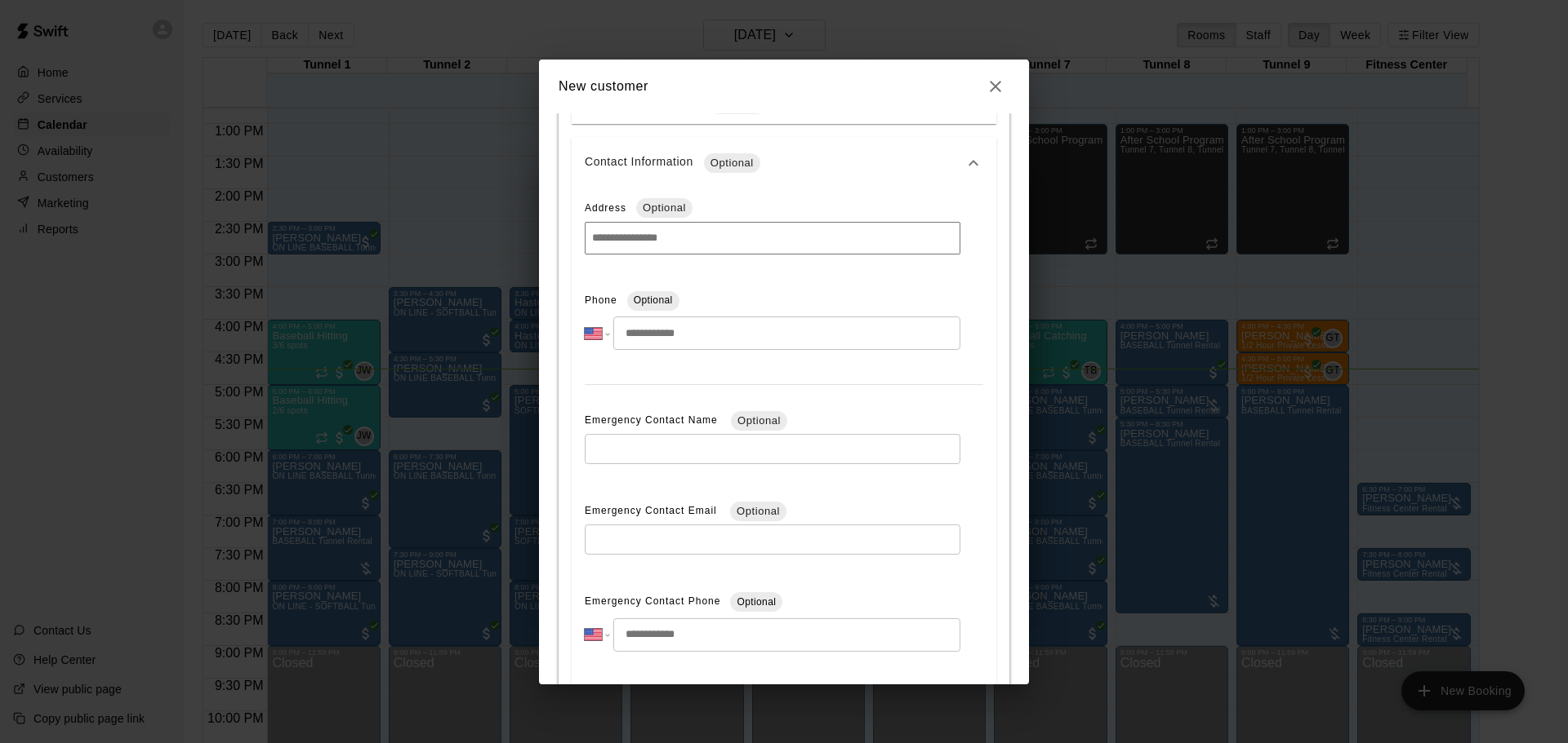
click at [676, 338] on input "tel" at bounding box center [787, 333] width 347 height 34
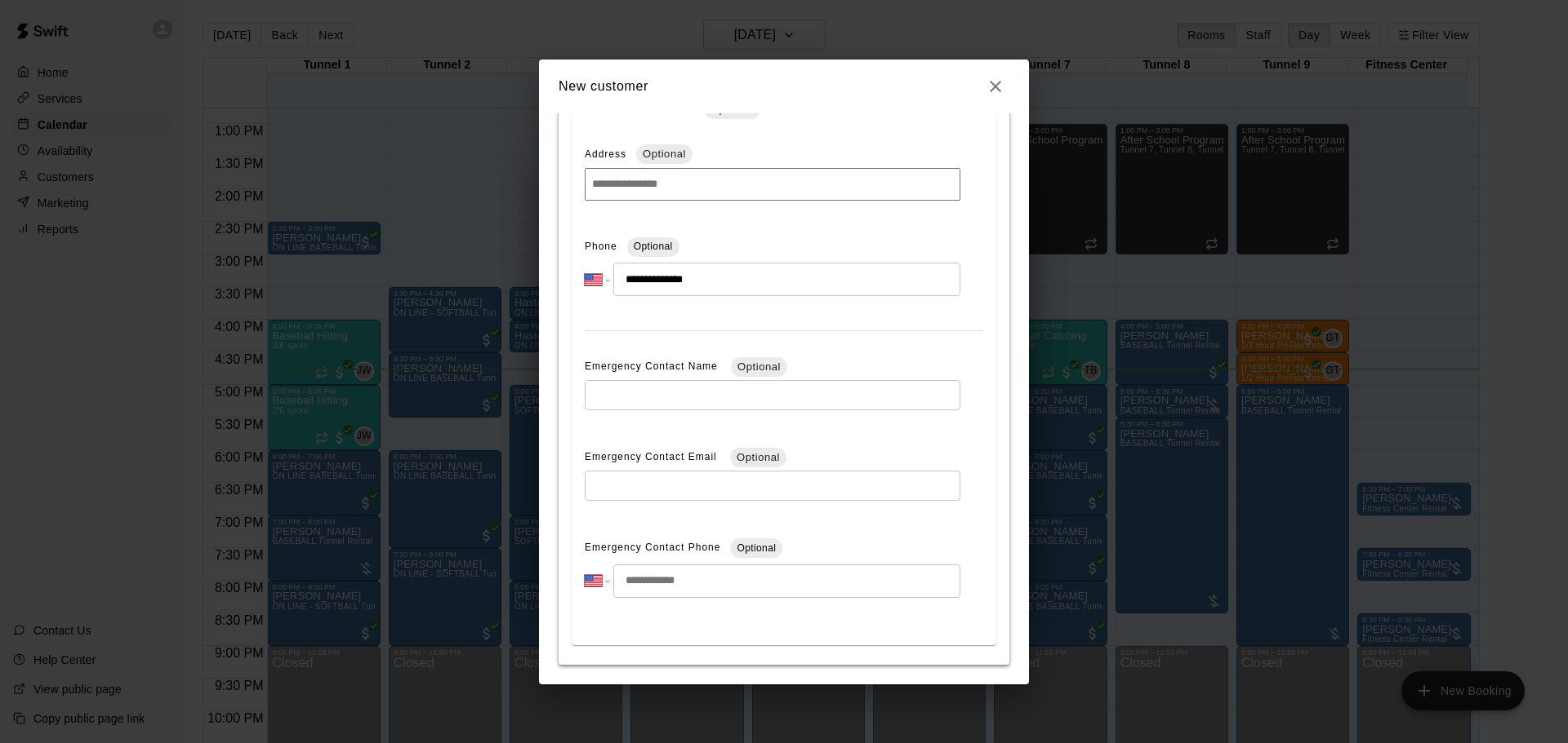
scroll to position [519, 0]
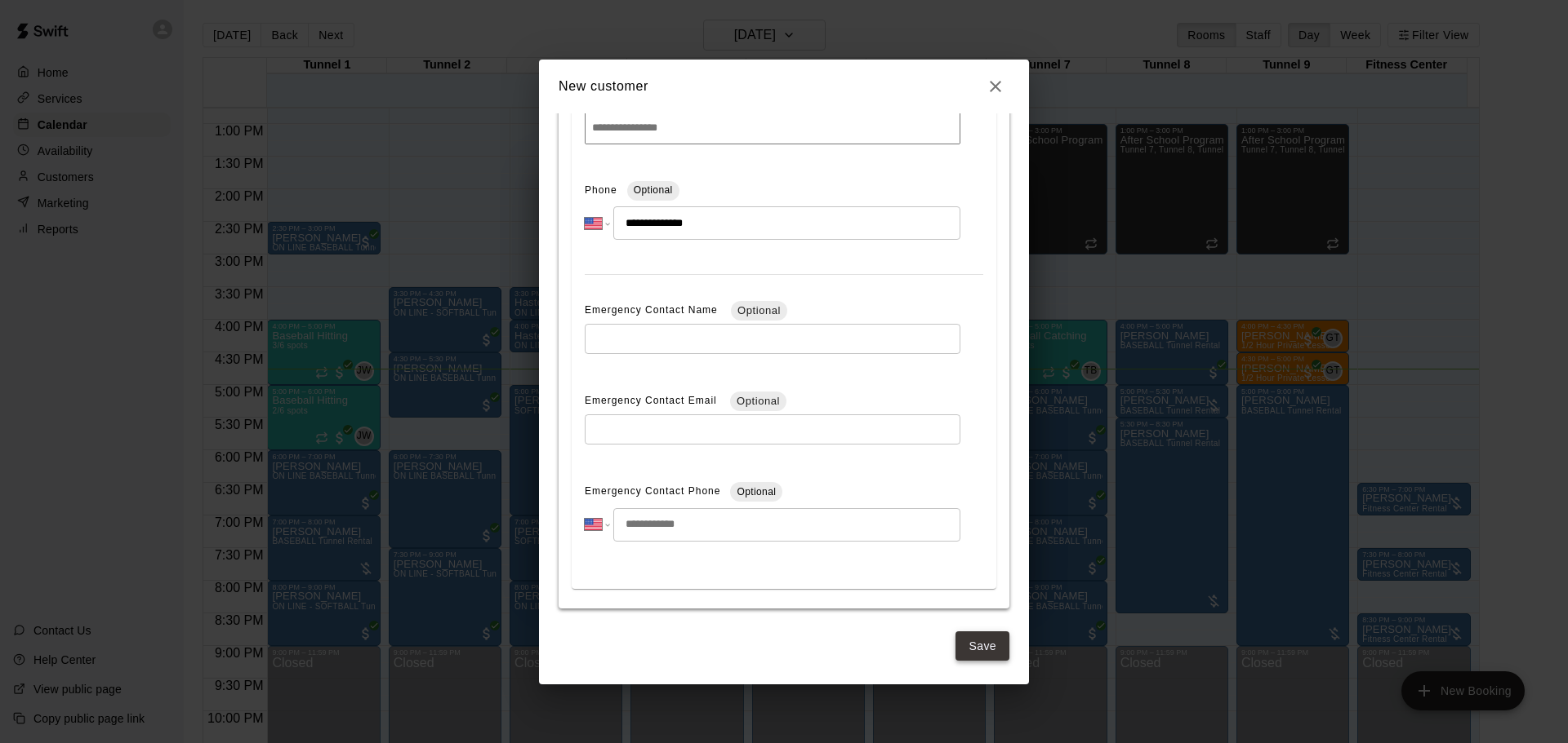
type input "**********"
click at [968, 652] on button "Save" at bounding box center [983, 646] width 54 height 30
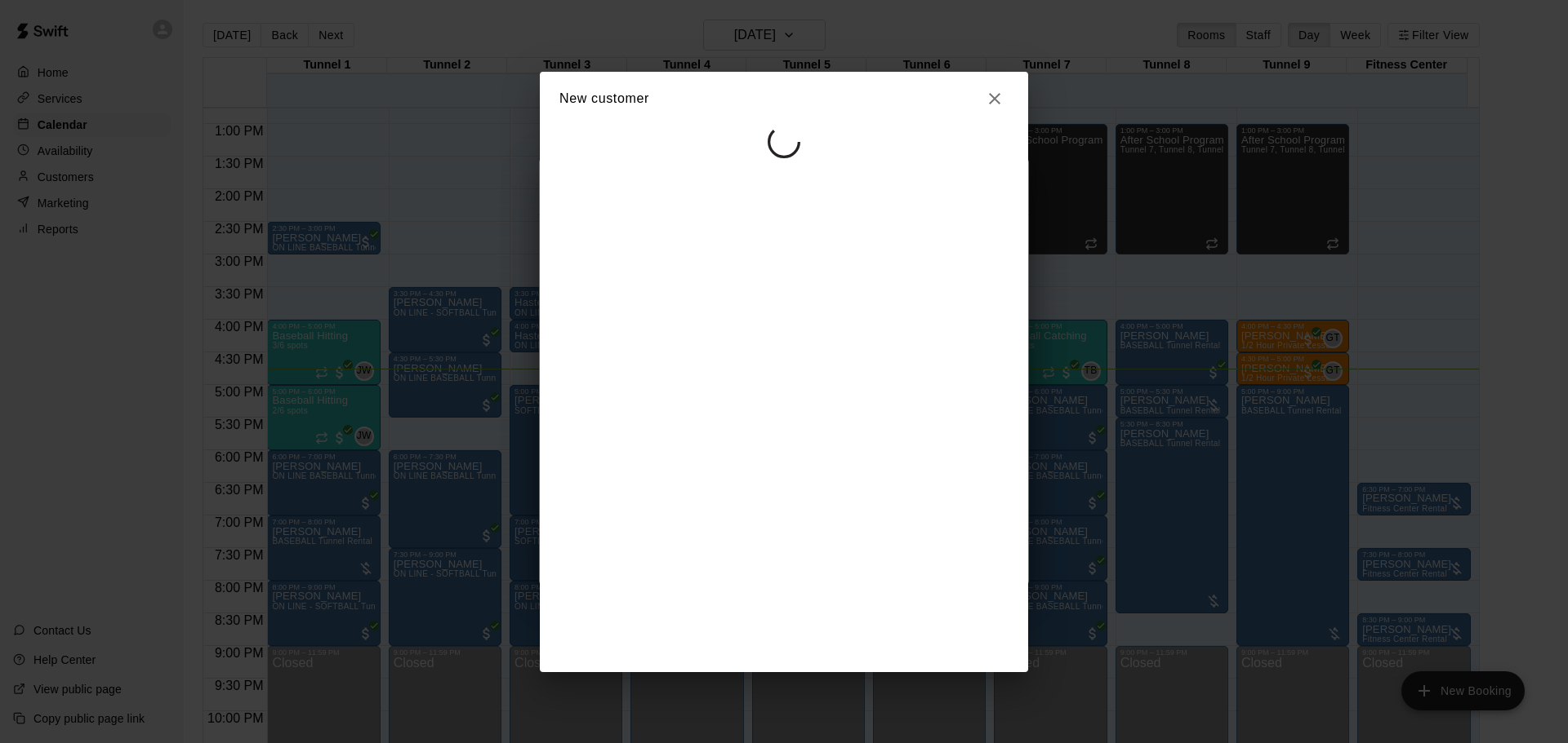
scroll to position [0, 0]
select select "**"
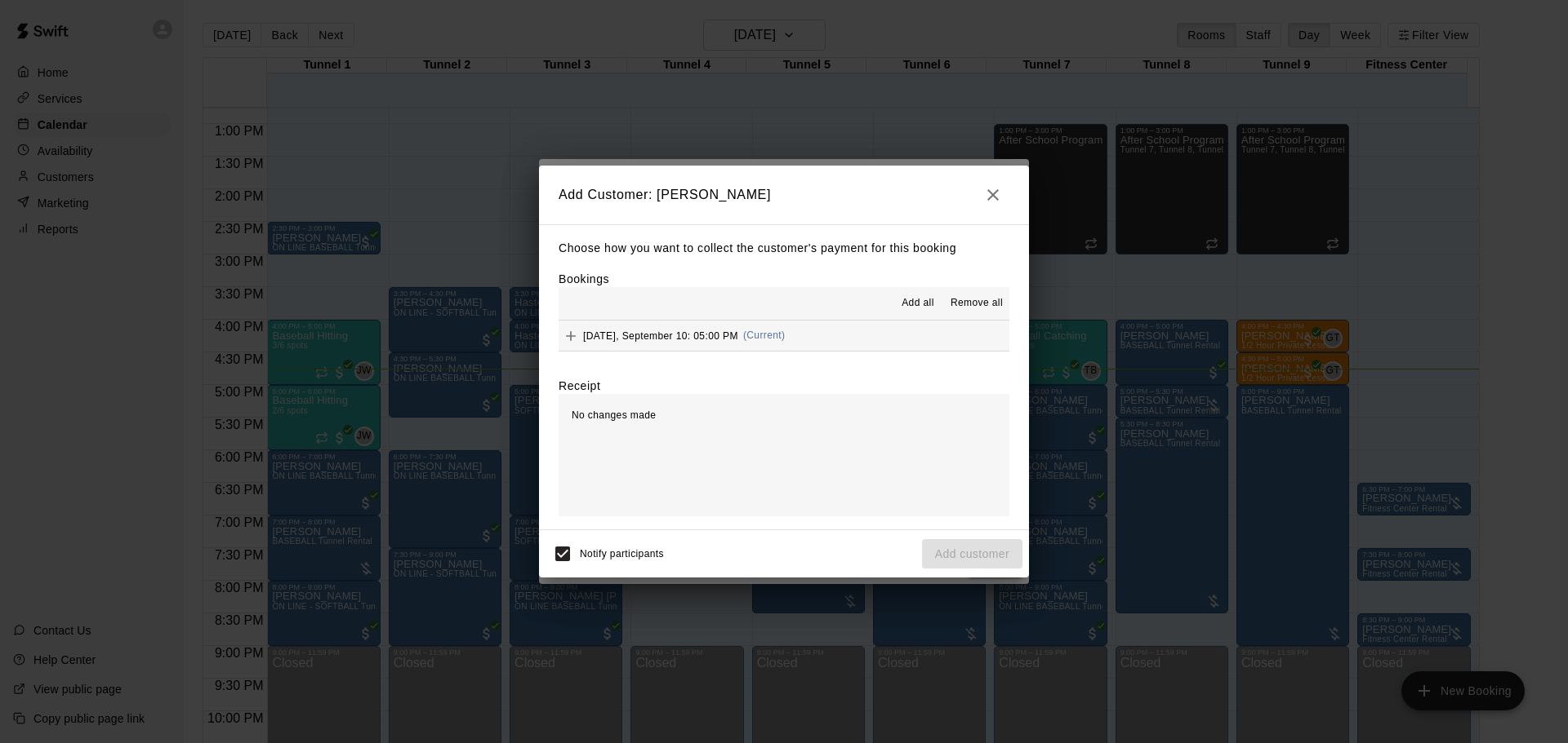
click at [786, 341] on span "(Current)" at bounding box center [765, 335] width 42 height 12
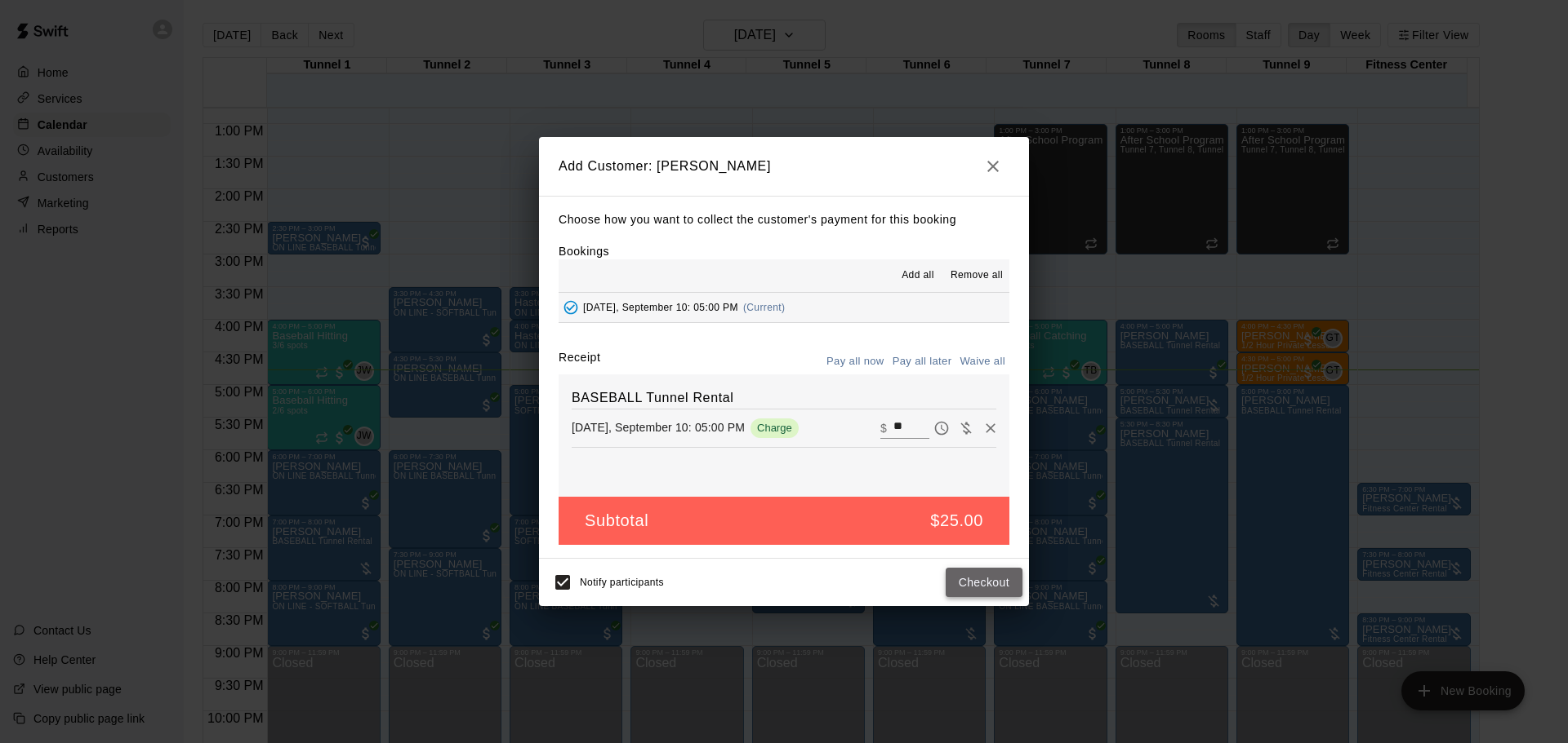
click at [1000, 591] on button "Checkout" at bounding box center [985, 582] width 77 height 30
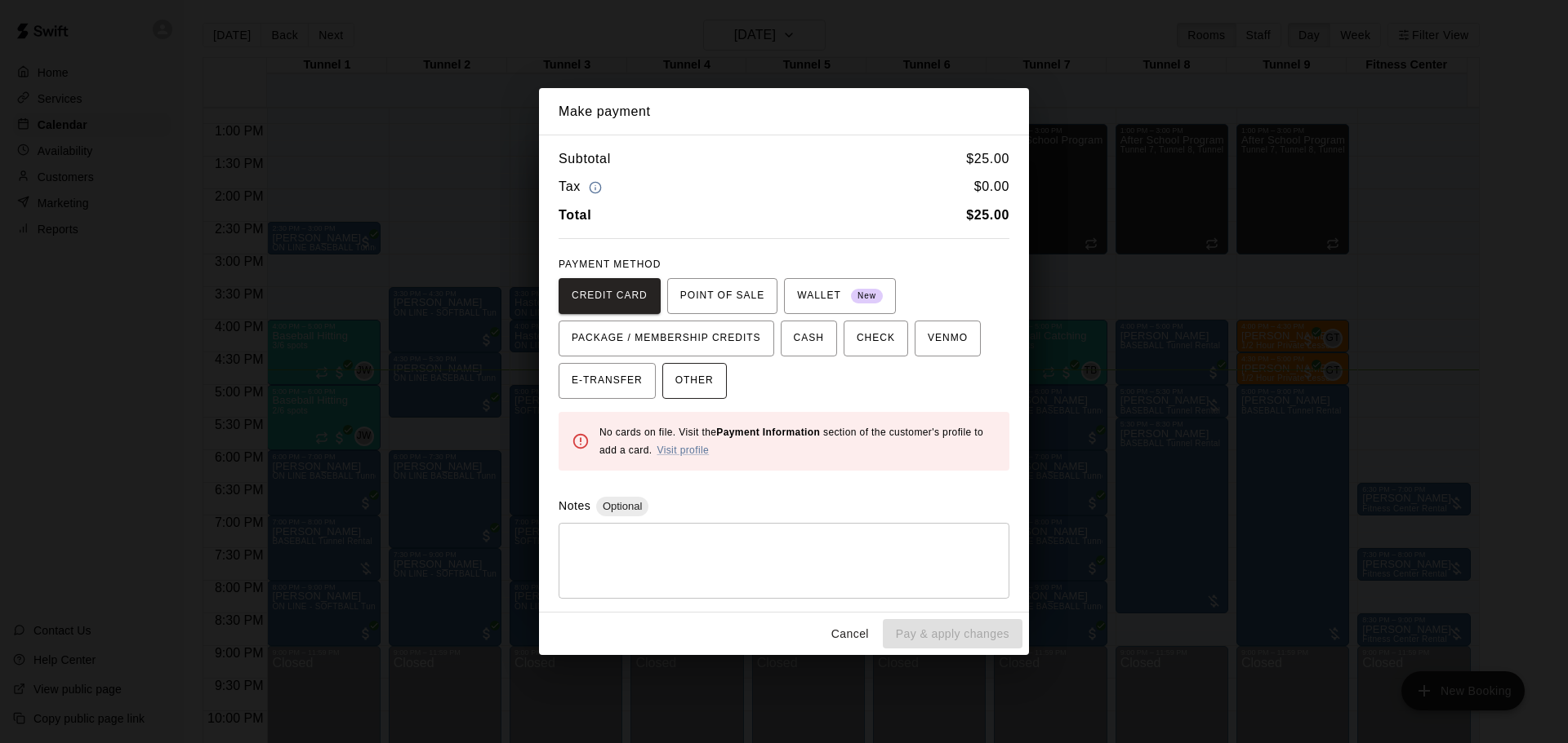
click at [686, 375] on span "OTHER" at bounding box center [694, 381] width 39 height 26
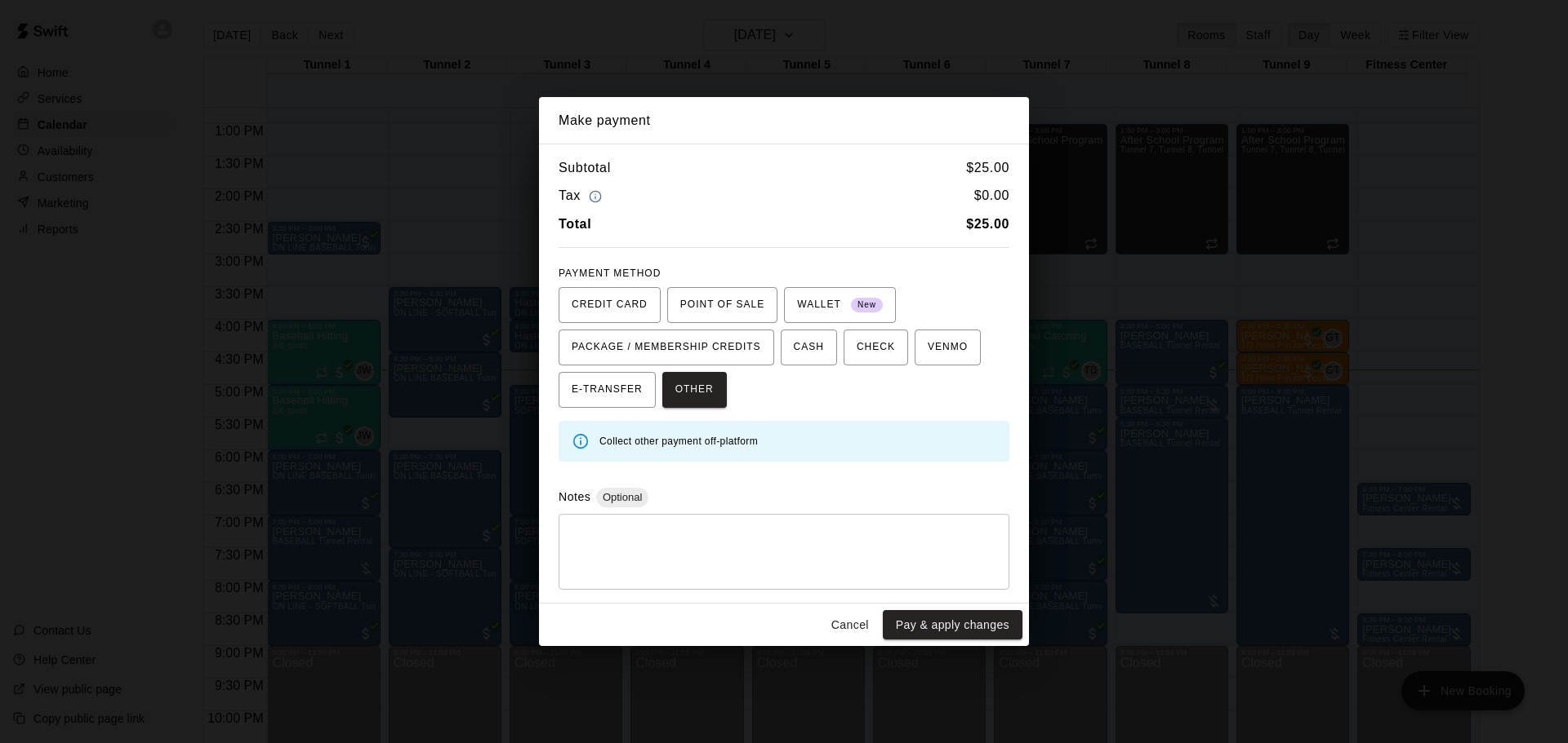
click at [675, 565] on textarea at bounding box center [784, 551] width 428 height 49
type textarea "****"
click at [959, 625] on button "Pay & apply changes" at bounding box center [952, 624] width 140 height 30
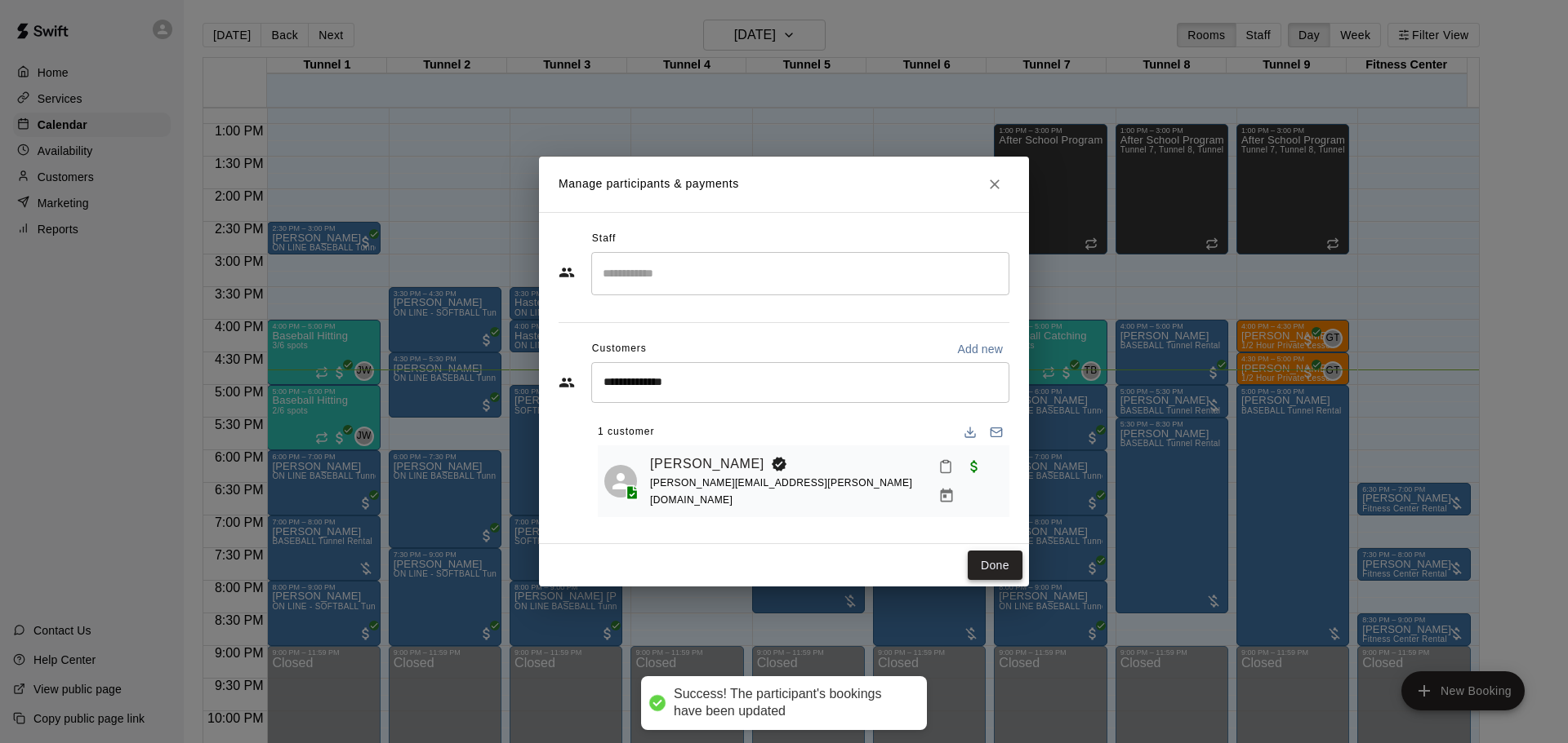
click at [1003, 566] on button "Done" at bounding box center [995, 566] width 55 height 30
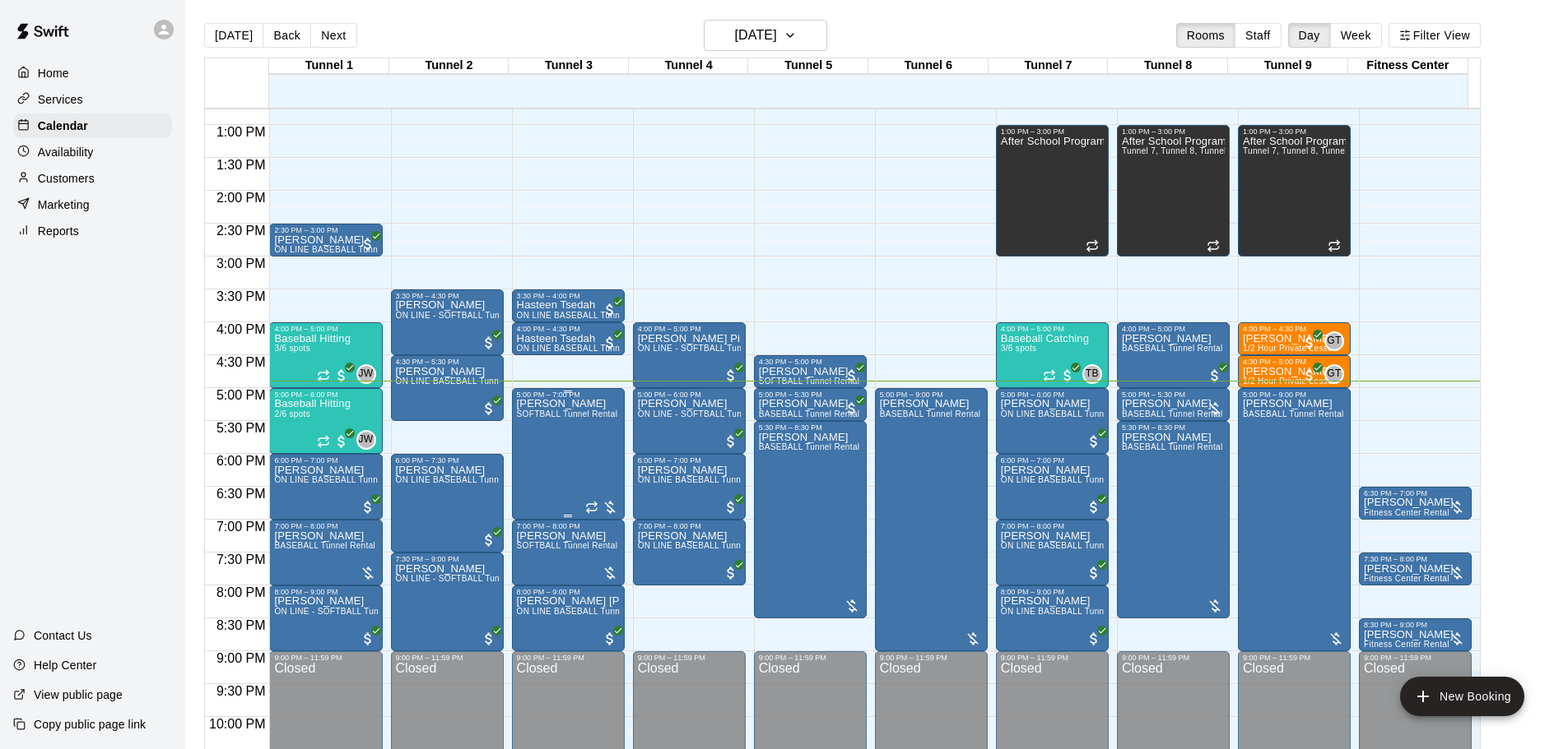
click at [614, 507] on div at bounding box center [602, 507] width 33 height 17
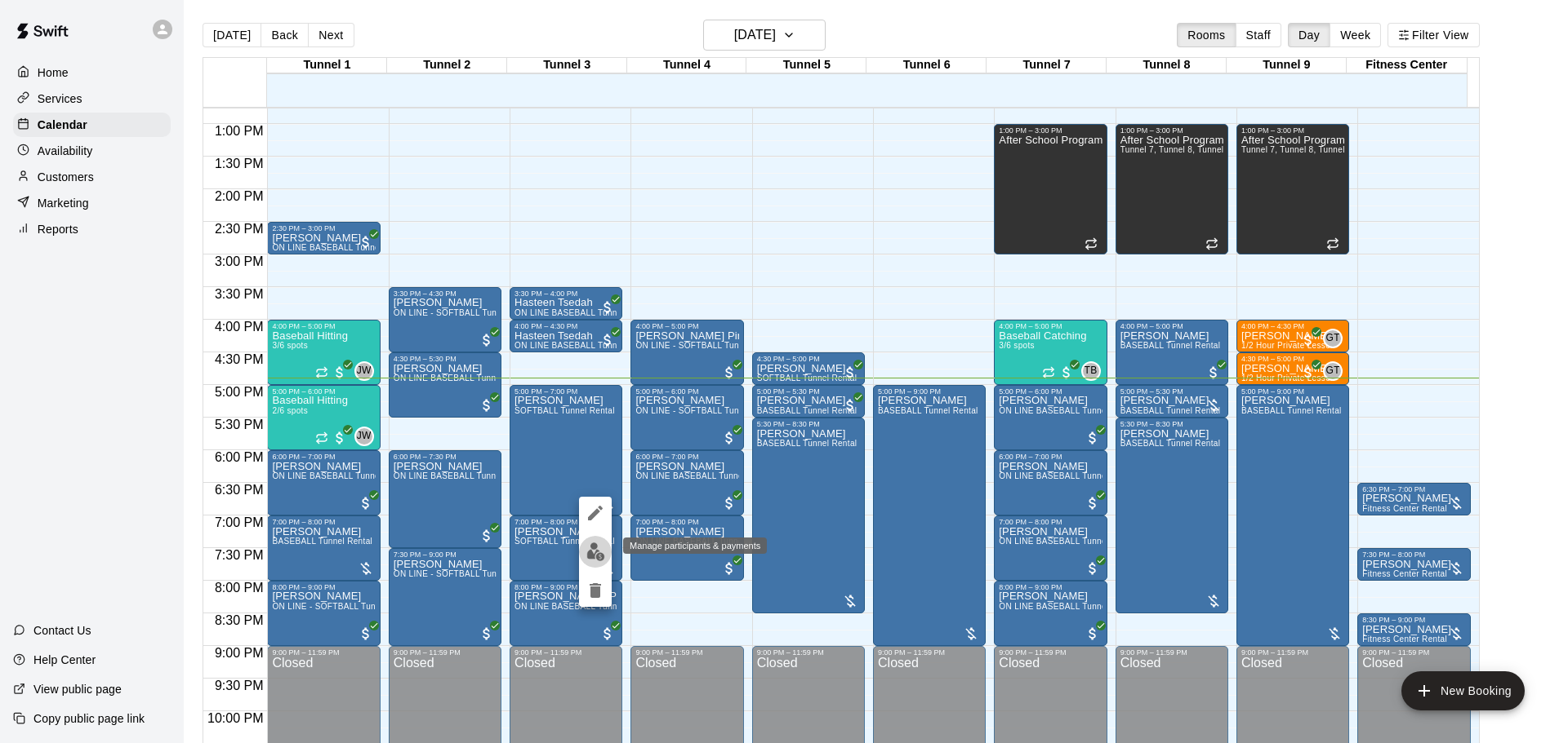
click at [600, 549] on img "edit" at bounding box center [595, 551] width 18 height 18
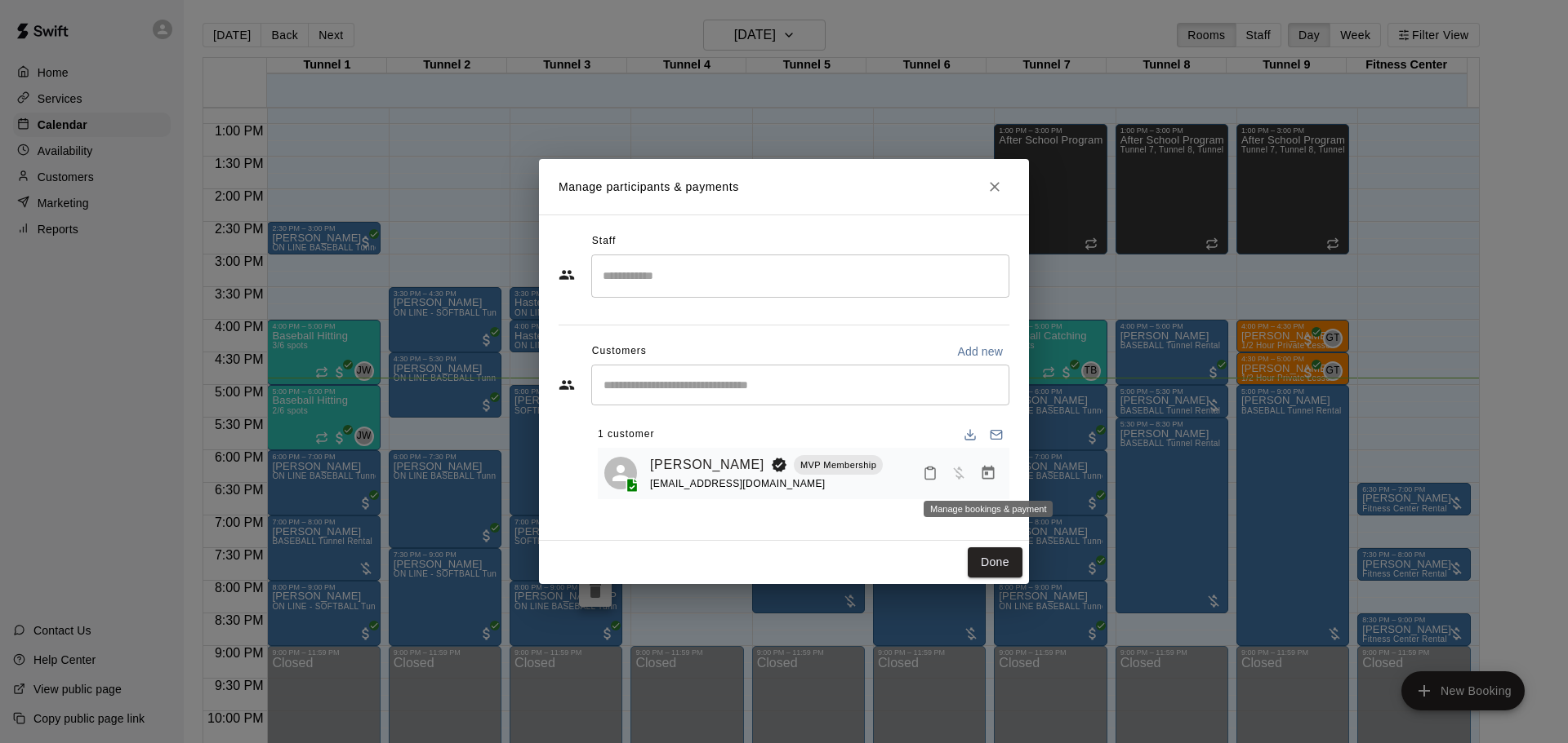
click at [988, 477] on icon "Manage bookings & payment" at bounding box center [987, 473] width 16 height 16
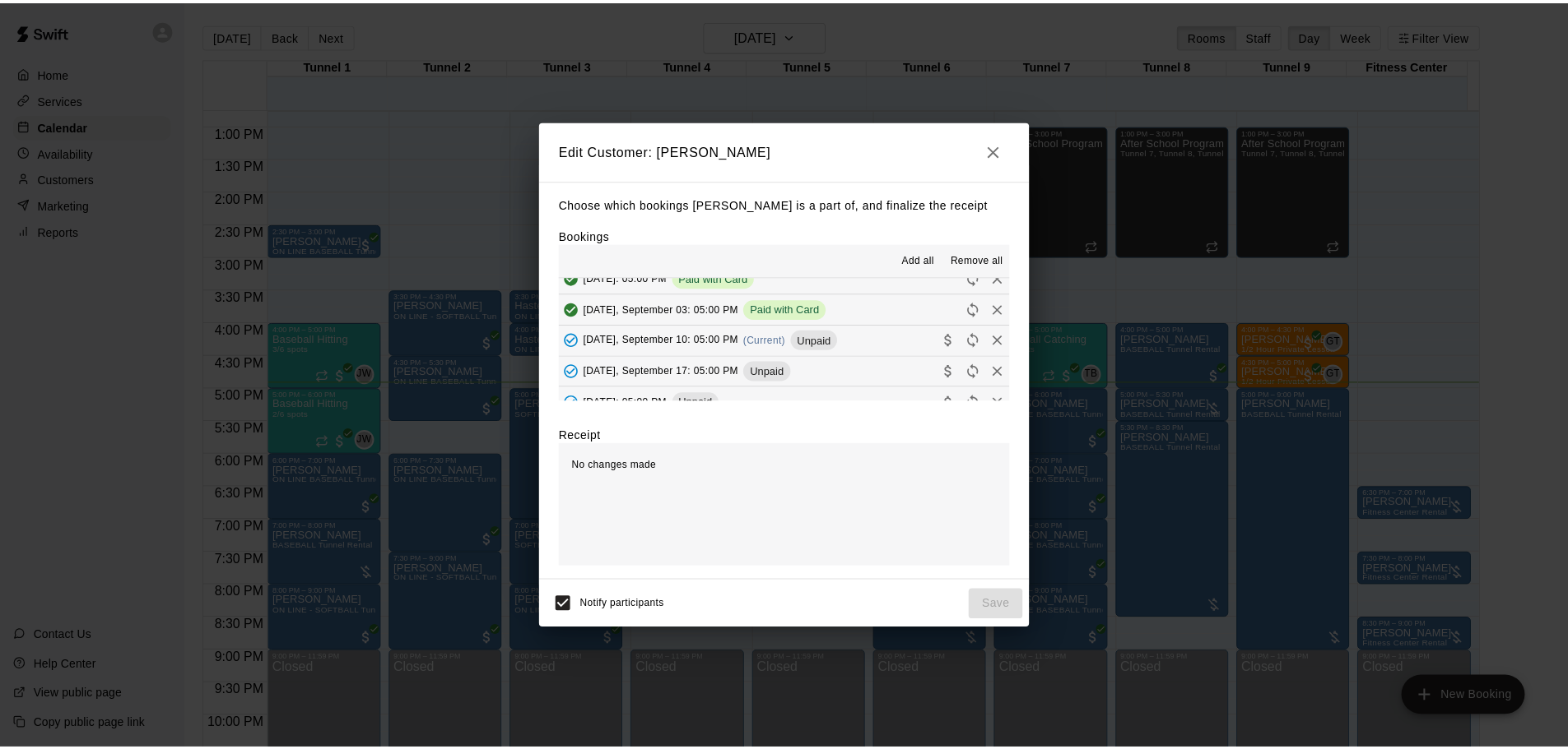
scroll to position [164, 0]
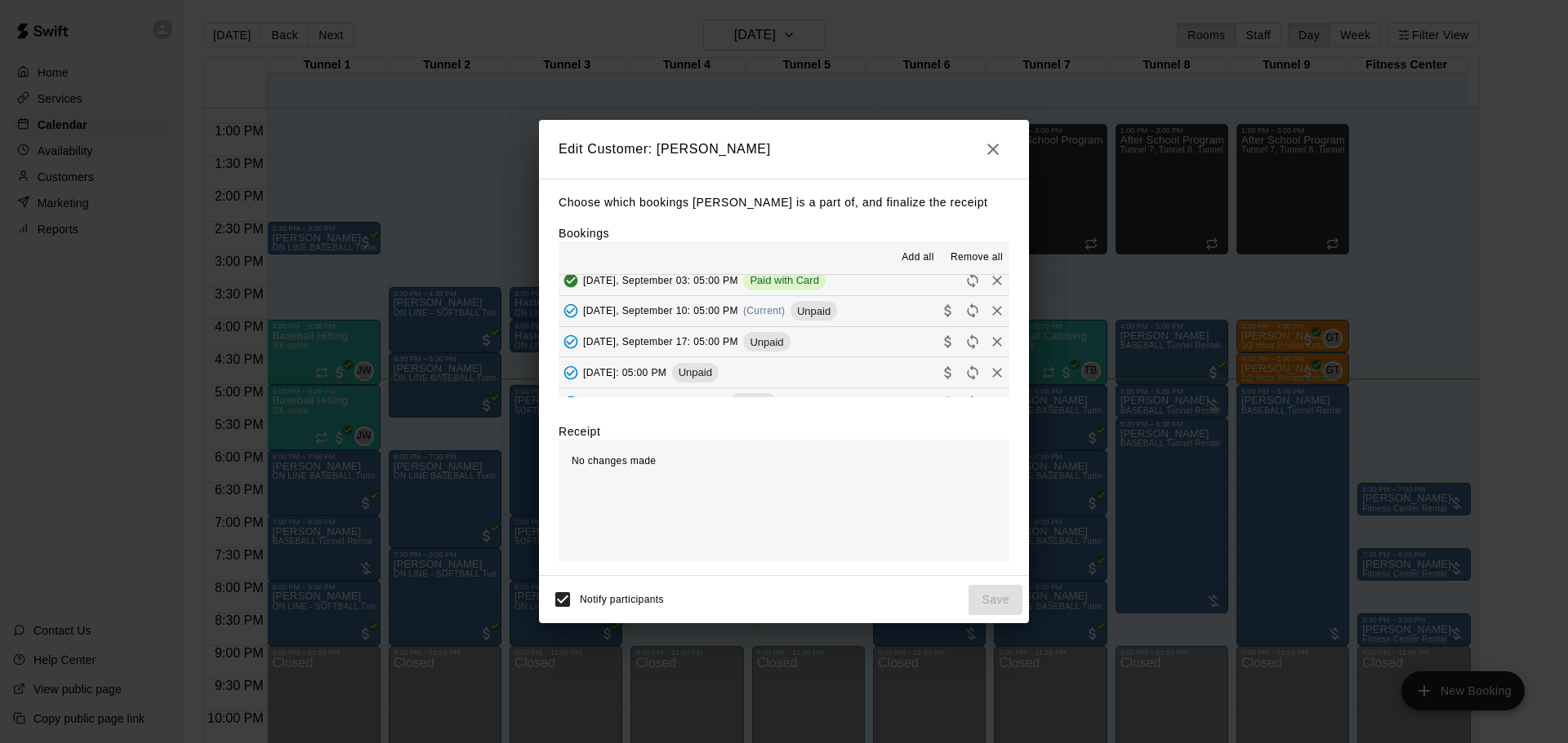
click at [761, 308] on span "(Current)" at bounding box center [765, 311] width 42 height 12
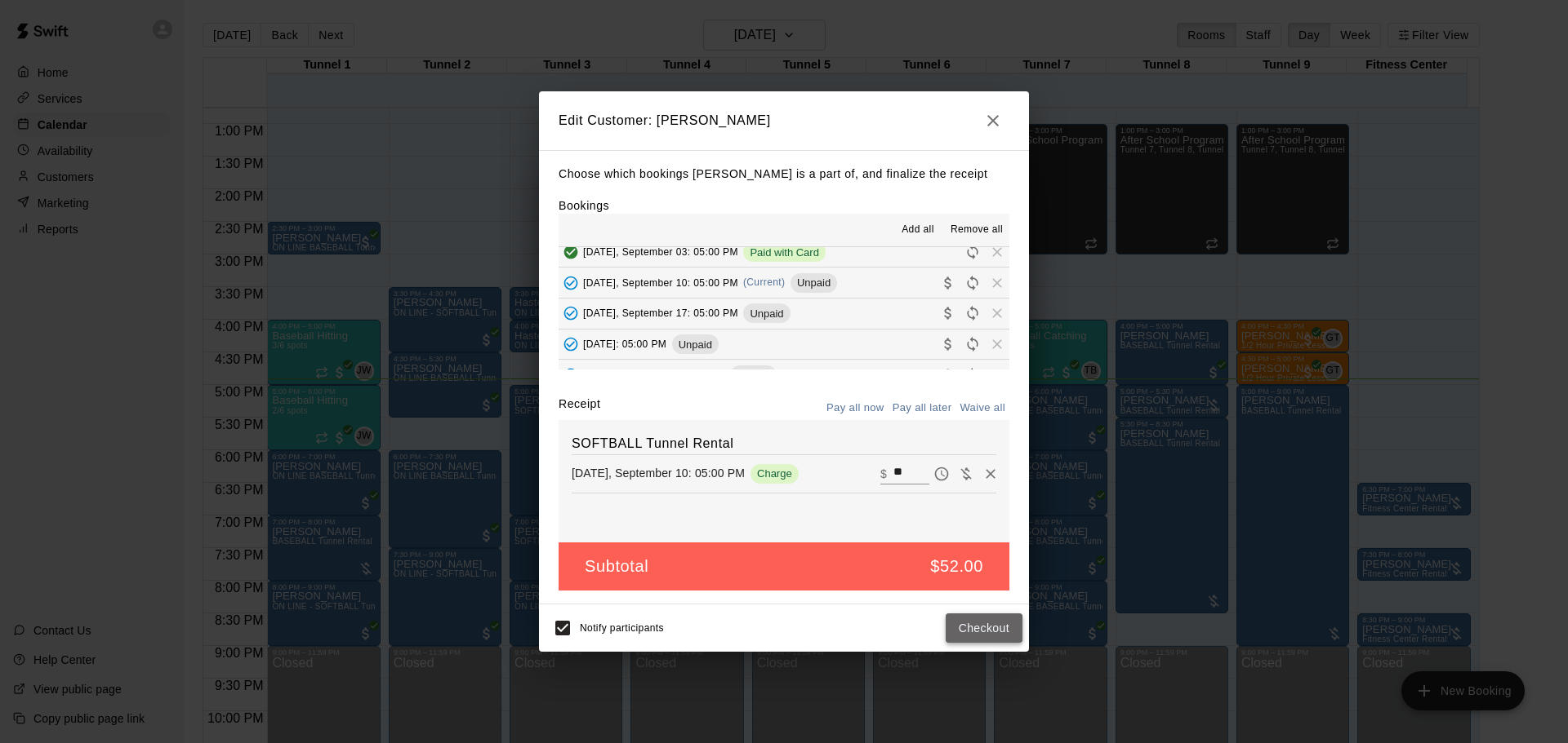
click at [1001, 624] on button "Checkout" at bounding box center [985, 628] width 77 height 30
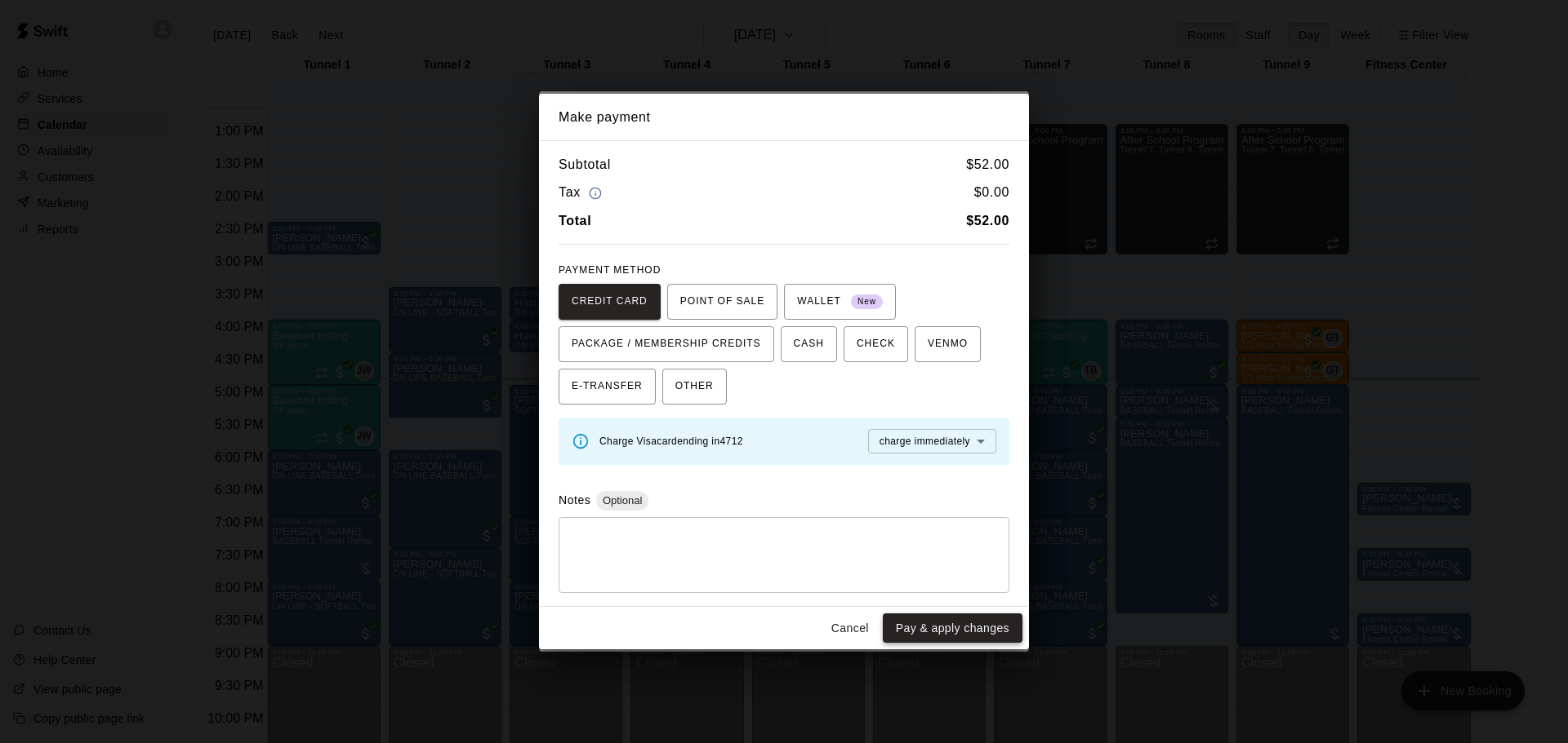
click at [964, 624] on button "Pay & apply changes" at bounding box center [952, 628] width 140 height 30
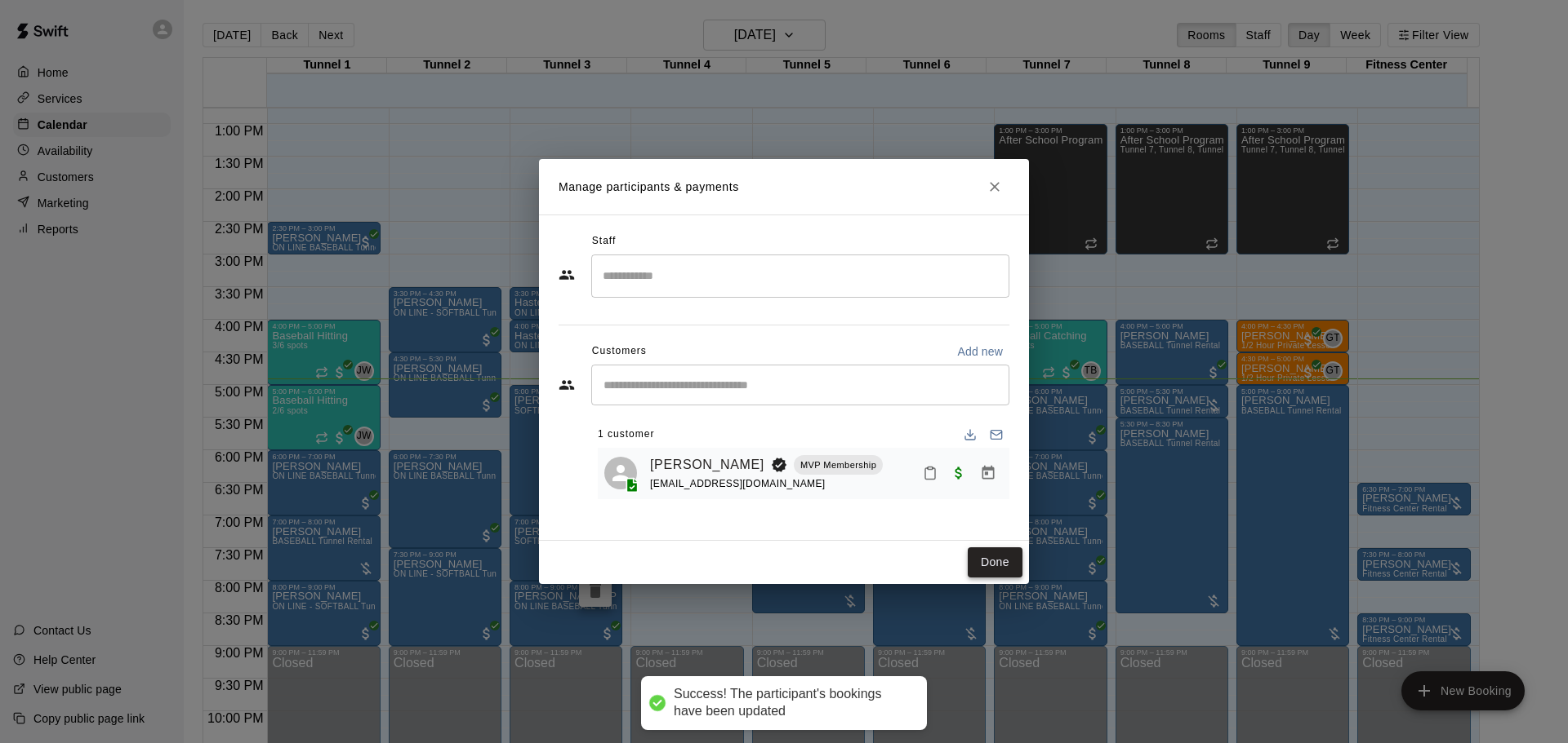
click at [1008, 574] on button "Done" at bounding box center [995, 562] width 55 height 30
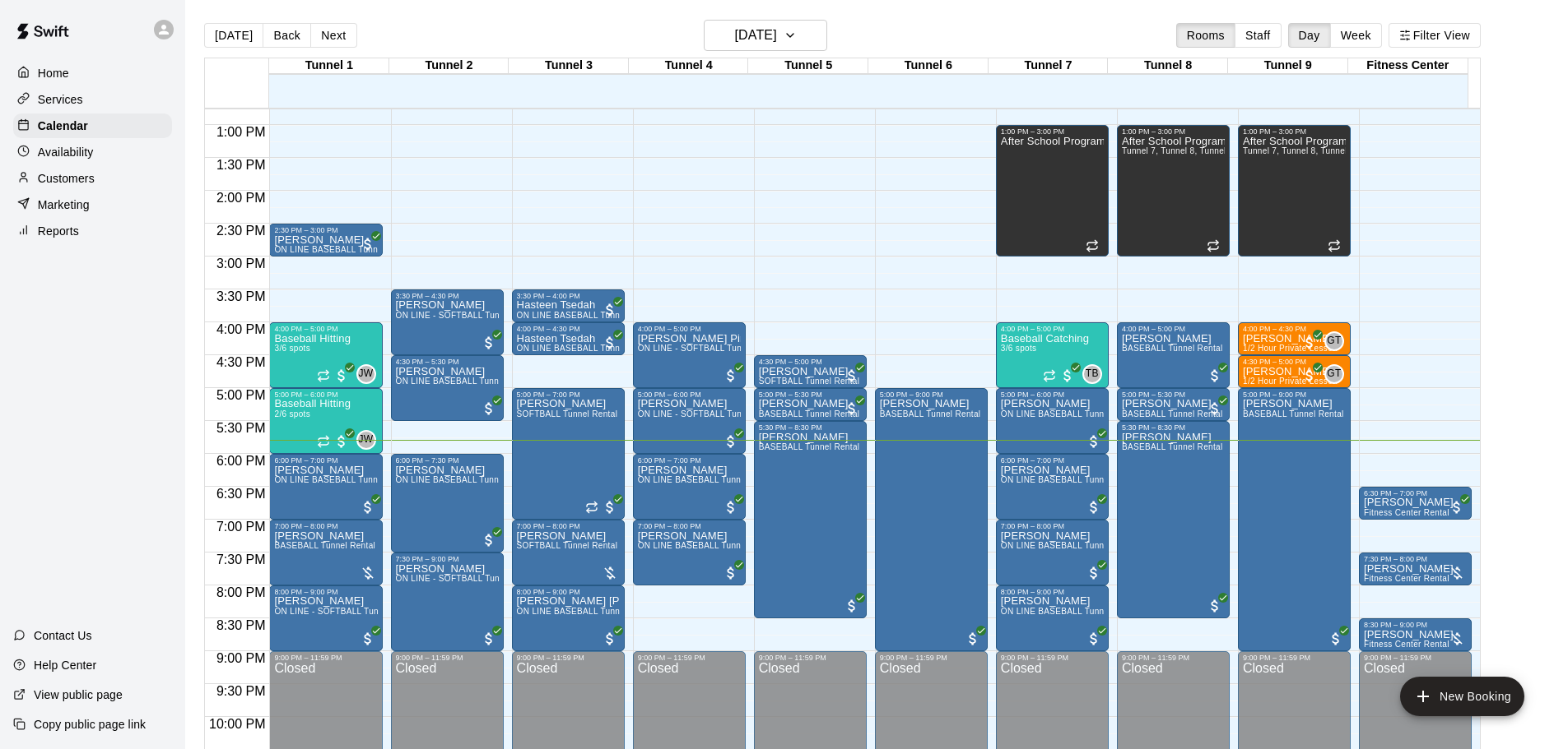
drag, startPoint x: 233, startPoint y: 40, endPoint x: 310, endPoint y: 115, distance: 107.5
click at [233, 40] on button "Today" at bounding box center [233, 35] width 59 height 24
click at [337, 446] on span "All customers have paid" at bounding box center [341, 441] width 17 height 17
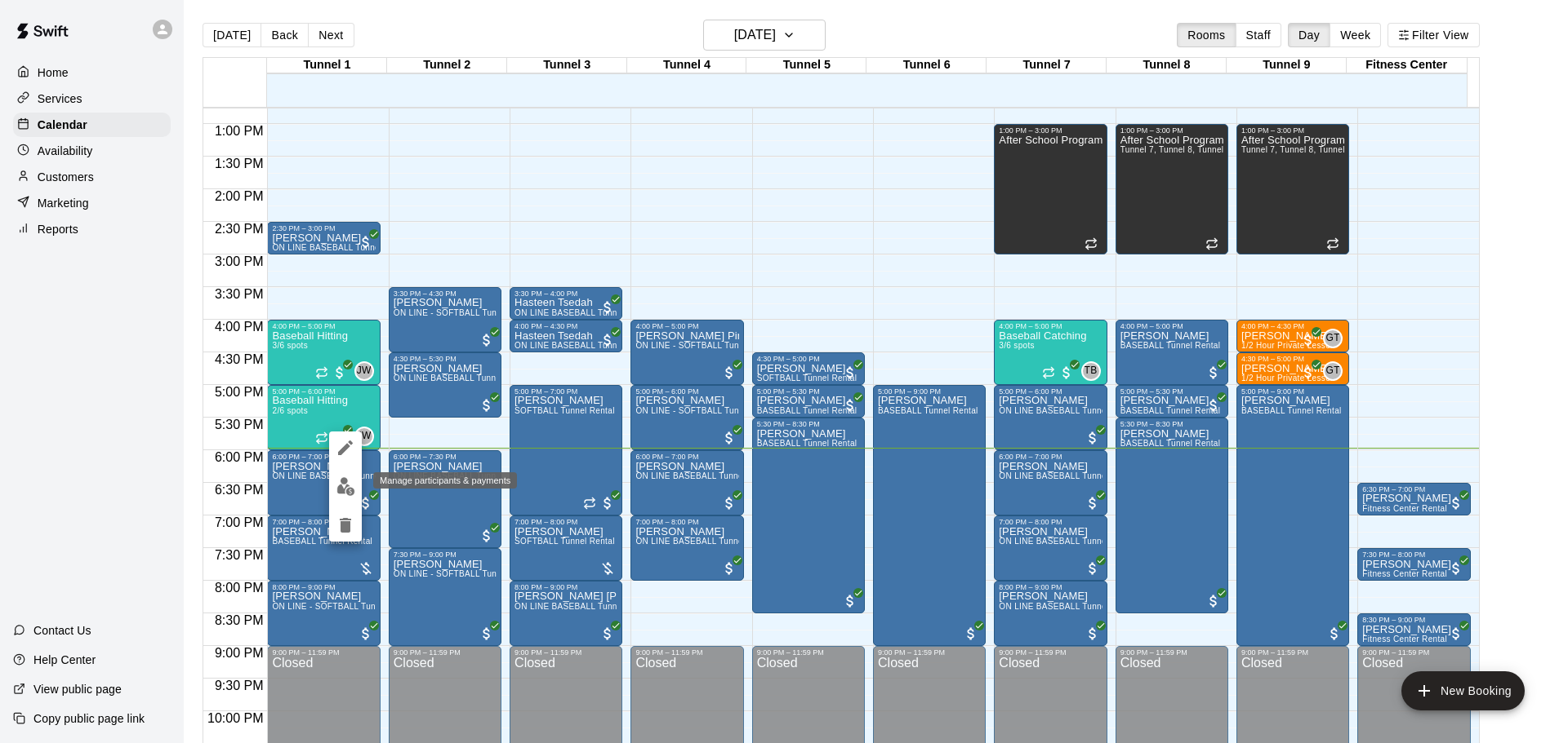
click at [339, 484] on img "edit" at bounding box center [345, 486] width 18 height 18
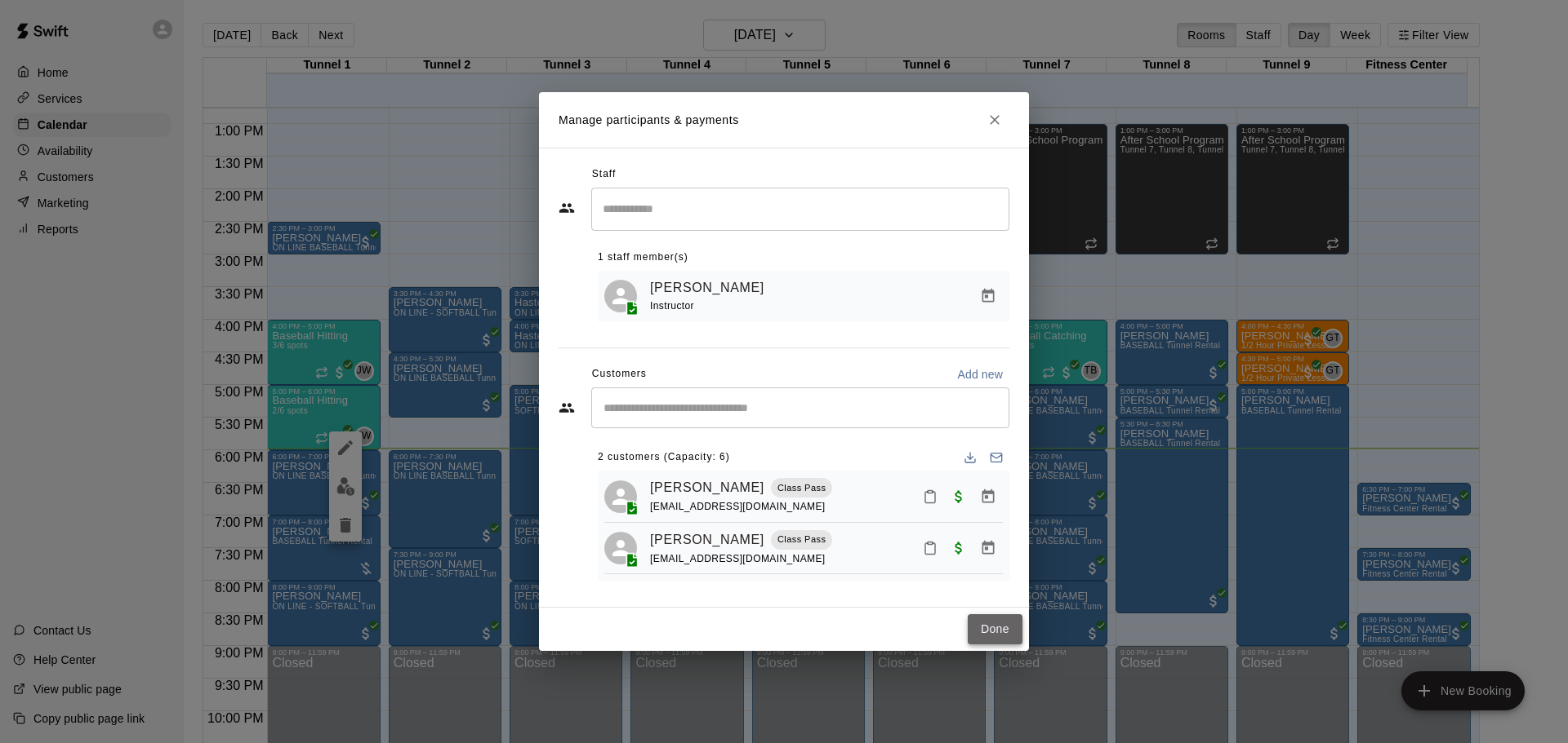
click at [997, 632] on button "Done" at bounding box center [995, 629] width 55 height 30
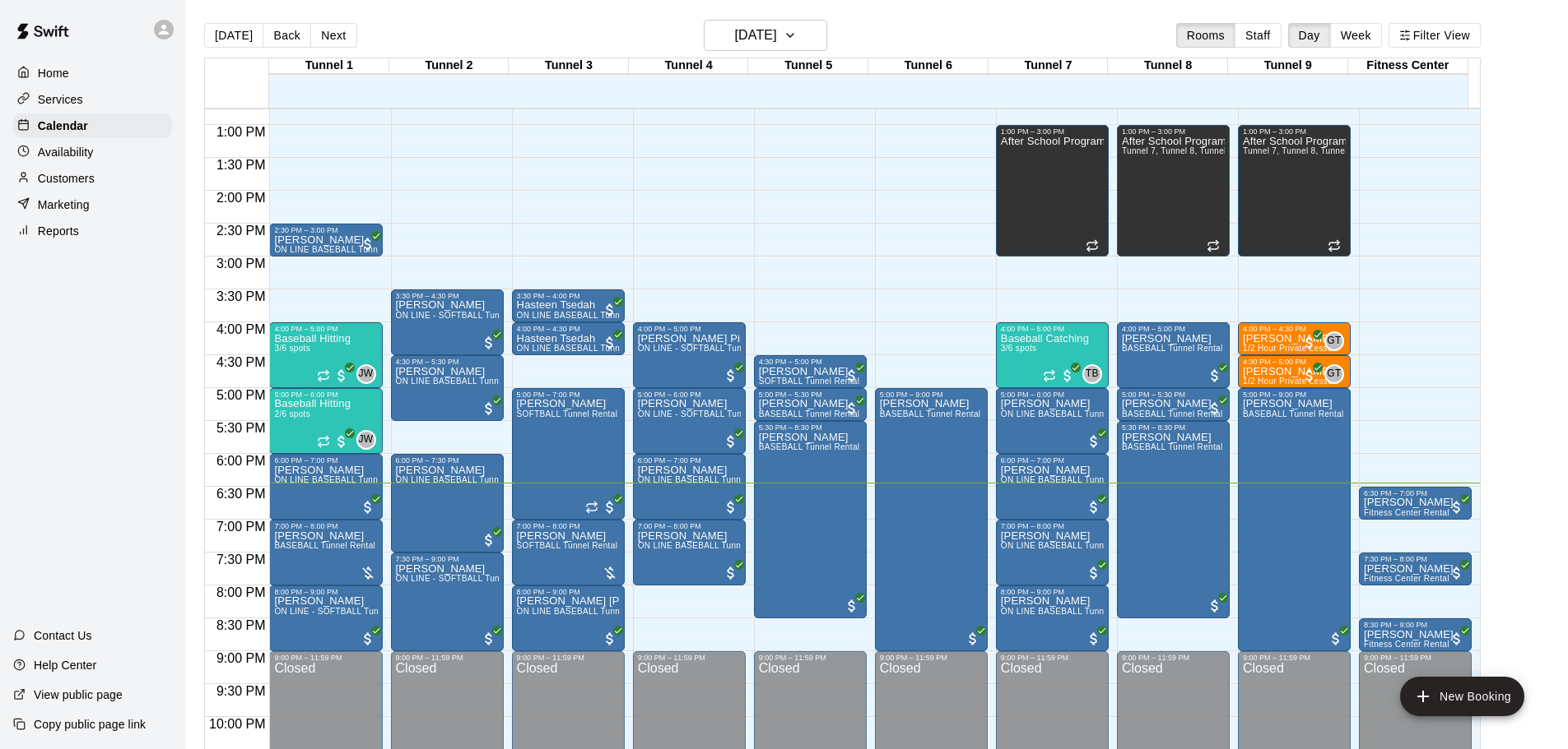
click at [121, 178] on div "Customers" at bounding box center [92, 178] width 158 height 24
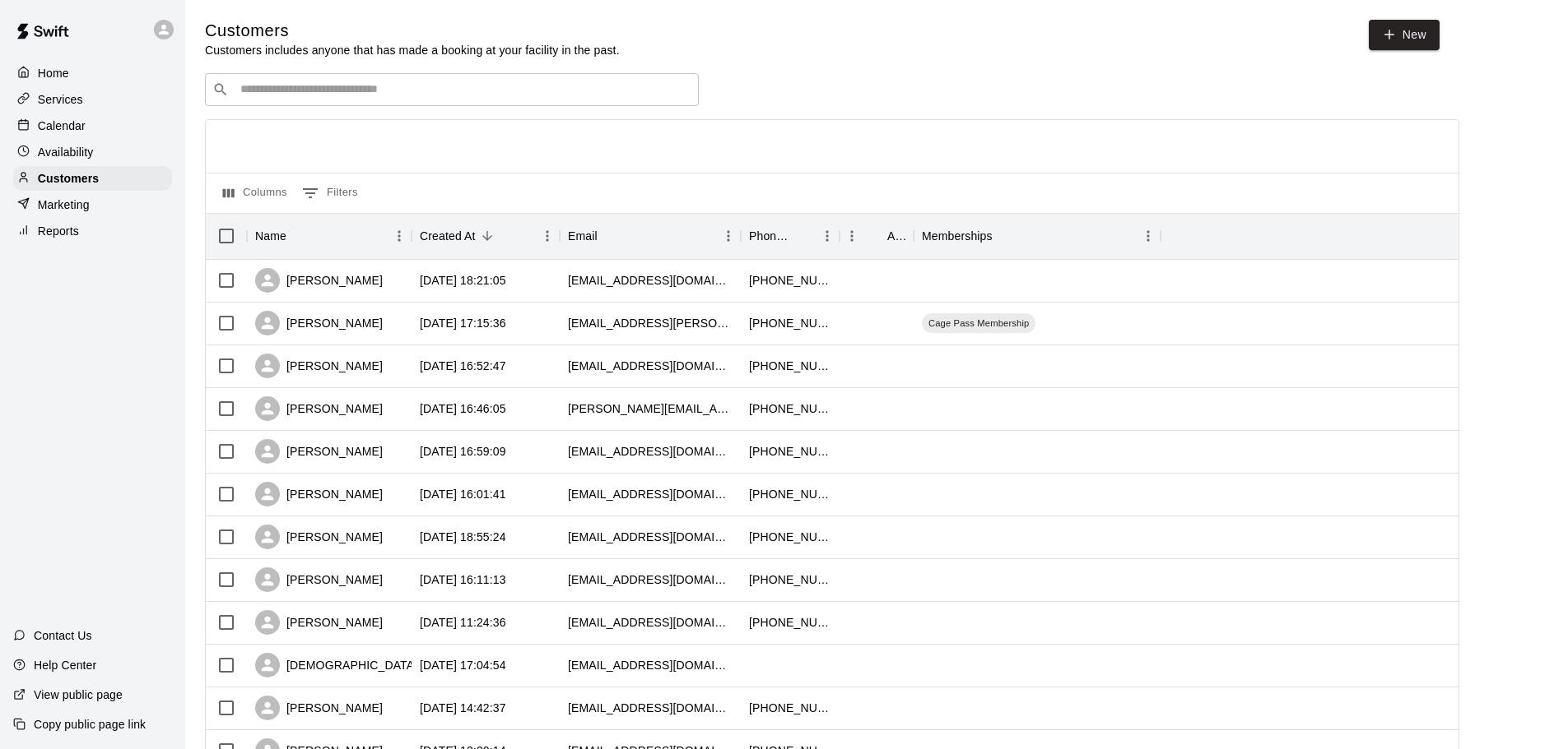
click at [605, 91] on input "Search customers by name or email" at bounding box center [463, 89] width 456 height 17
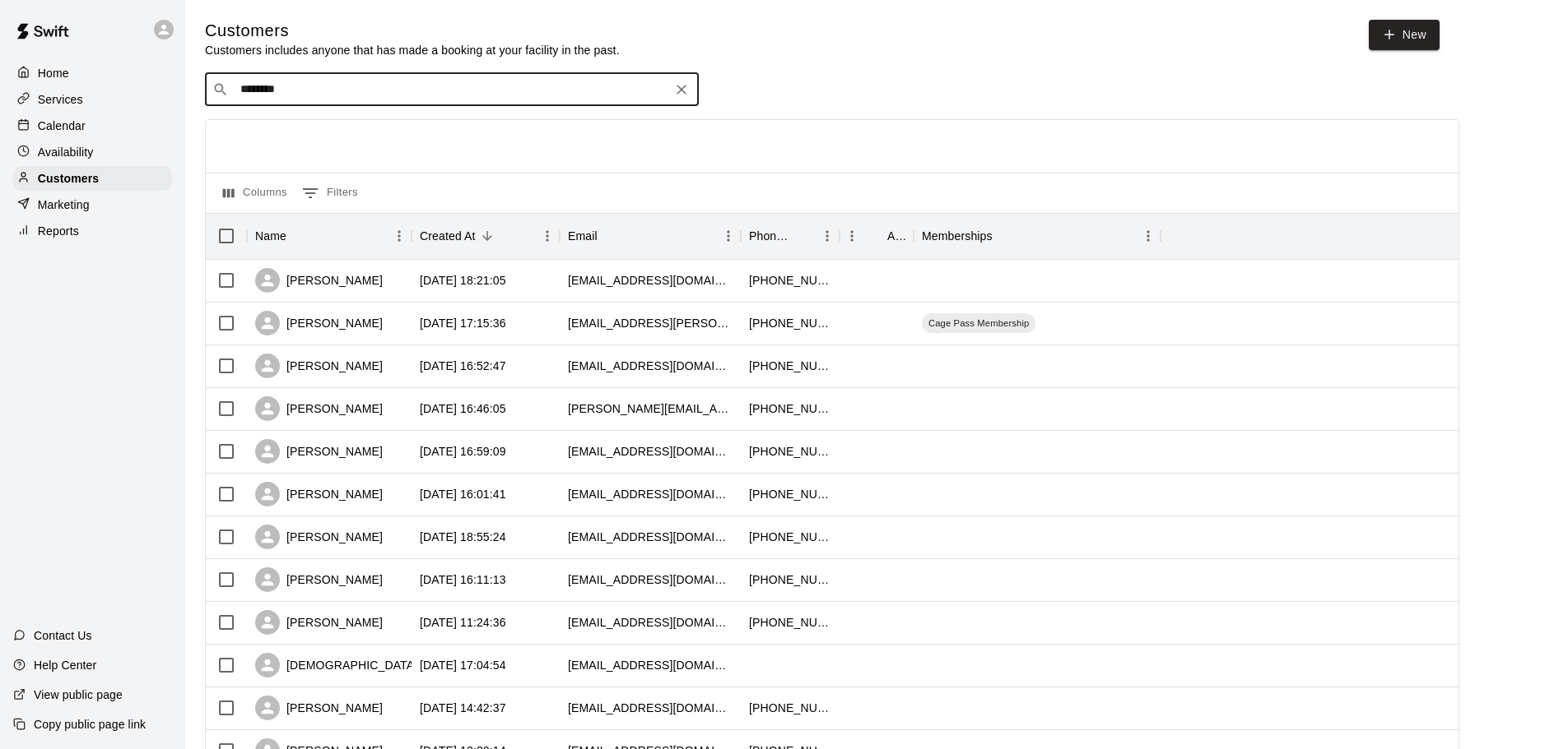
click at [296, 93] on input "********" at bounding box center [451, 89] width 432 height 17
click at [392, 94] on input "********" at bounding box center [451, 89] width 432 height 17
click at [388, 98] on div "​ ******** ​" at bounding box center [452, 89] width 494 height 33
click at [318, 96] on input "********" at bounding box center [451, 89] width 432 height 17
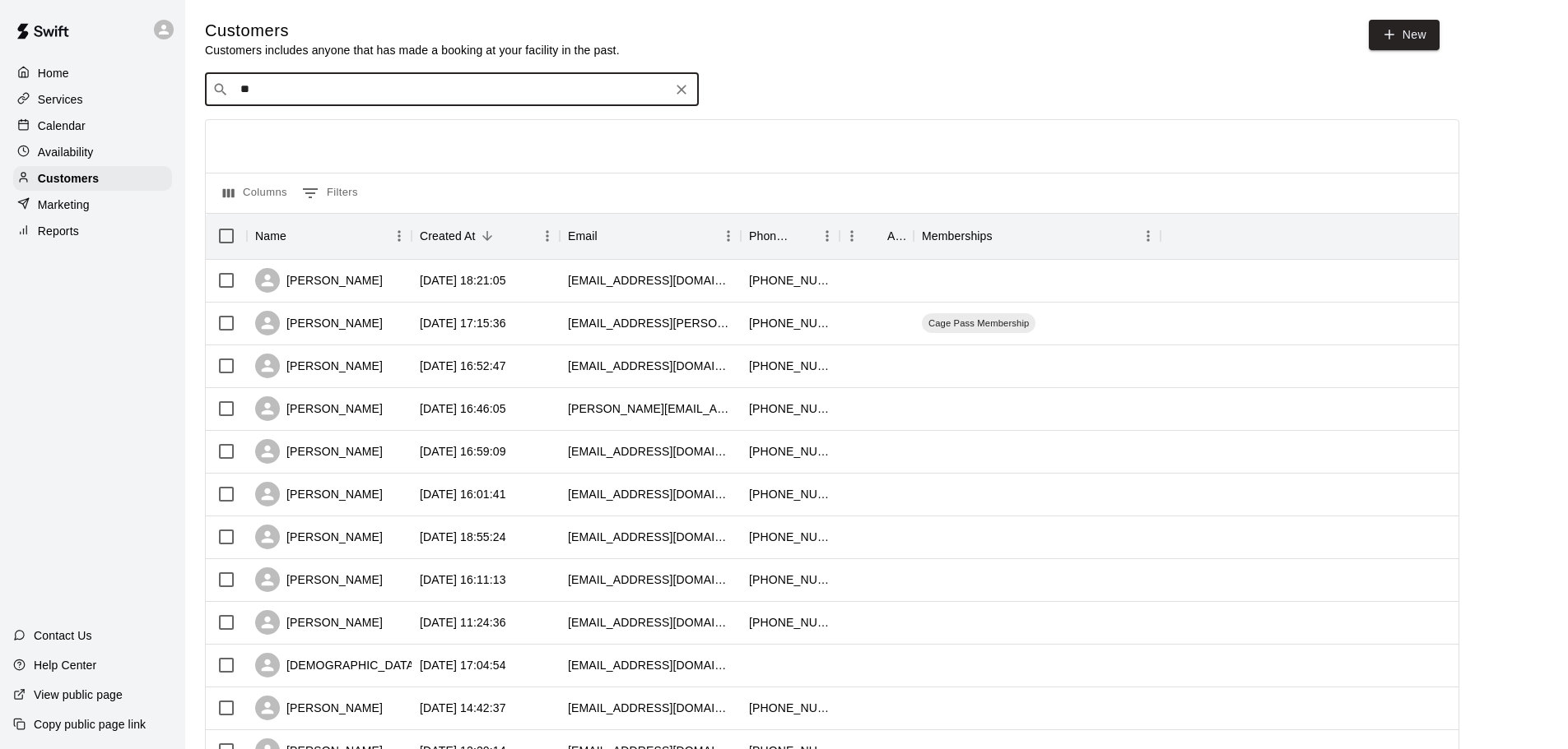
type input "*"
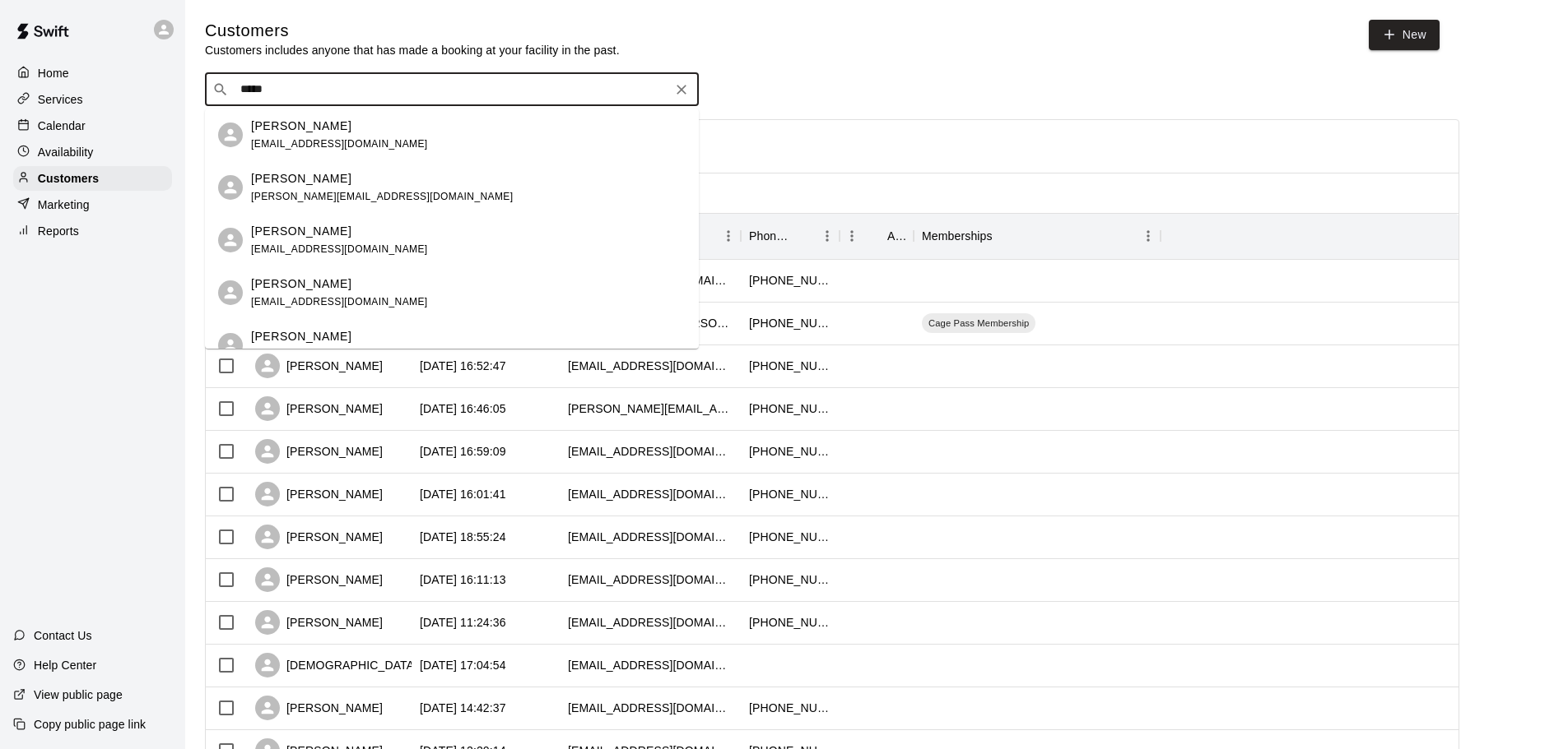
type input "******"
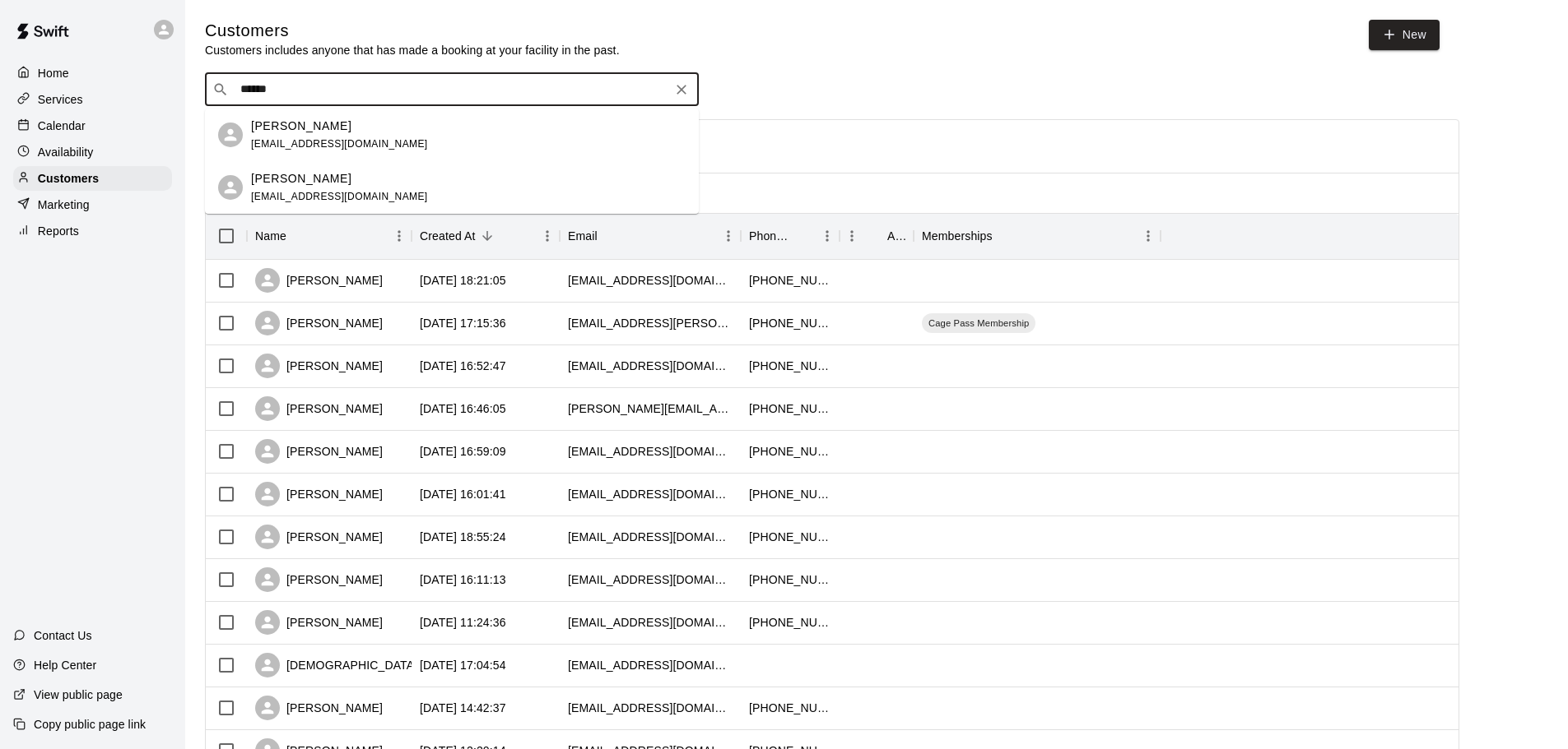
click at [377, 193] on div "Seth Lindstrom ttuseth@hotmail.com" at bounding box center [468, 187] width 435 height 35
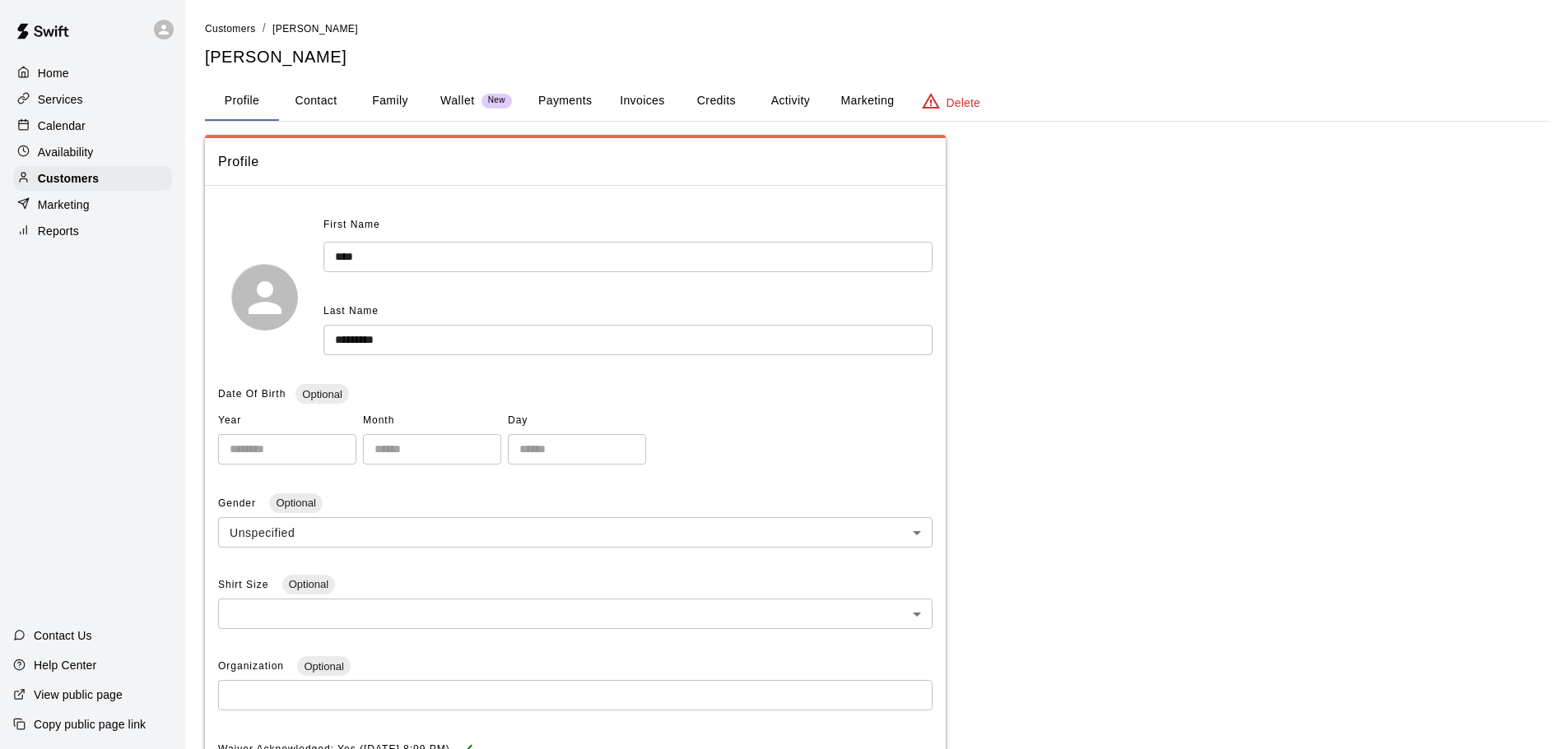
click at [73, 123] on p "Calendar" at bounding box center [61, 125] width 48 height 17
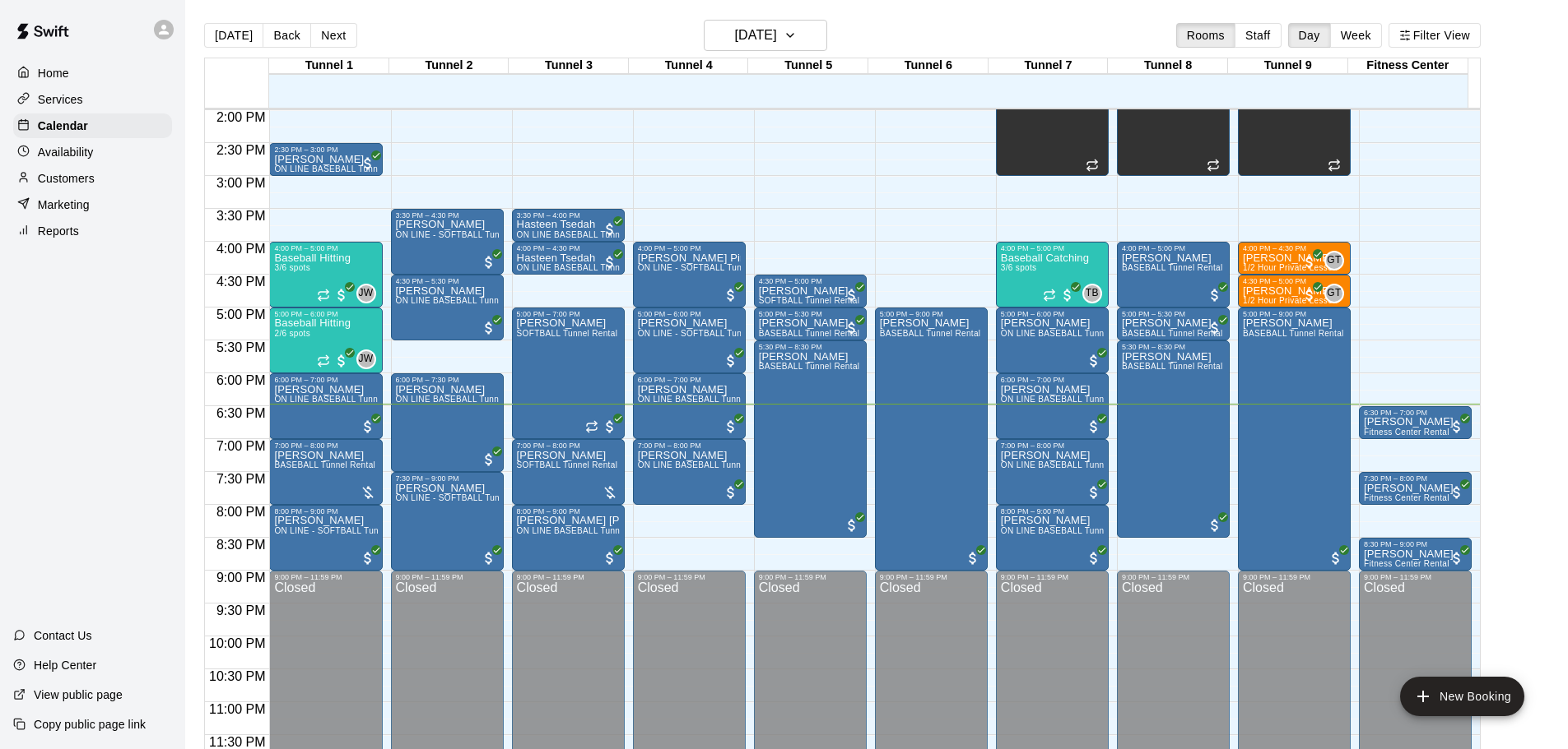
scroll to position [922, 0]
click at [204, 35] on button "Today" at bounding box center [233, 35] width 59 height 24
click at [241, 40] on button "Today" at bounding box center [233, 35] width 59 height 24
click at [220, 32] on button "Today" at bounding box center [233, 35] width 59 height 24
click at [220, 40] on button "Today" at bounding box center [233, 35] width 59 height 24
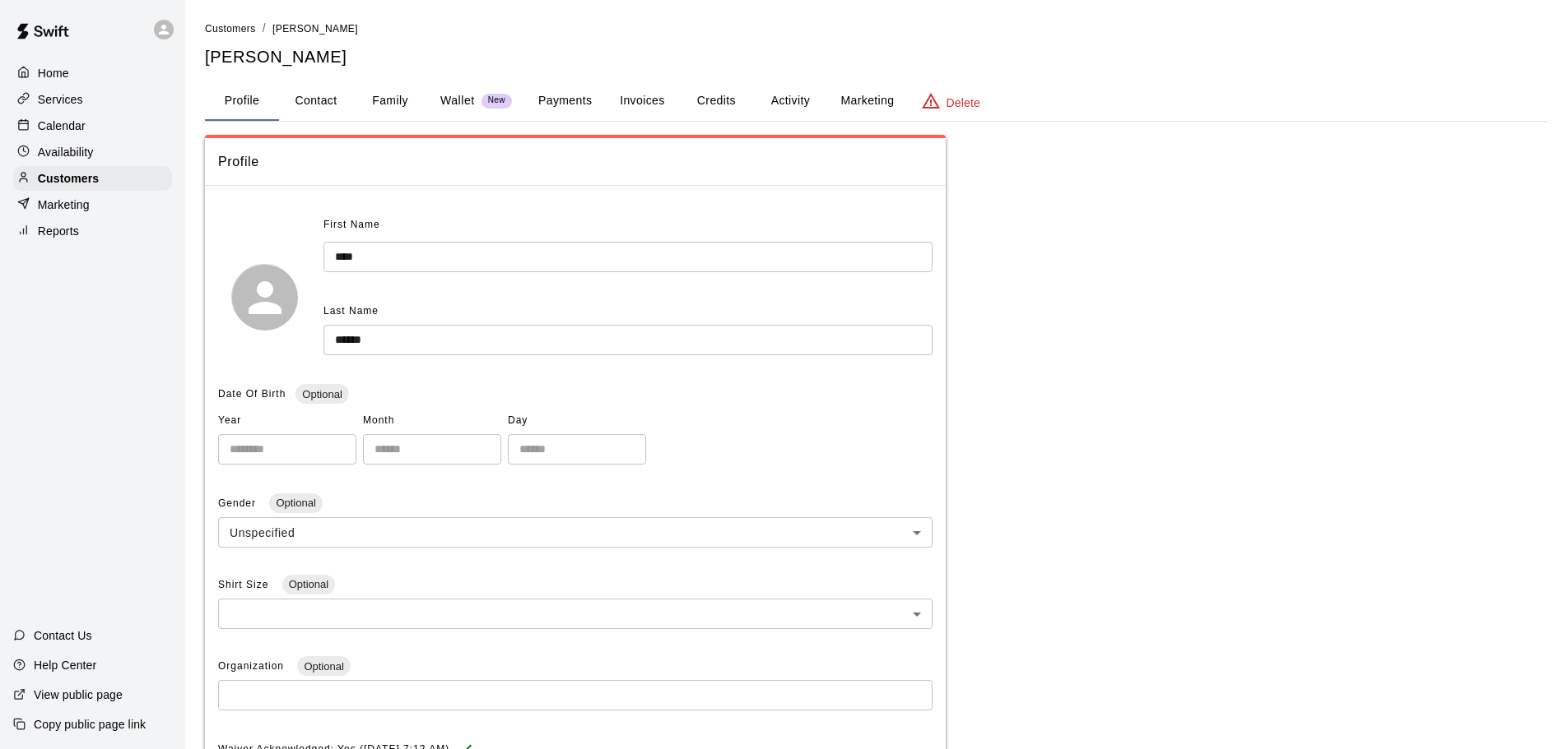
click at [586, 90] on button "Payments" at bounding box center [565, 101] width 80 height 40
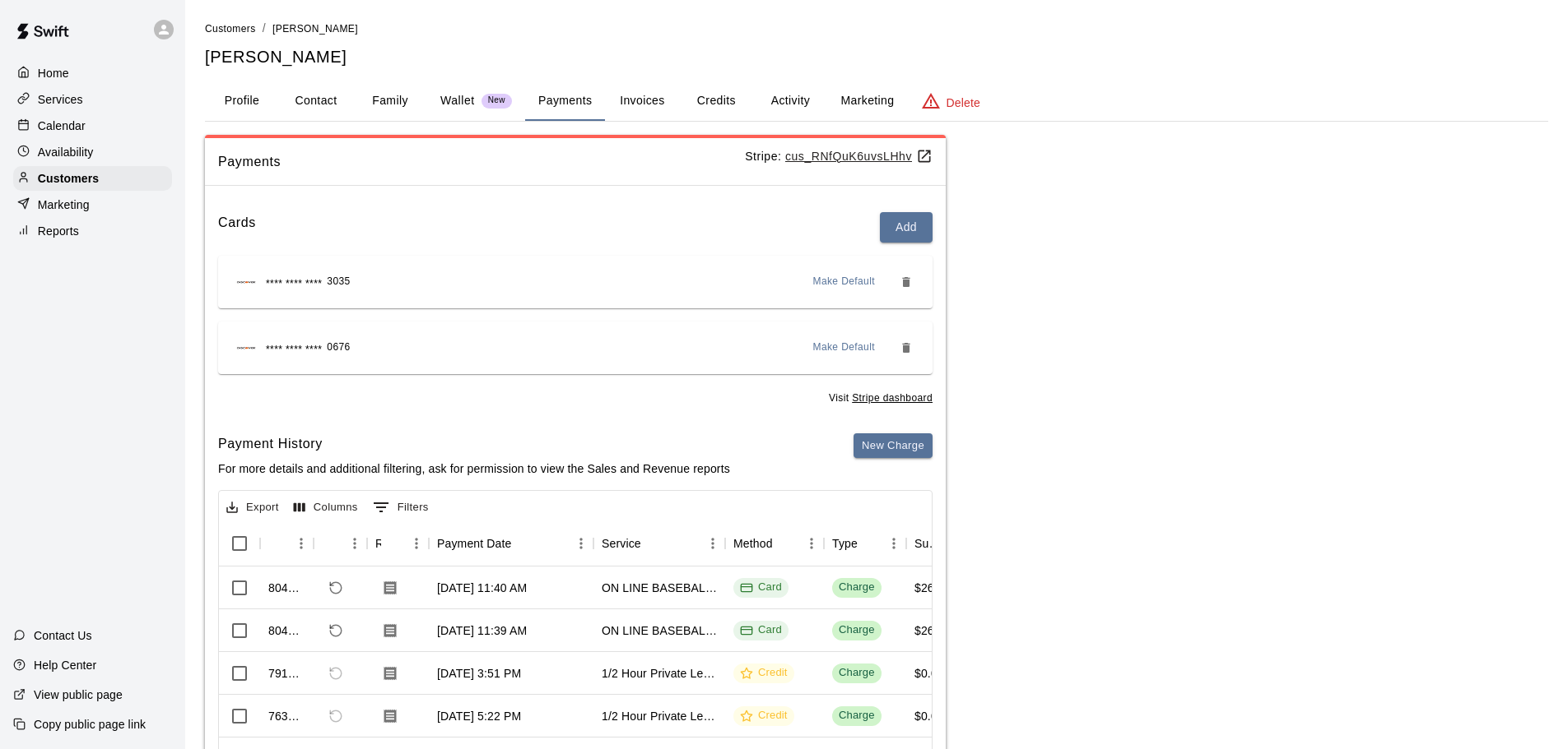
click at [691, 99] on button "Credits" at bounding box center [716, 101] width 74 height 40
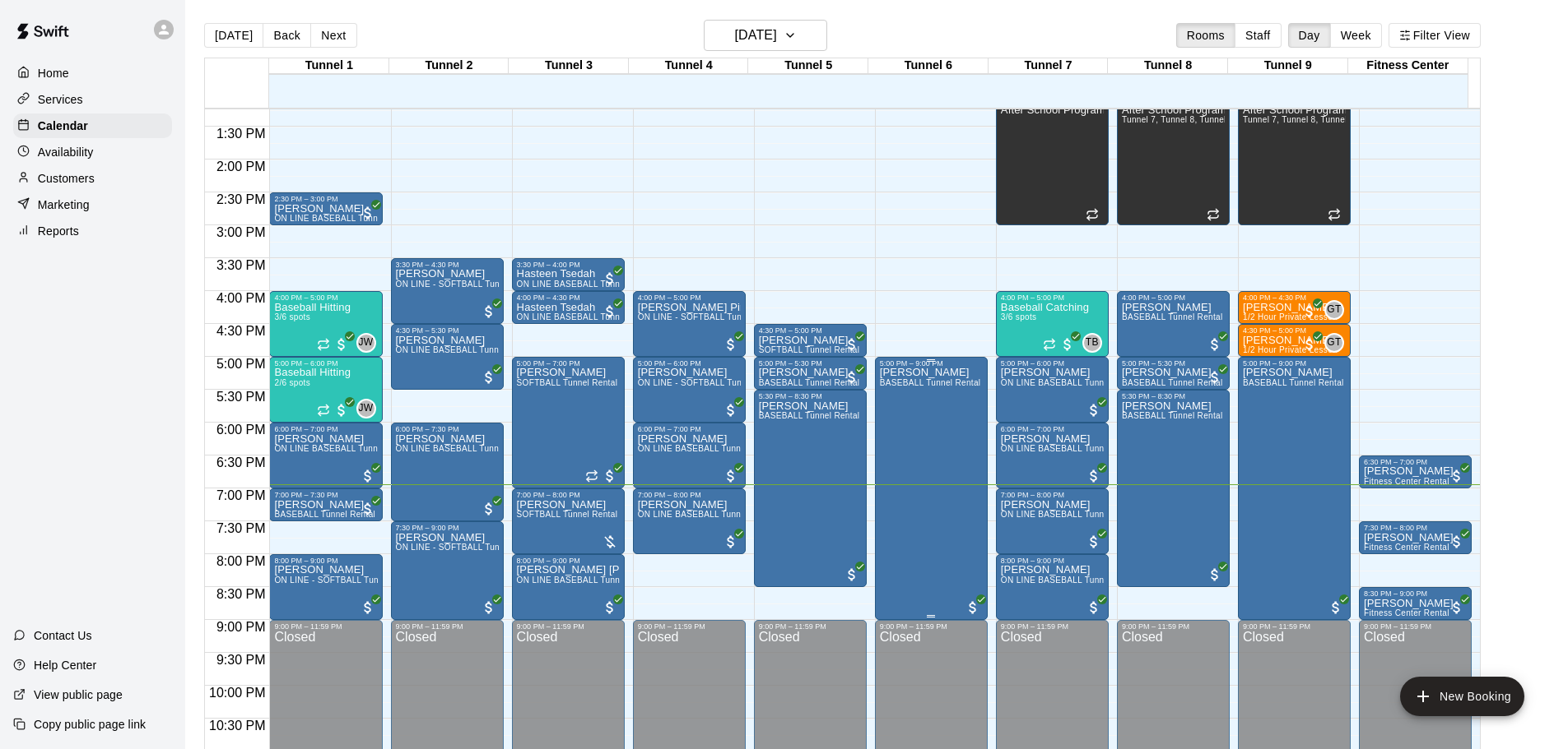
scroll to position [922, 0]
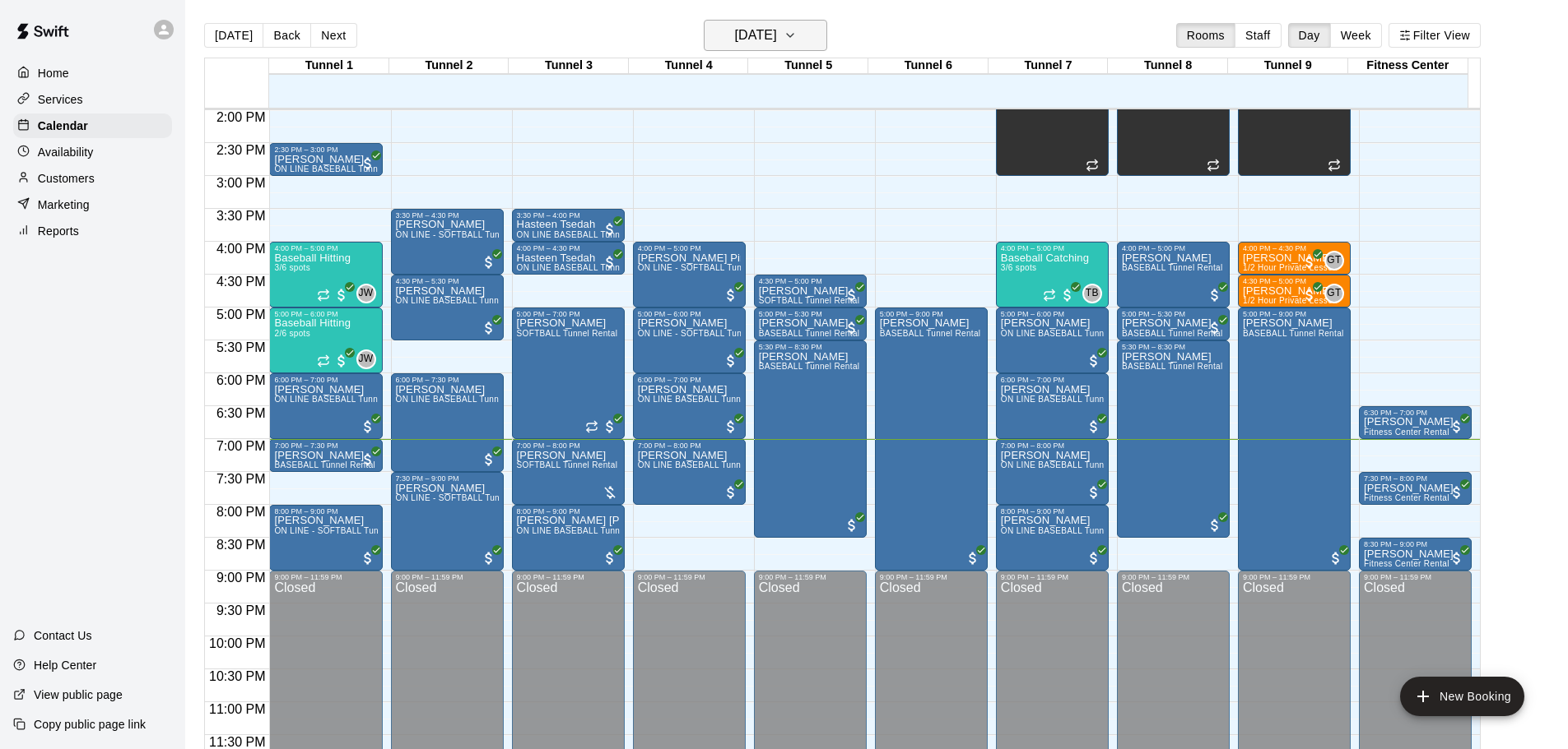
click at [735, 30] on h6 "[DATE]" at bounding box center [755, 36] width 42 height 23
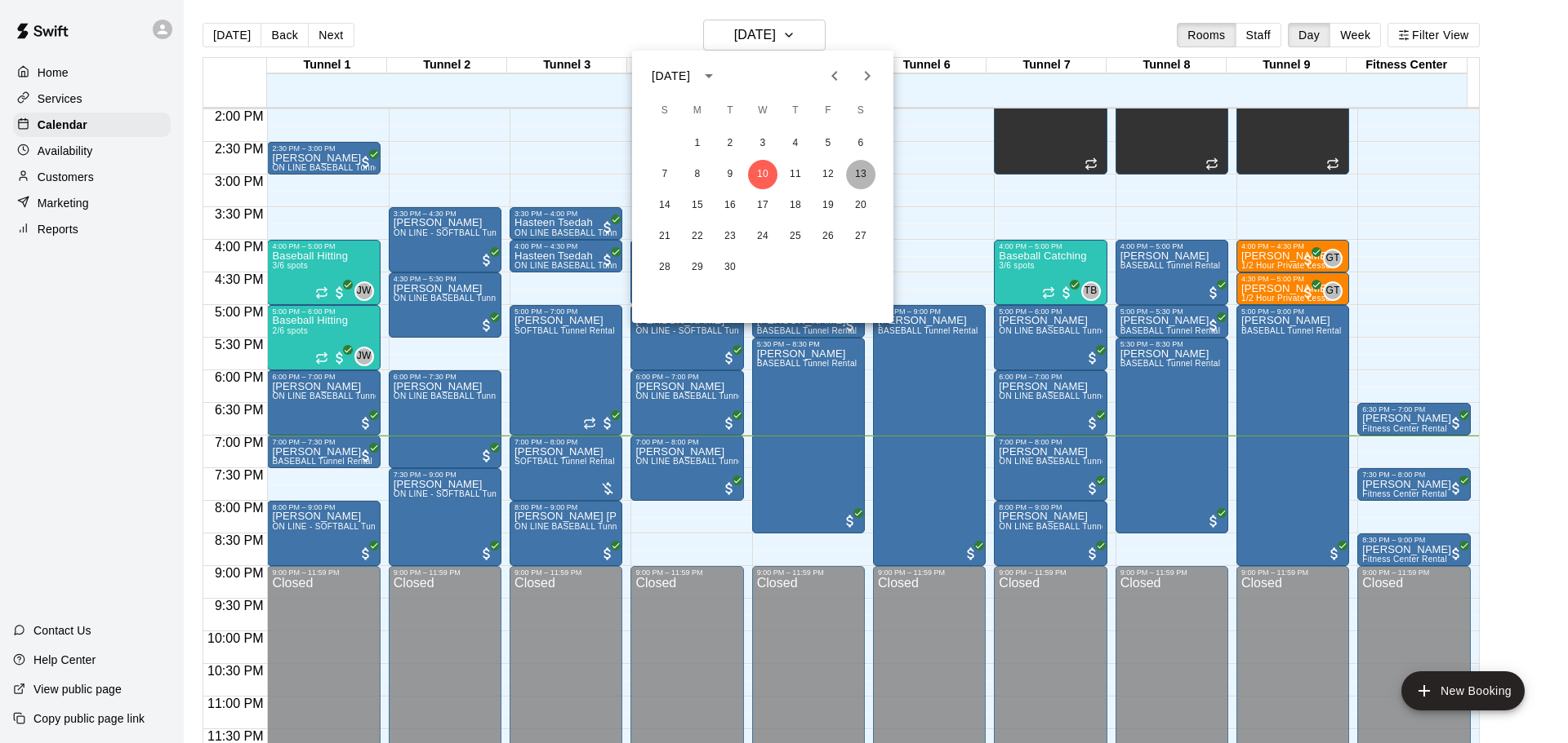
click at [861, 177] on button "13" at bounding box center [860, 174] width 29 height 29
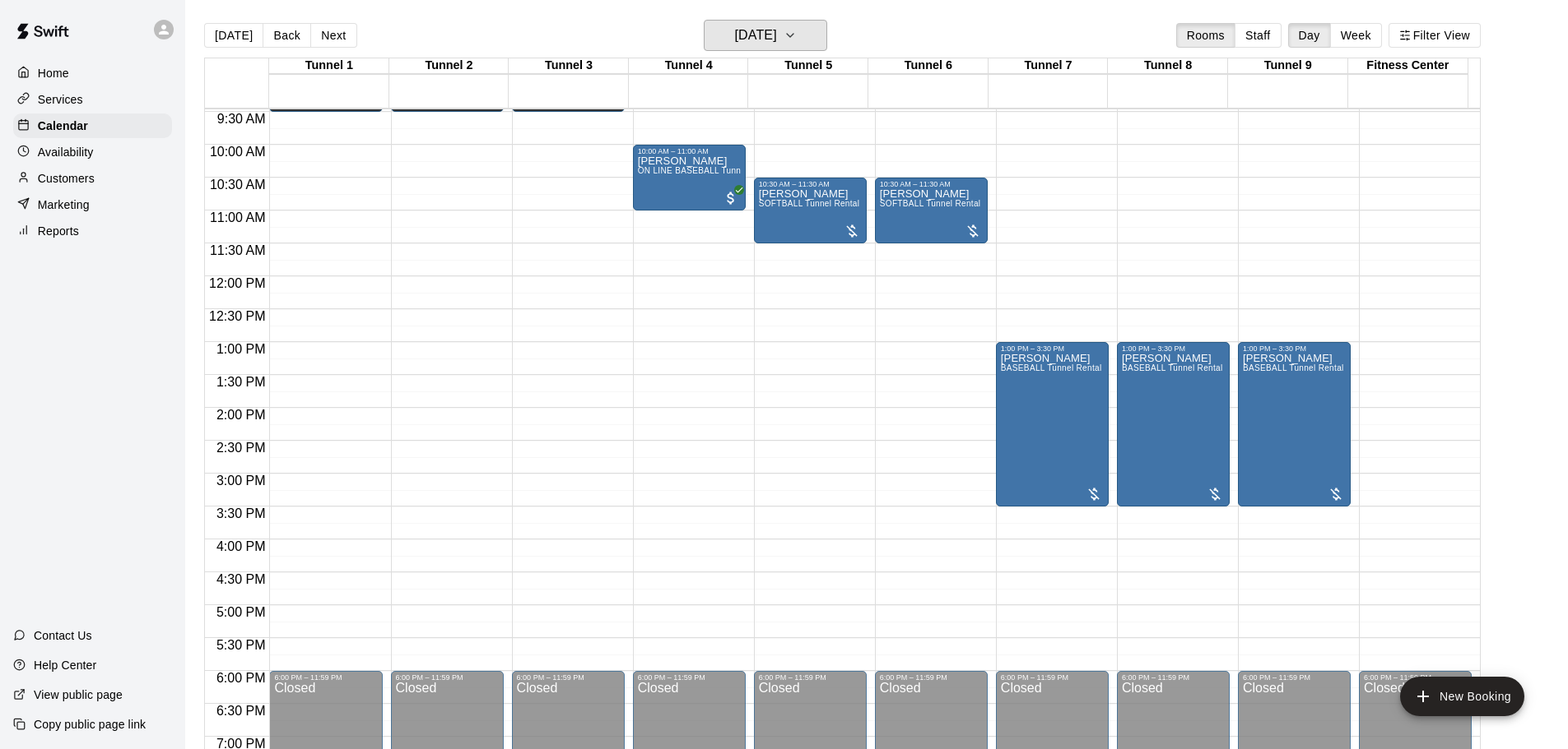
scroll to position [594, 0]
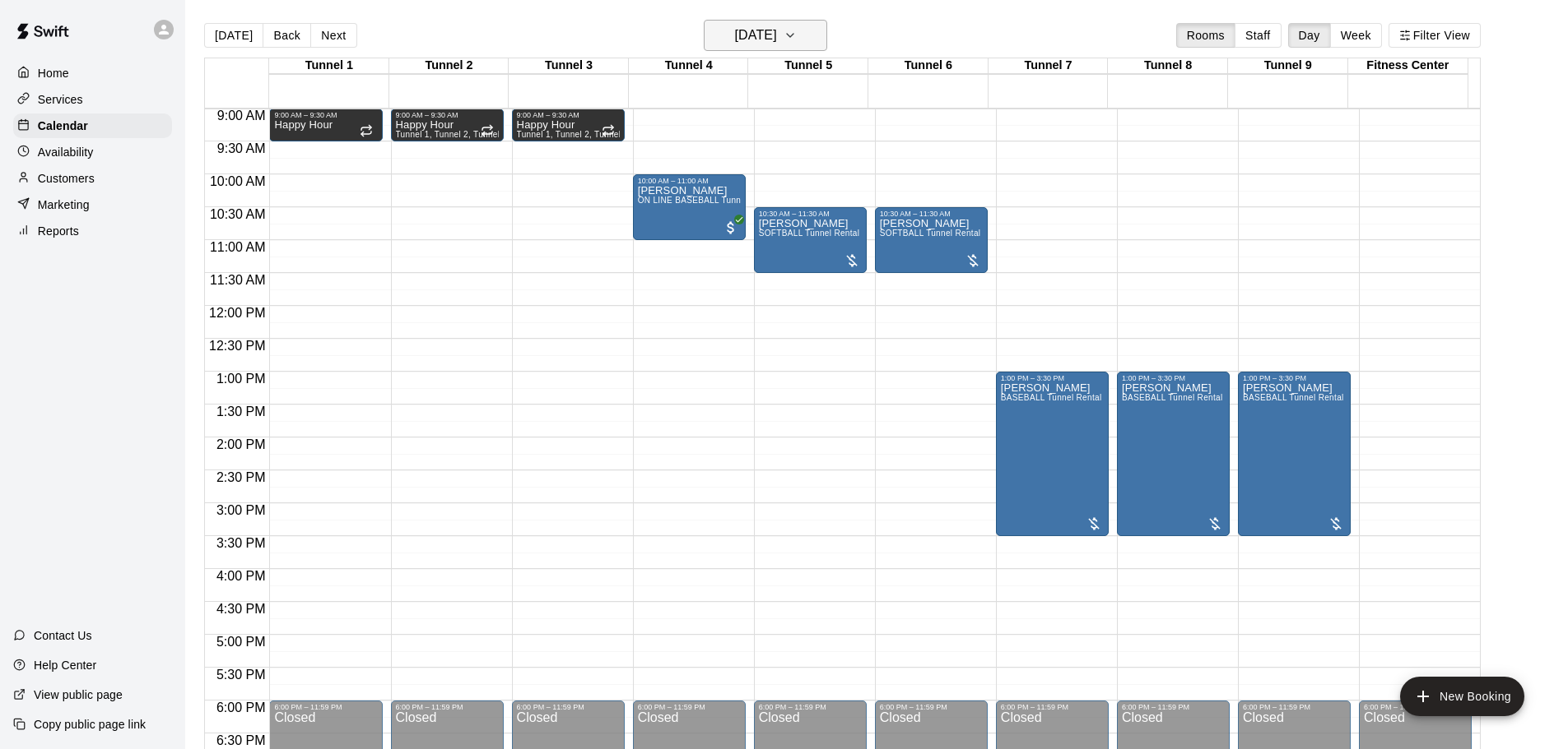
click at [772, 32] on h6 "Saturday Sep 13" at bounding box center [755, 36] width 42 height 23
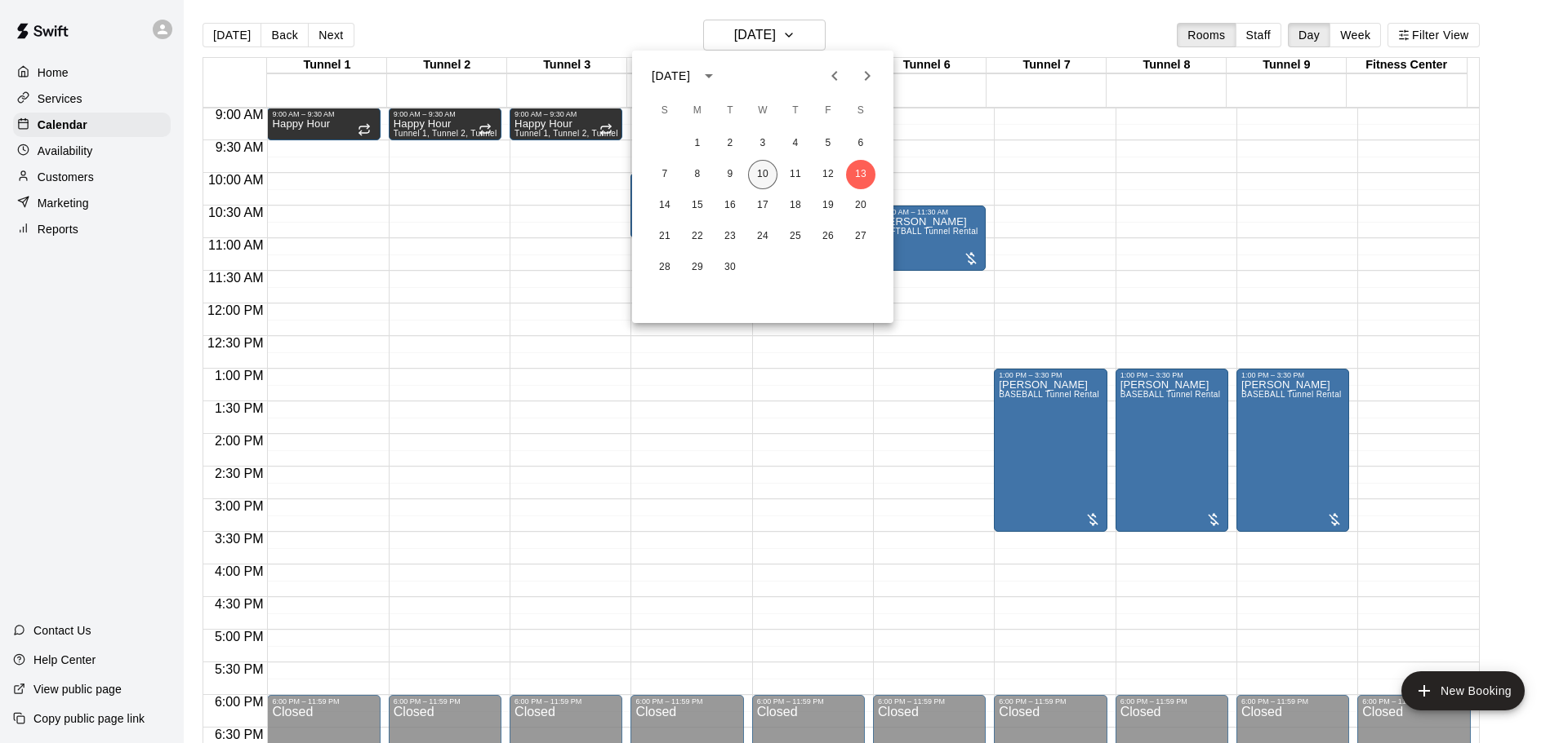
click at [760, 173] on button "10" at bounding box center [763, 174] width 29 height 29
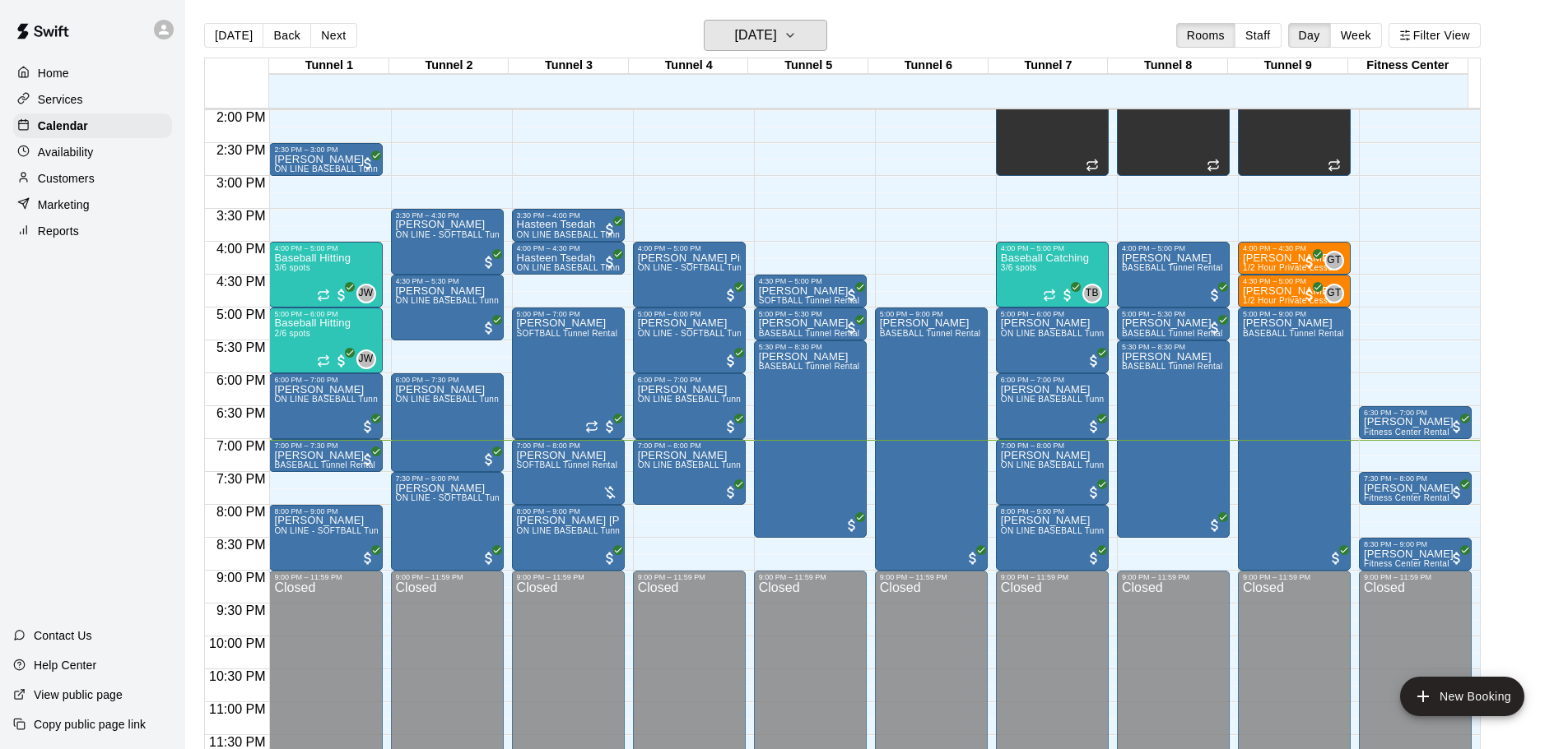
scroll to position [922, 0]
click at [325, 533] on span "ON LINE - SOFTBALL Tunnel 1-6 Rental" at bounding box center [353, 530] width 158 height 9
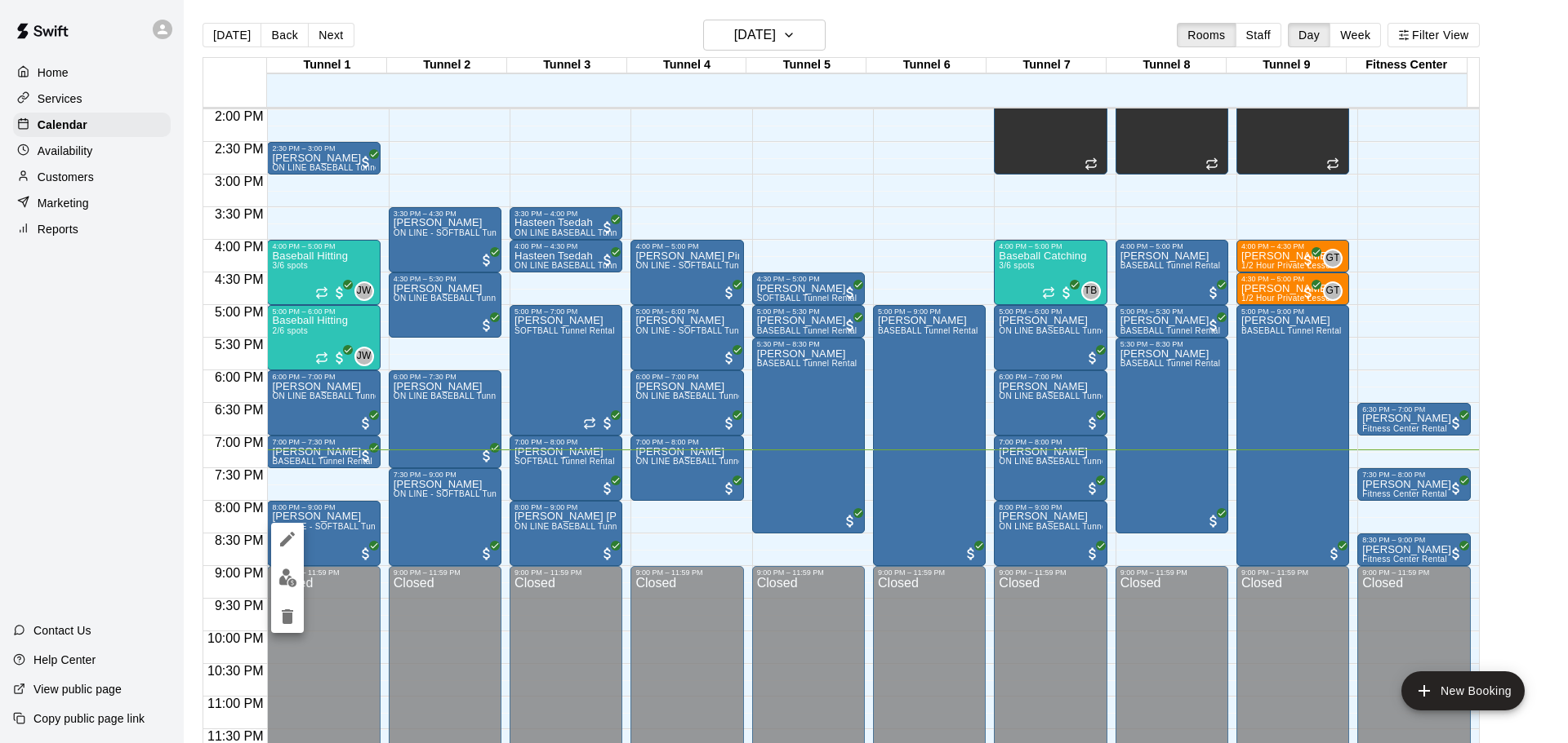
click at [356, 498] on div at bounding box center [784, 371] width 1568 height 743
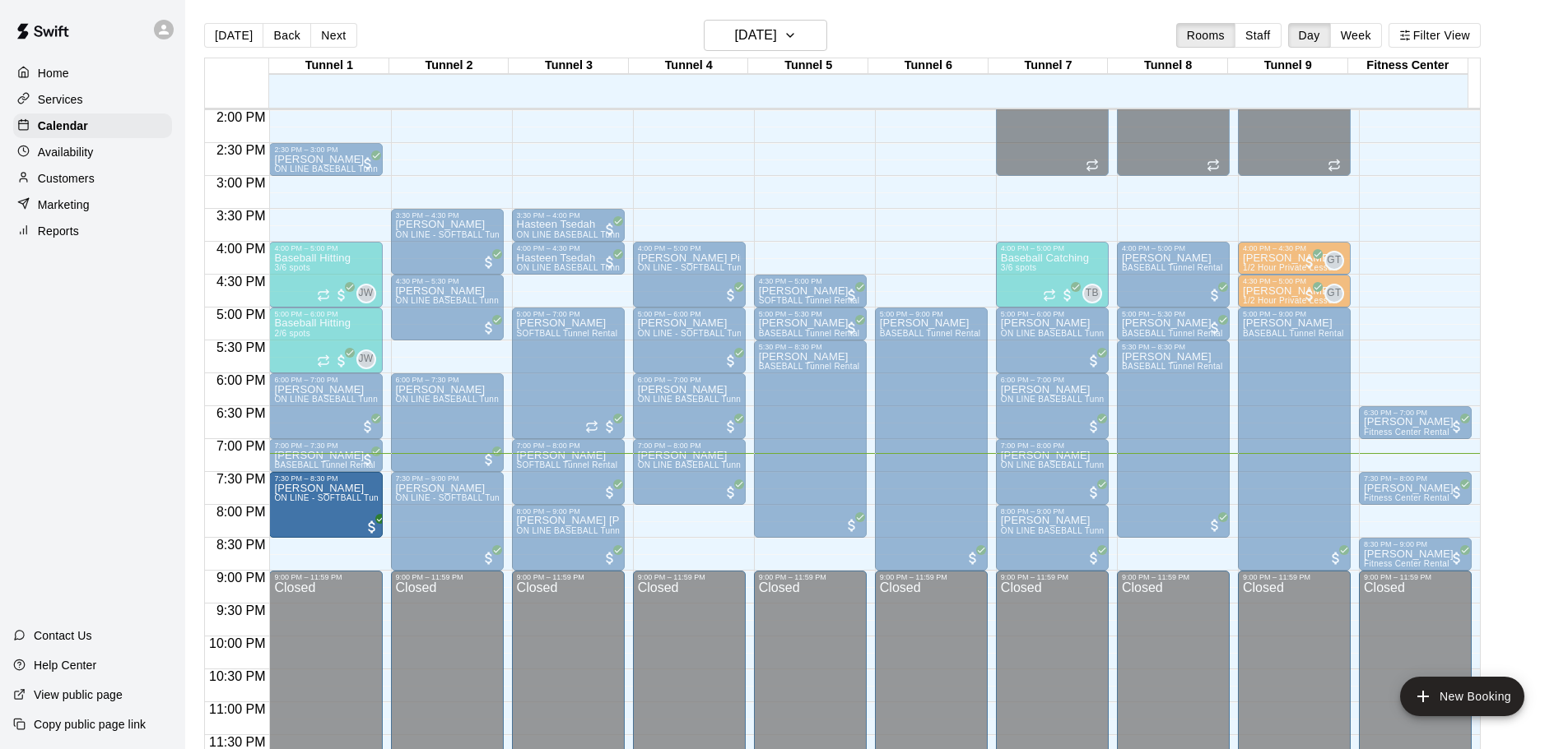
drag, startPoint x: 328, startPoint y: 506, endPoint x: 335, endPoint y: 481, distance: 26.0
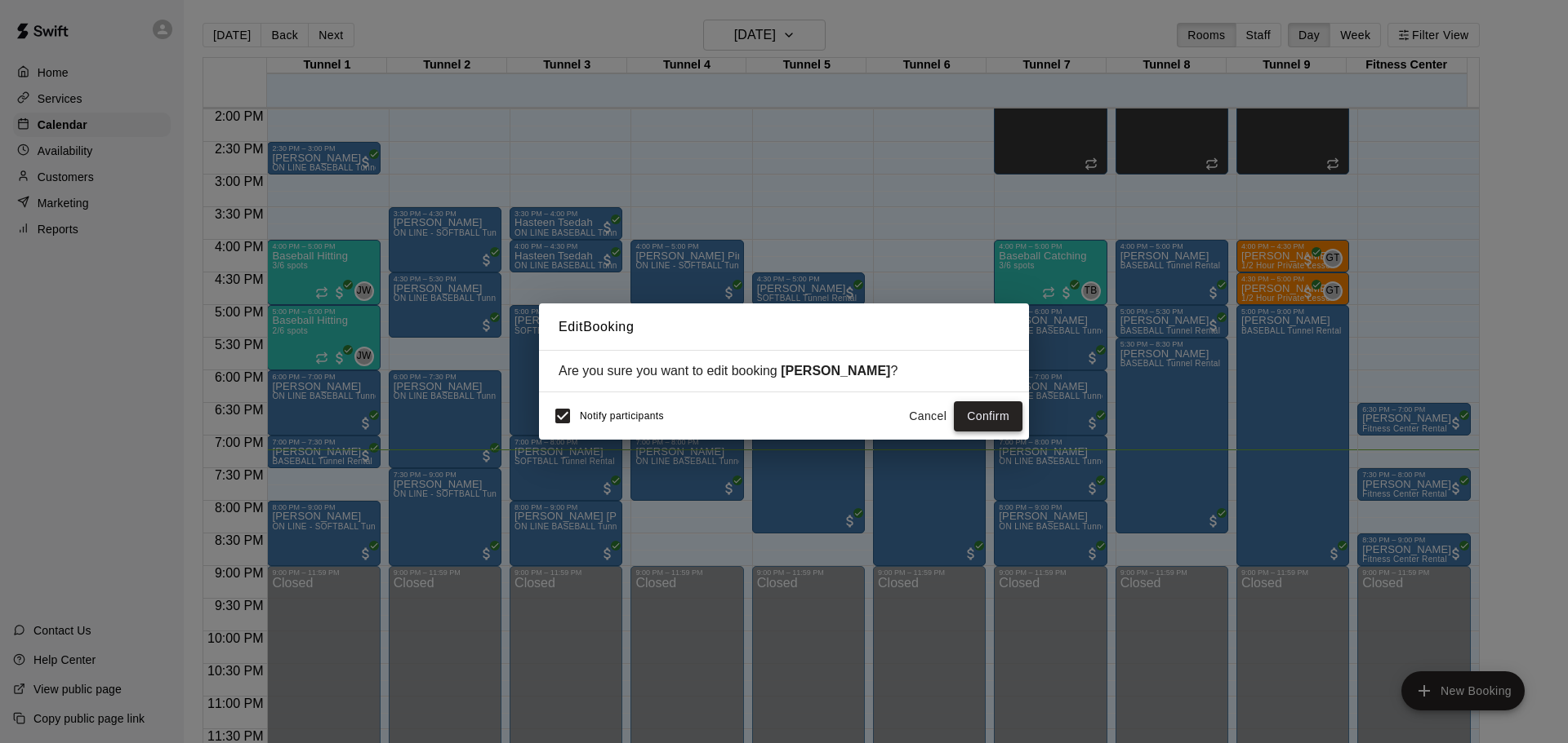
click at [983, 416] on button "Confirm" at bounding box center [987, 416] width 68 height 30
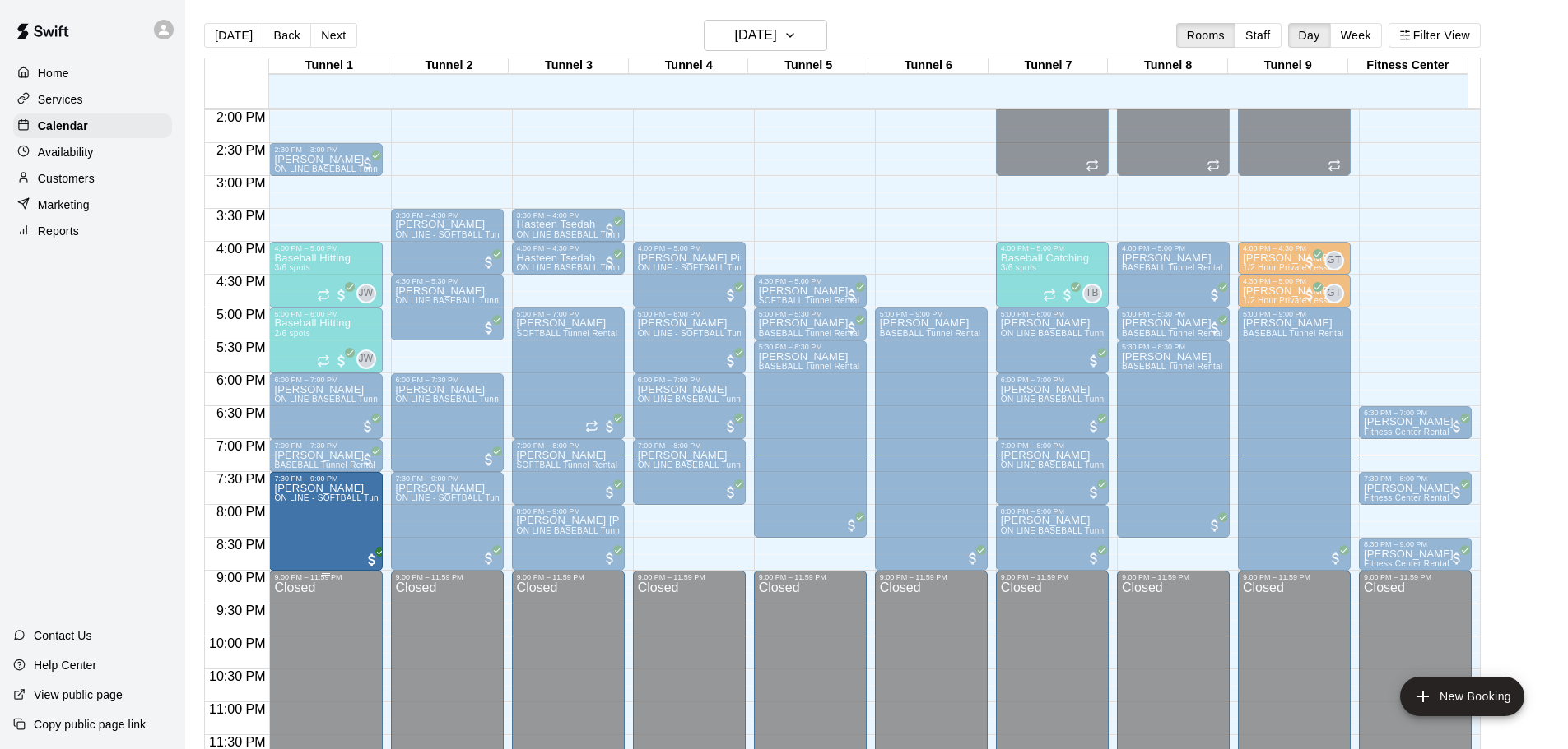
drag, startPoint x: 326, startPoint y: 533, endPoint x: 317, endPoint y: 572, distance: 40.0
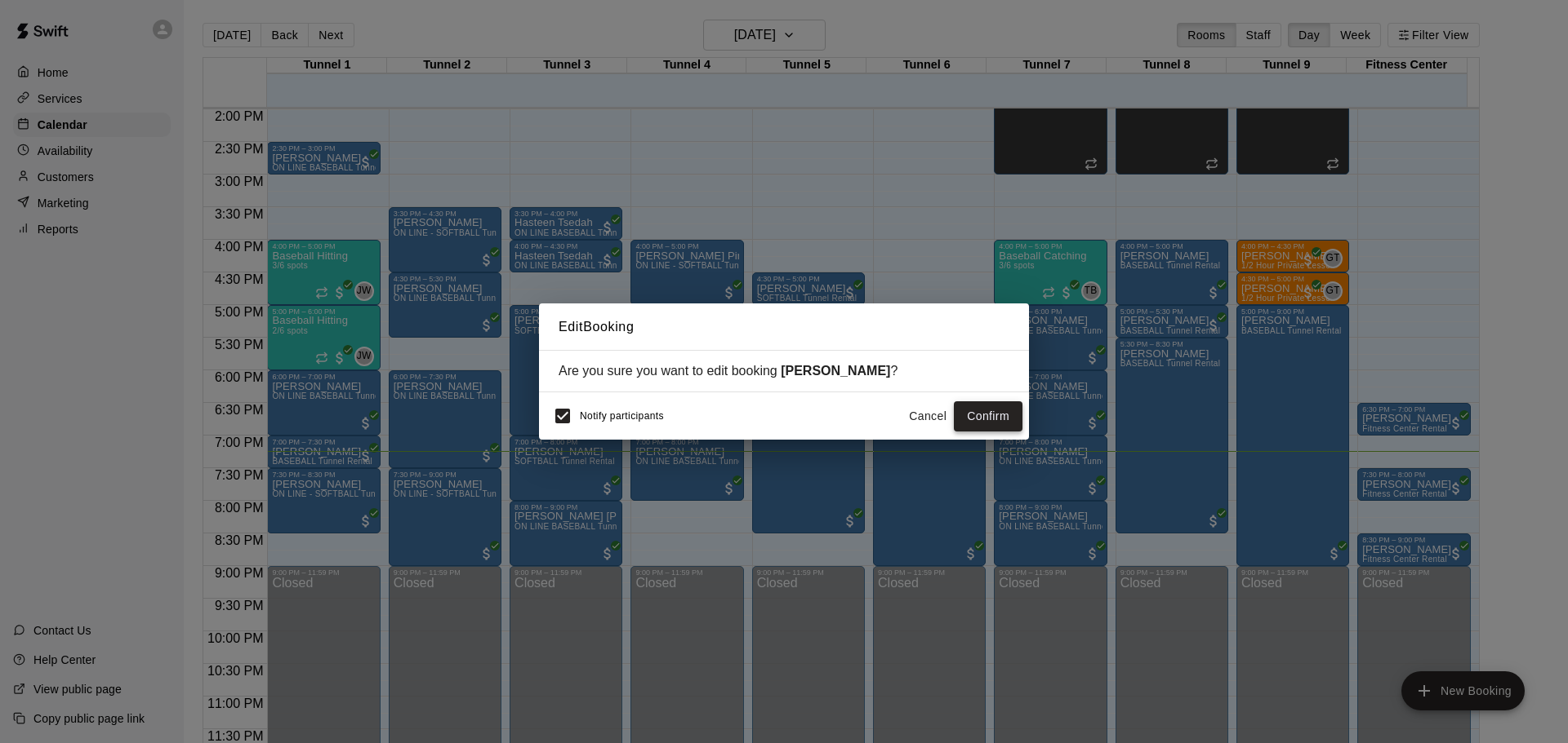
click at [990, 424] on button "Confirm" at bounding box center [987, 416] width 68 height 30
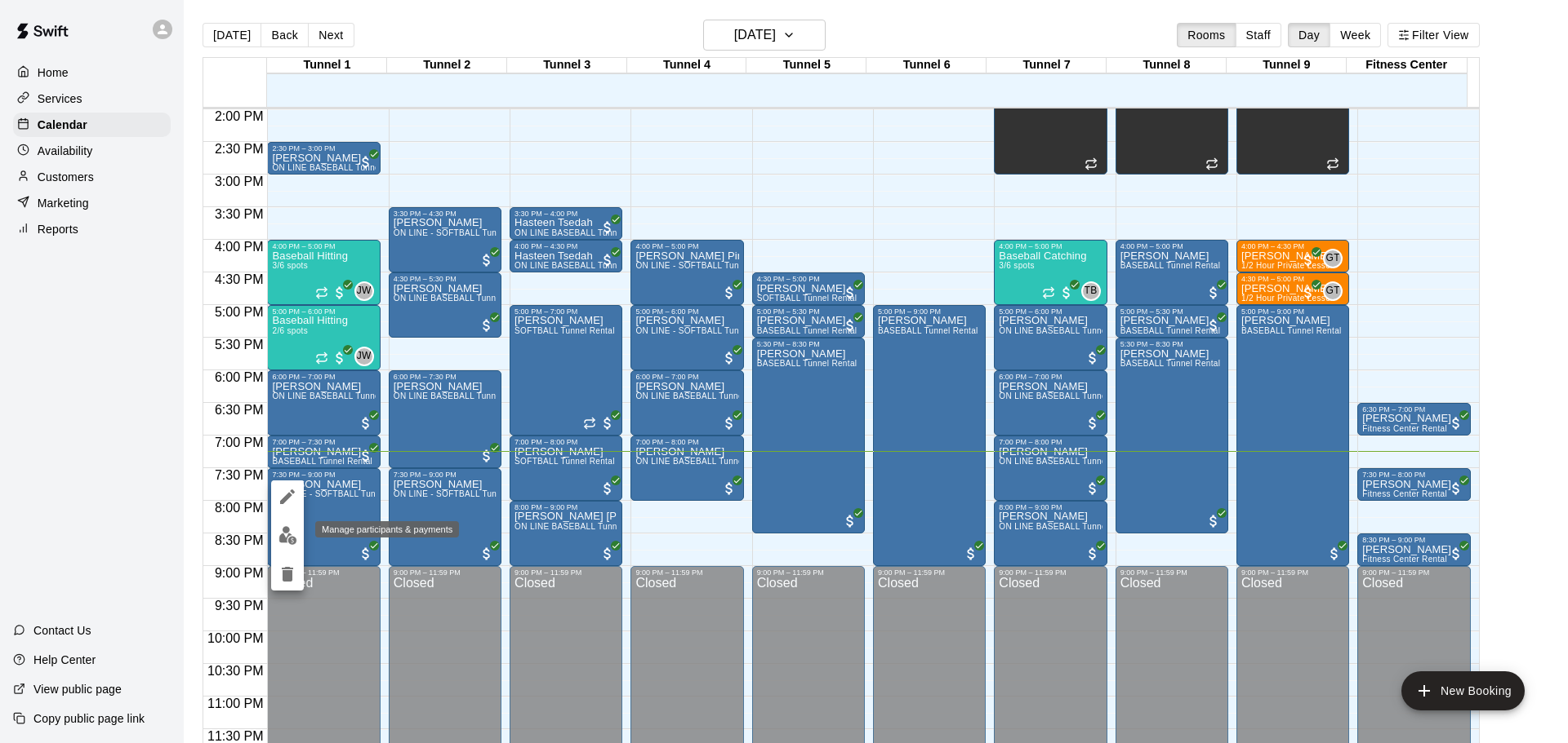
click at [277, 531] on button "edit" at bounding box center [287, 535] width 33 height 32
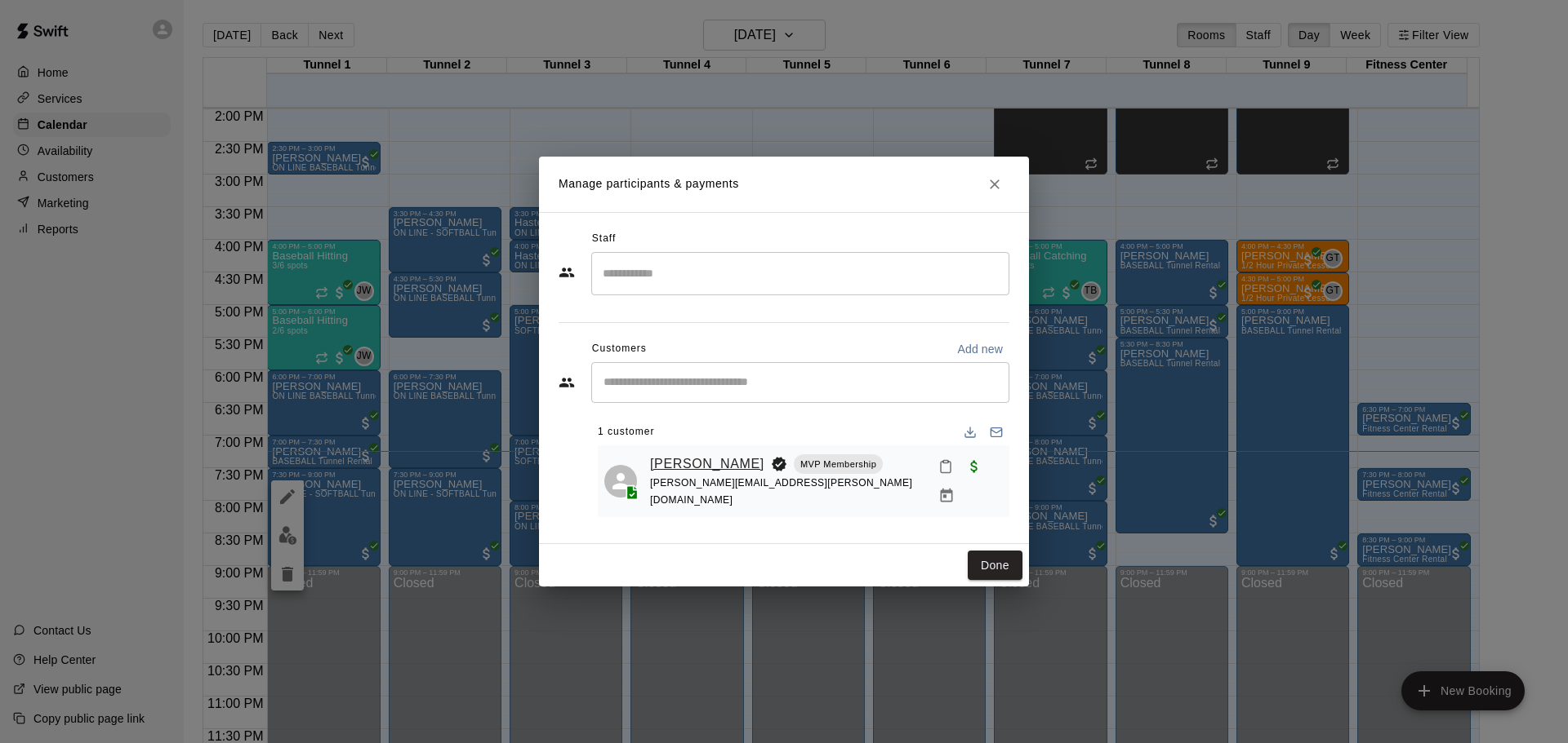
click at [675, 458] on link "Eddie Geren" at bounding box center [707, 464] width 115 height 21
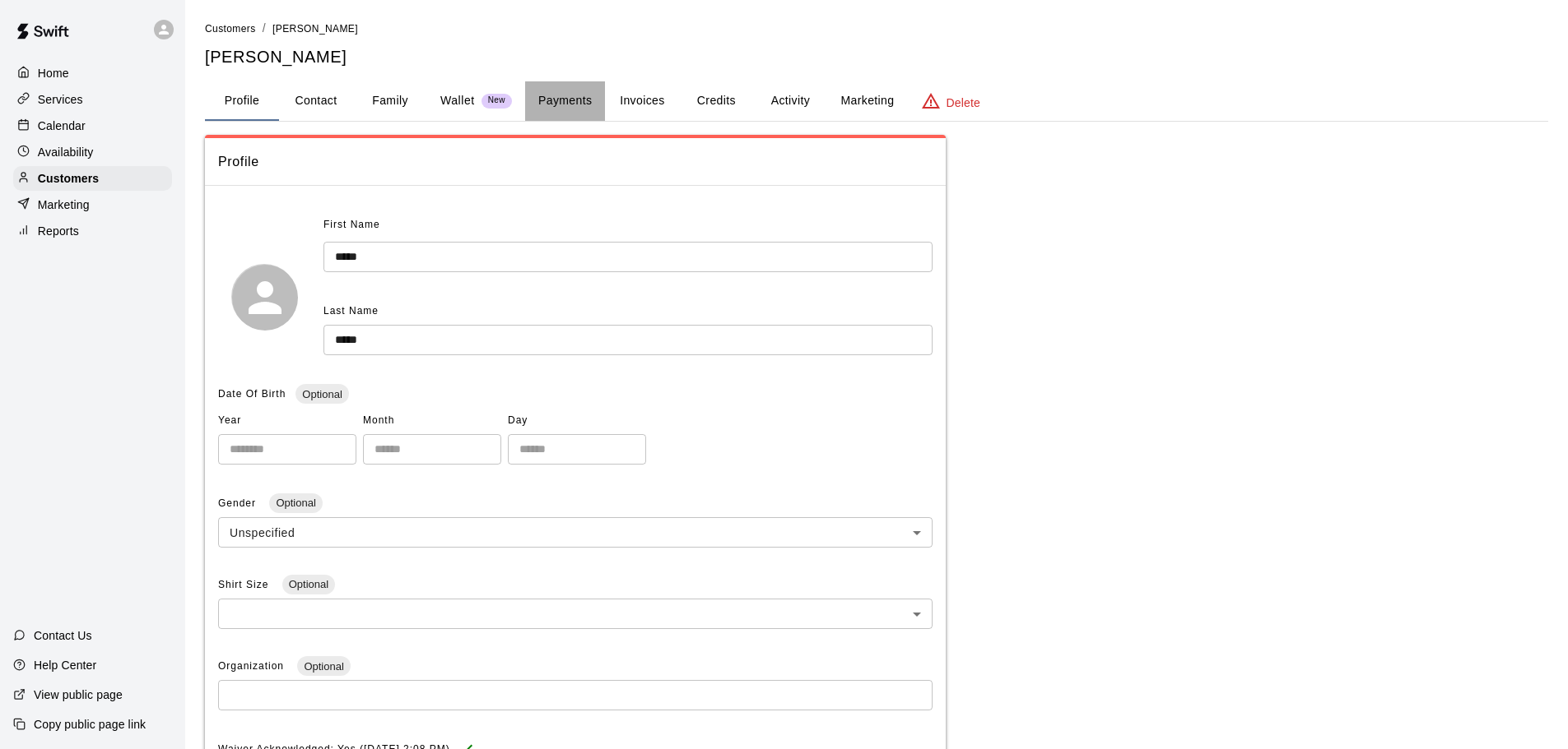
click at [590, 116] on button "Payments" at bounding box center [565, 101] width 80 height 40
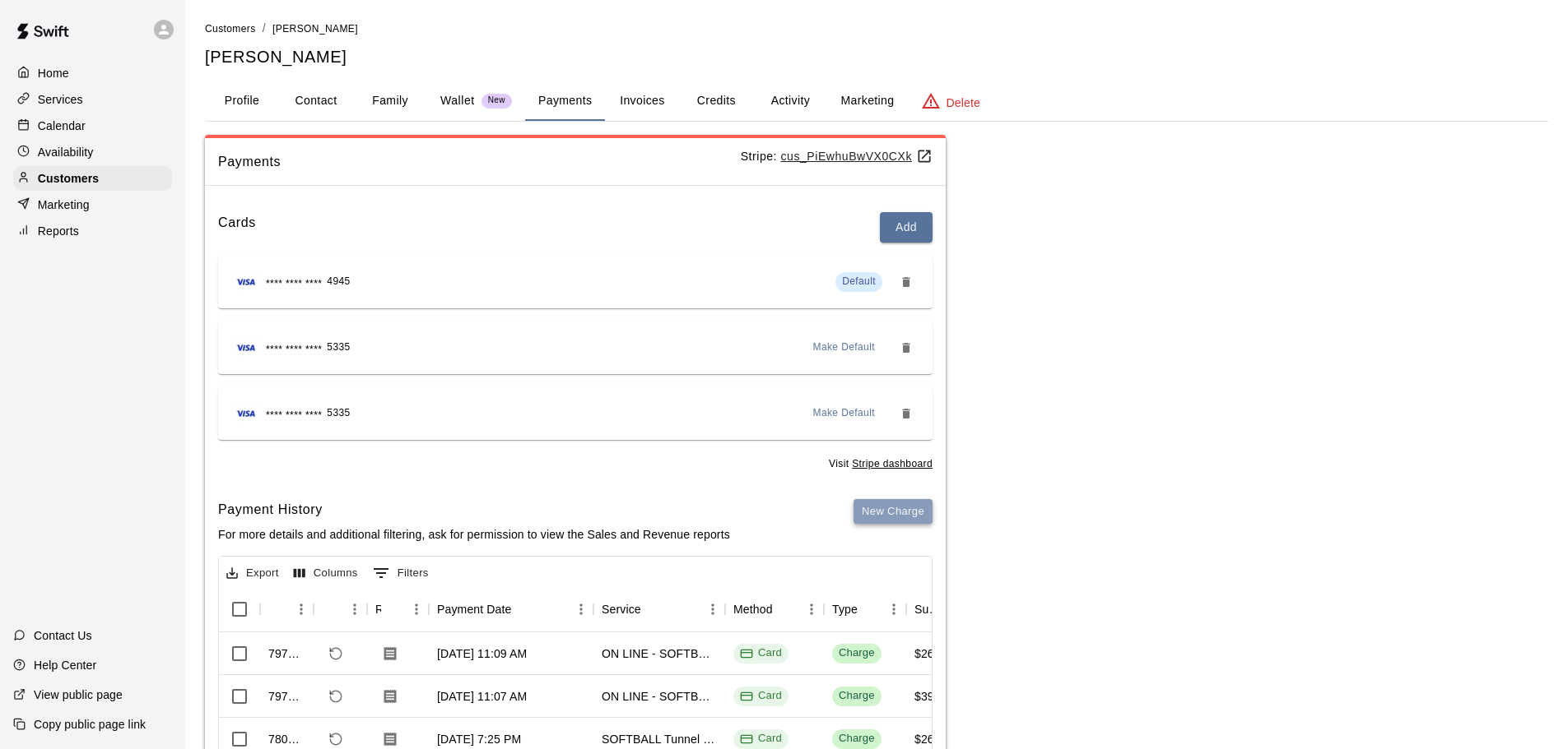
click at [888, 513] on button "New Charge" at bounding box center [892, 512] width 79 height 25
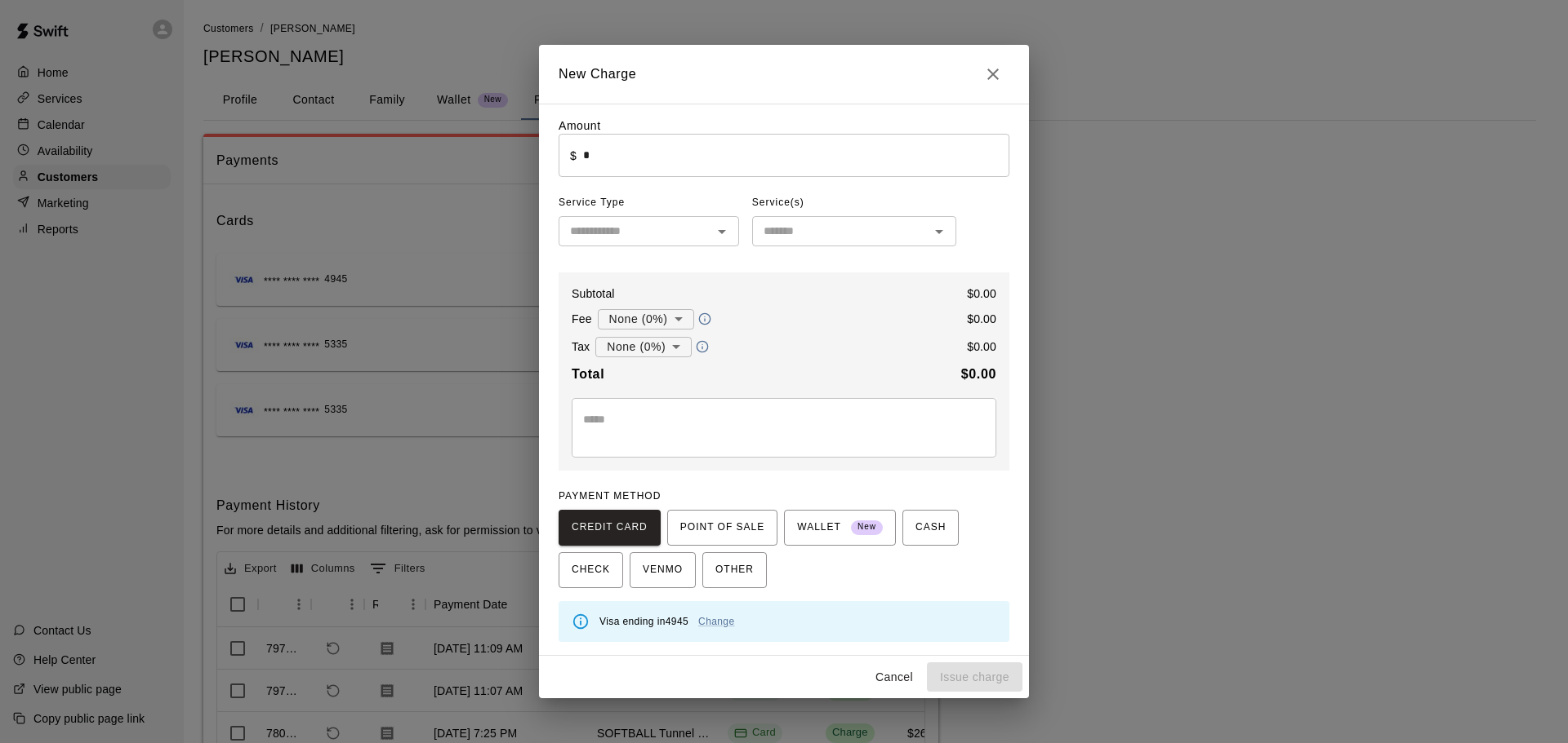
click at [608, 142] on input "*" at bounding box center [797, 155] width 426 height 43
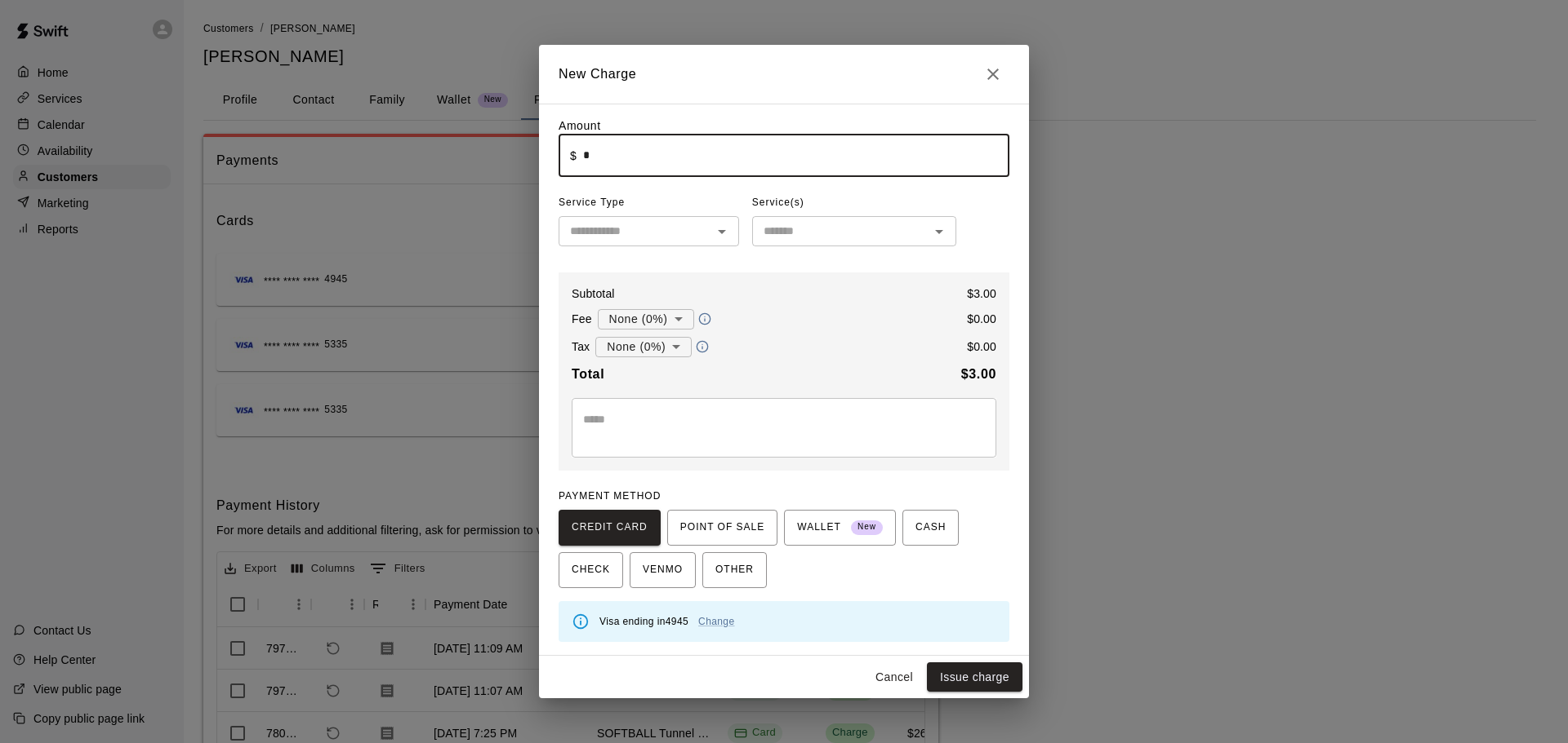
type input "****"
click at [631, 226] on input "text" at bounding box center [635, 230] width 144 height 20
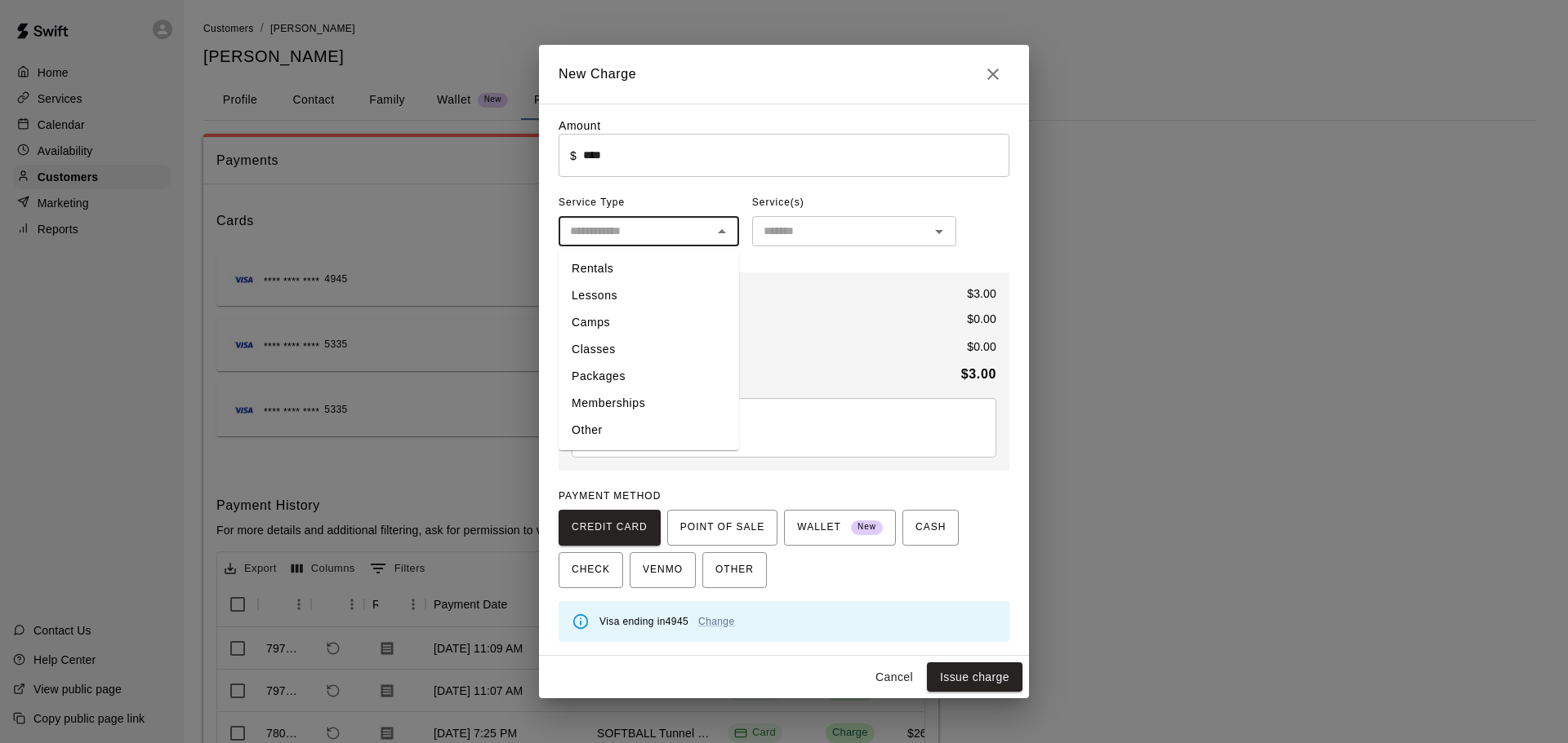
click at [627, 422] on li "Other" at bounding box center [648, 431] width 180 height 27
type input "*****"
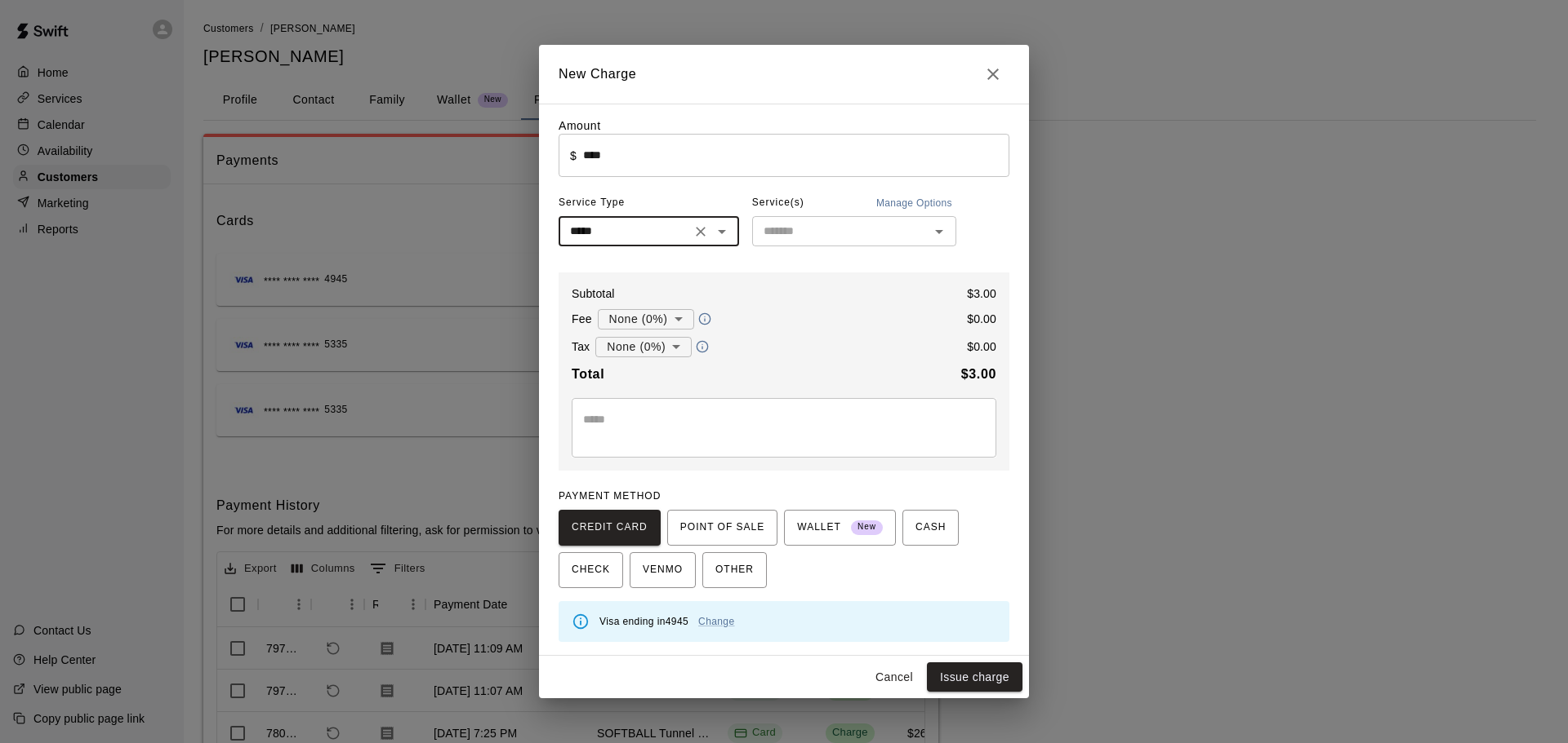
click at [831, 247] on div "​" at bounding box center [854, 230] width 204 height 30
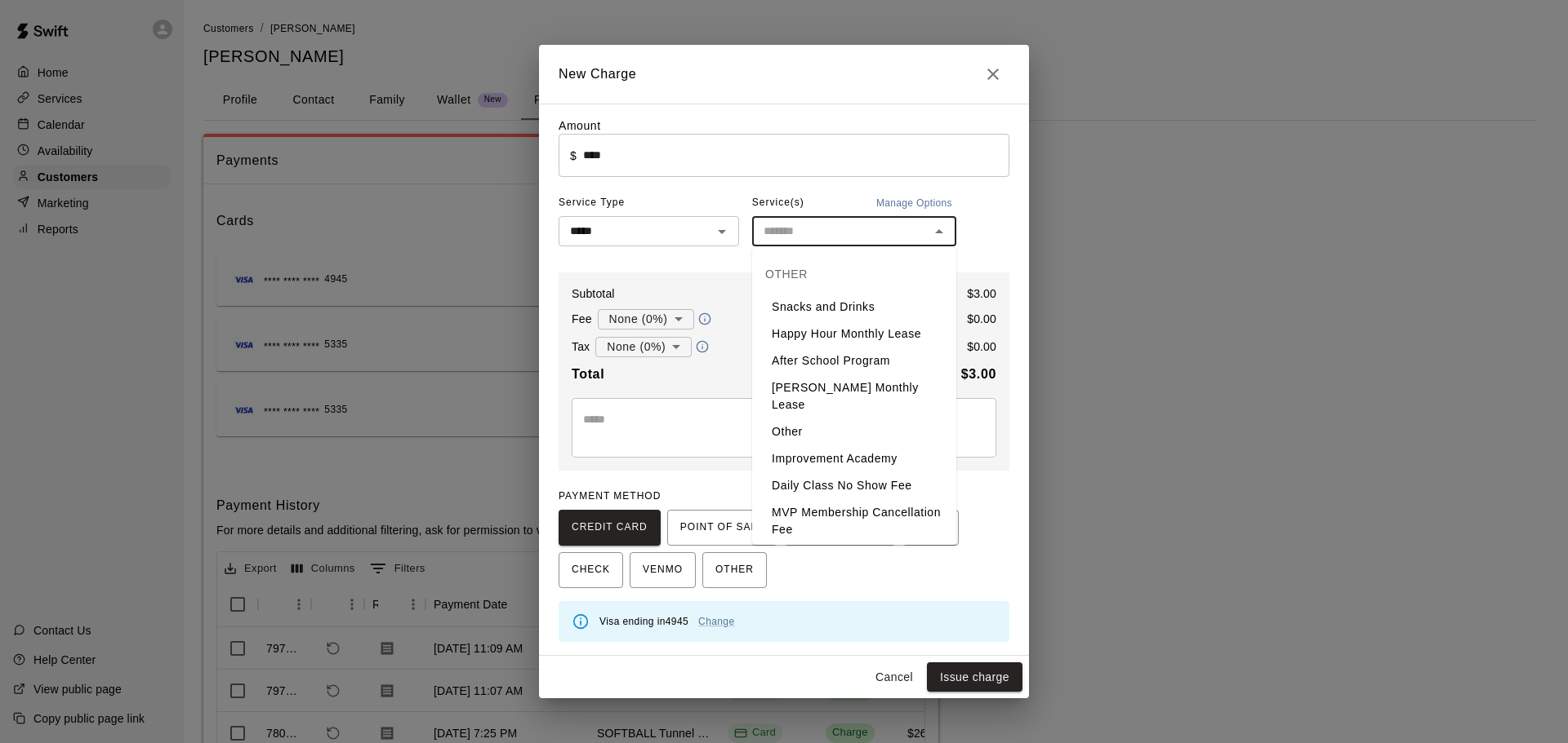
click at [805, 302] on li "Snacks and Drinks" at bounding box center [854, 307] width 204 height 27
type input "**********"
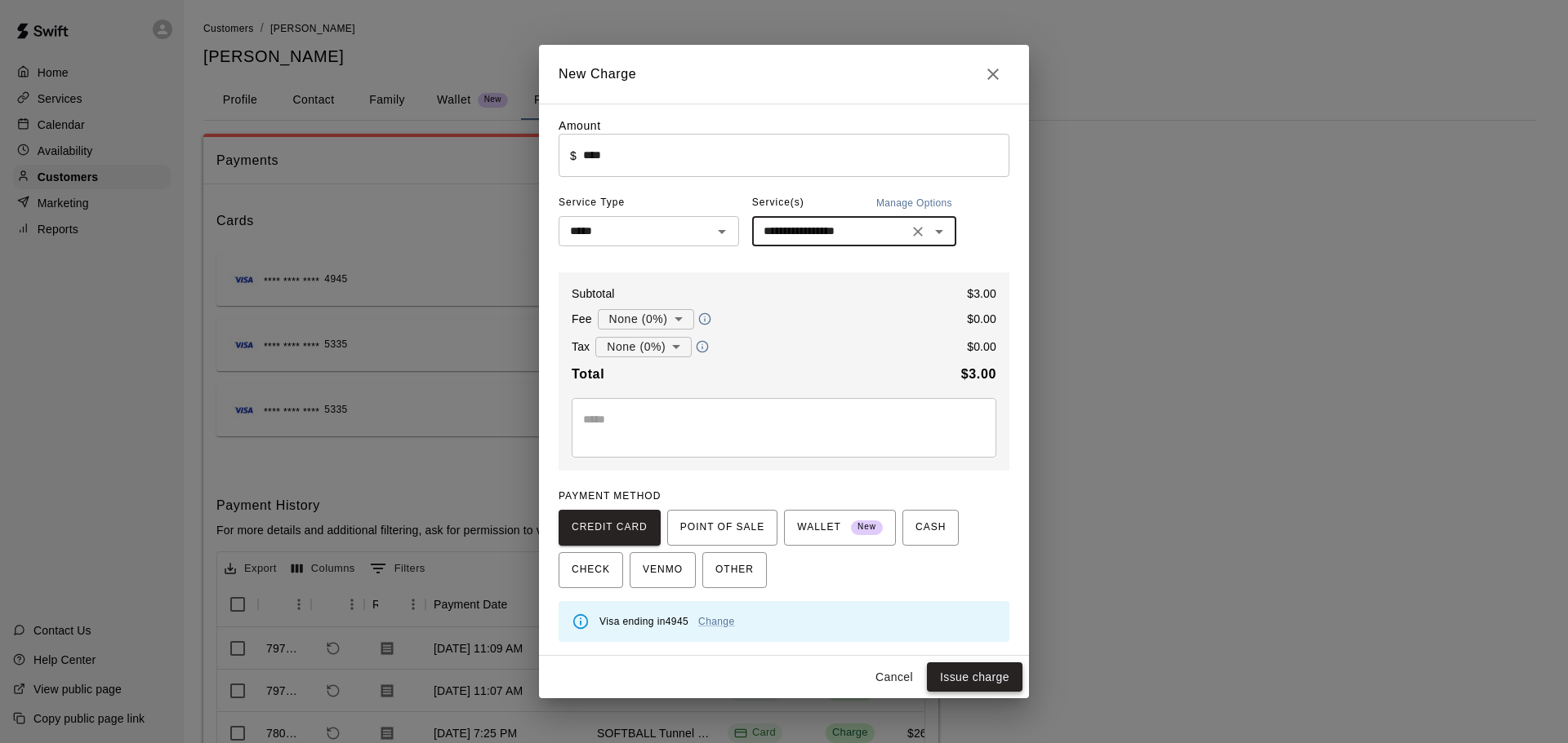
click at [989, 675] on button "Issue charge" at bounding box center [974, 677] width 95 height 30
type input "*"
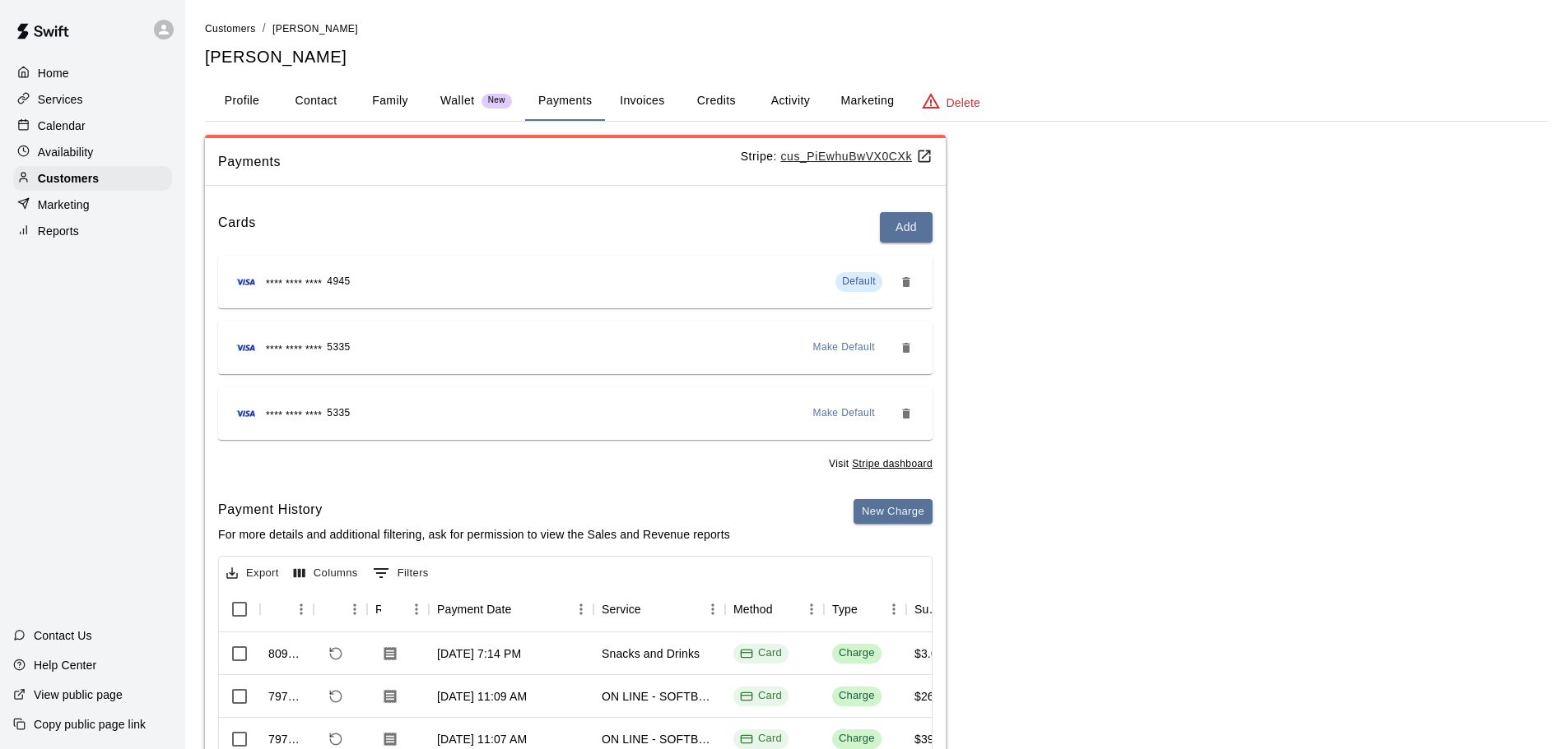
click at [45, 124] on p "Calendar" at bounding box center [61, 125] width 48 height 17
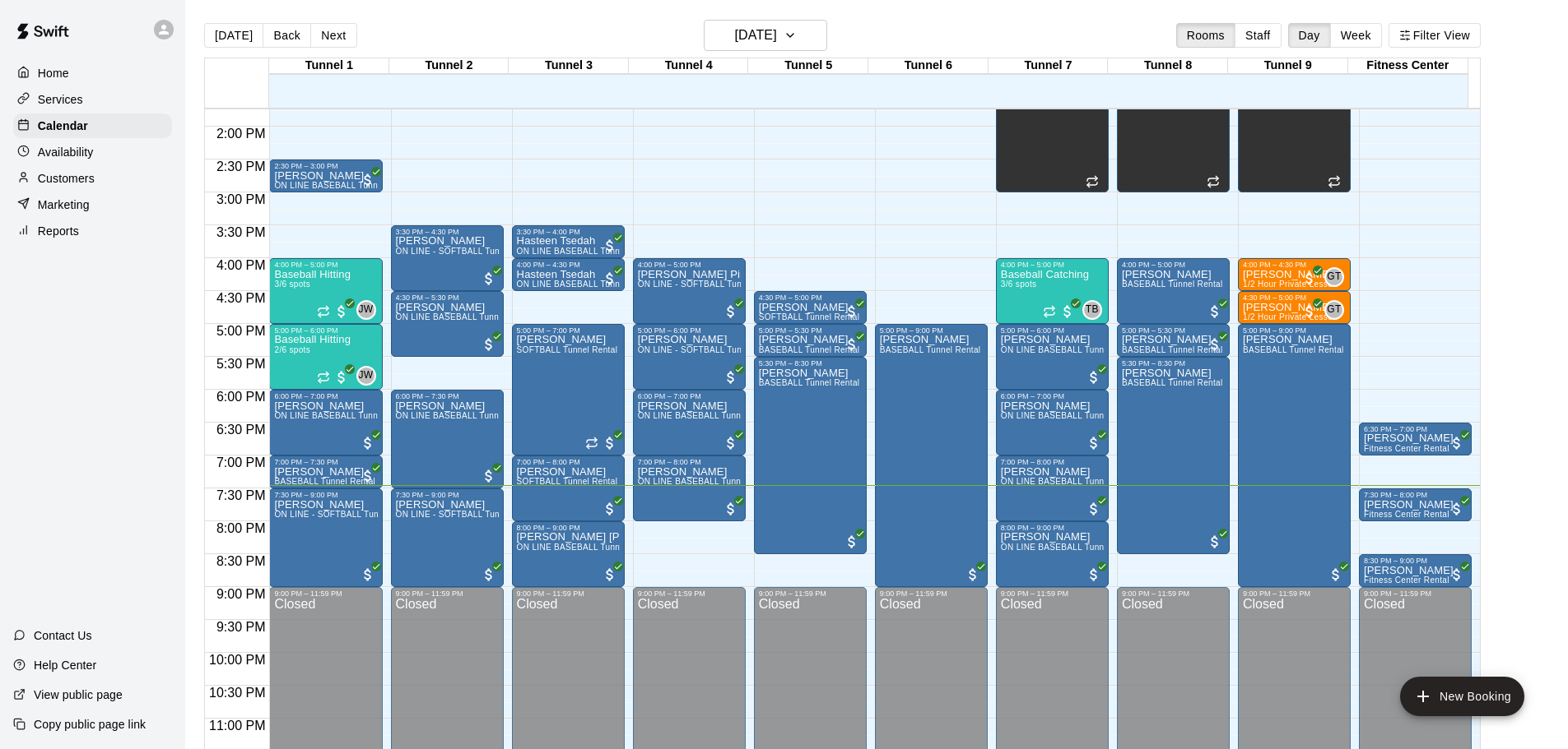
scroll to position [922, 0]
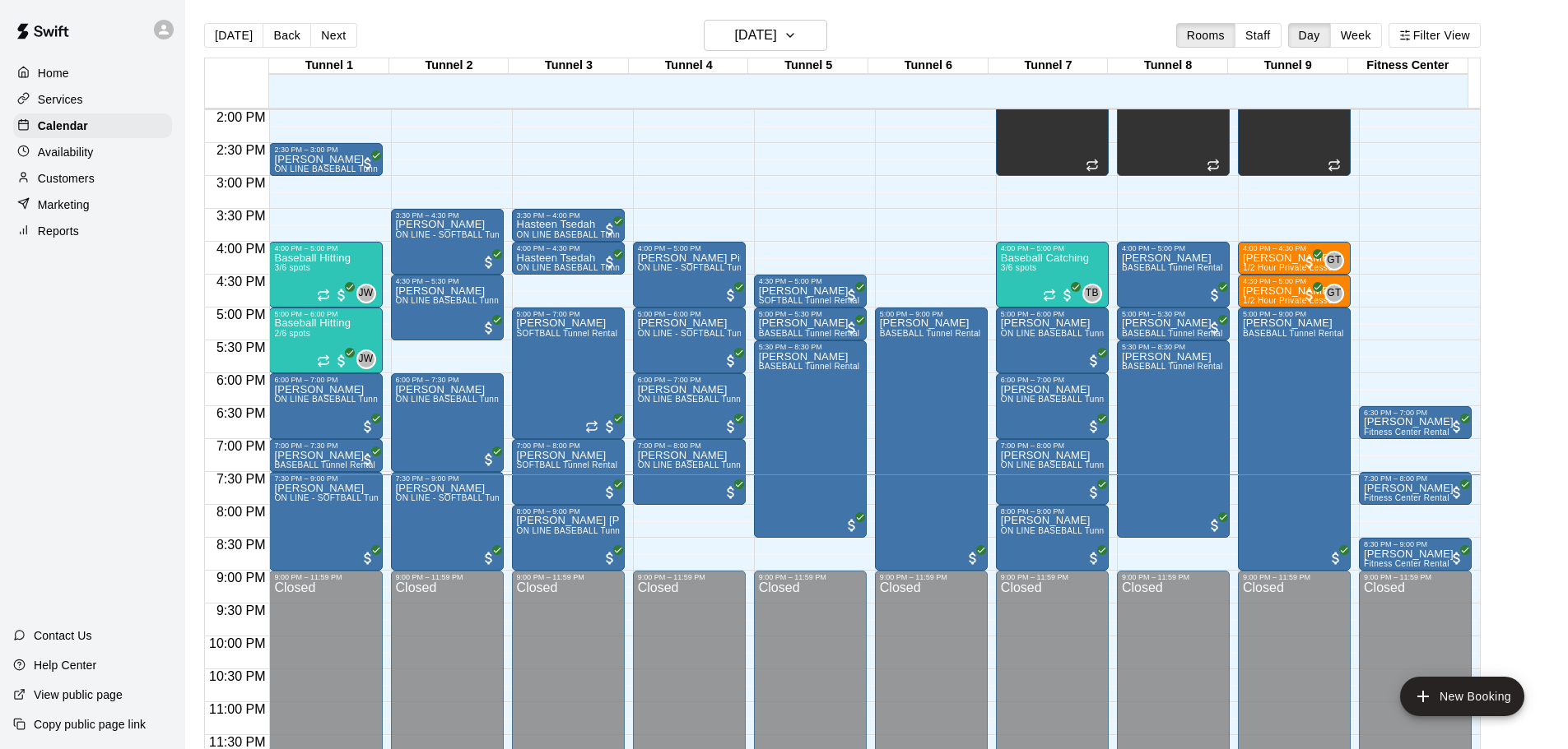
click at [72, 178] on p "Customers" at bounding box center [66, 178] width 56 height 17
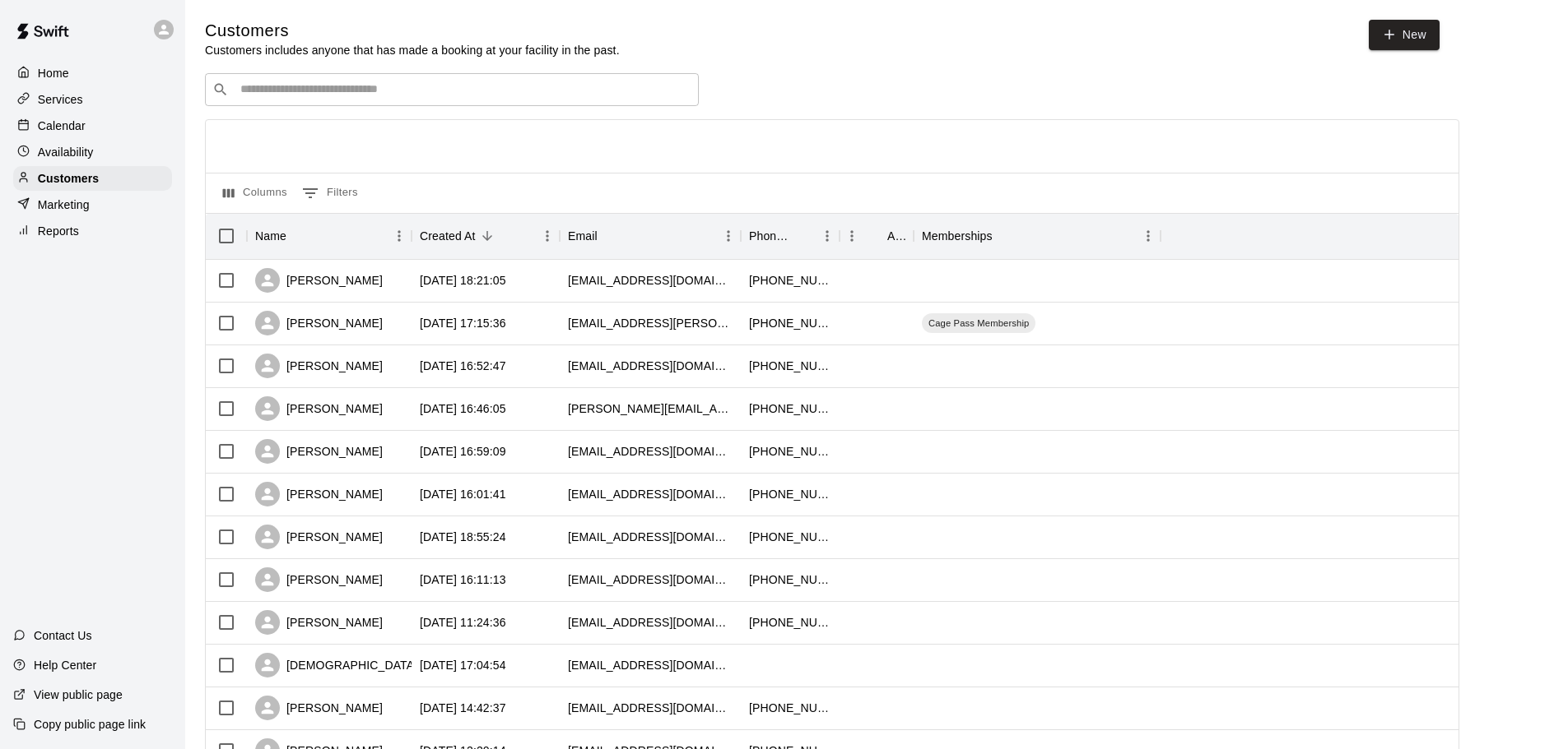
click at [264, 93] on input "Search customers by name or email" at bounding box center [463, 89] width 456 height 17
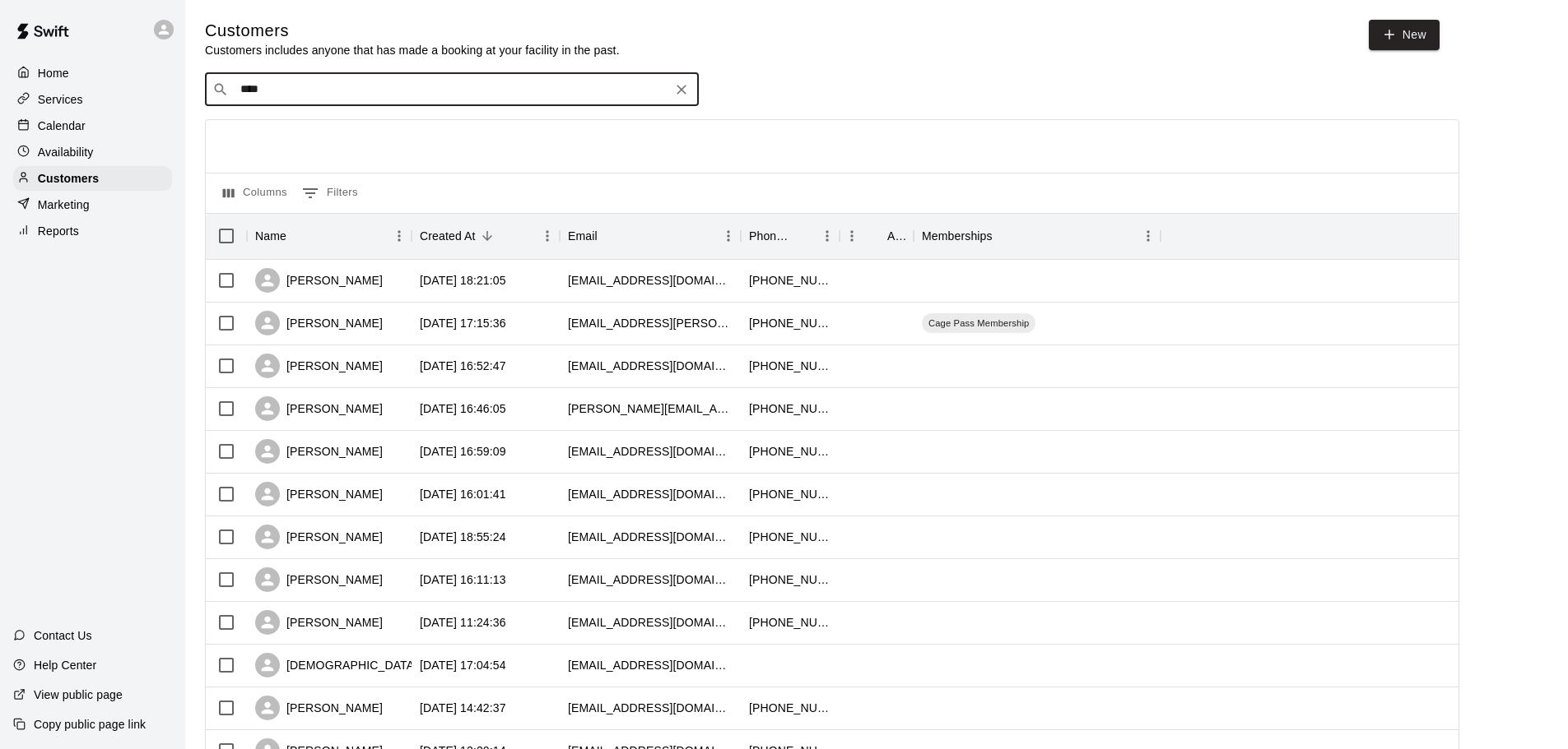
type input "****"
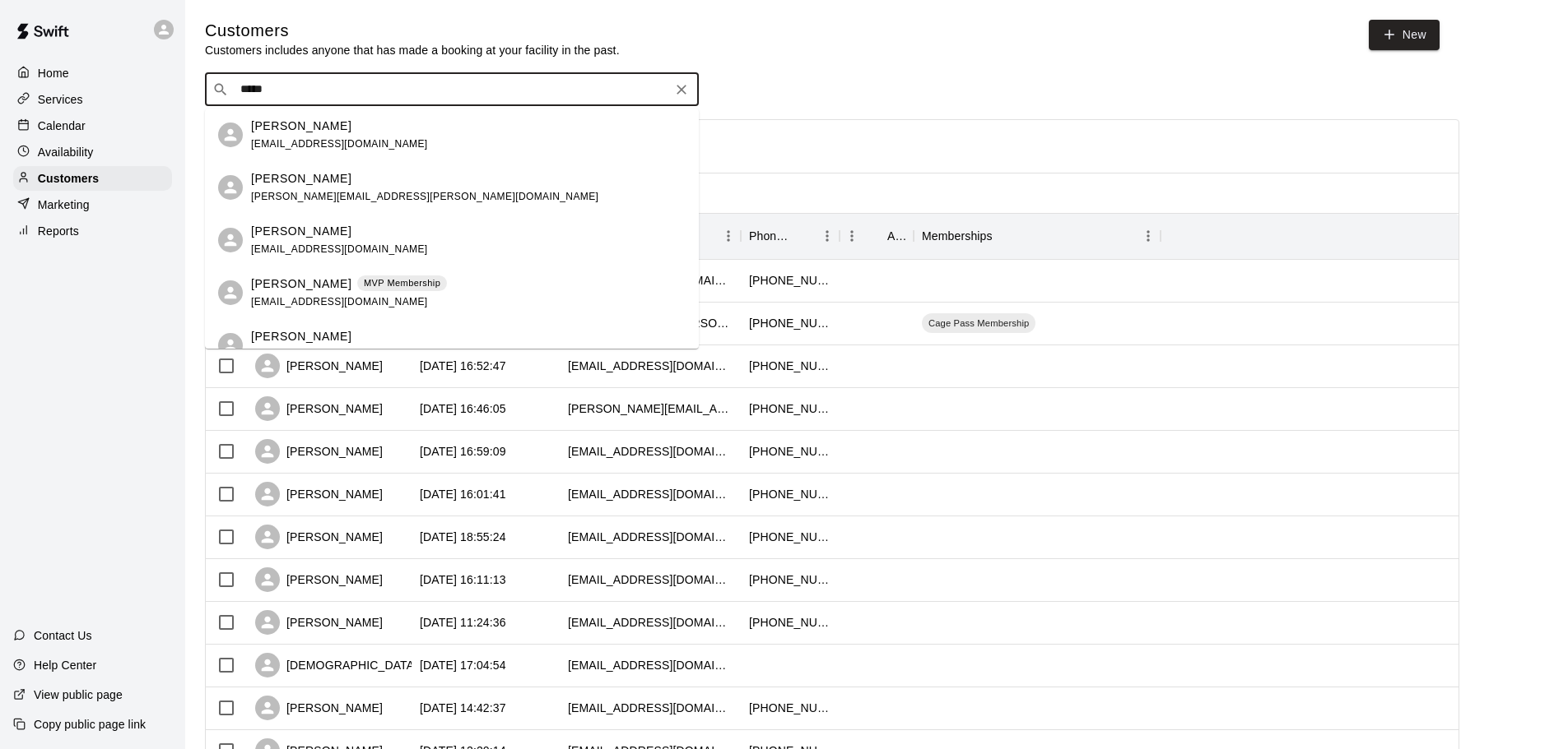
click at [288, 279] on p "Greg Hansen" at bounding box center [300, 285] width 100 height 17
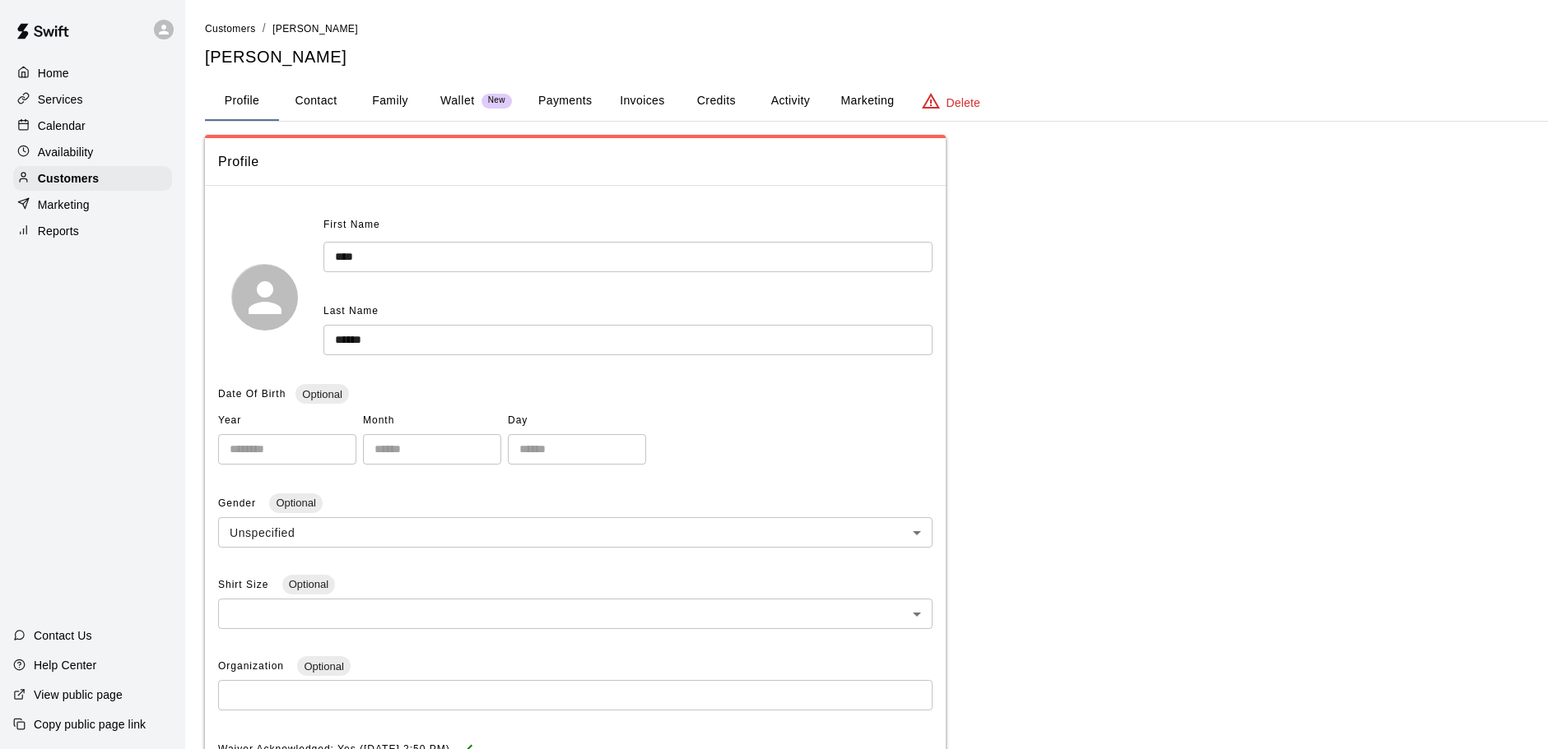
click at [589, 99] on button "Payments" at bounding box center [565, 101] width 80 height 40
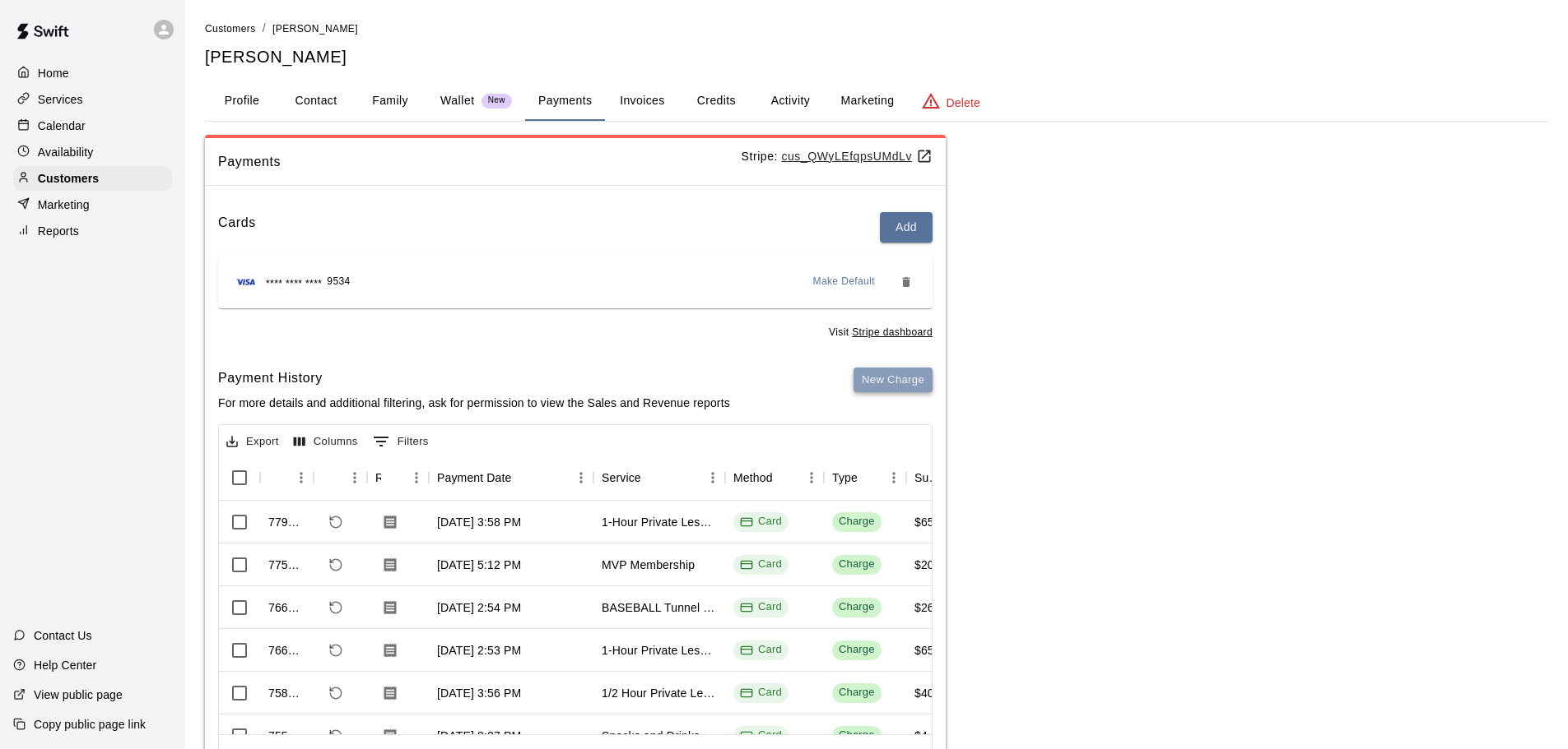
click at [897, 382] on button "New Charge" at bounding box center [892, 381] width 79 height 25
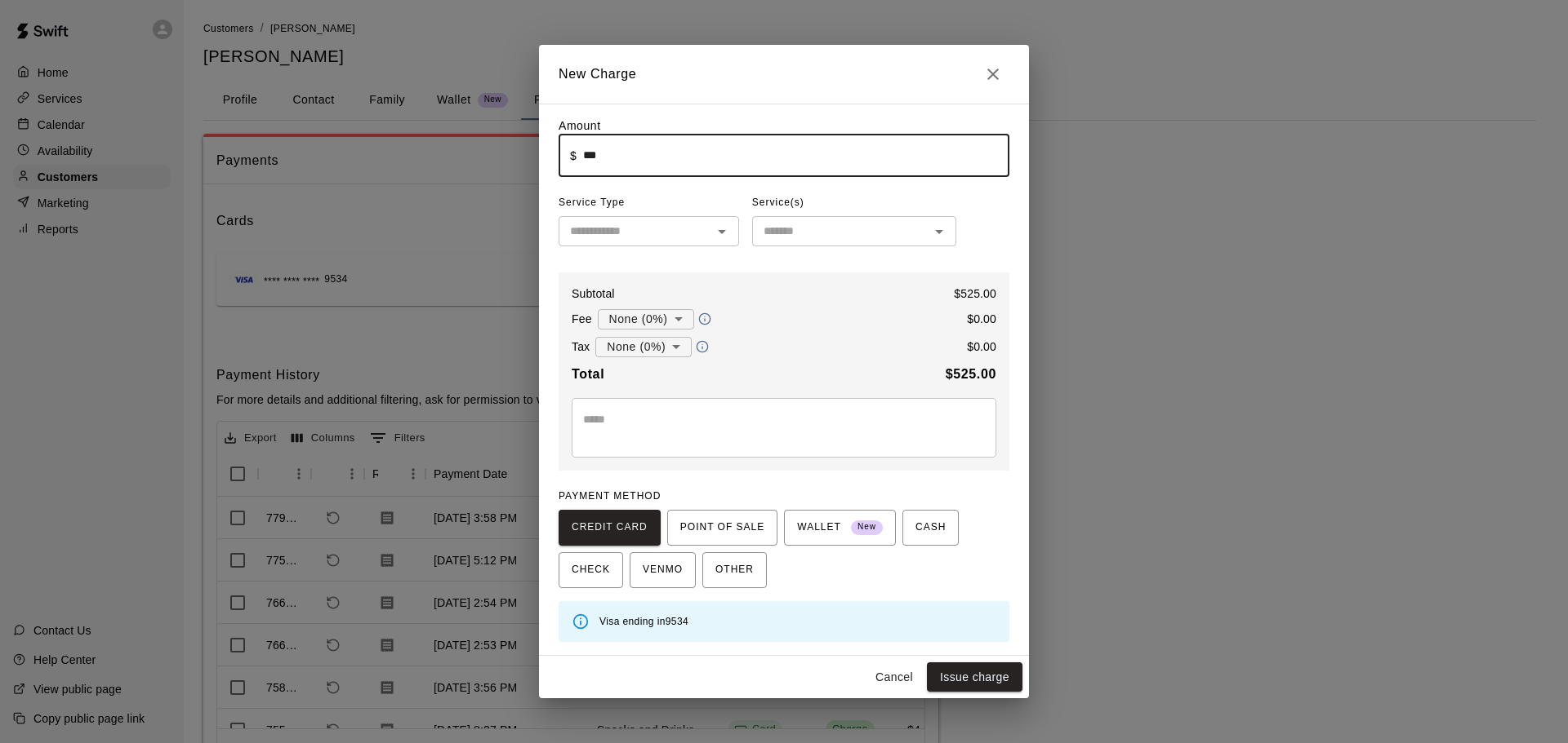
click at [586, 159] on input "***" at bounding box center [797, 155] width 426 height 43
click at [587, 156] on input "***" at bounding box center [797, 155] width 426 height 43
click at [709, 226] on div "​" at bounding box center [648, 230] width 180 height 30
type input "****"
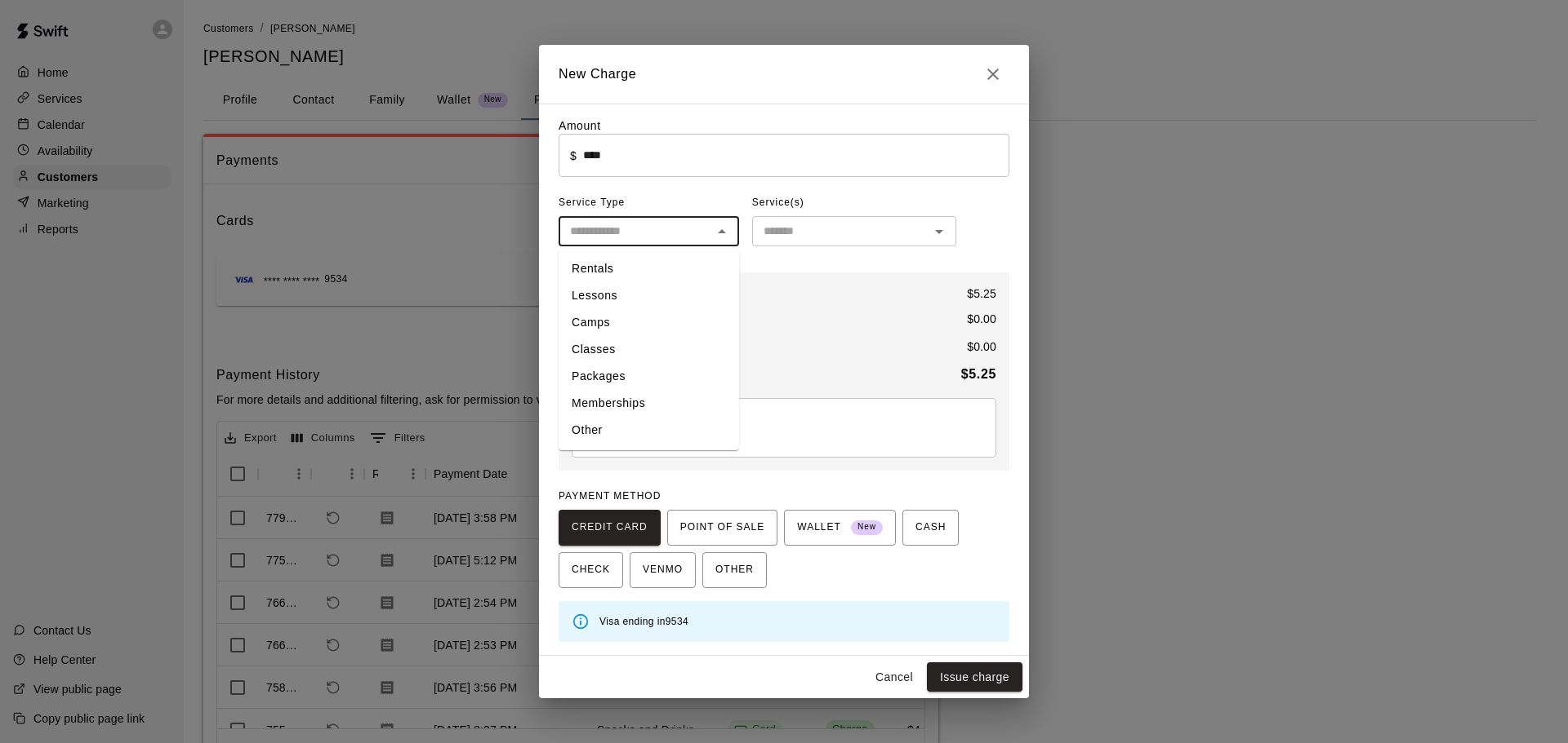
click at [609, 438] on li "Other" at bounding box center [648, 431] width 180 height 27
type input "*****"
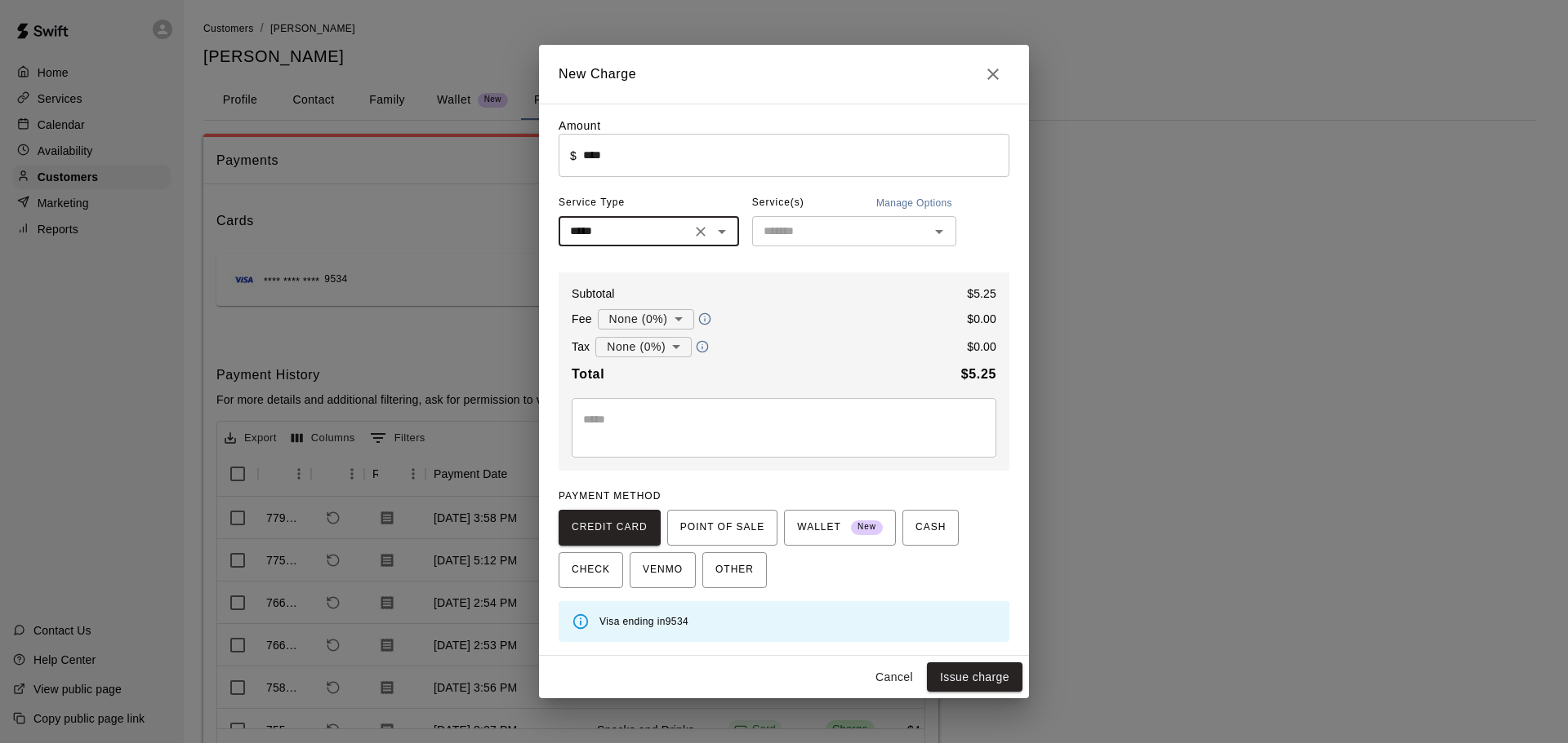
click at [837, 247] on div "​" at bounding box center [854, 230] width 204 height 30
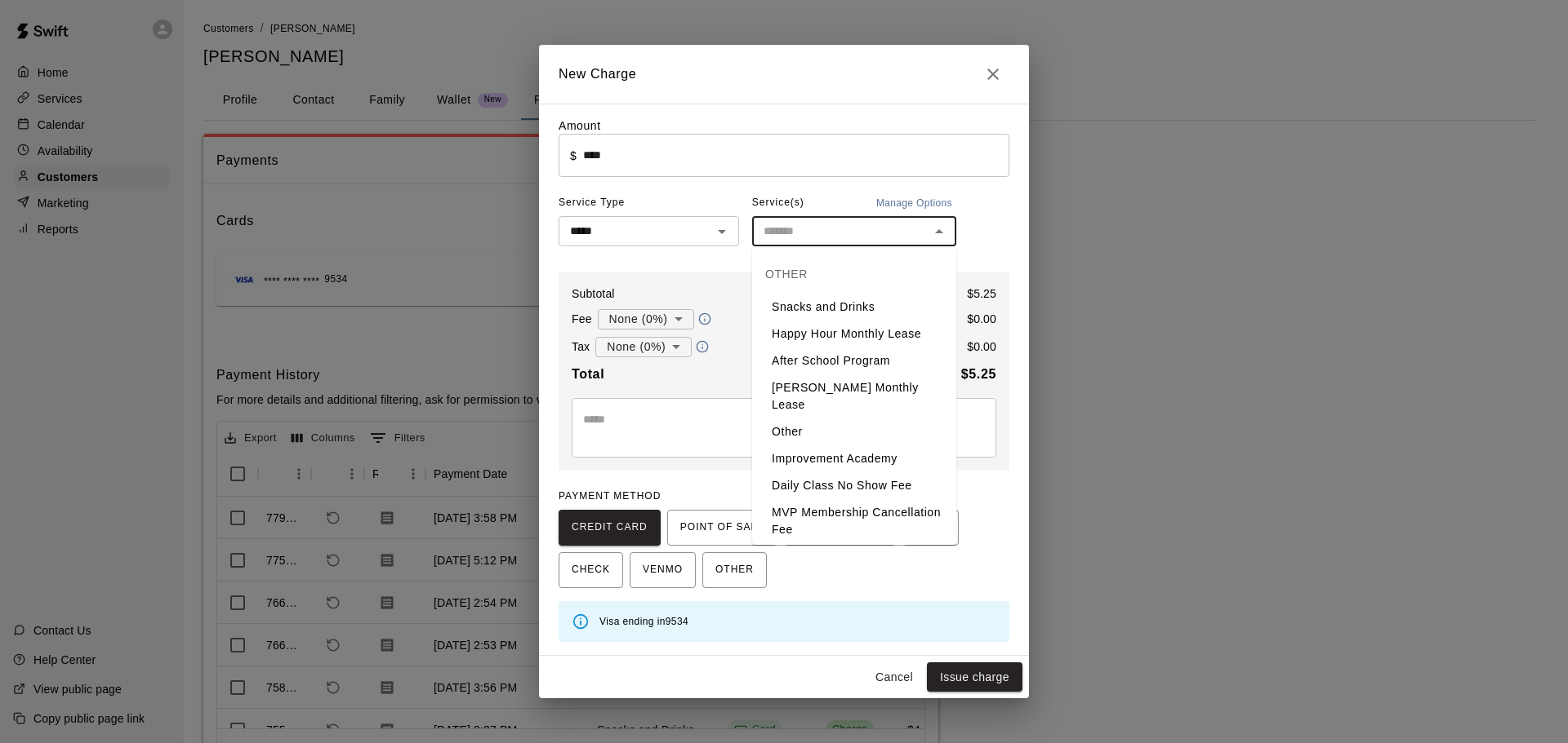
click at [810, 309] on li "Snacks and Drinks" at bounding box center [854, 307] width 204 height 27
type input "**********"
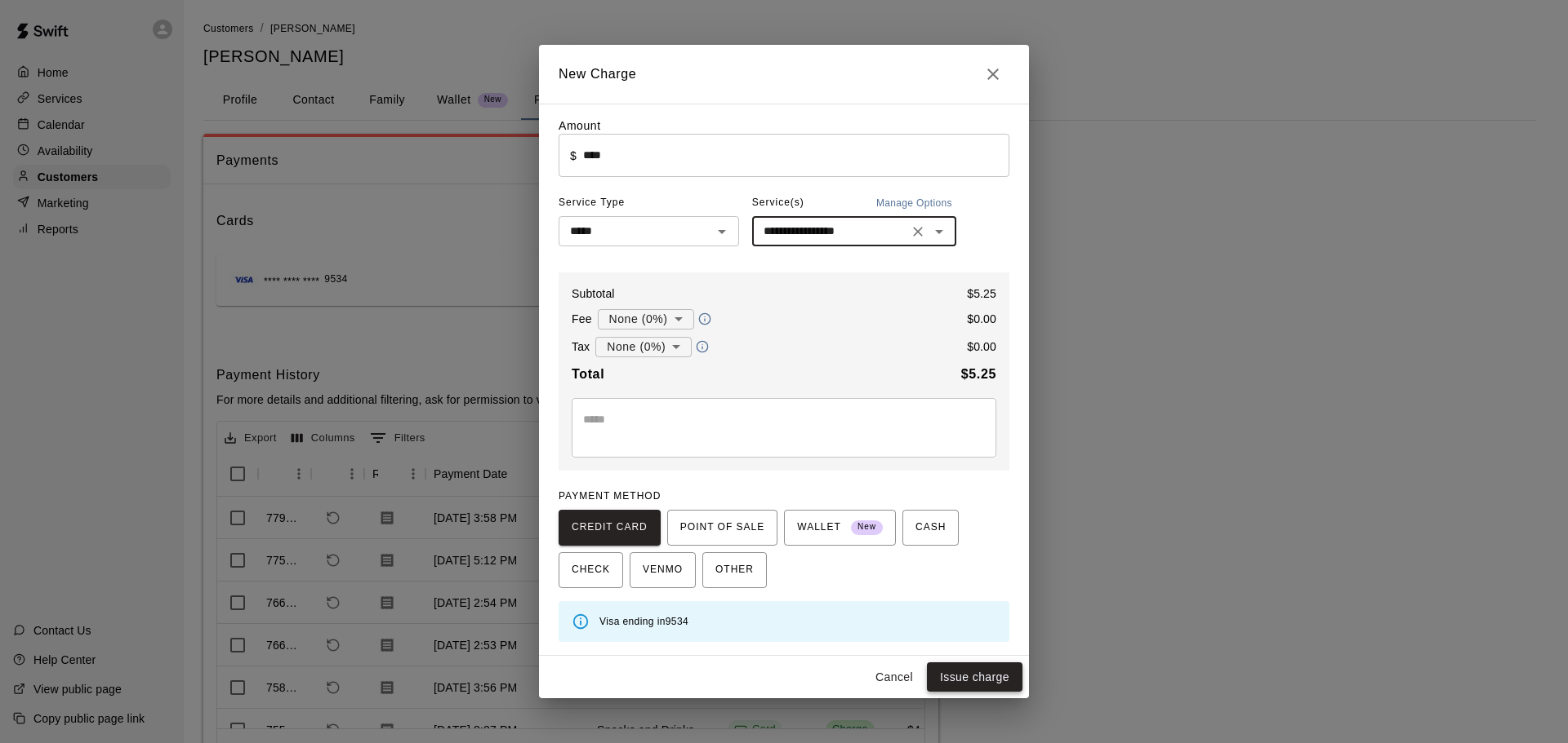
click at [975, 683] on button "Issue charge" at bounding box center [974, 677] width 95 height 30
type input "*"
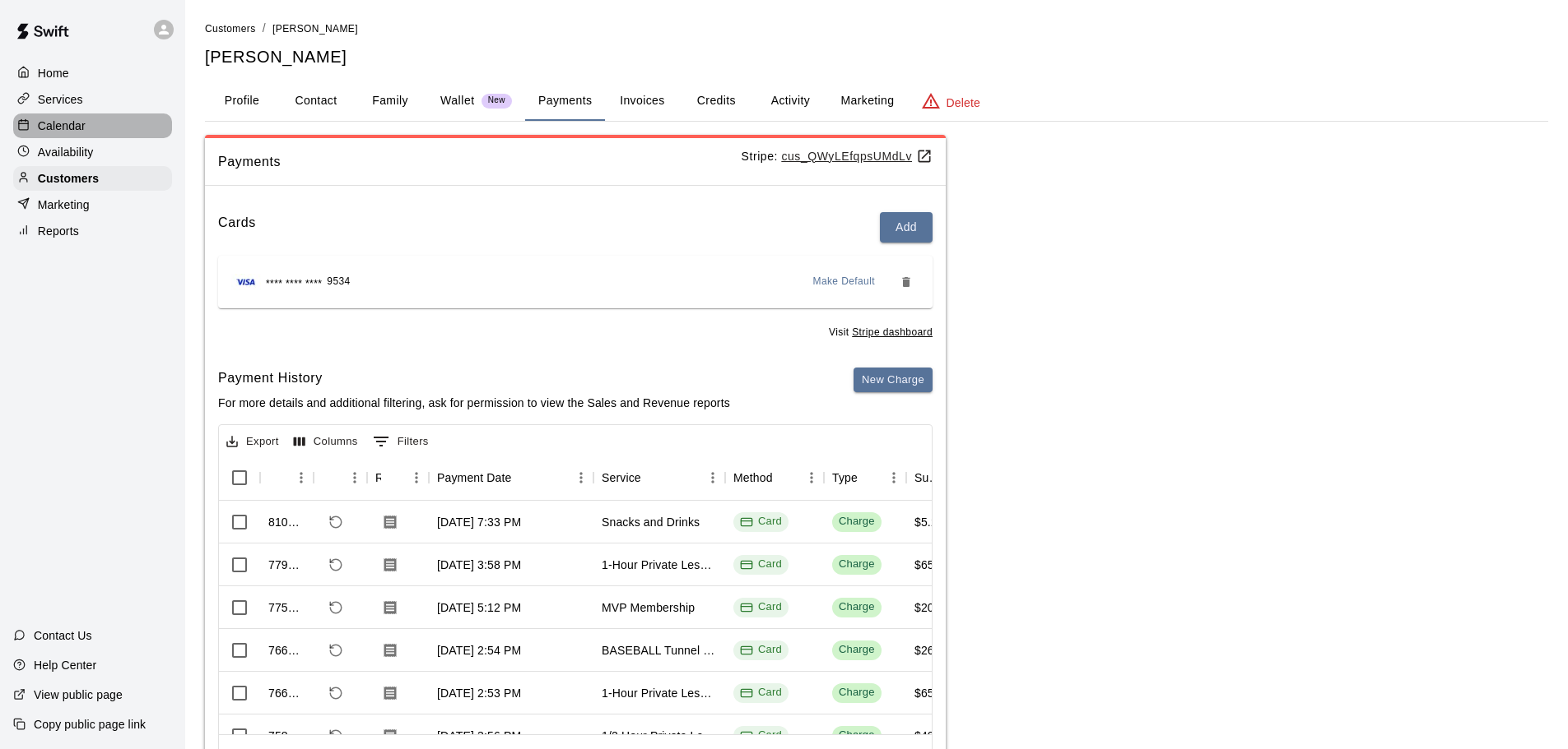
click at [79, 134] on p "Calendar" at bounding box center [61, 125] width 48 height 17
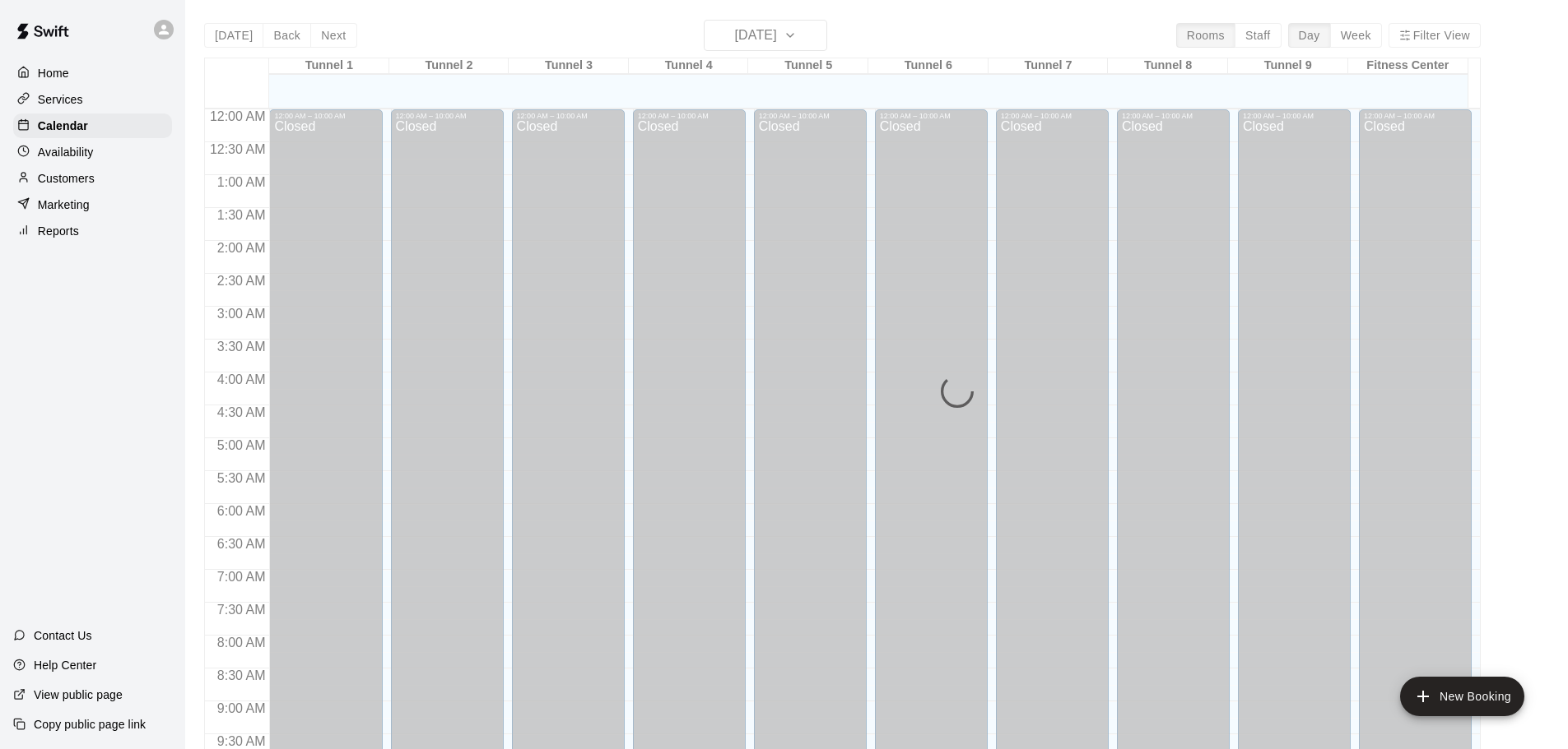
scroll to position [871, 0]
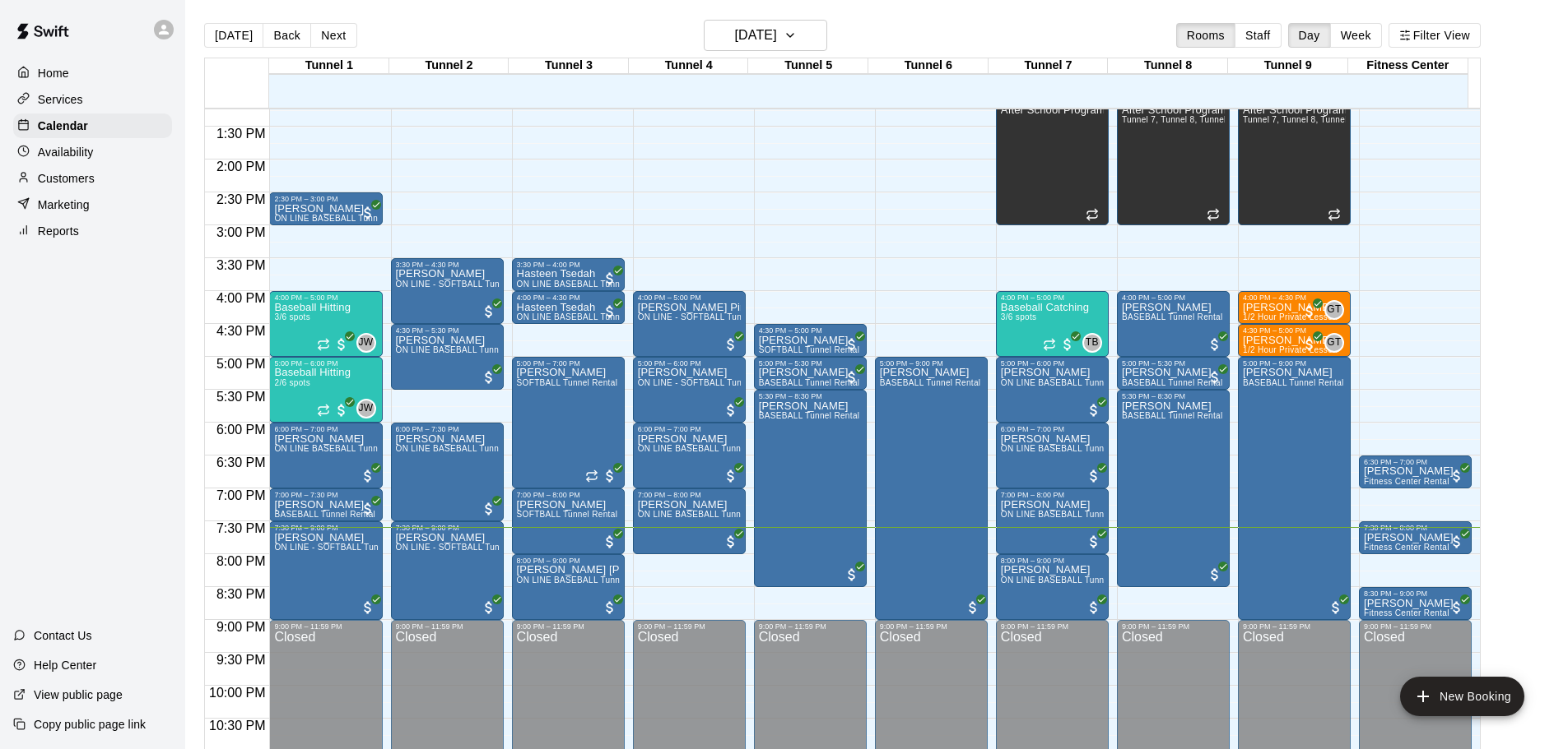
click at [42, 674] on div "Help Center" at bounding box center [54, 665] width 110 height 29
click at [31, 711] on div "Copy public page link" at bounding box center [92, 725] width 186 height 29
click at [1057, 580] on span "ON LINE BASEBALL Tunnel 7-9 Rental" at bounding box center [1078, 580] width 154 height 9
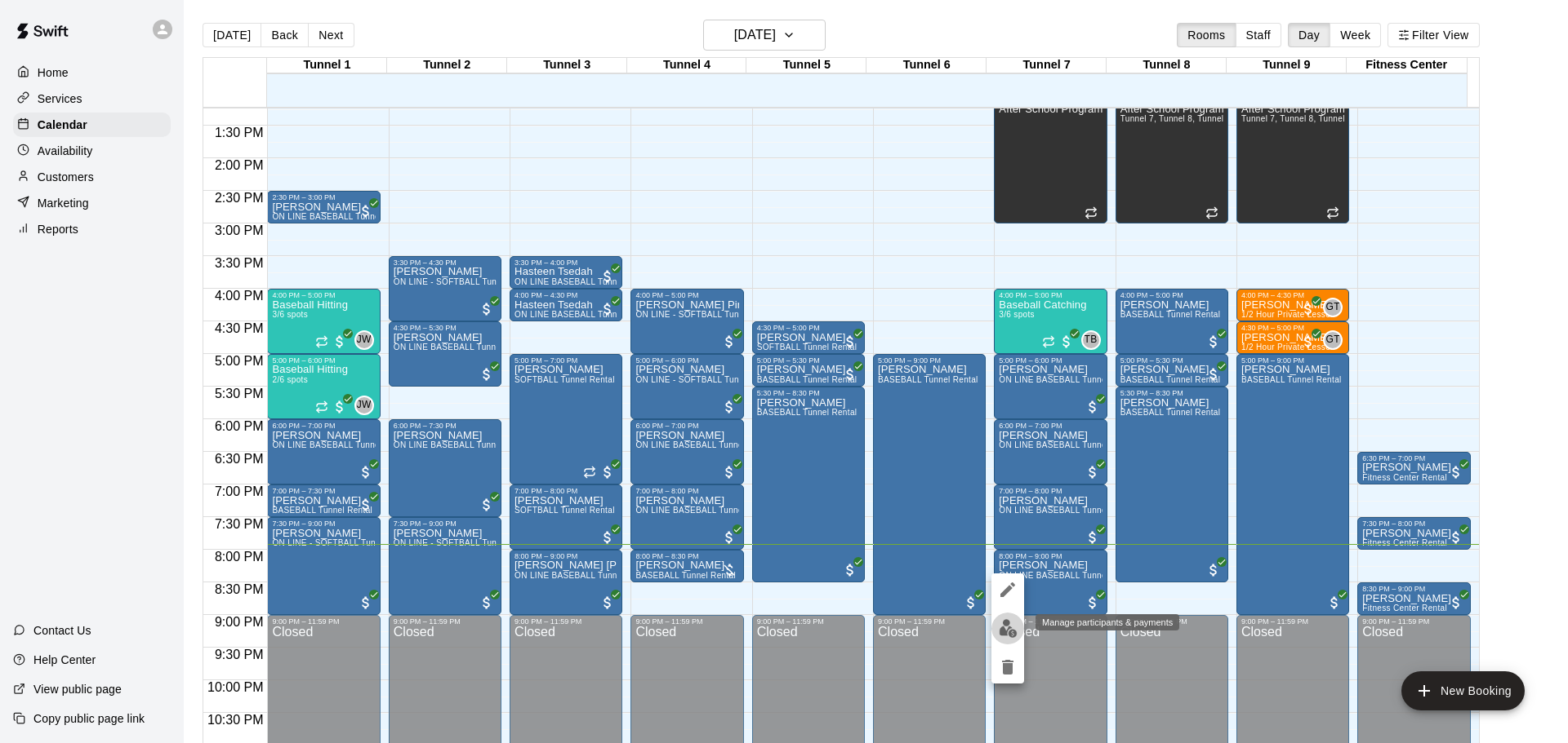
click at [1009, 620] on img "edit" at bounding box center [1008, 628] width 18 height 18
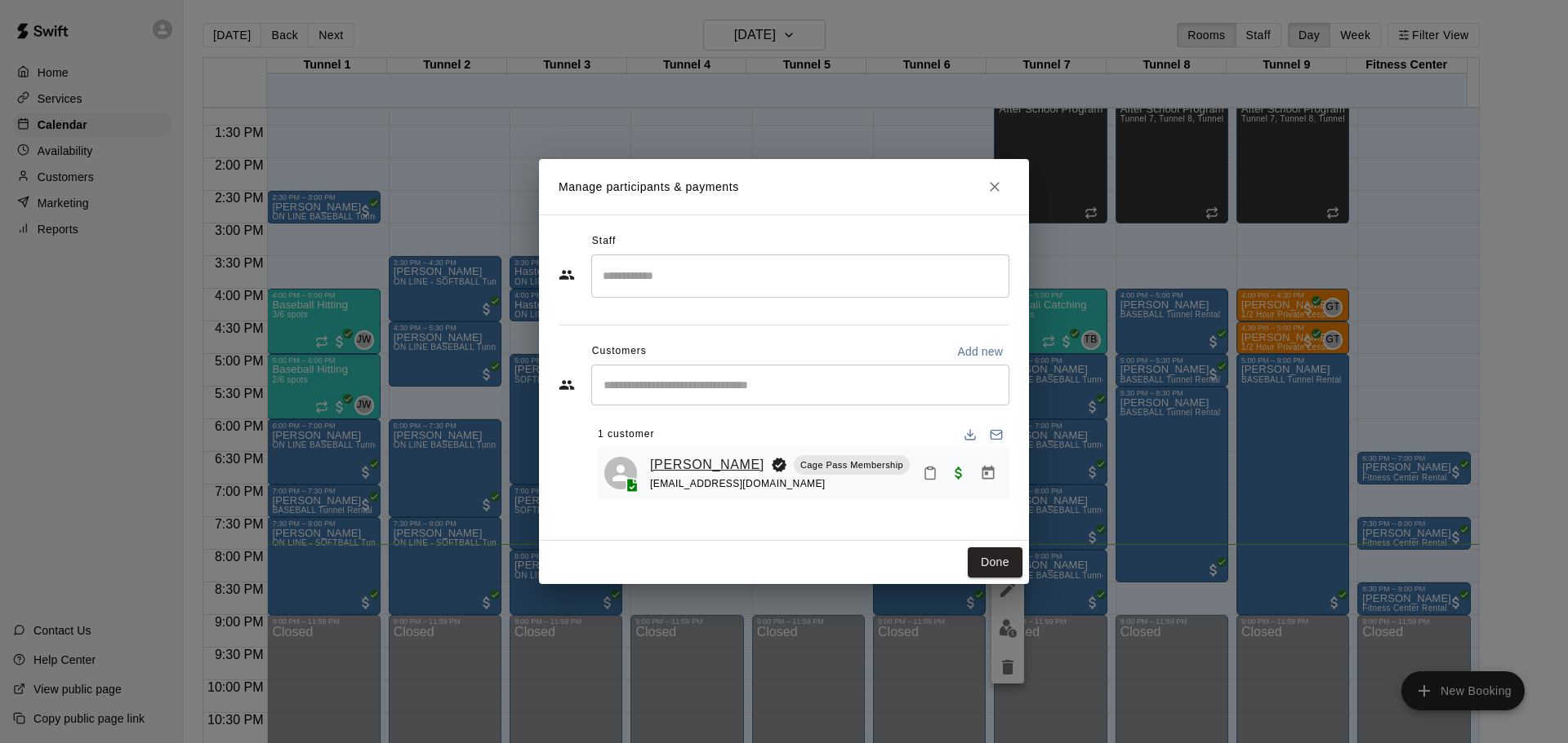
click at [707, 464] on link "Jacoby Hogsett" at bounding box center [707, 465] width 115 height 21
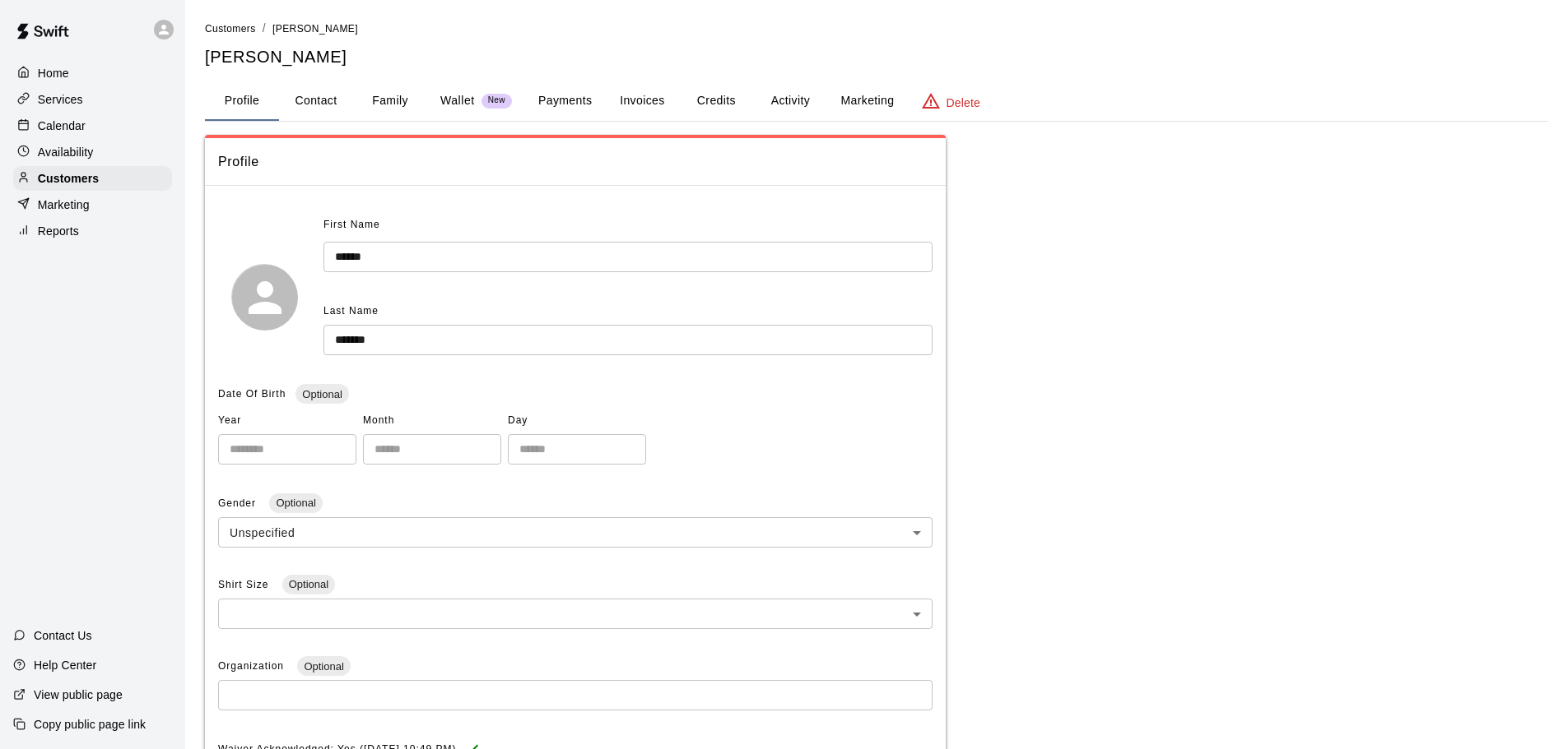
click at [573, 94] on button "Payments" at bounding box center [565, 101] width 80 height 40
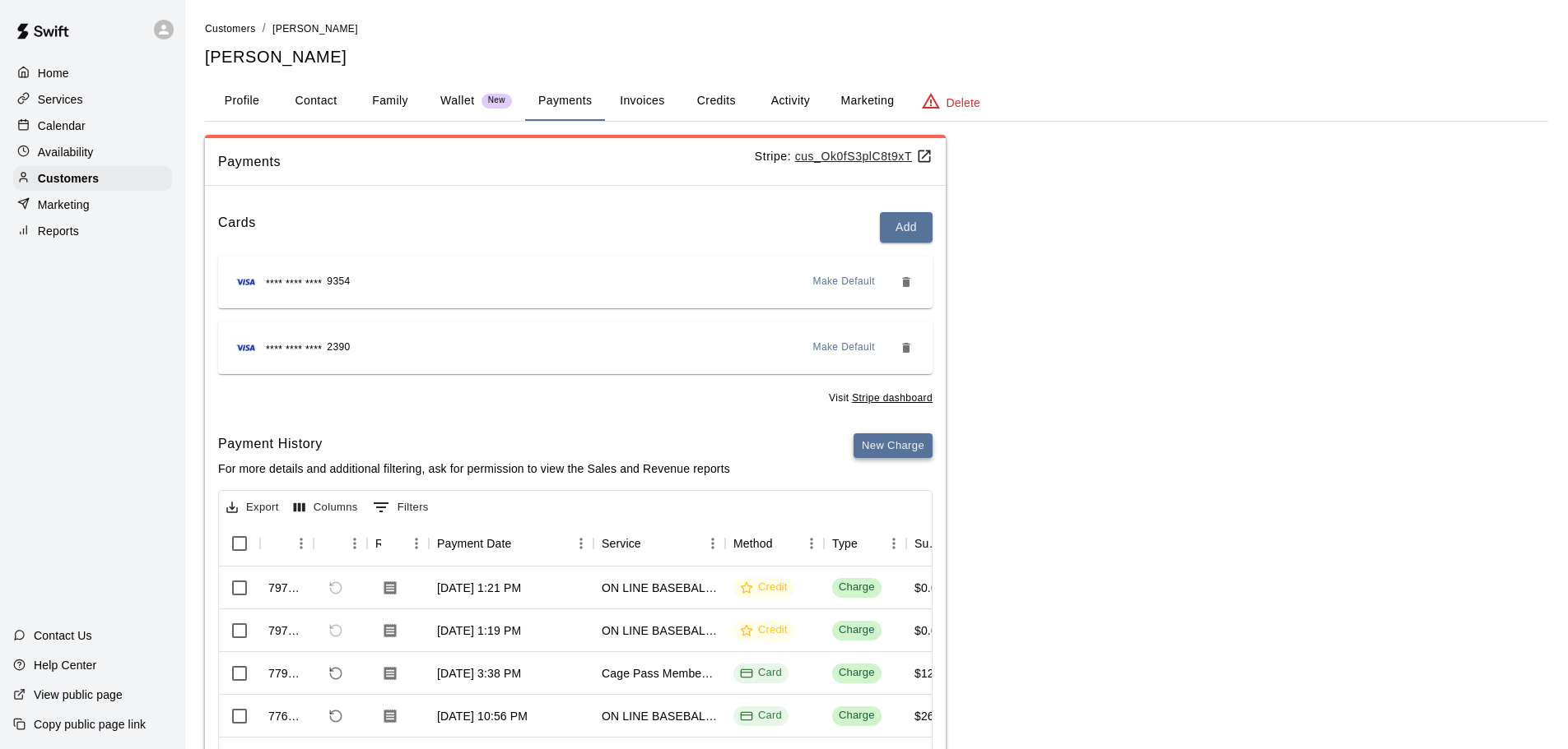
click at [900, 449] on button "New Charge" at bounding box center [892, 446] width 79 height 25
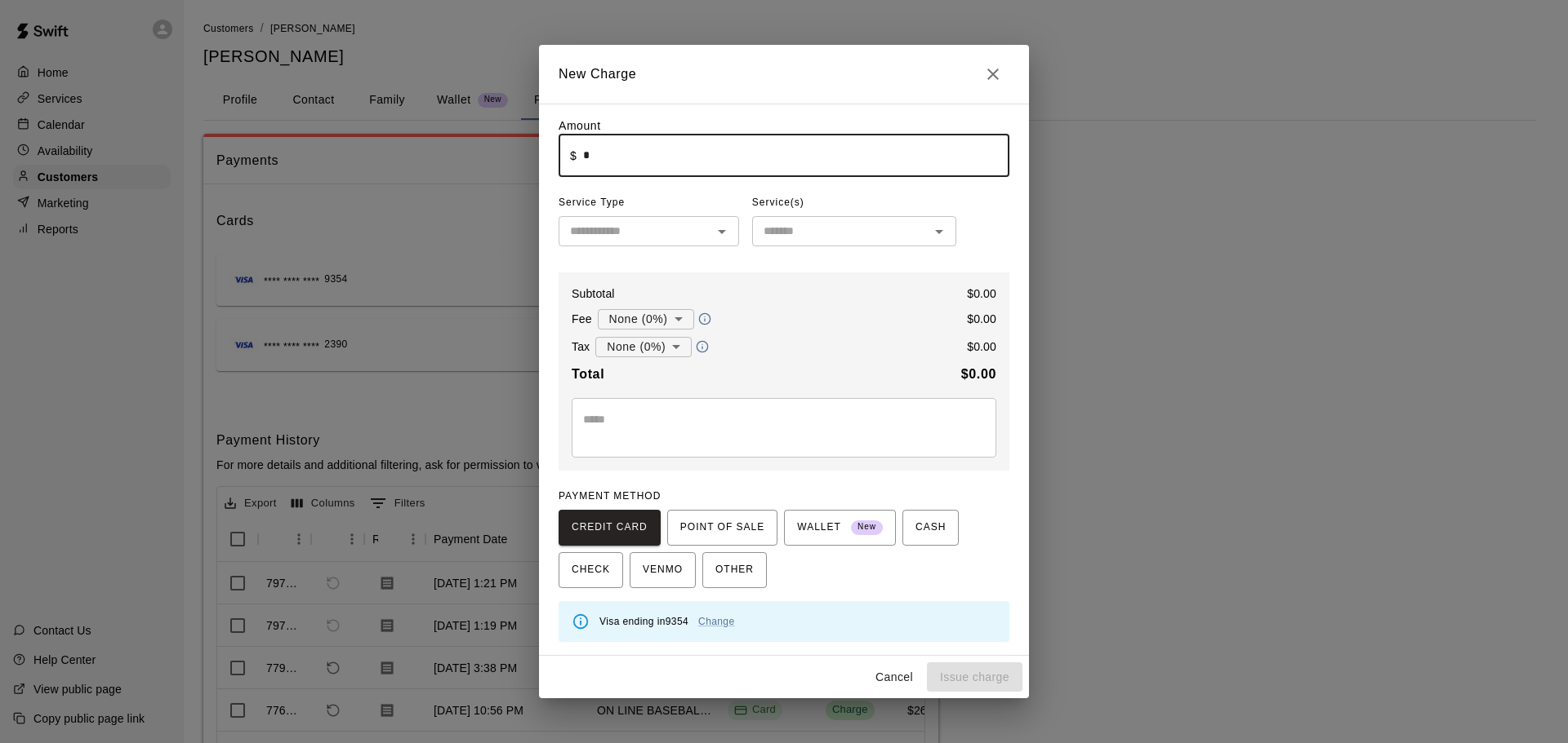
click at [646, 167] on input "*" at bounding box center [797, 155] width 426 height 43
type input "**"
drag, startPoint x: 631, startPoint y: 145, endPoint x: 521, endPoint y: 166, distance: 112.0
click at [521, 166] on div "New Charge Amount ​ $ ** ​ Service Type ​ Service(s) ​ Subtotal $ 23.00 Fee Non…" at bounding box center [784, 371] width 1568 height 743
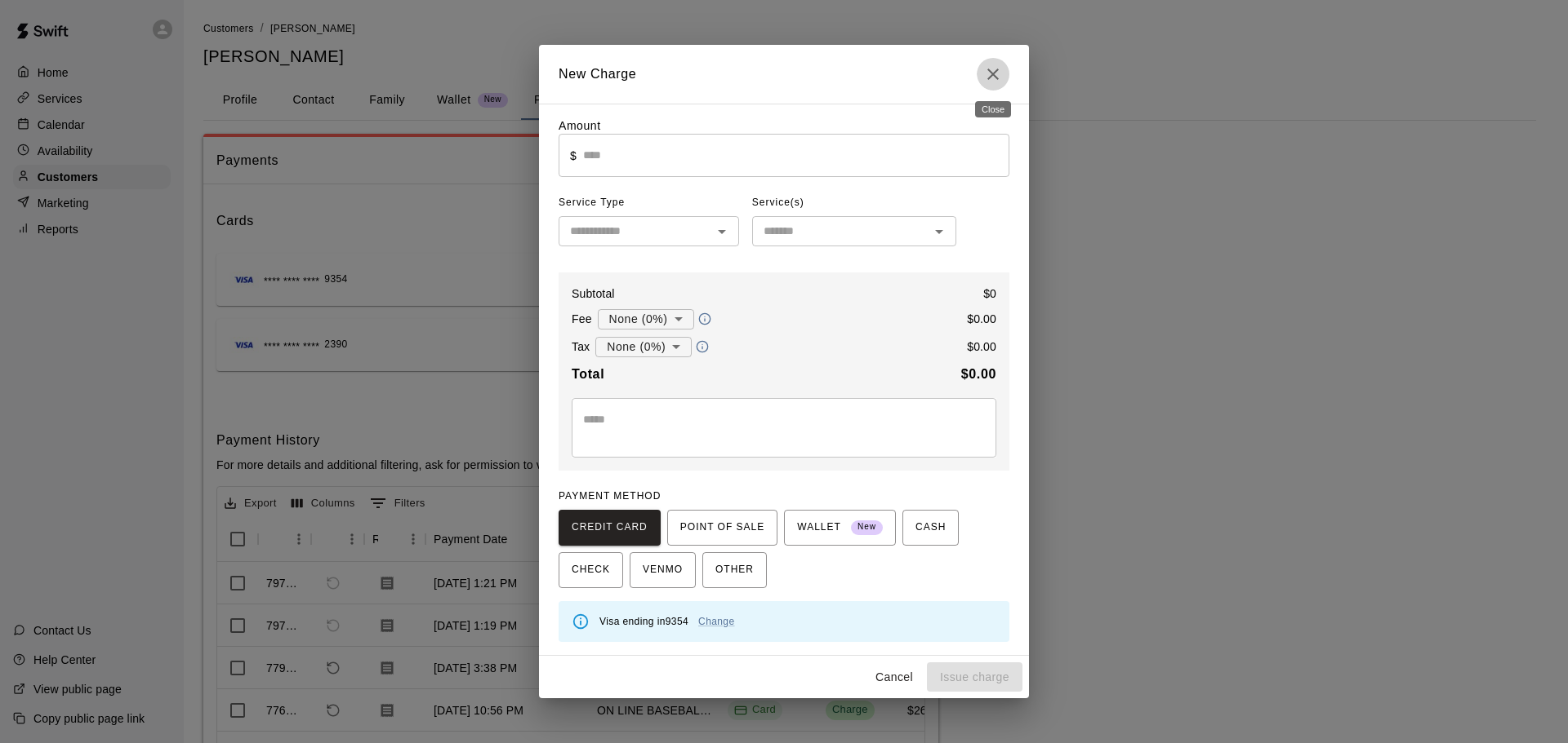
drag, startPoint x: 996, startPoint y: 73, endPoint x: 578, endPoint y: 62, distance: 418.1
click at [996, 74] on icon "Close" at bounding box center [993, 74] width 19 height 19
type input "*"
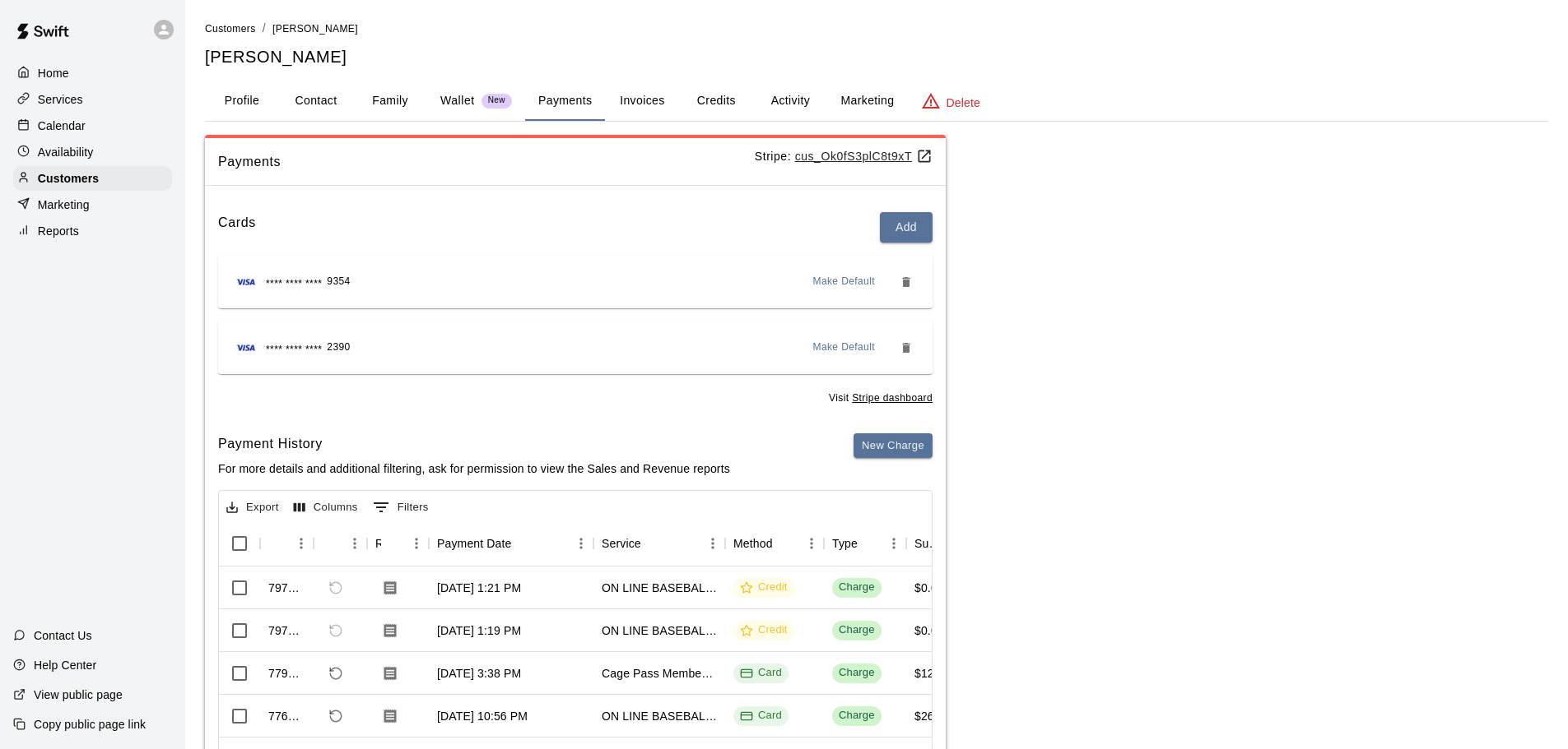
click at [51, 126] on p "Calendar" at bounding box center [61, 125] width 48 height 17
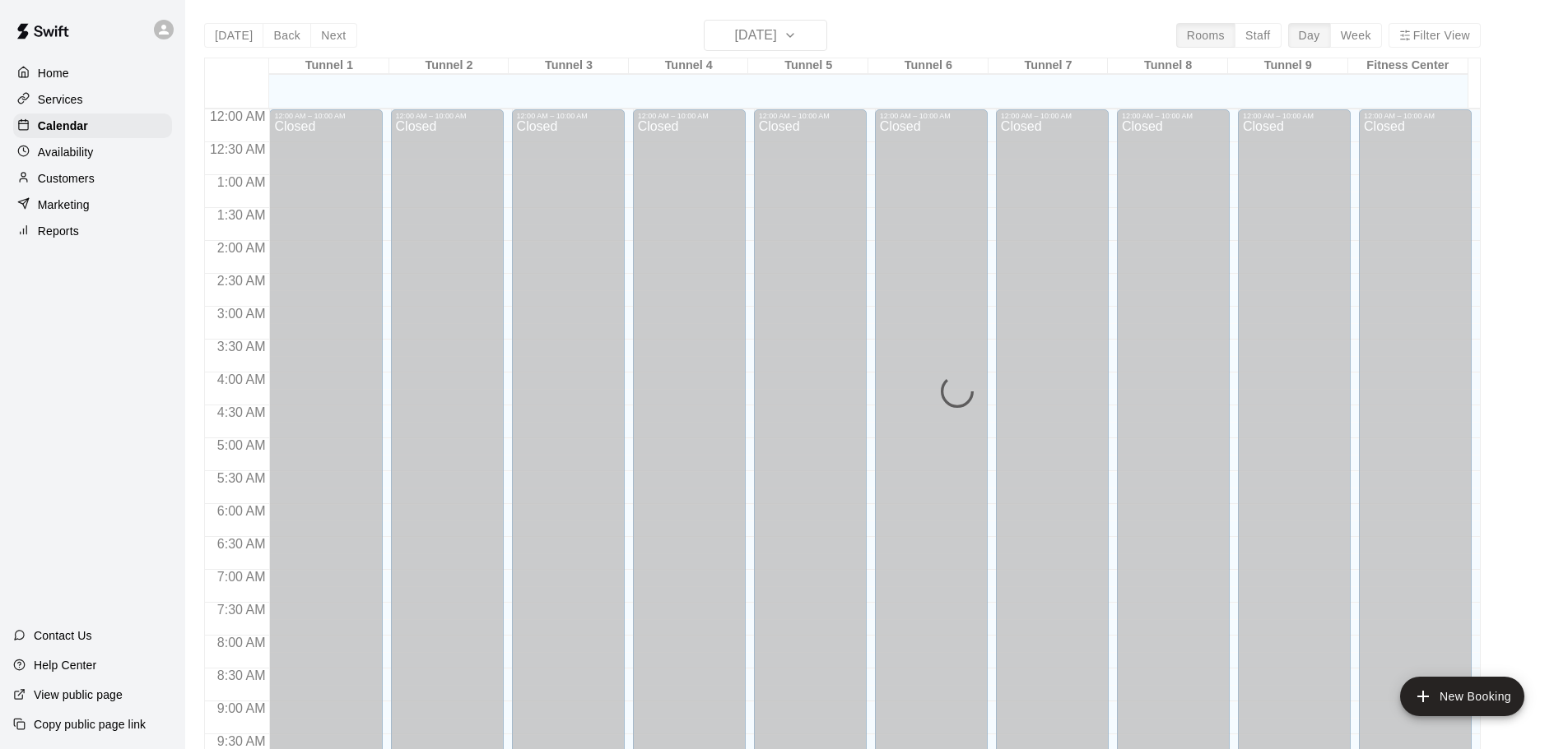
scroll to position [871, 0]
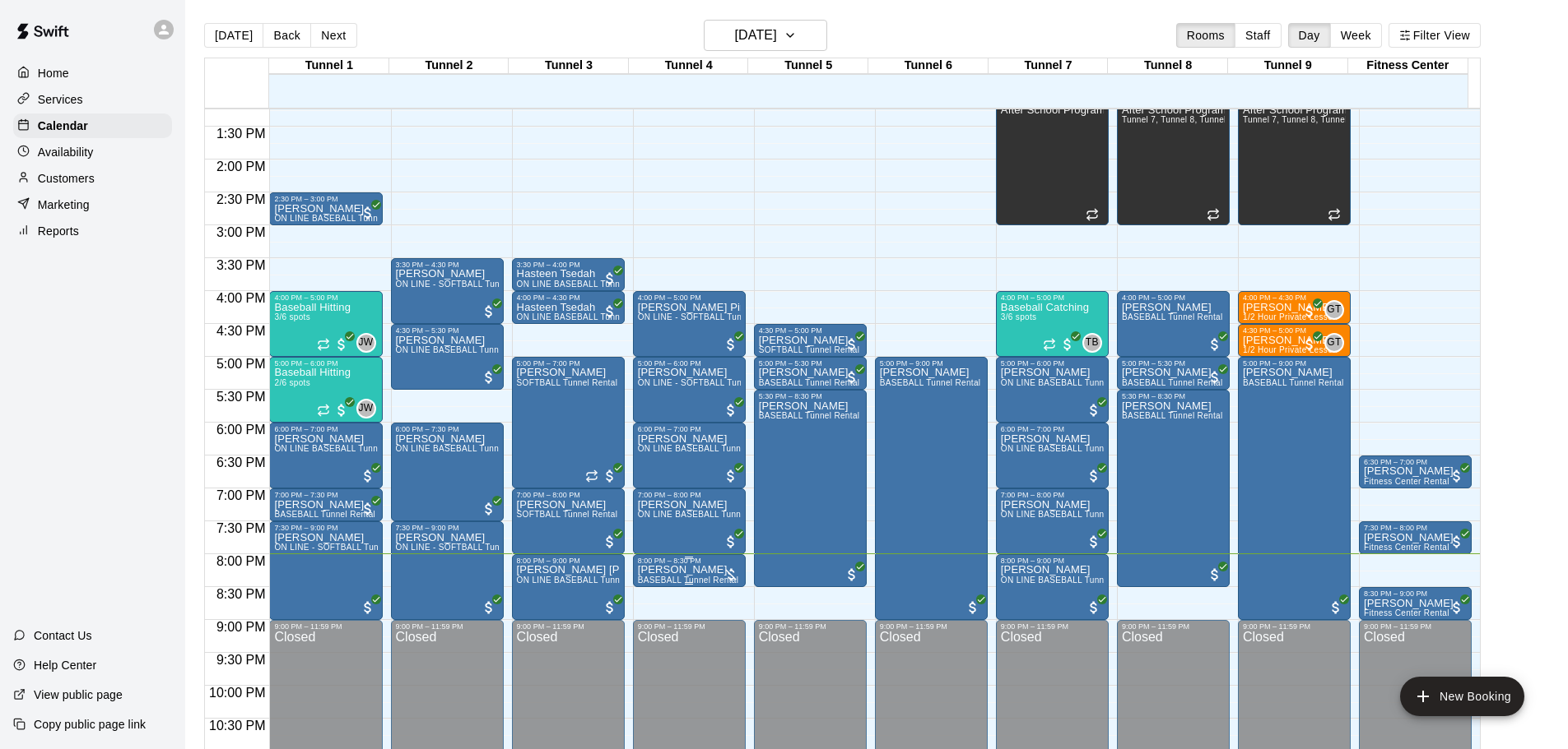
click at [730, 567] on div at bounding box center [731, 574] width 17 height 17
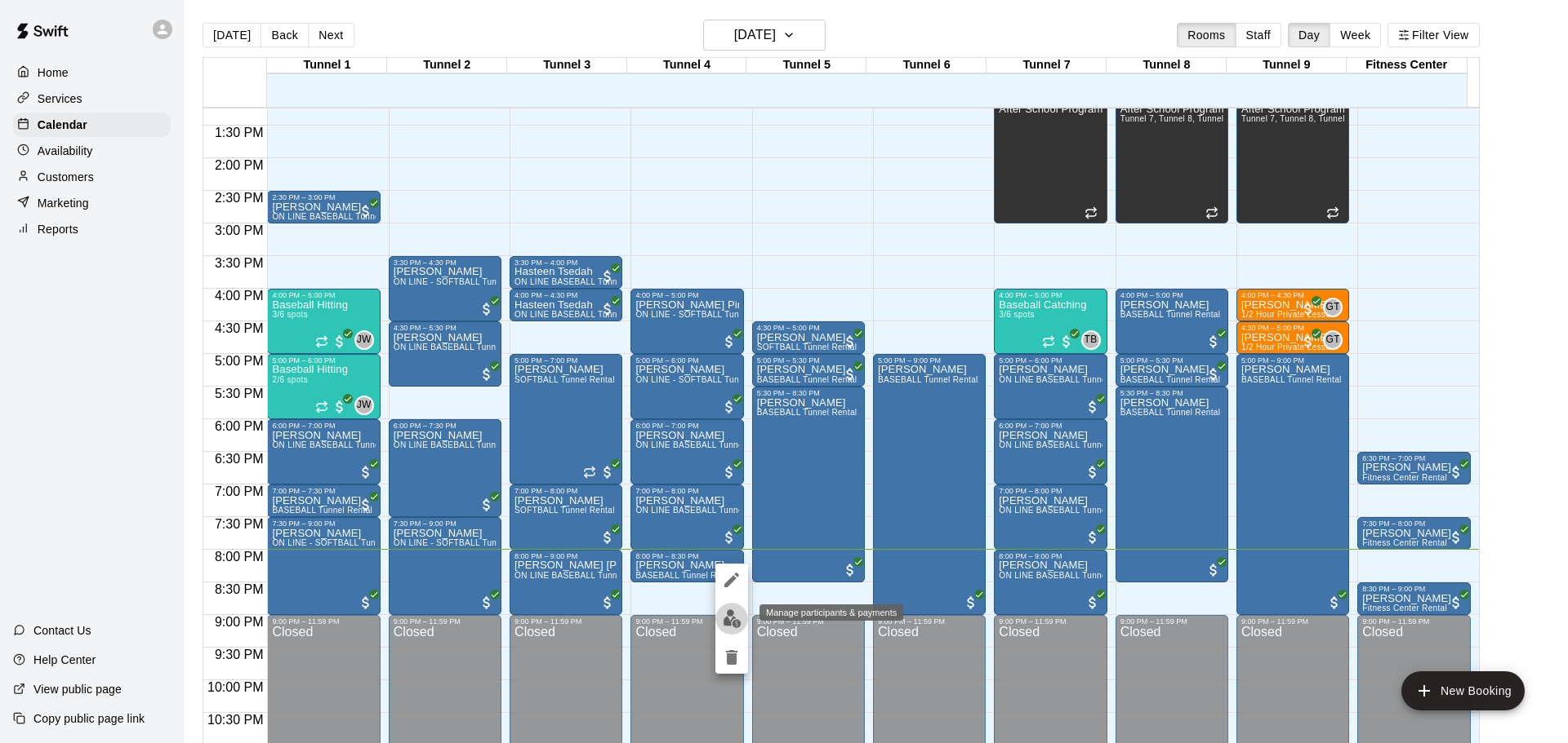
click at [731, 613] on img "edit" at bounding box center [731, 619] width 18 height 18
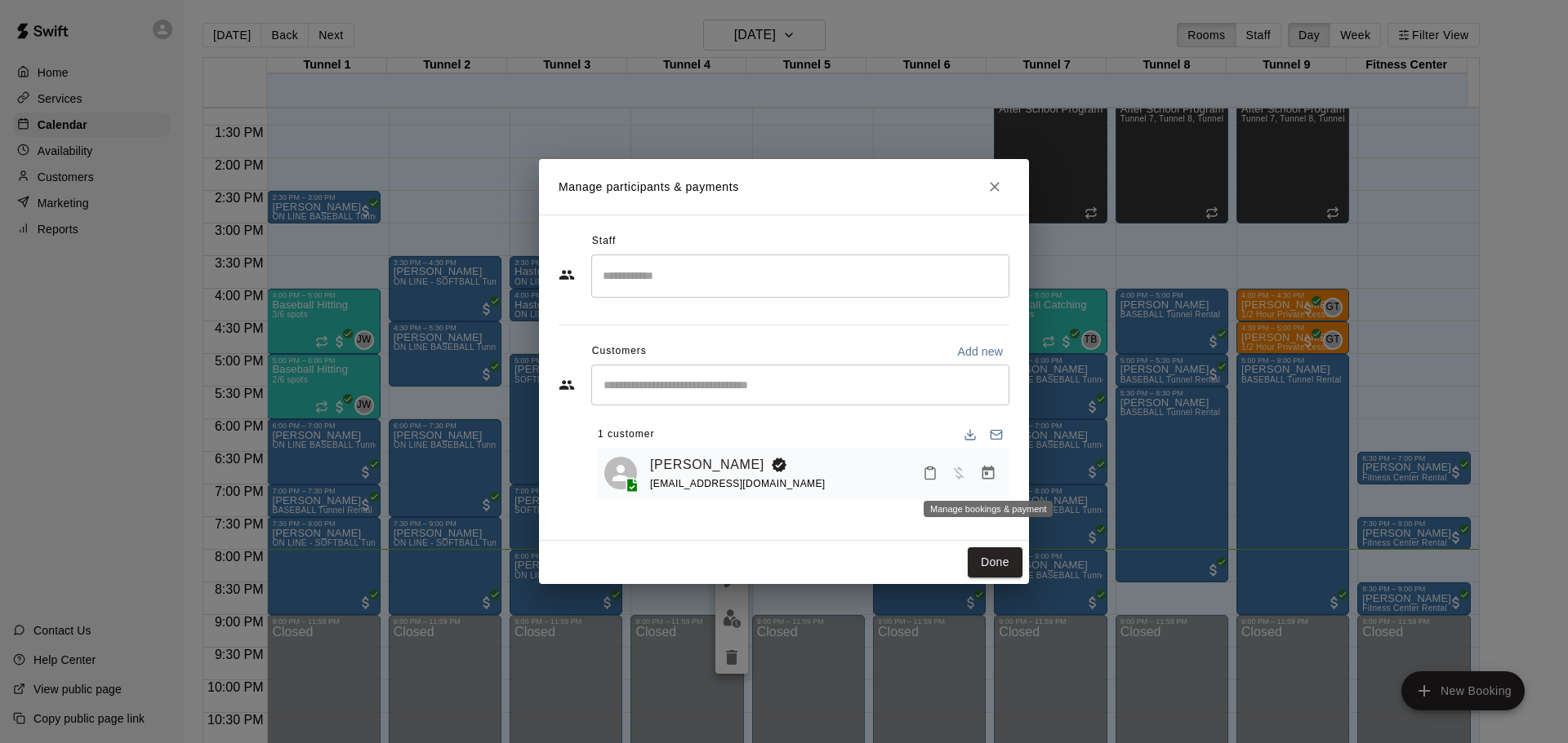
click at [982, 476] on icon "Manage bookings & payment" at bounding box center [987, 473] width 16 height 16
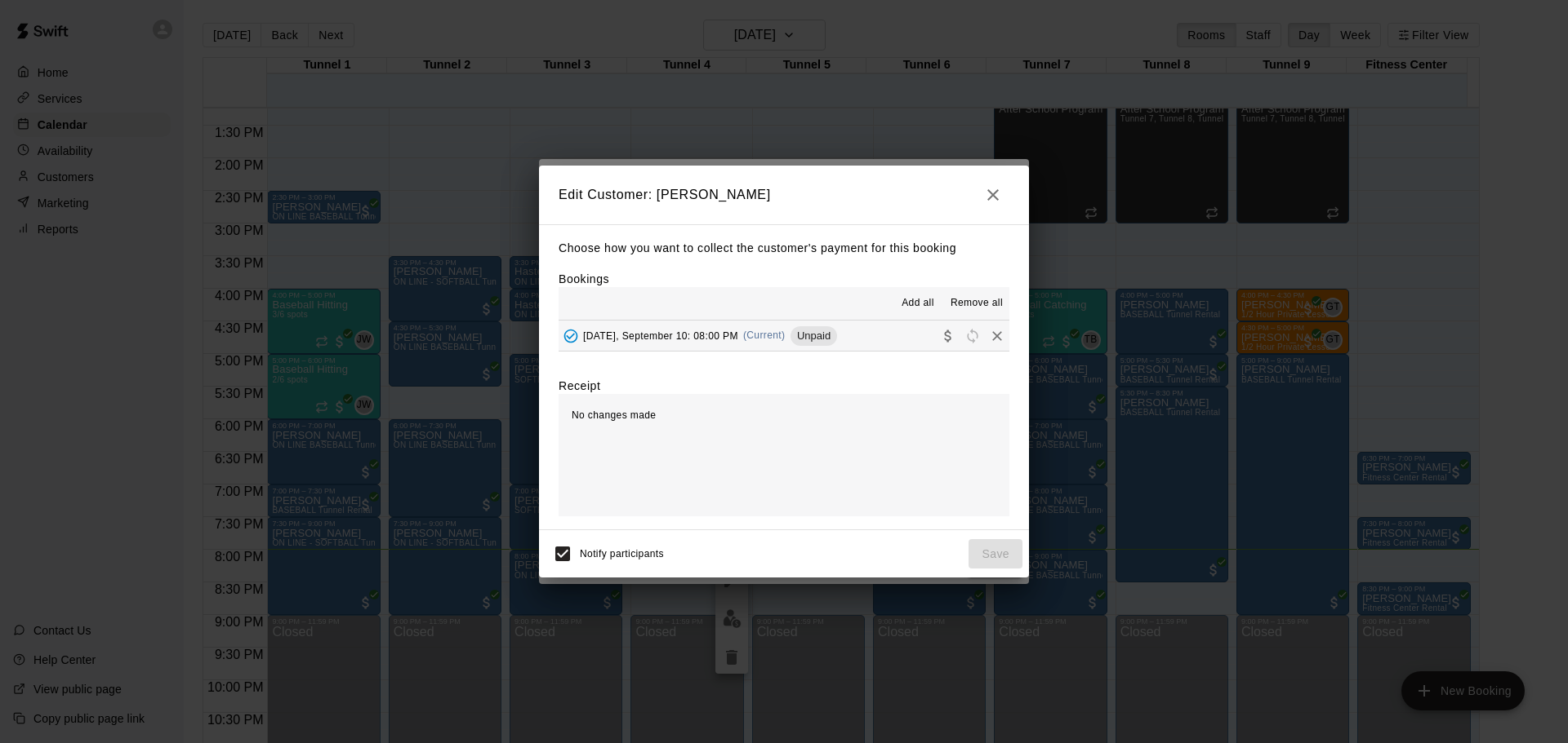
click at [677, 333] on span "Wednesday, September 10: 08:00 PM" at bounding box center [661, 335] width 155 height 12
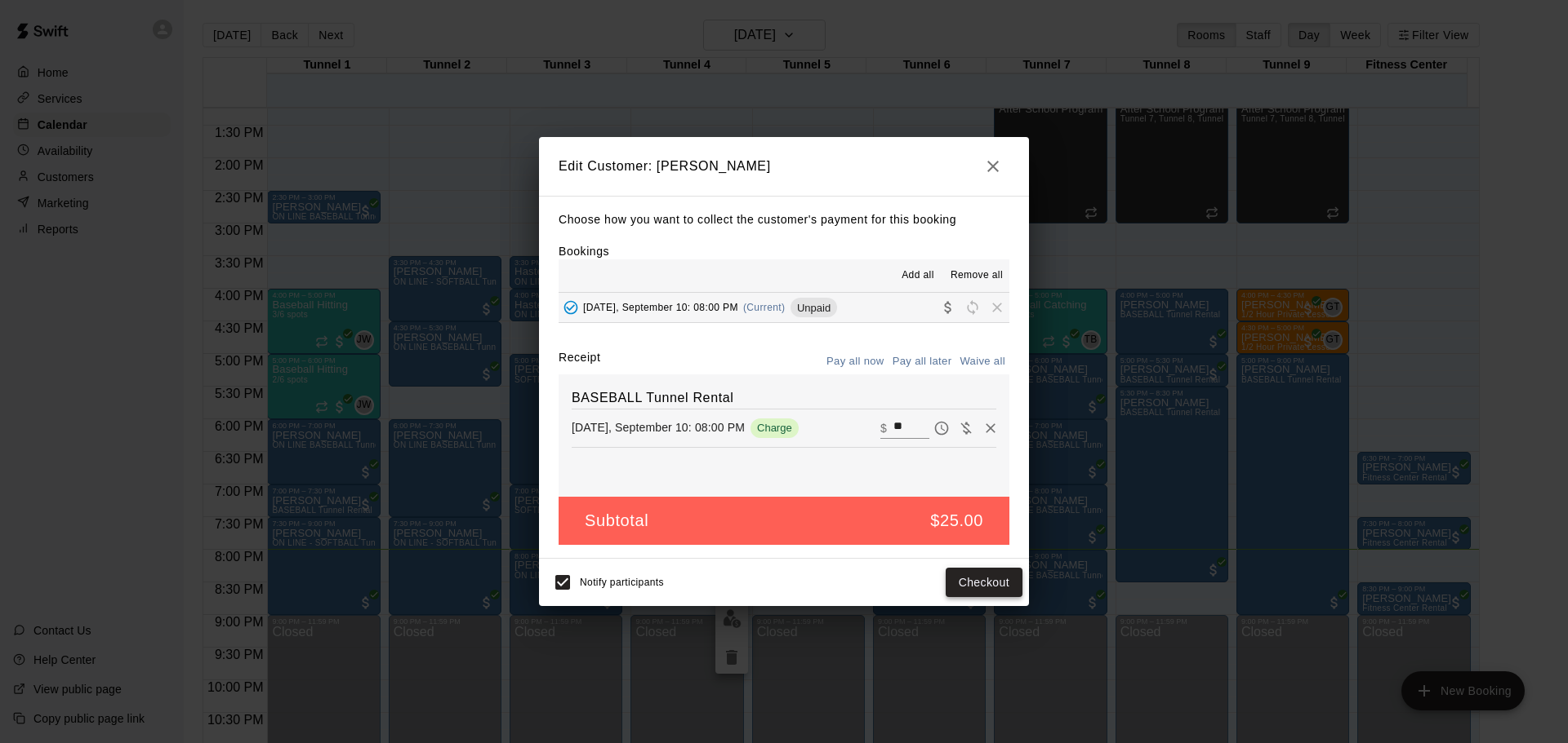
click at [1005, 587] on button "Checkout" at bounding box center [985, 582] width 77 height 30
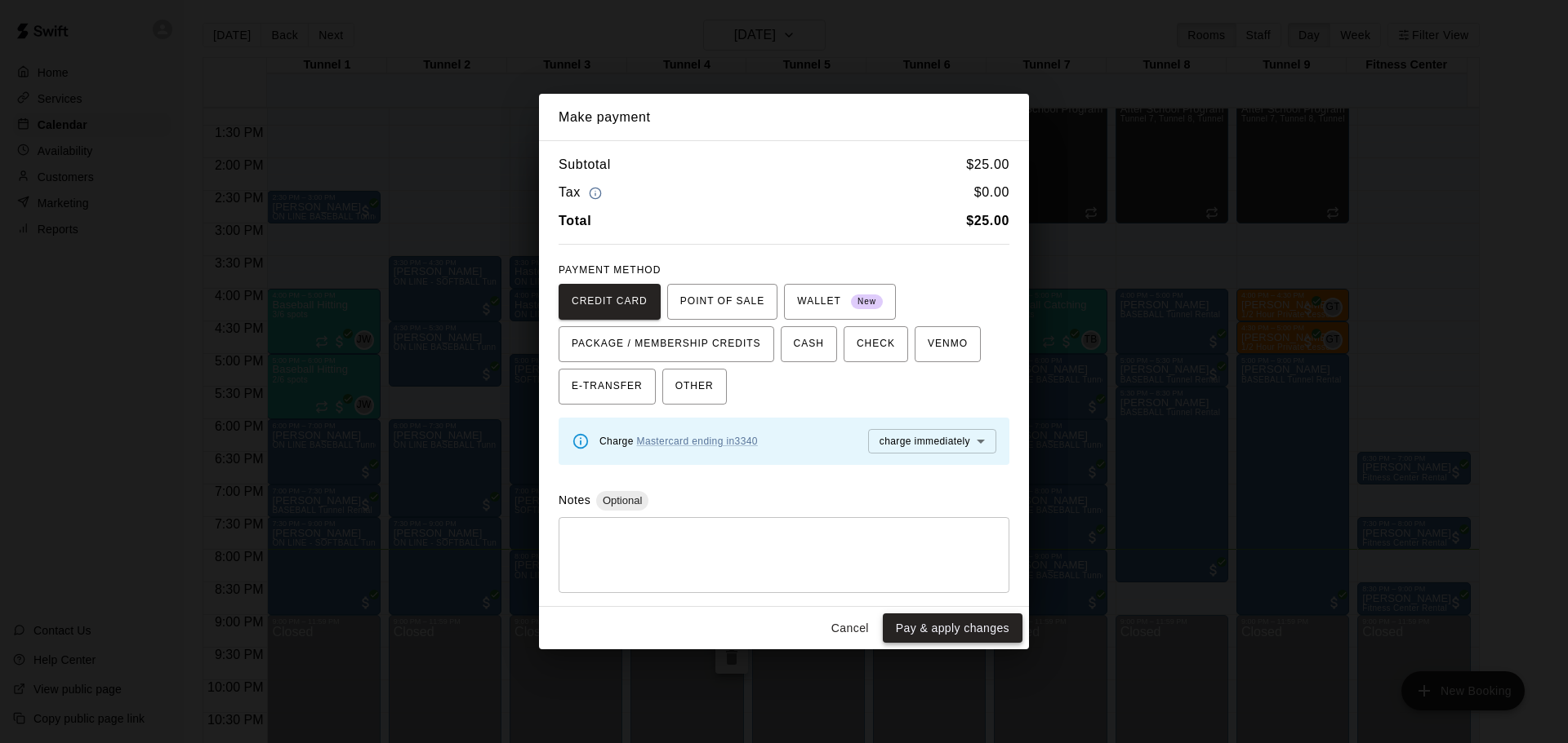
click at [977, 622] on button "Pay & apply changes" at bounding box center [952, 628] width 140 height 30
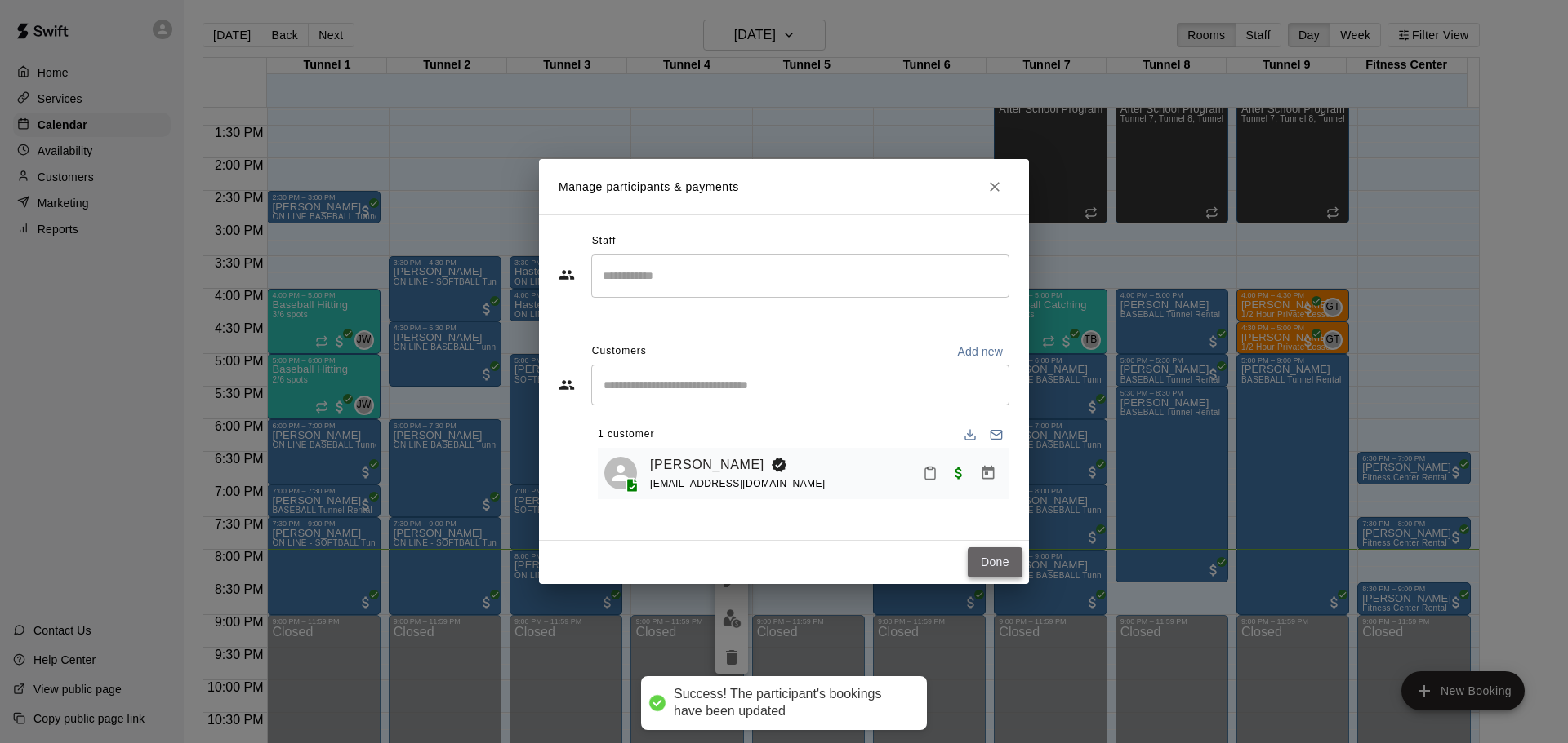
click at [999, 569] on button "Done" at bounding box center [995, 562] width 55 height 30
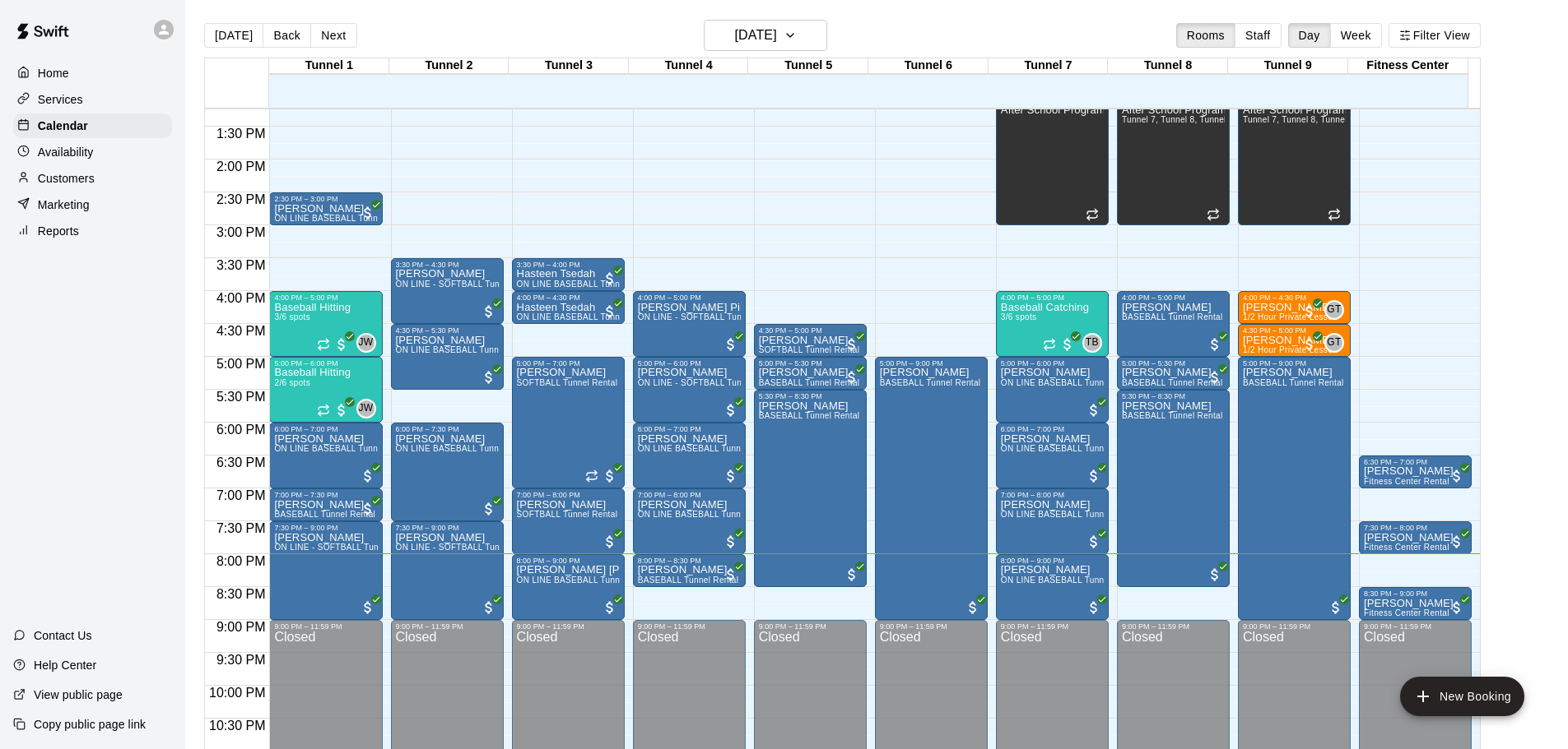
drag, startPoint x: 48, startPoint y: 179, endPoint x: 57, endPoint y: 169, distance: 13.5
click at [48, 179] on p "Customers" at bounding box center [66, 178] width 56 height 17
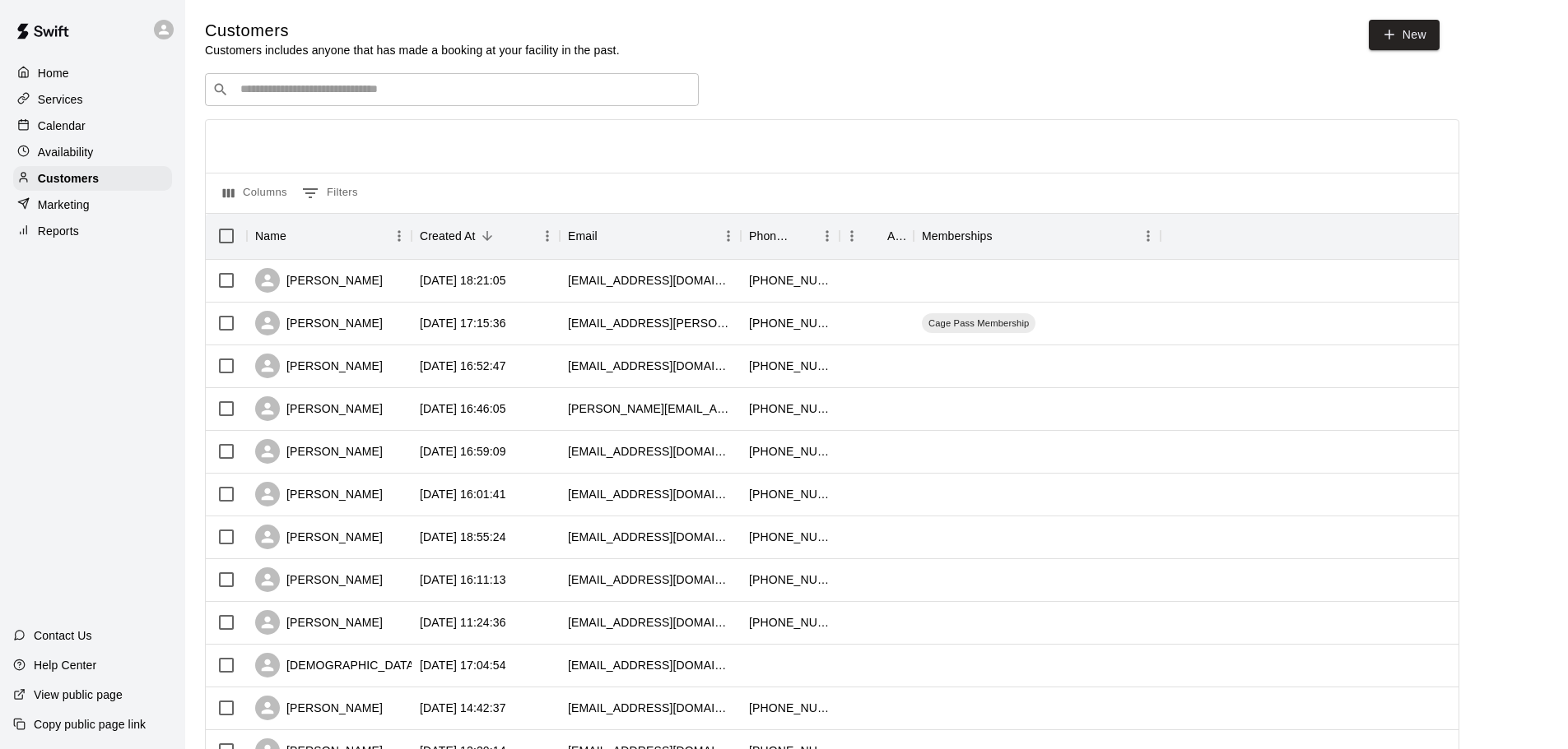
click at [94, 122] on div "Calendar" at bounding box center [92, 125] width 158 height 24
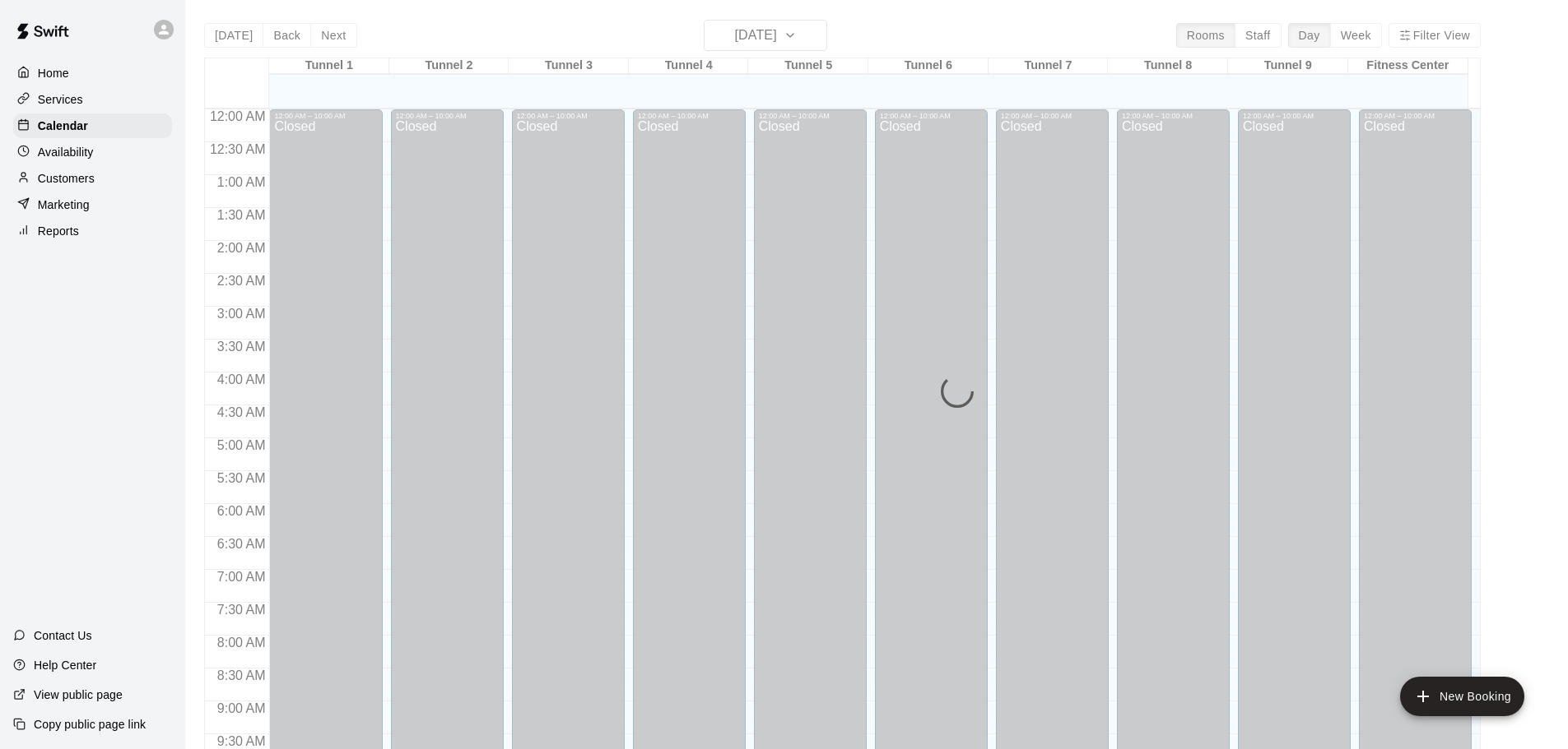
scroll to position [871, 0]
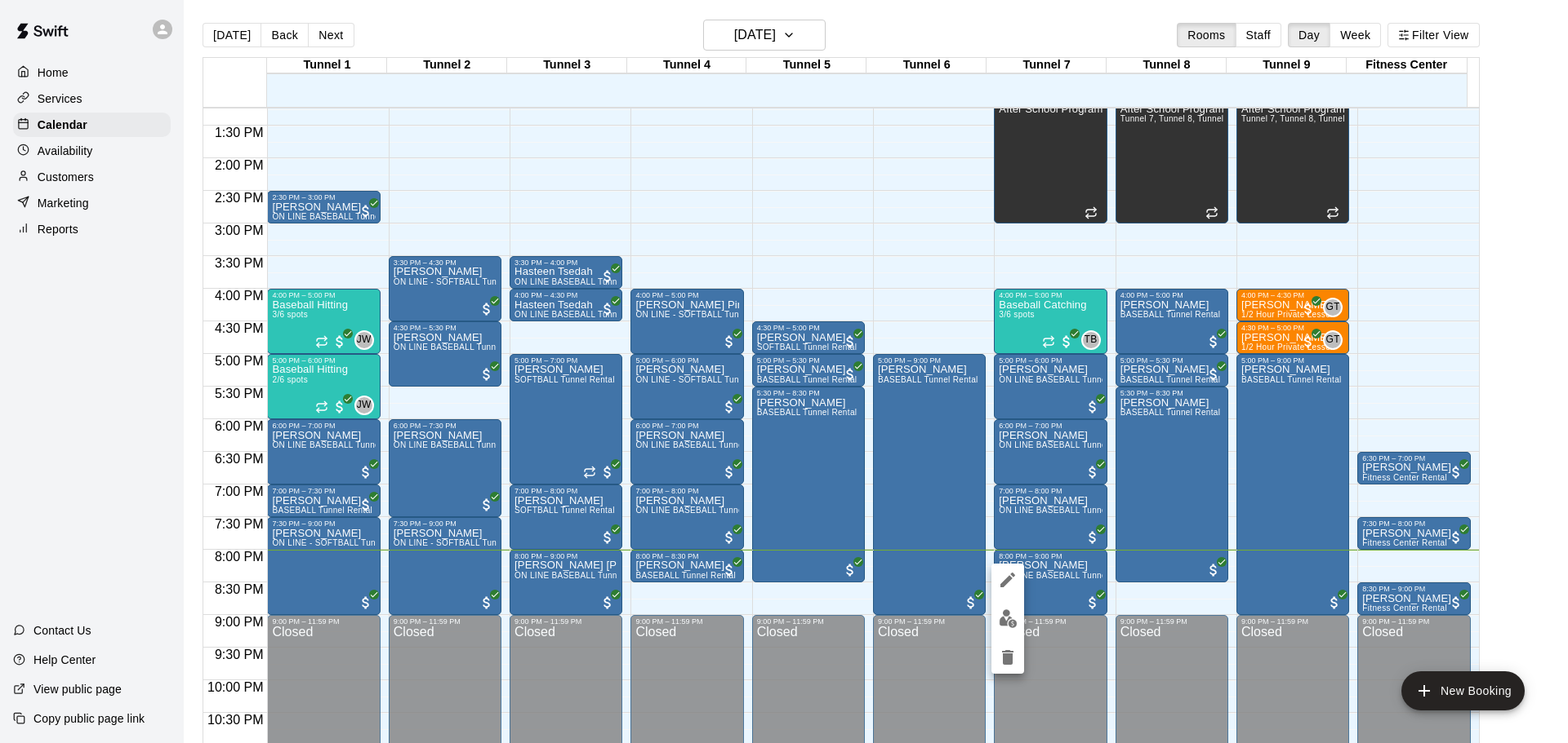
click at [1000, 624] on img "edit" at bounding box center [1008, 619] width 18 height 18
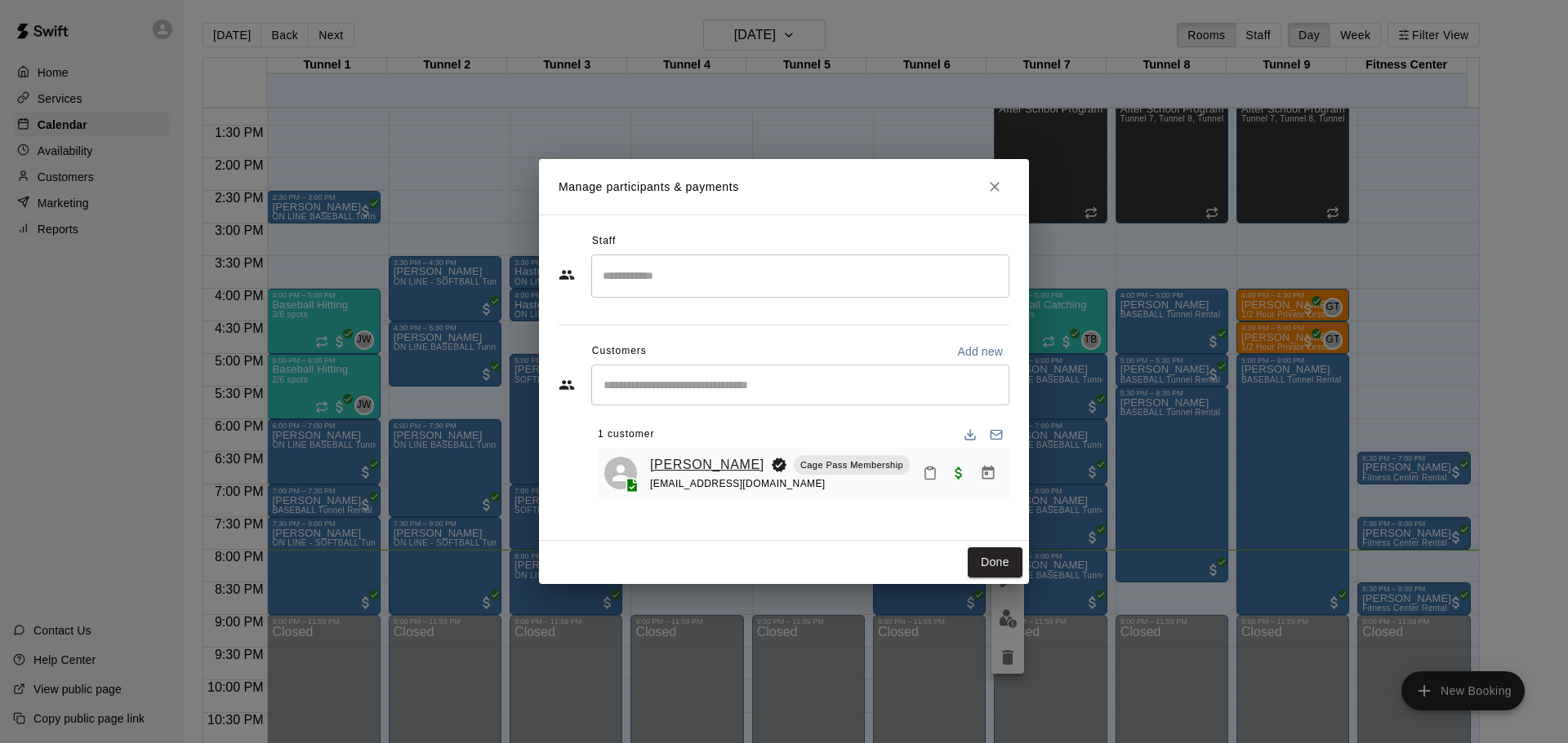
click at [694, 466] on link "Jacoby Hogsett" at bounding box center [707, 465] width 115 height 21
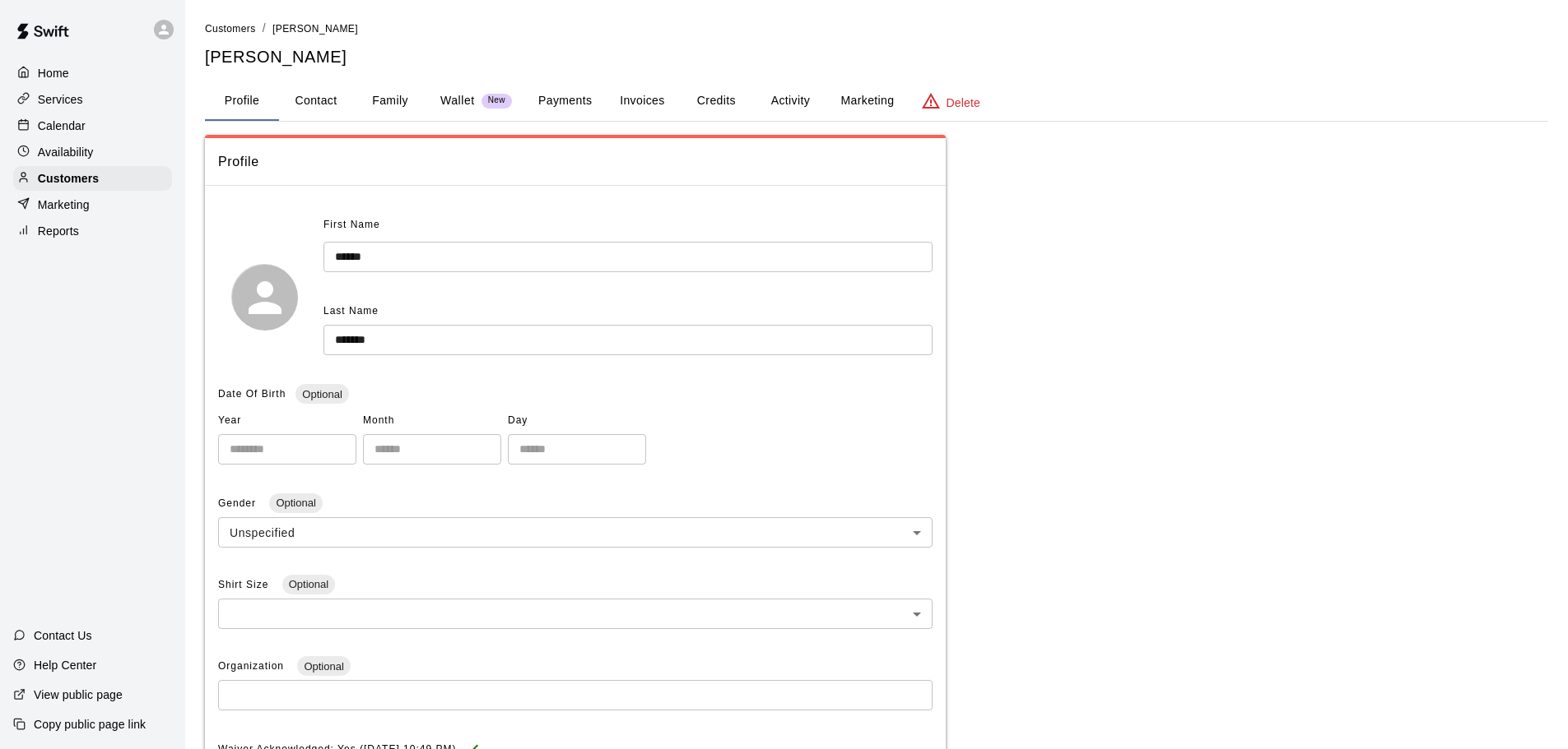
click at [569, 107] on button "Payments" at bounding box center [565, 101] width 80 height 40
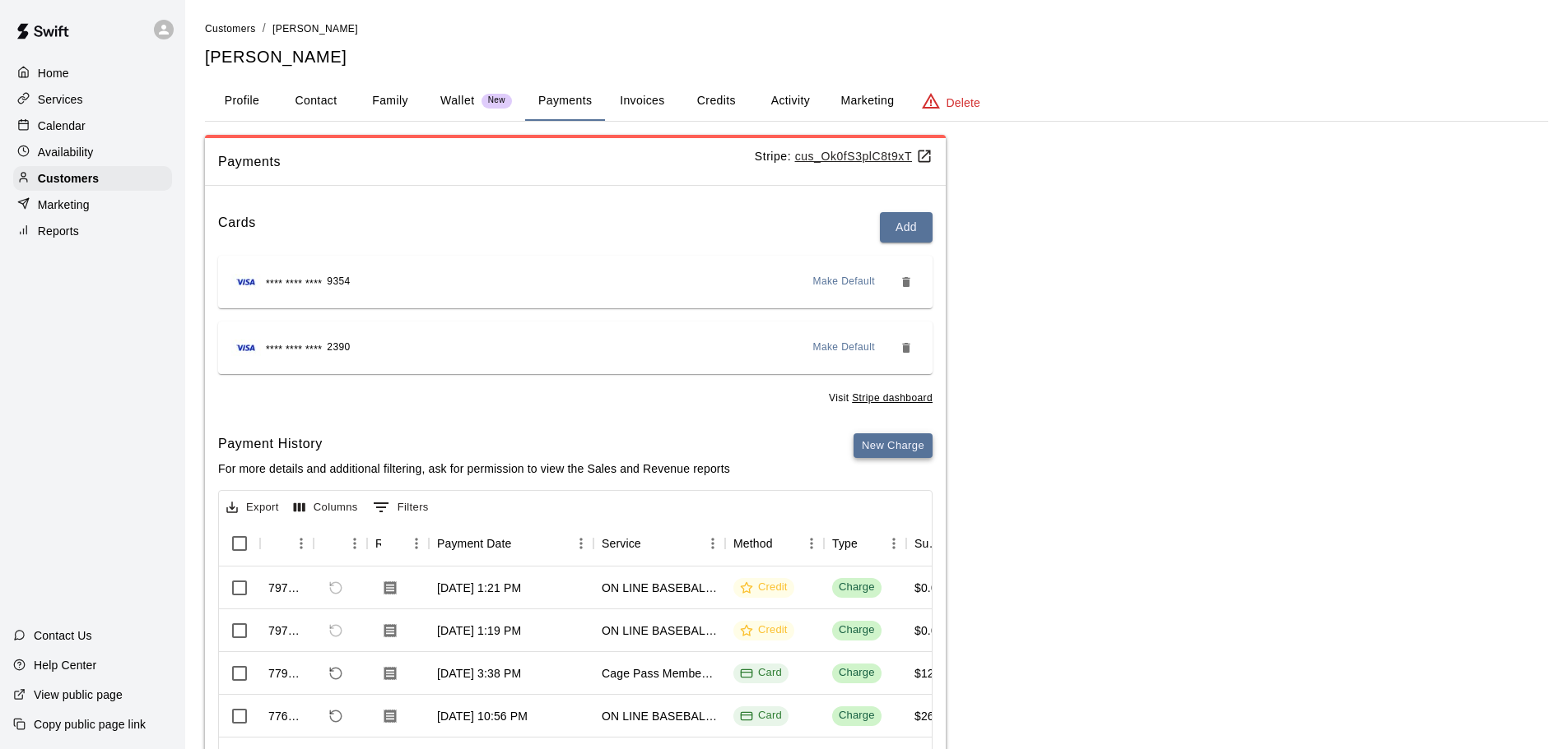
click at [909, 439] on button "New Charge" at bounding box center [892, 446] width 79 height 25
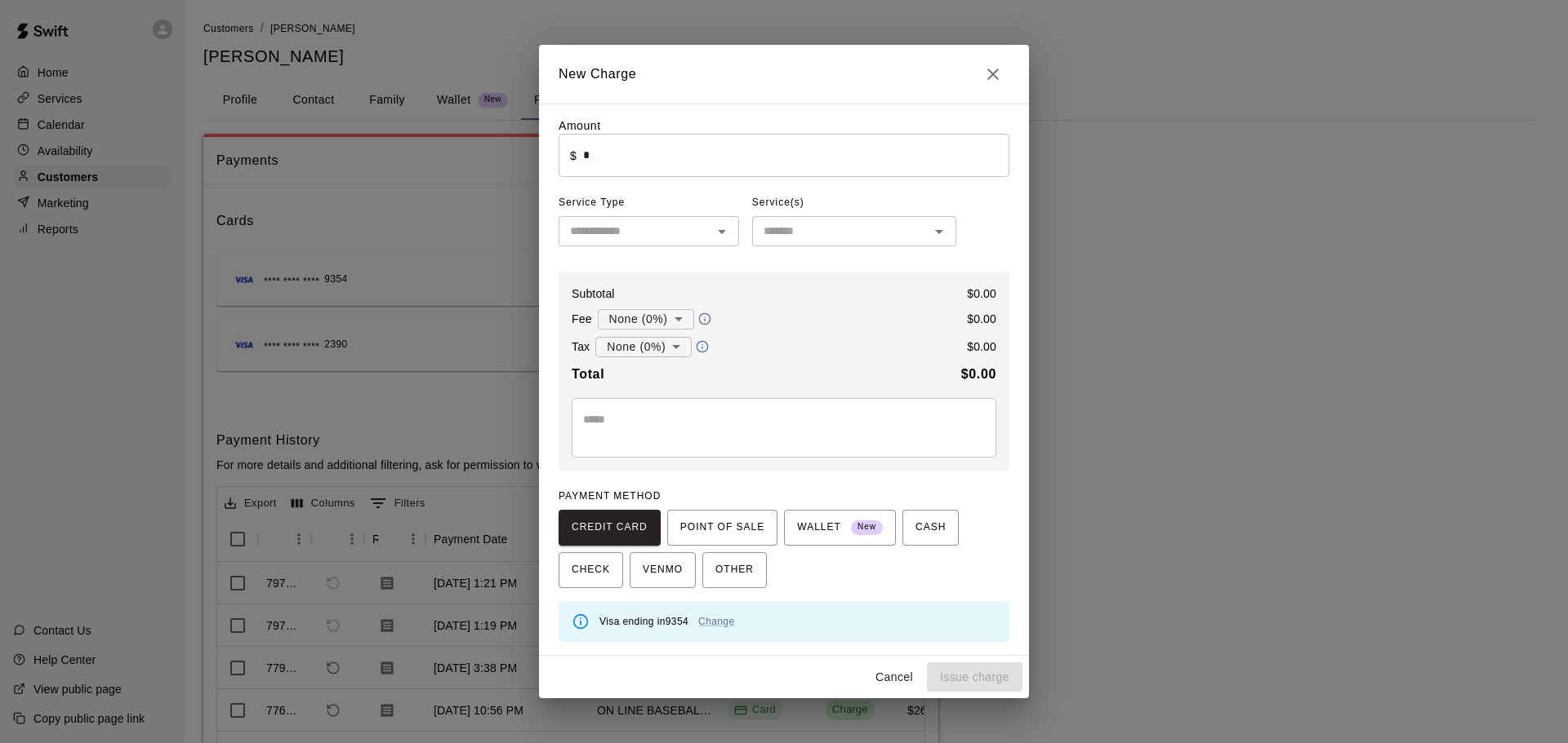
click at [652, 318] on body "Home Services Calendar Availability Customers Marketing Reports Contact Us Help…" at bounding box center [784, 444] width 1568 height 889
click at [656, 318] on div at bounding box center [784, 371] width 1568 height 743
click at [647, 163] on input "*" at bounding box center [797, 155] width 426 height 43
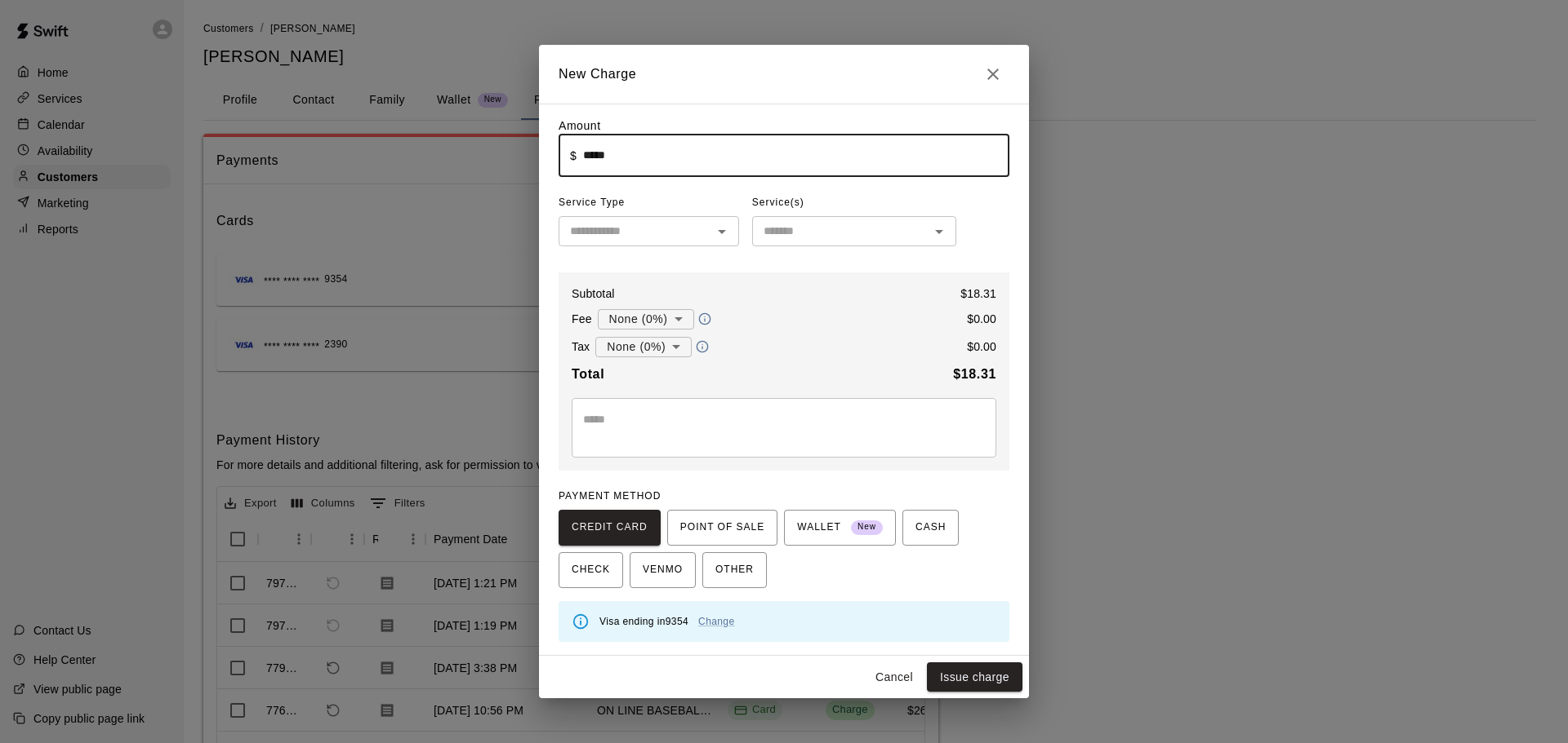
type input "*****"
click at [669, 227] on input "text" at bounding box center [635, 230] width 144 height 20
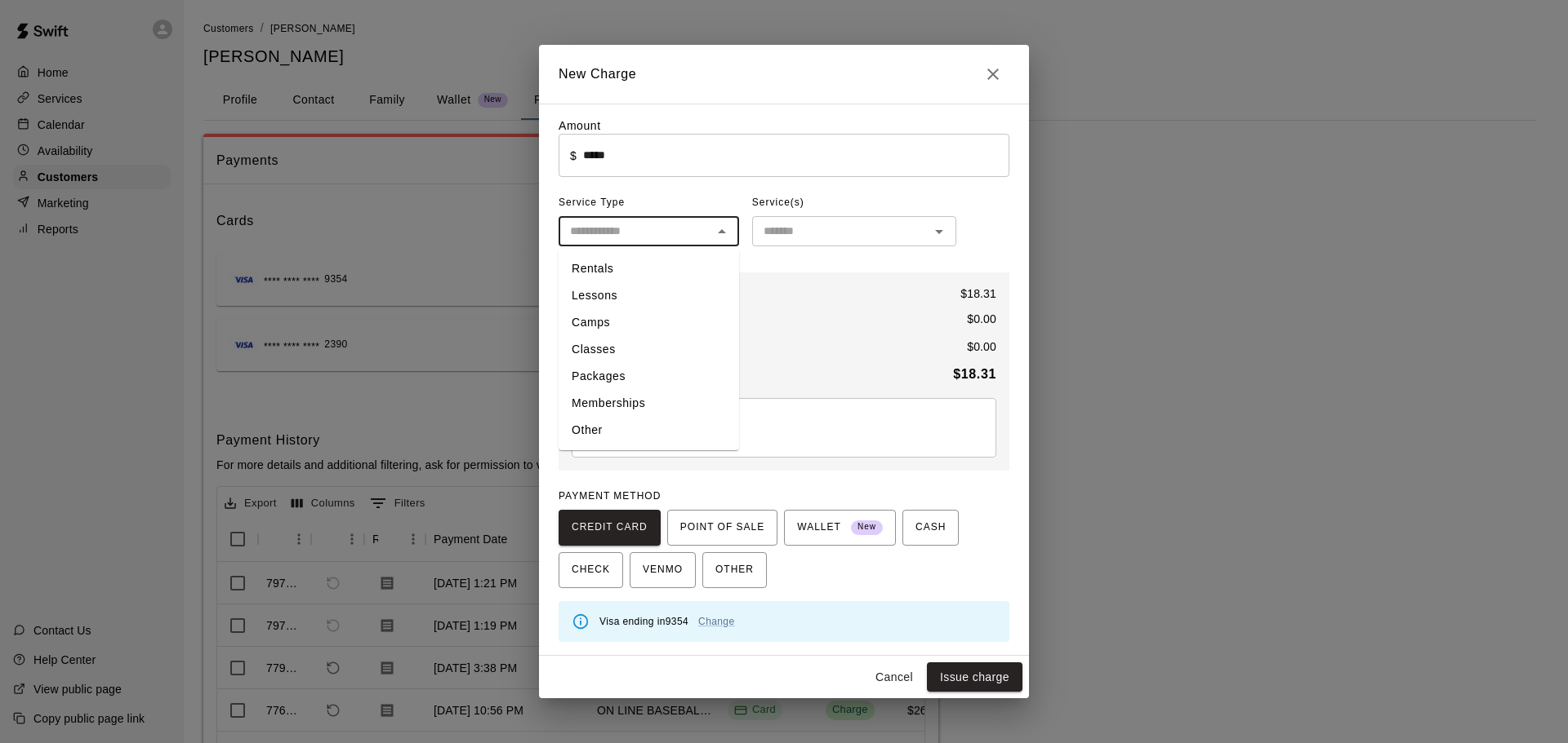
click at [629, 420] on li "Other" at bounding box center [648, 431] width 180 height 27
type input "*****"
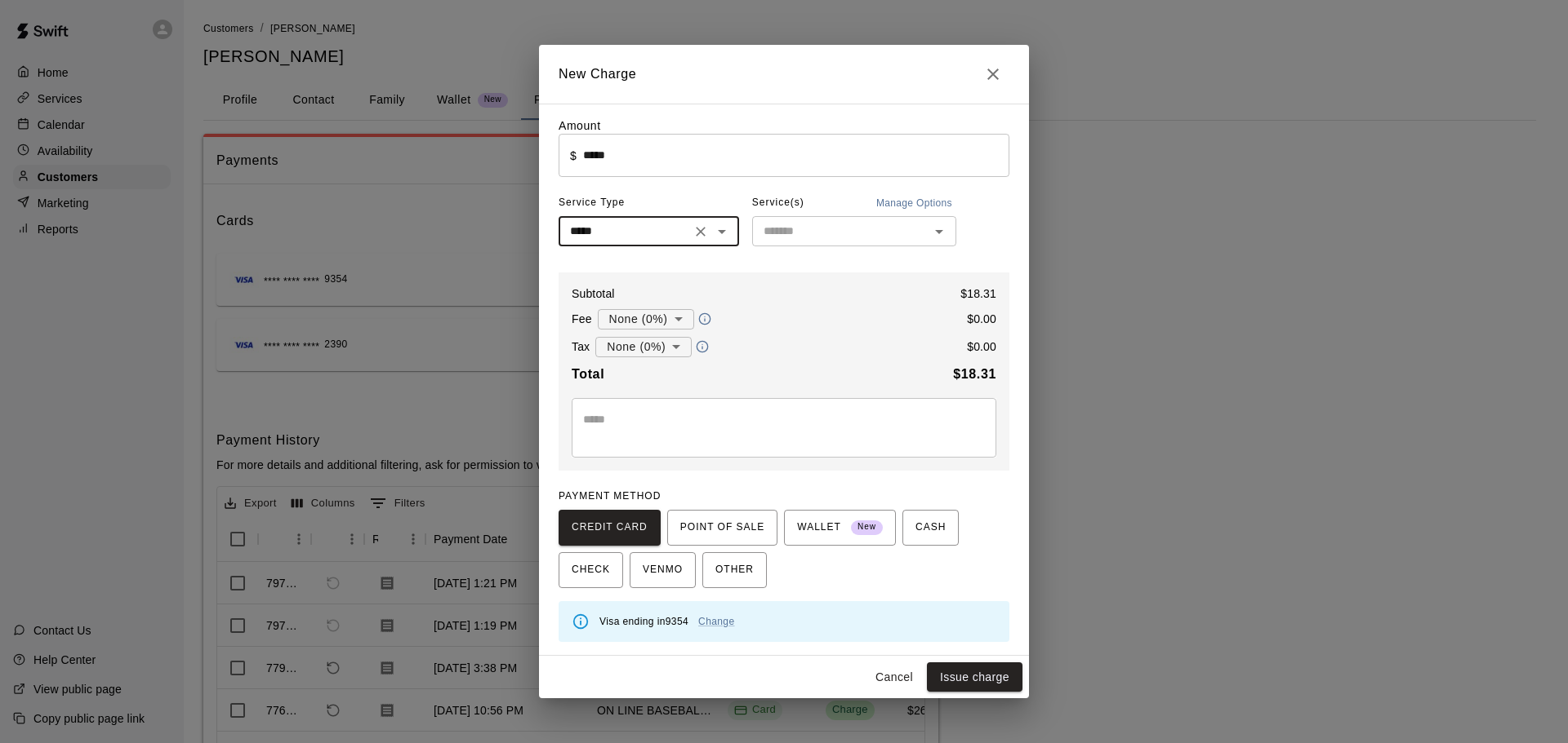
click at [671, 242] on input "*****" at bounding box center [624, 230] width 122 height 20
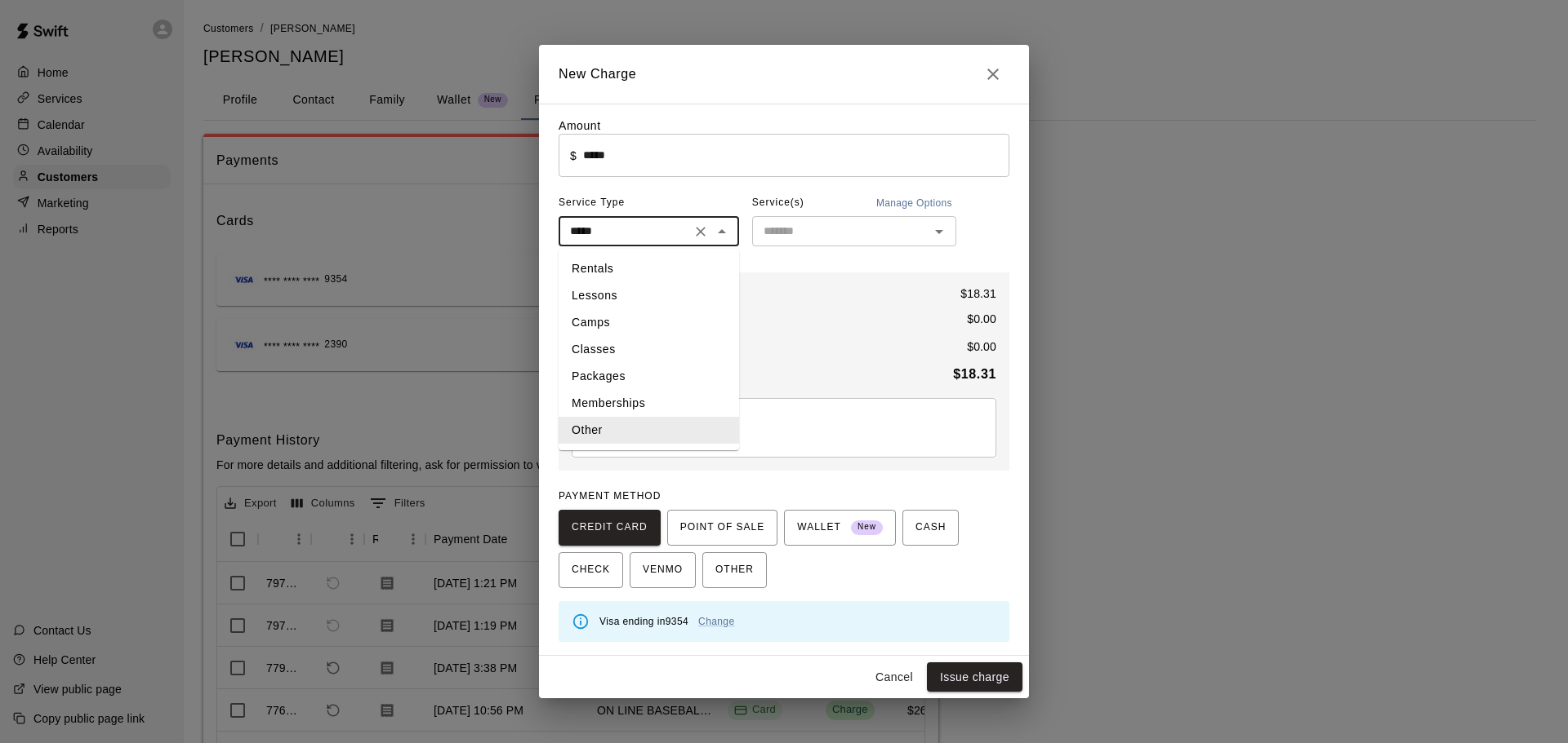
click at [654, 429] on li "Other" at bounding box center [648, 431] width 180 height 27
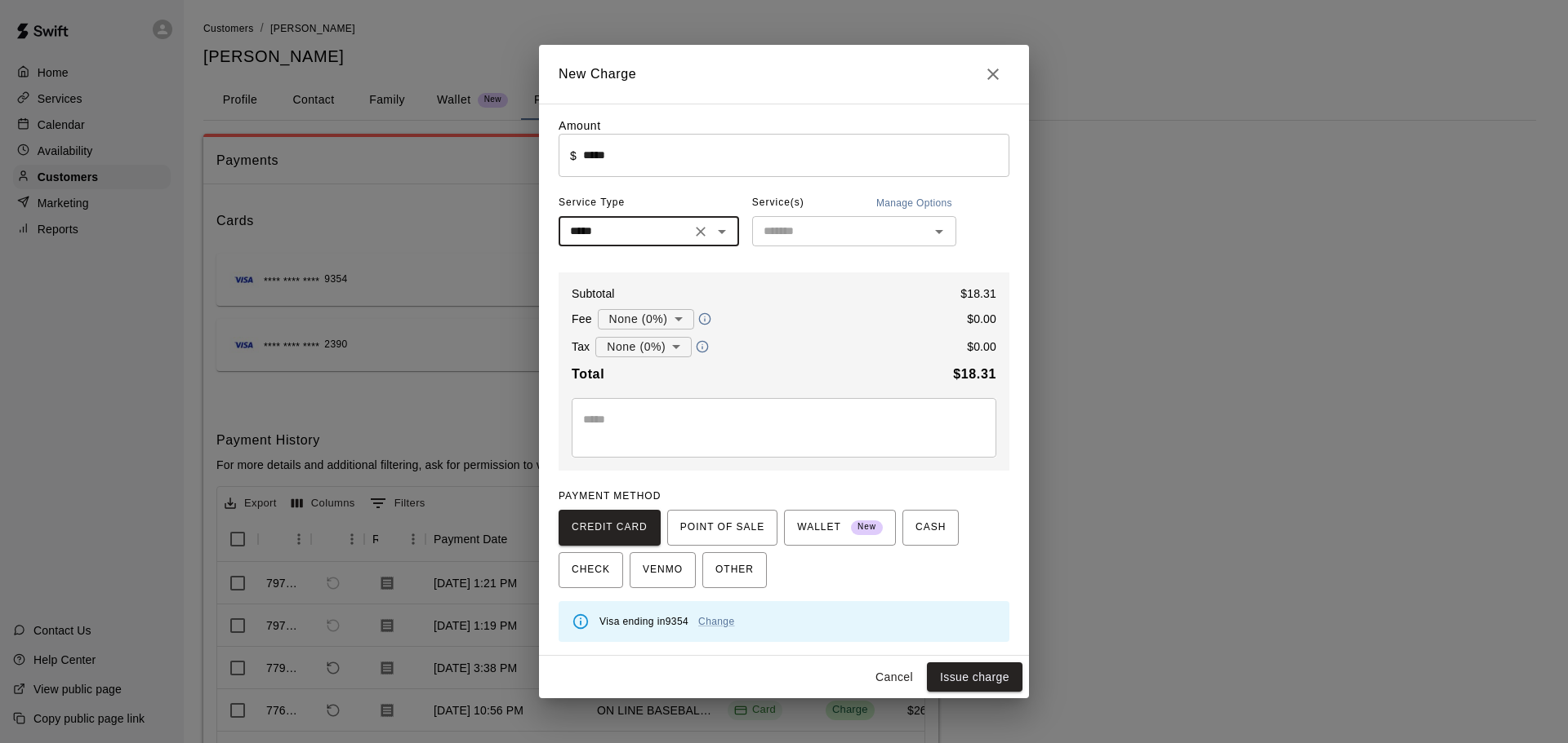
drag, startPoint x: 829, startPoint y: 221, endPoint x: 832, endPoint y: 232, distance: 11.4
click at [830, 226] on div "​" at bounding box center [854, 230] width 204 height 30
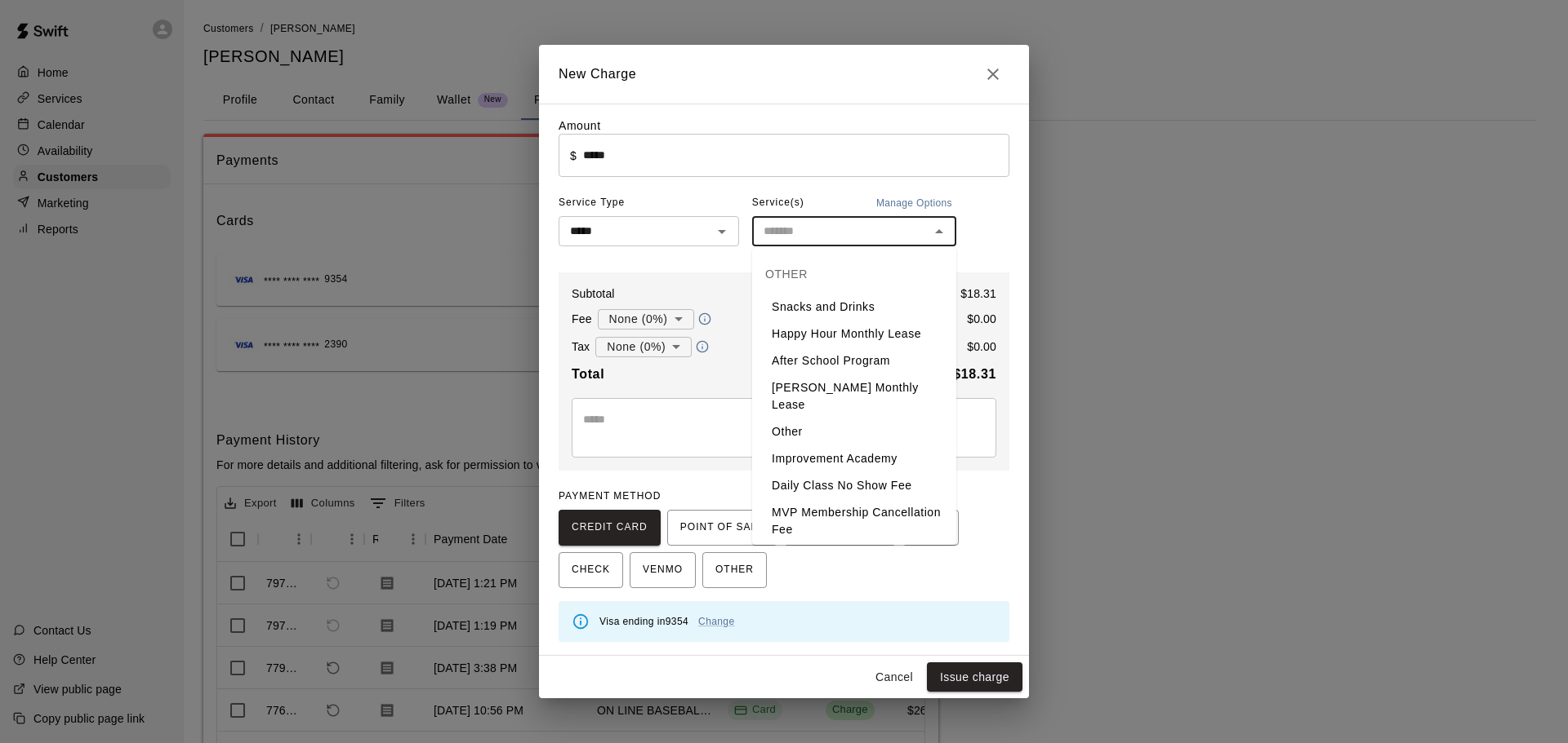
click at [842, 418] on li "Other" at bounding box center [854, 432] width 204 height 27
type input "*****"
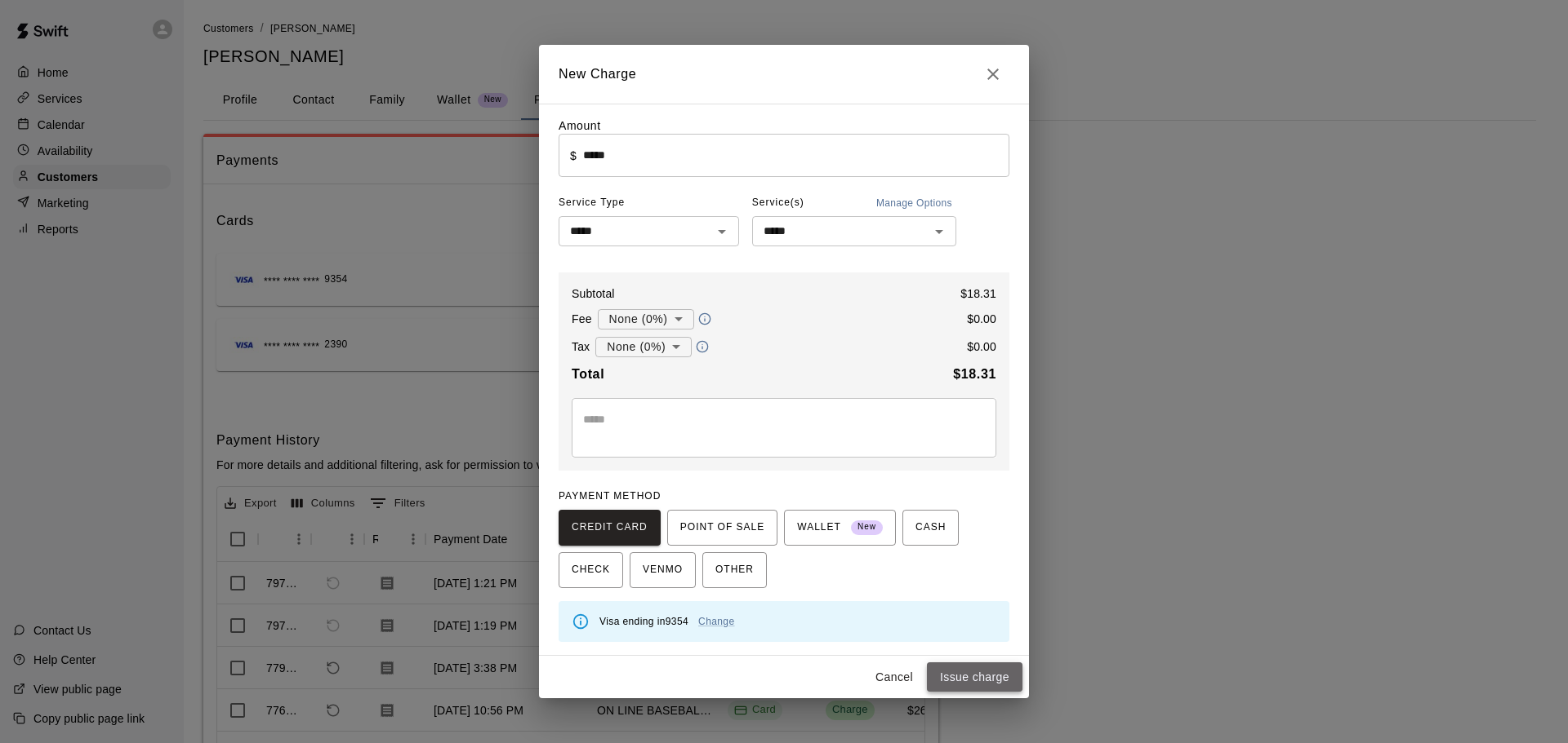
click at [985, 682] on button "Issue charge" at bounding box center [974, 677] width 95 height 30
type input "*"
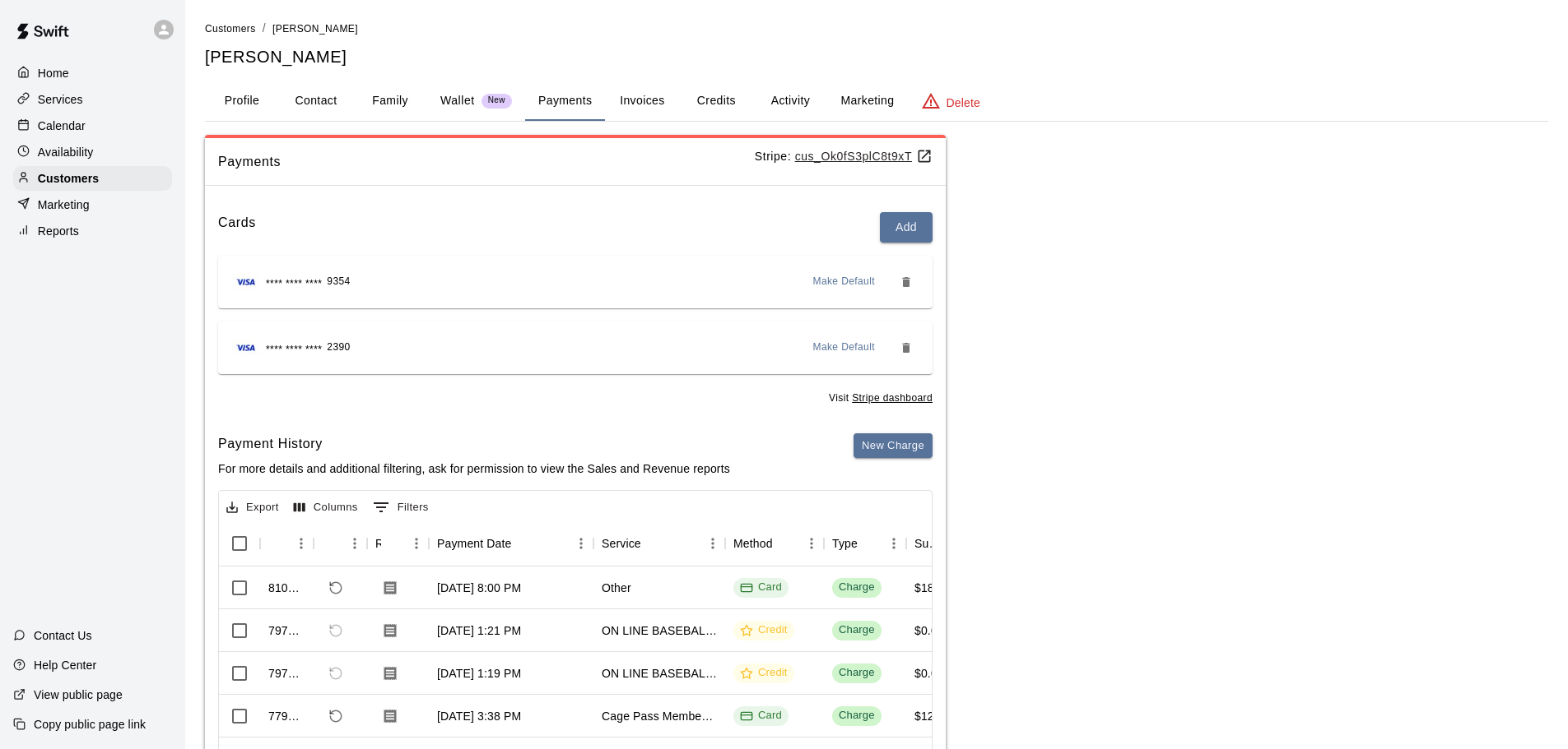
click at [57, 150] on p "Availability" at bounding box center [66, 152] width 56 height 17
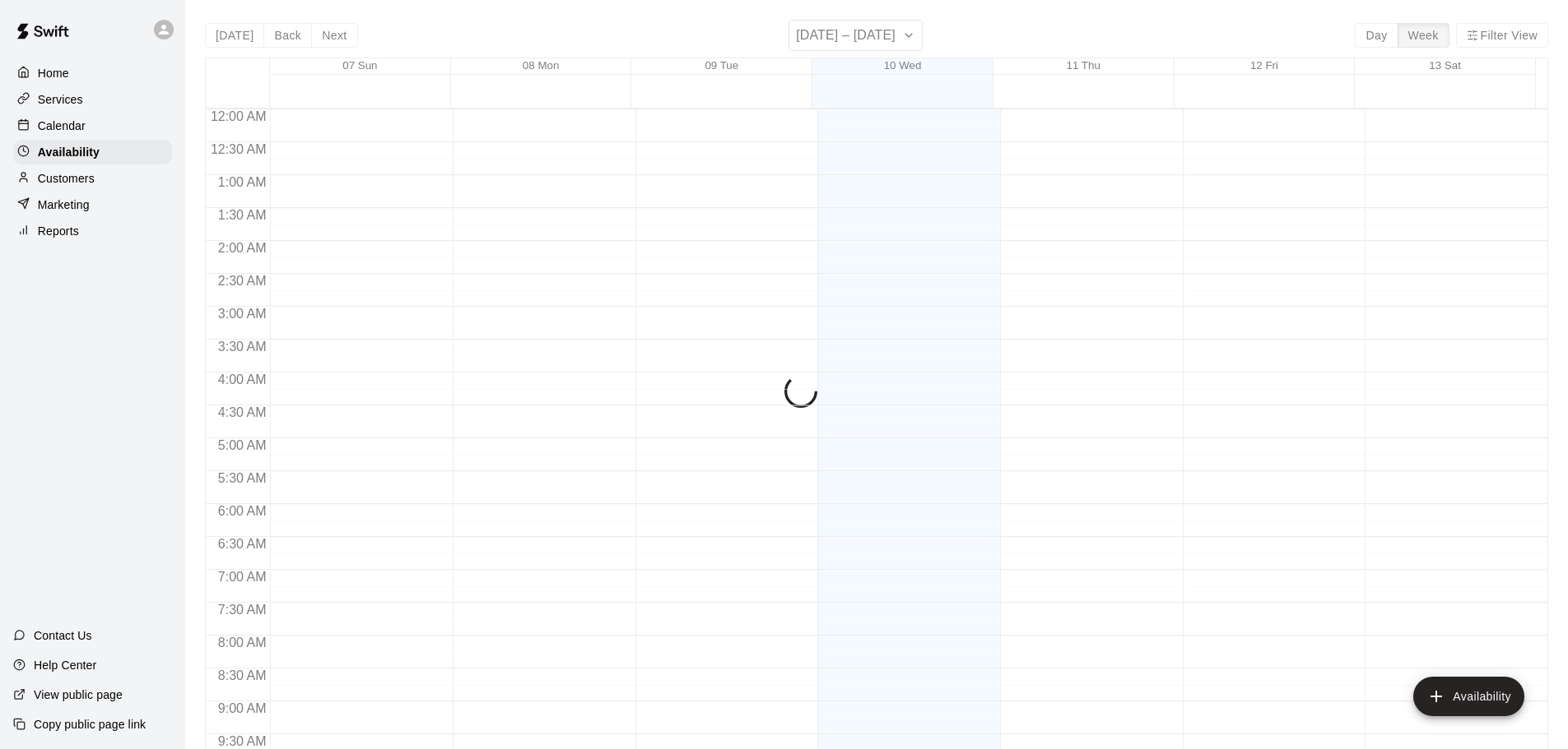
scroll to position [921, 0]
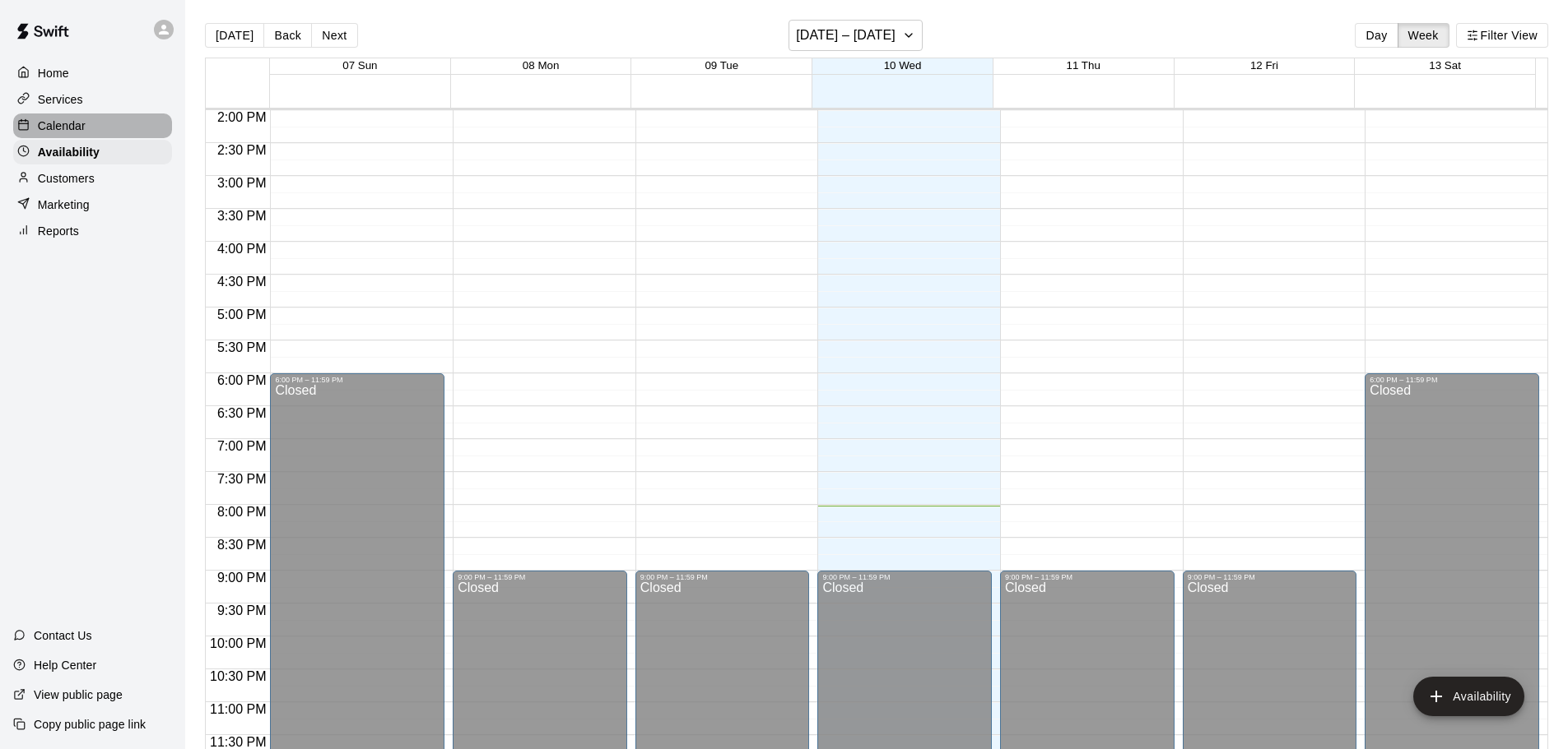
click at [98, 119] on div "Calendar" at bounding box center [92, 125] width 158 height 24
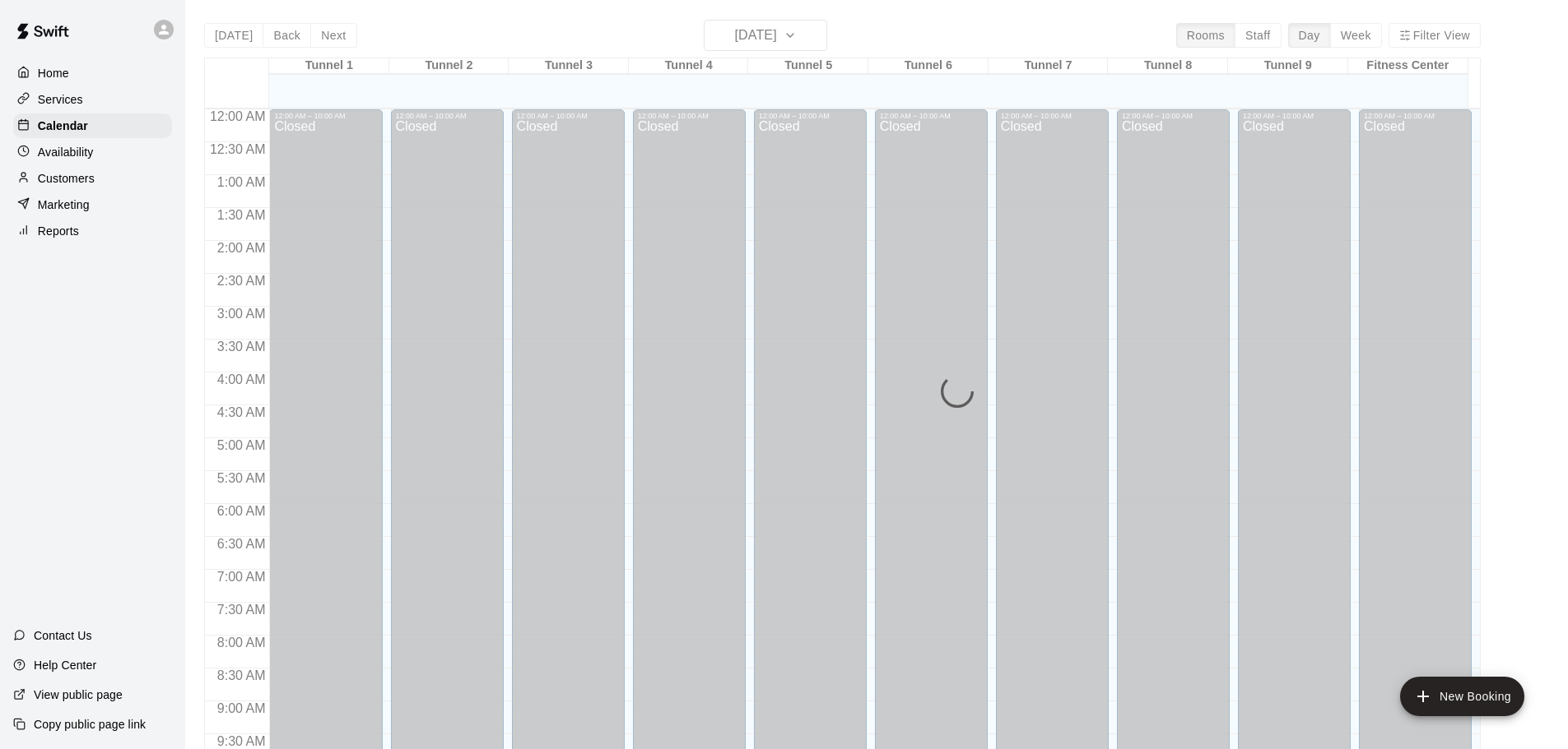
scroll to position [871, 0]
